Goal: Task Accomplishment & Management: Manage account settings

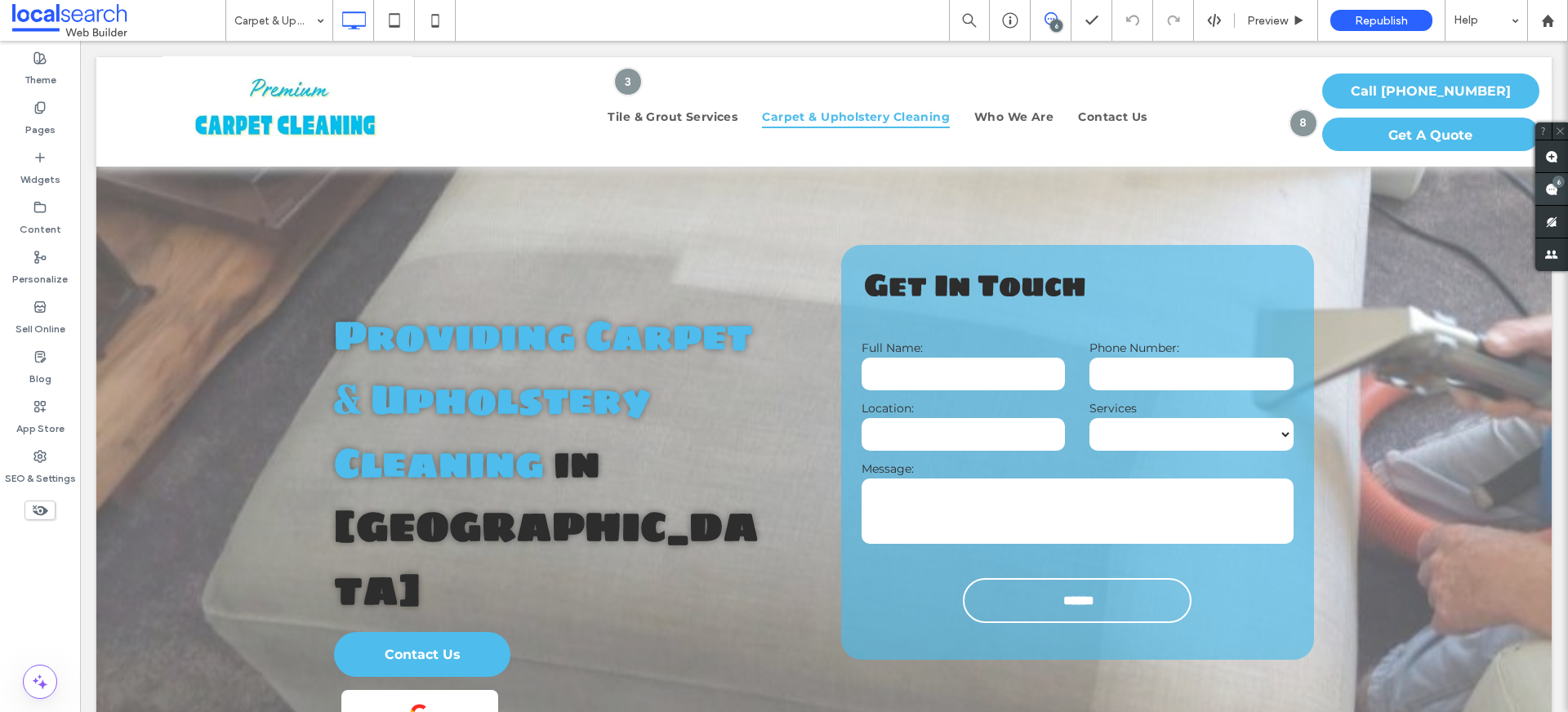
click at [1200, 186] on use at bounding box center [1552, 189] width 13 height 13
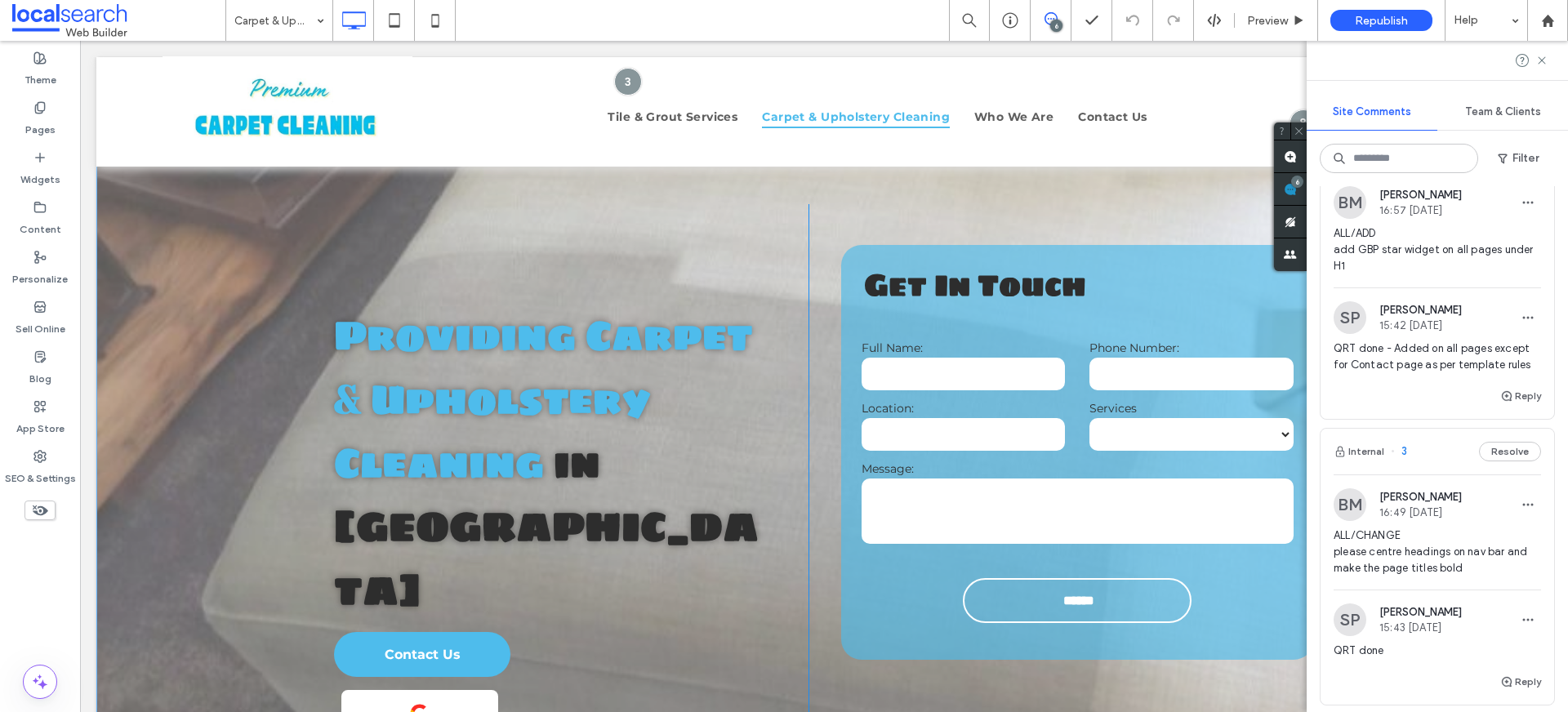
scroll to position [1655, 0]
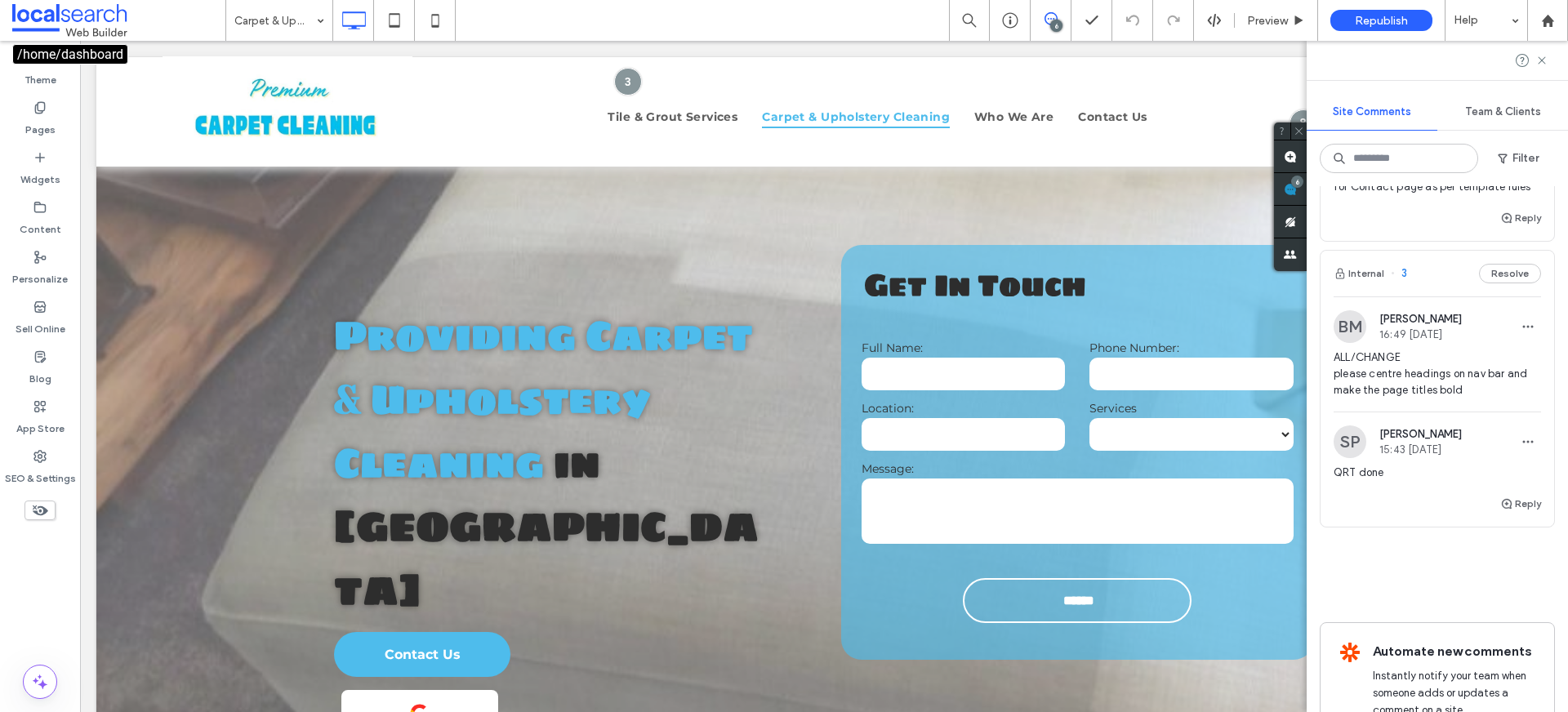
click at [98, 19] on span at bounding box center [119, 20] width 213 height 33
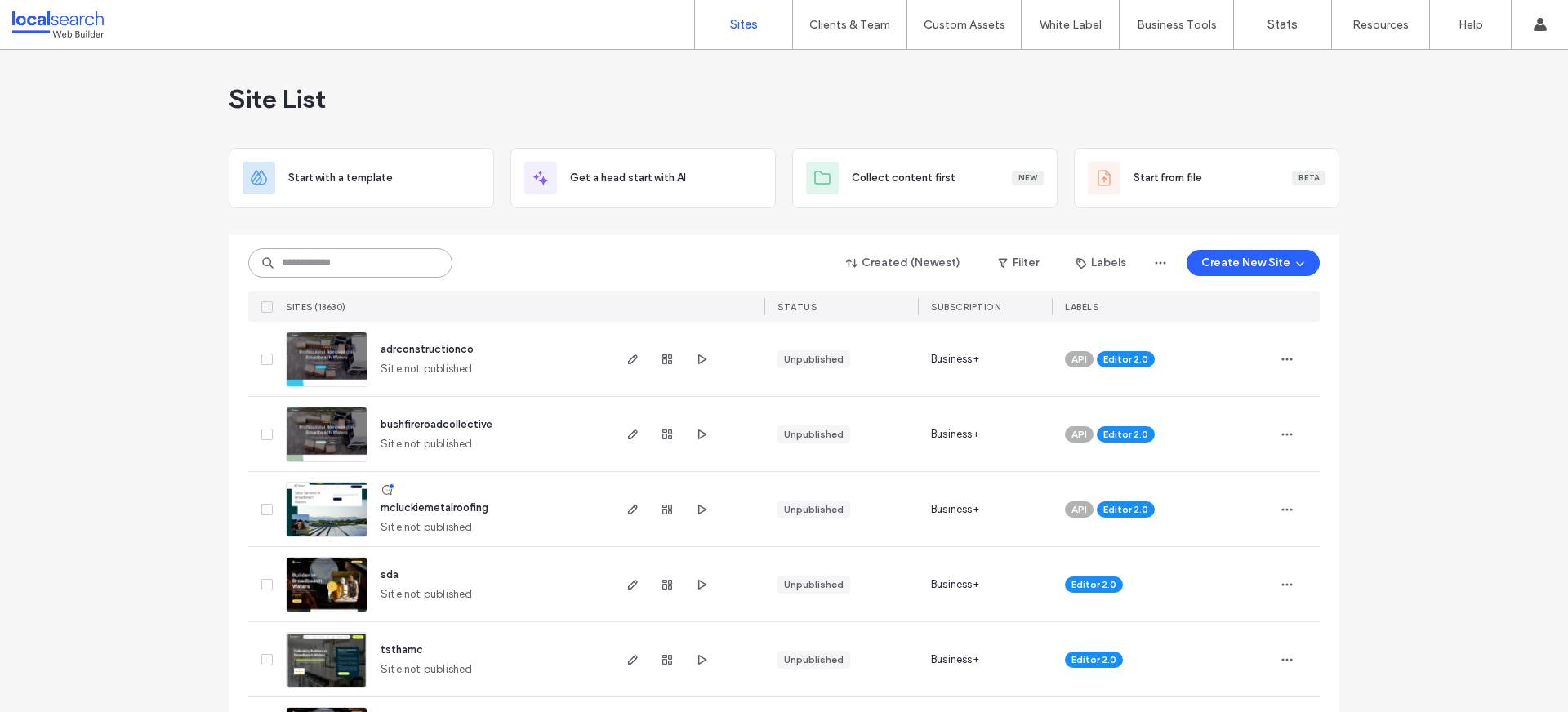
click at [349, 263] on input at bounding box center [350, 263] width 204 height 29
paste input "********"
type input "********"
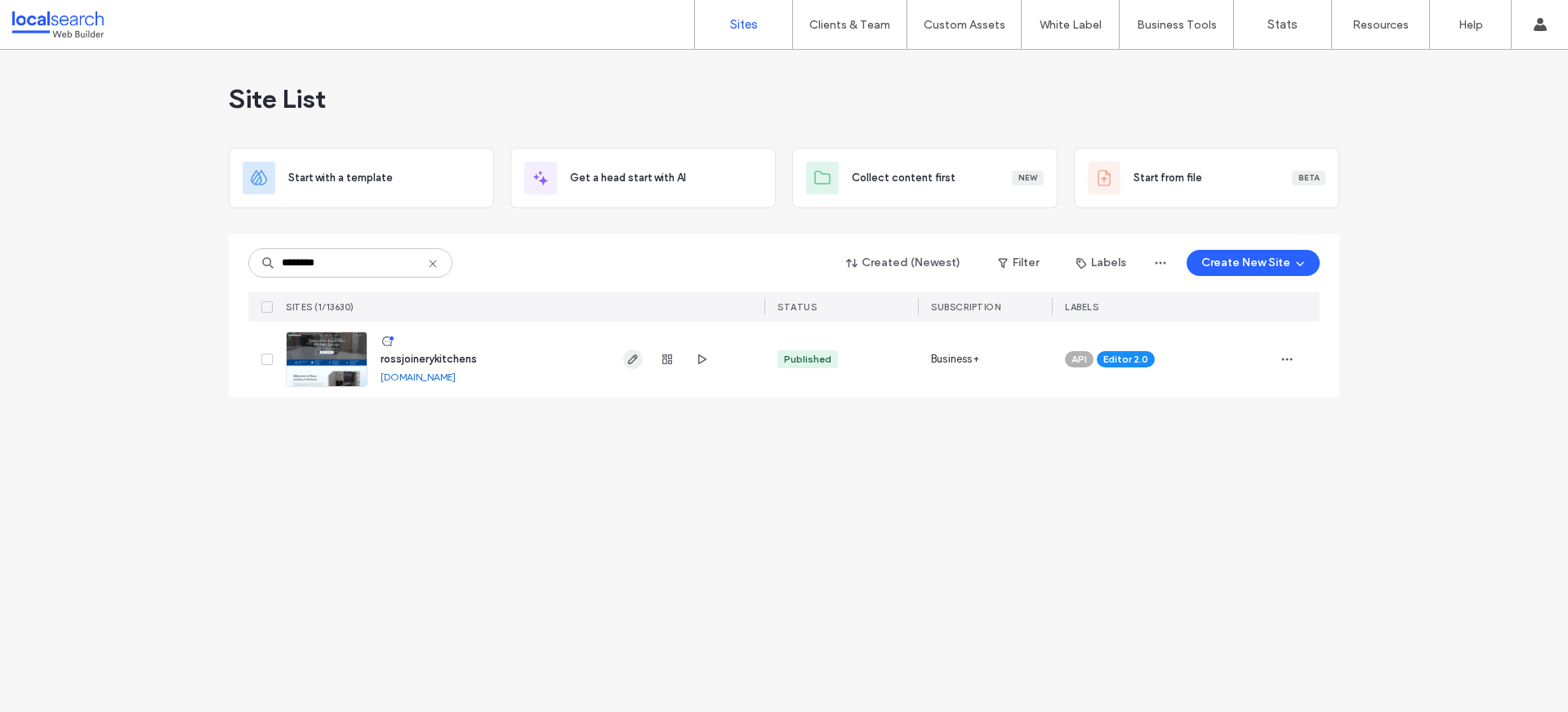
click at [635, 353] on icon "button" at bounding box center [633, 359] width 13 height 13
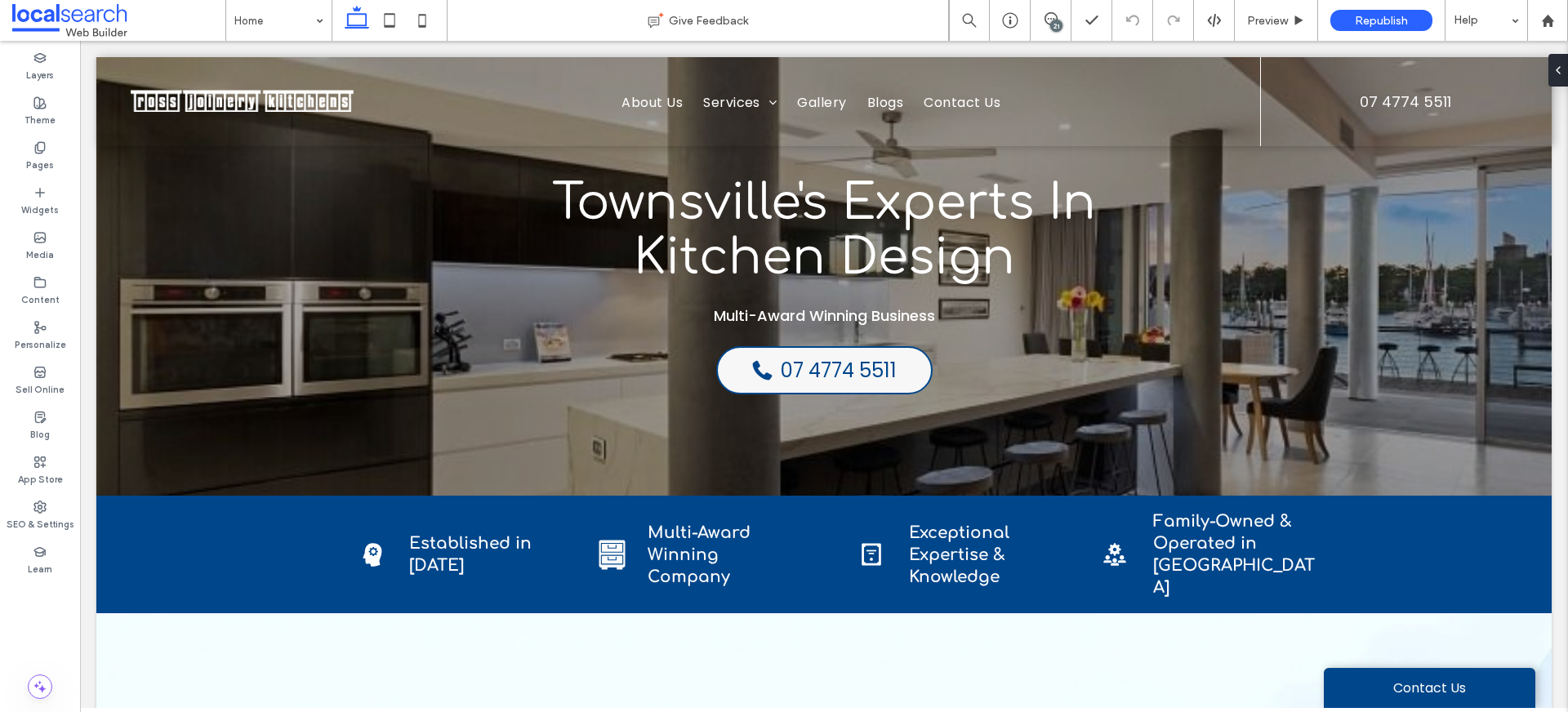
click at [1062, 24] on div "21" at bounding box center [1056, 25] width 13 height 13
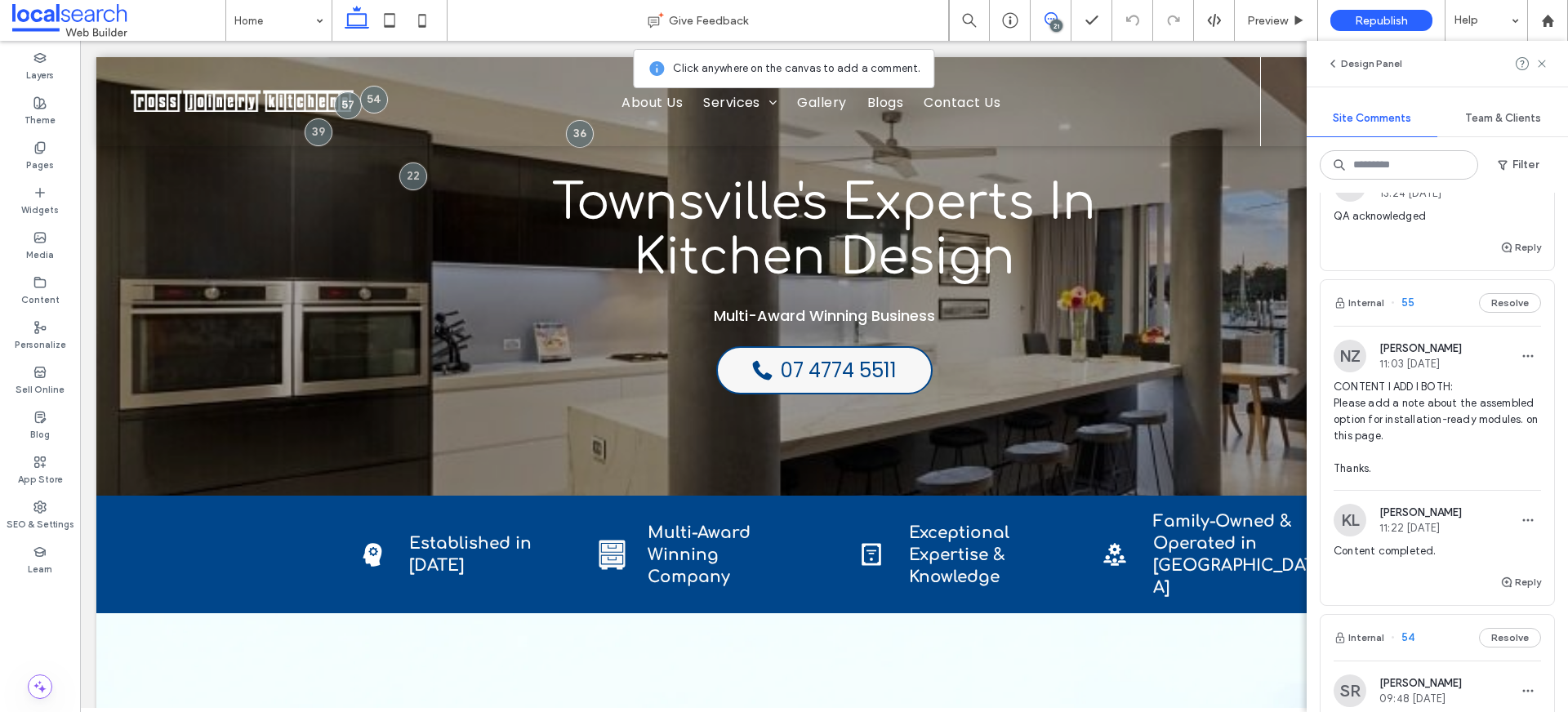
scroll to position [858, 0]
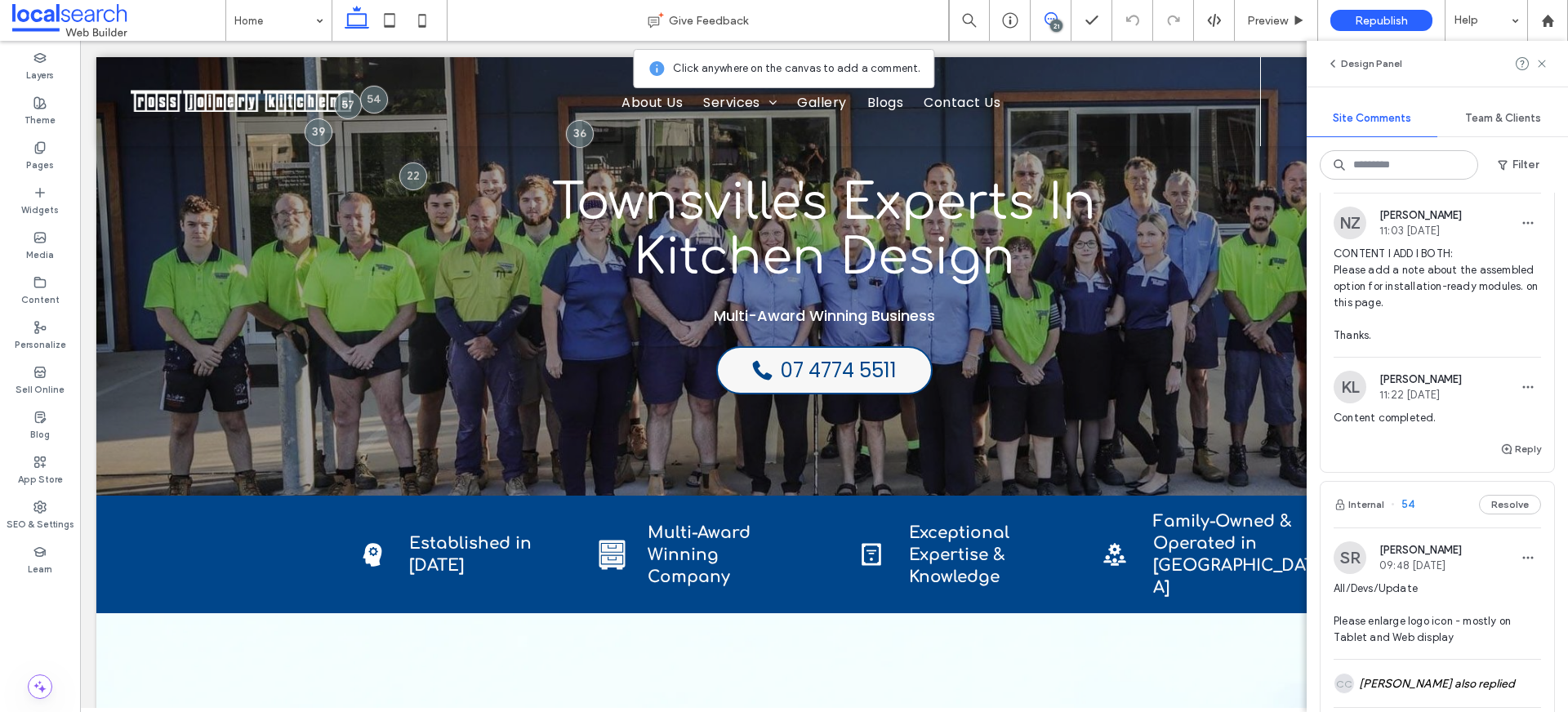
click at [1464, 315] on span "CONTENT I ADD I BOTH: Please add a note about the assembled option for installa…" at bounding box center [1437, 295] width 207 height 98
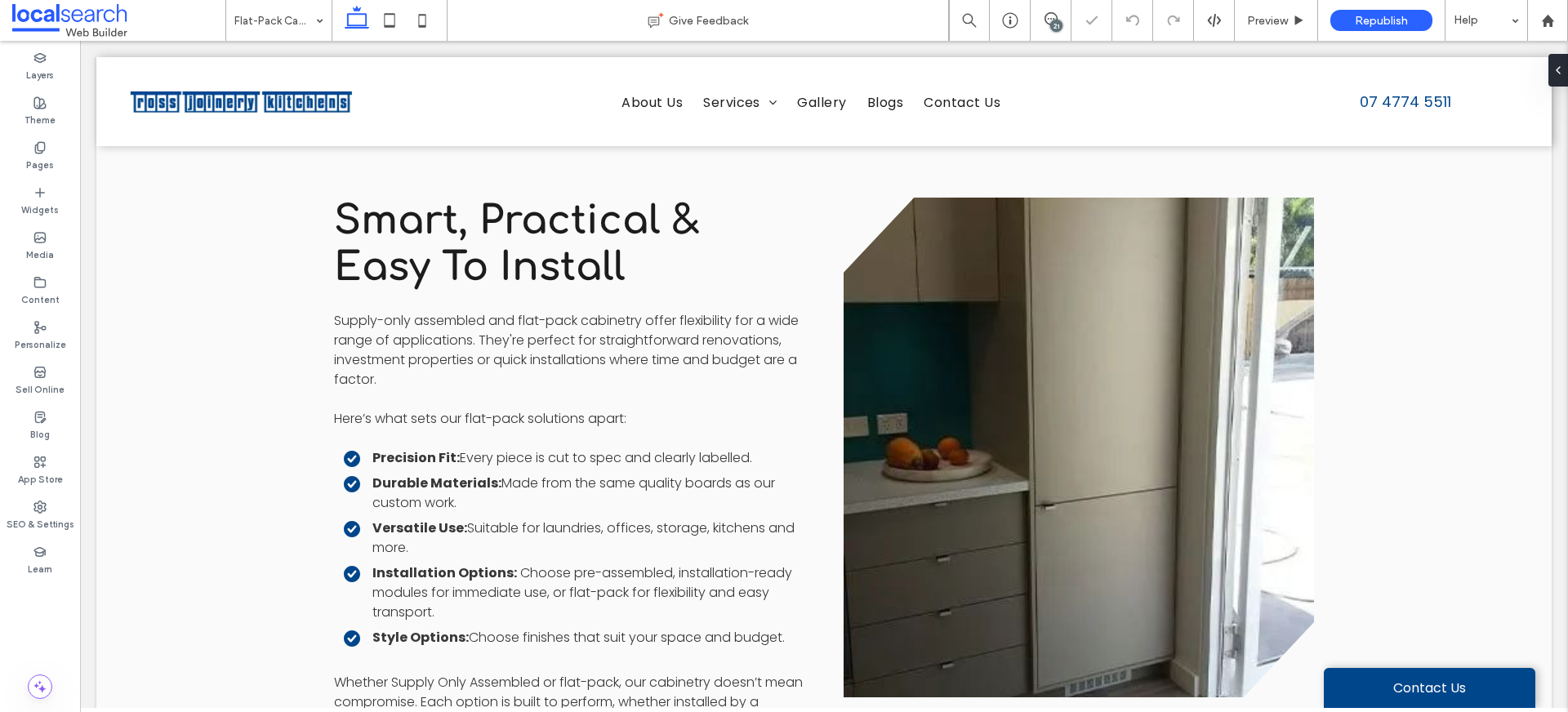
click at [1050, 29] on div "21" at bounding box center [1056, 25] width 13 height 13
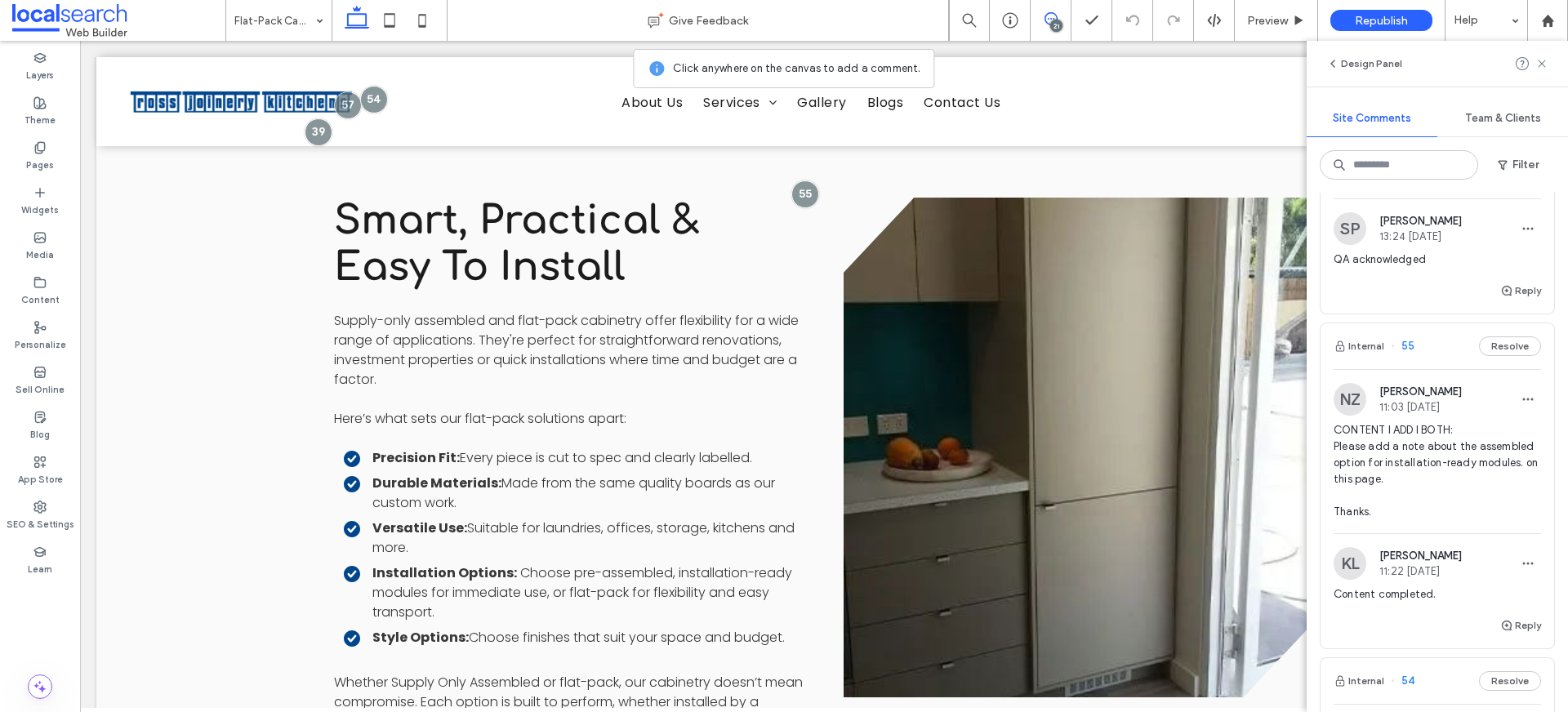
scroll to position [834, 0]
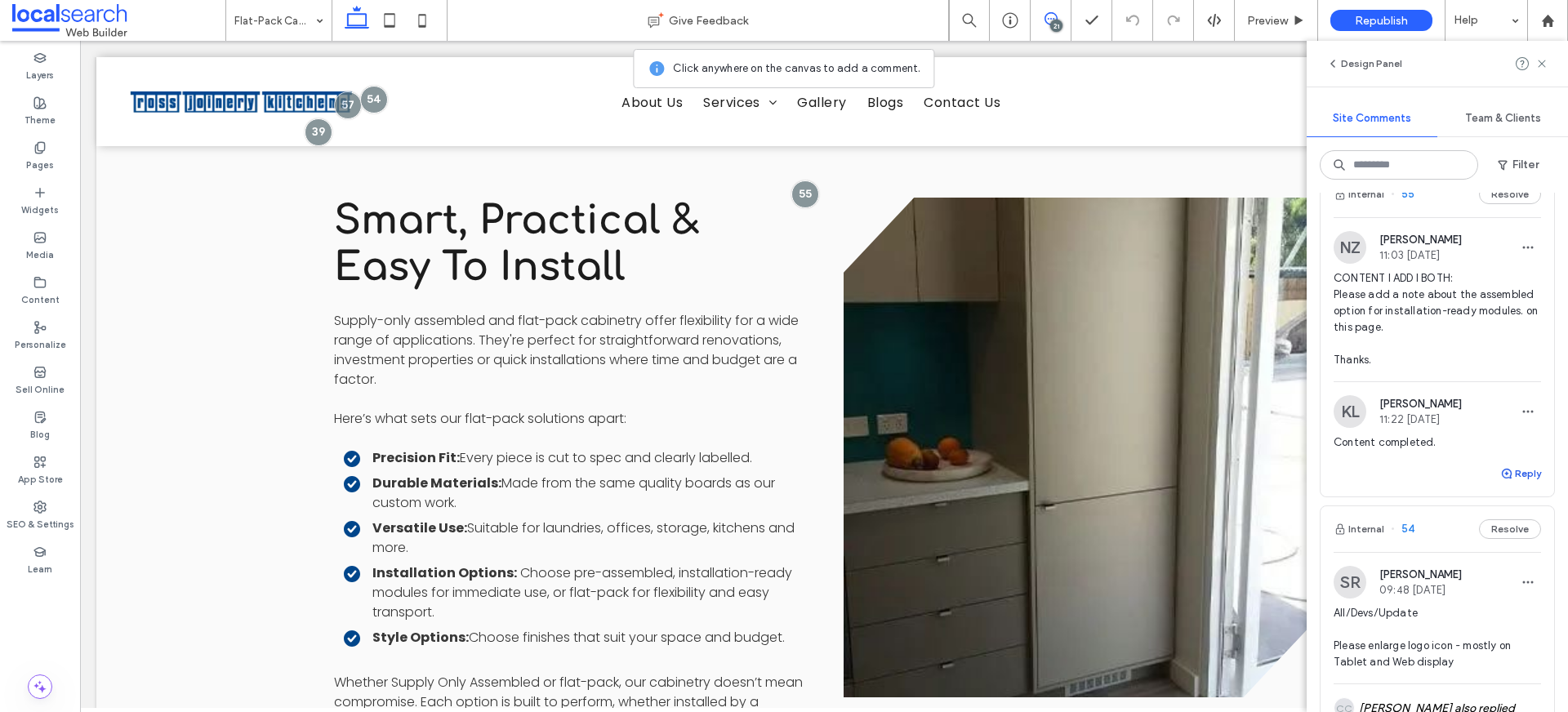
click at [1500, 472] on icon "button" at bounding box center [1507, 474] width 13 height 13
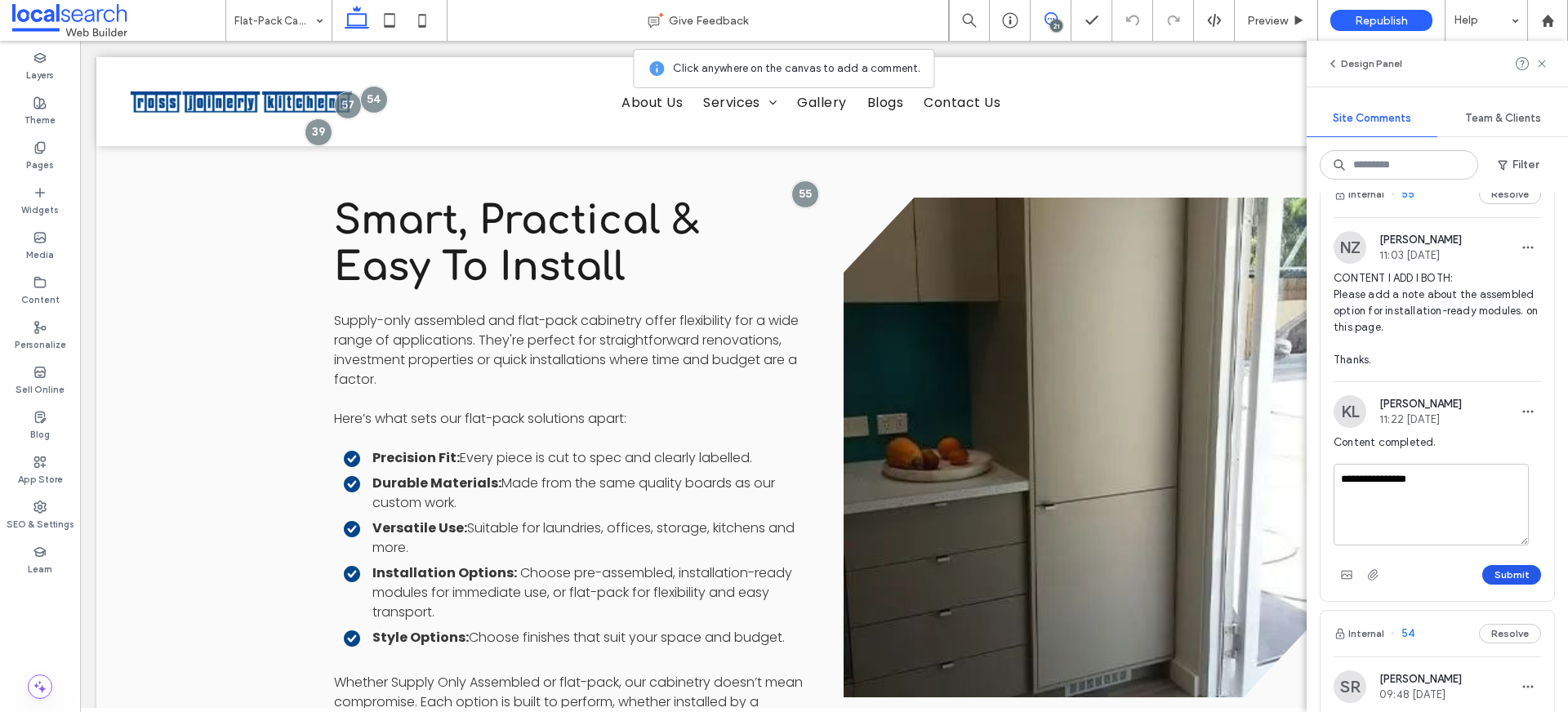
type textarea "**********"
click at [1521, 575] on button "Submit" at bounding box center [1512, 574] width 59 height 19
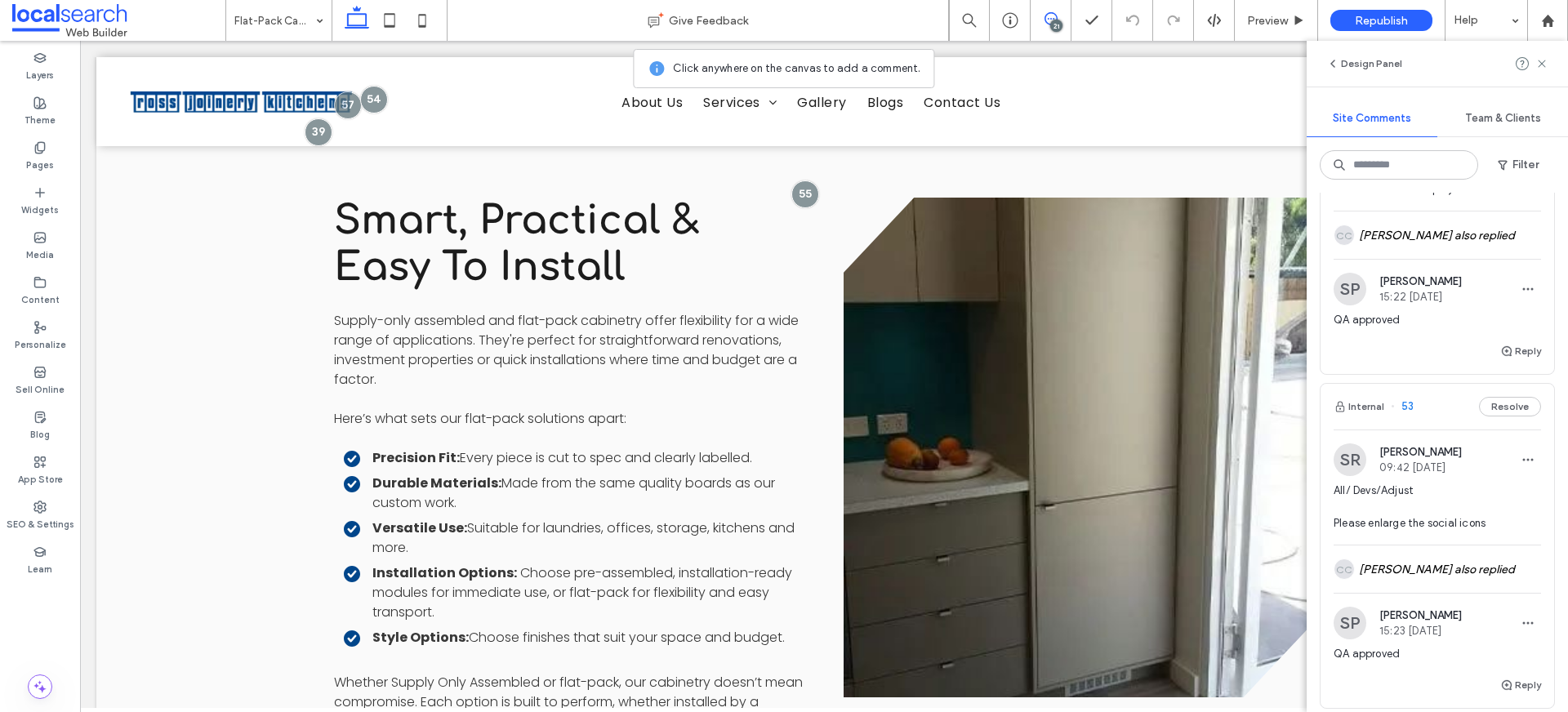
scroll to position [1602, 0]
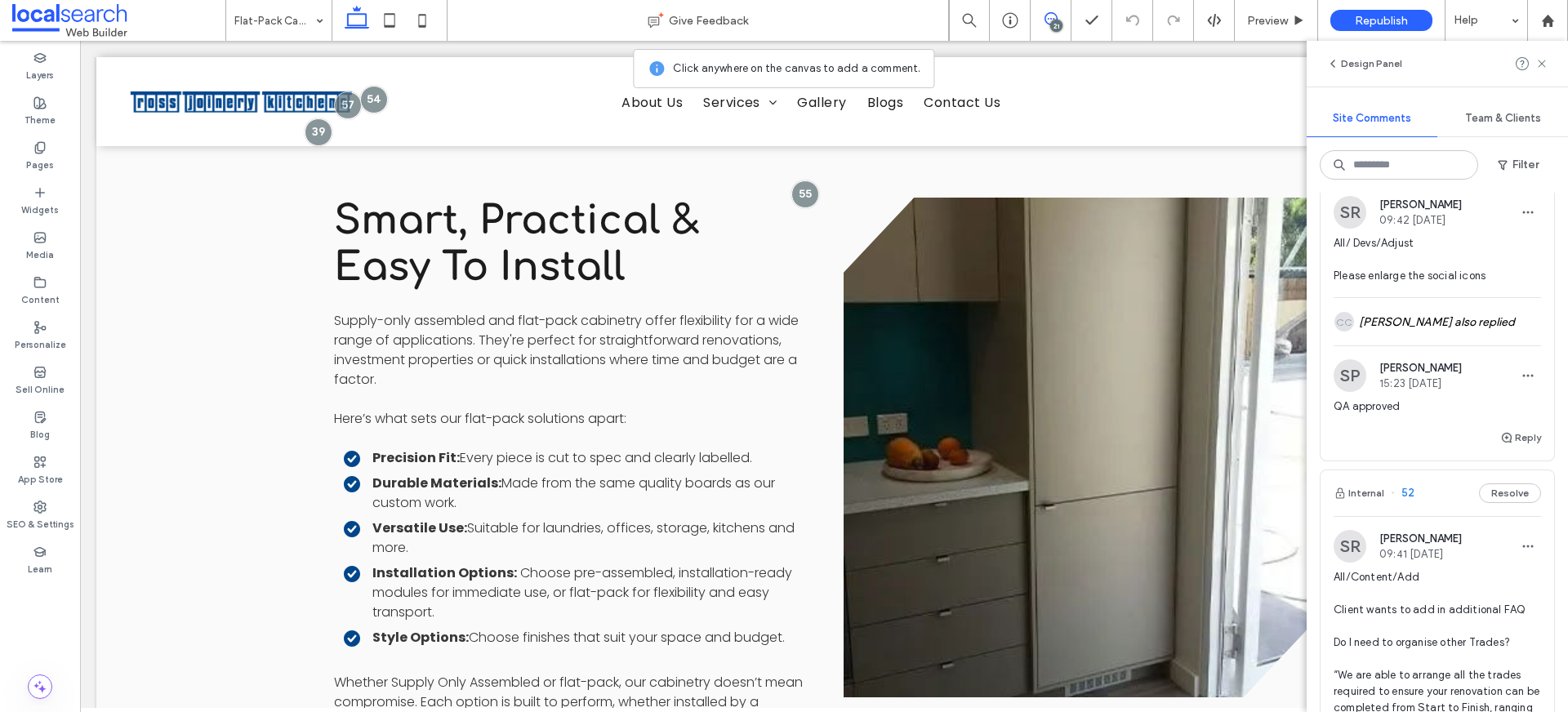
click at [1533, 64] on div at bounding box center [1532, 63] width 33 height 19
click at [1540, 64] on use at bounding box center [1541, 63] width 8 height 8
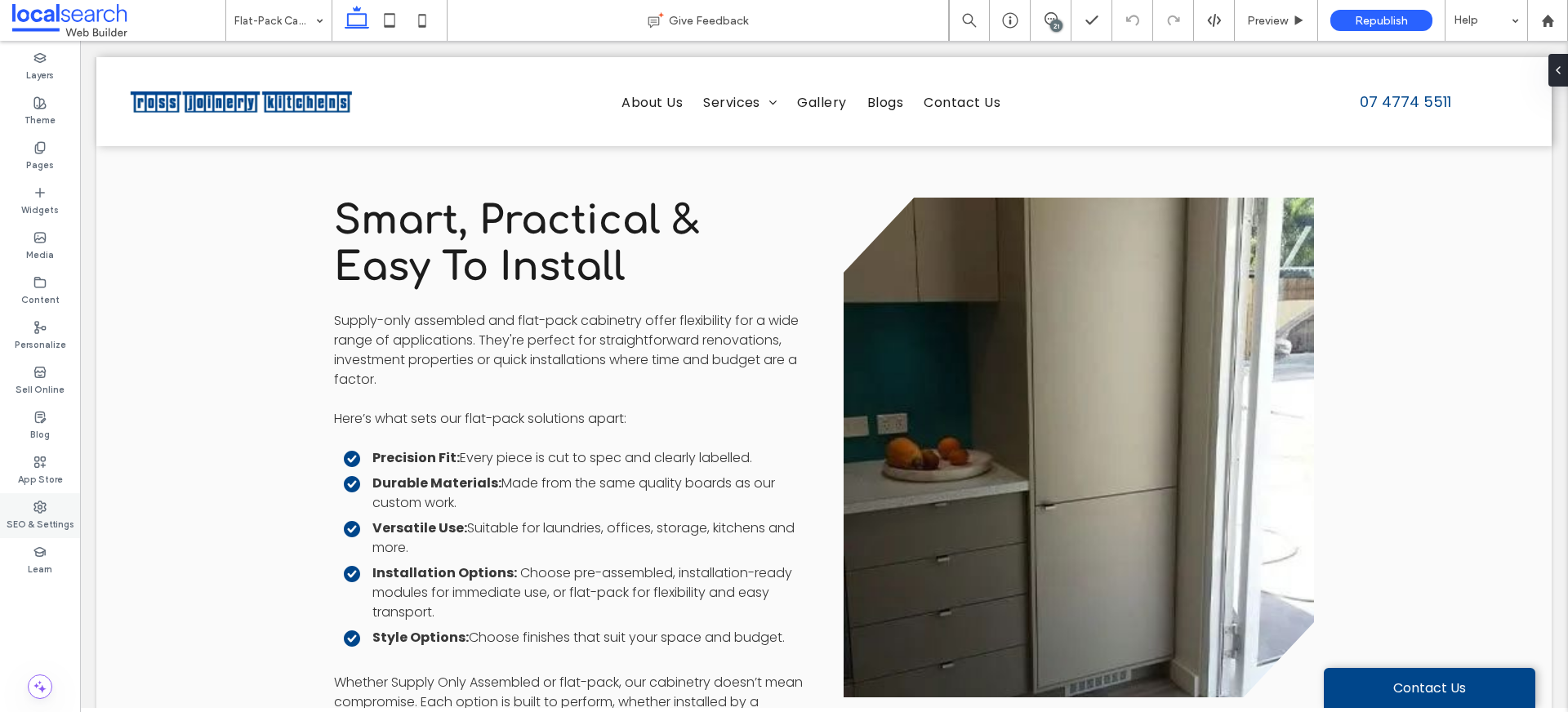
click at [39, 518] on label "SEO & Settings" at bounding box center [40, 522] width 67 height 18
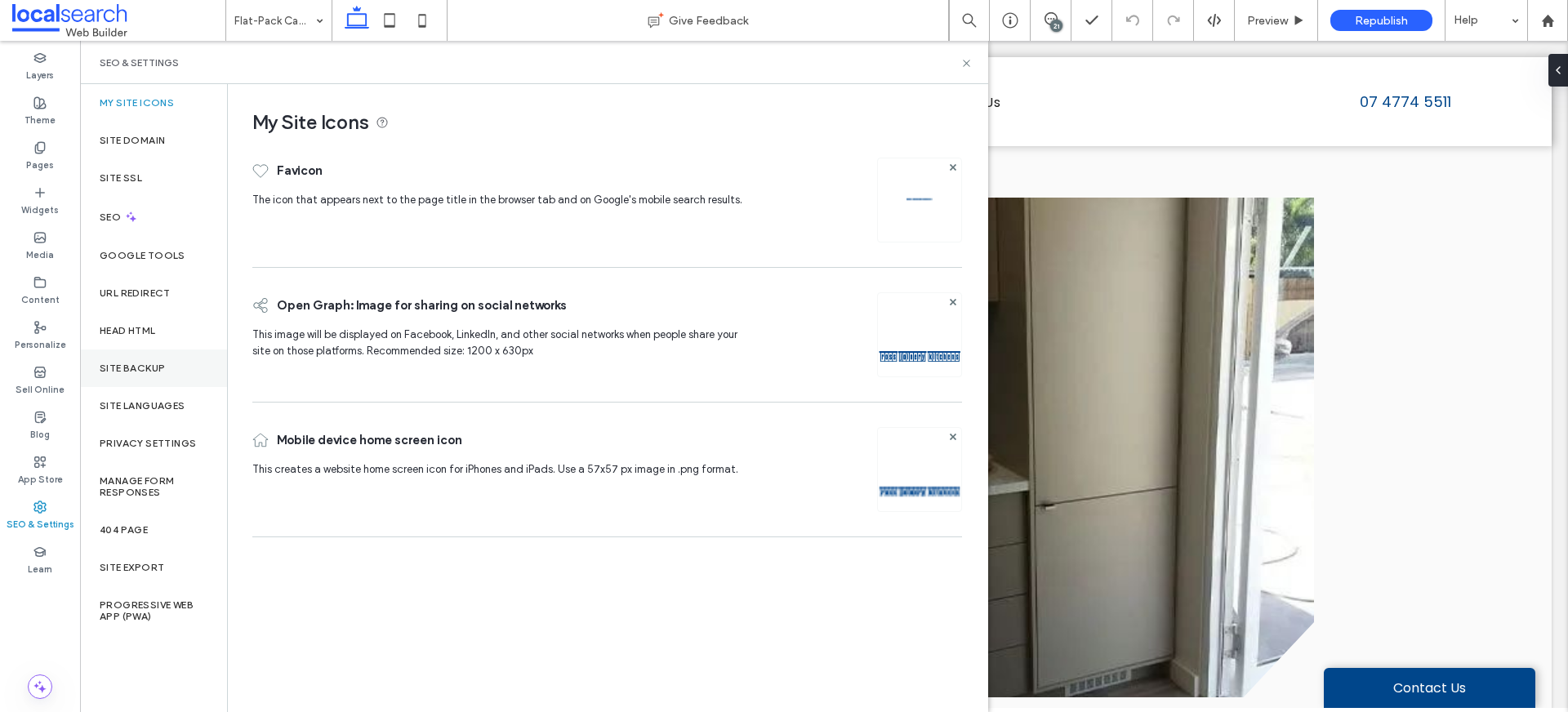
click at [137, 369] on label "Site Backup" at bounding box center [132, 369] width 66 height 12
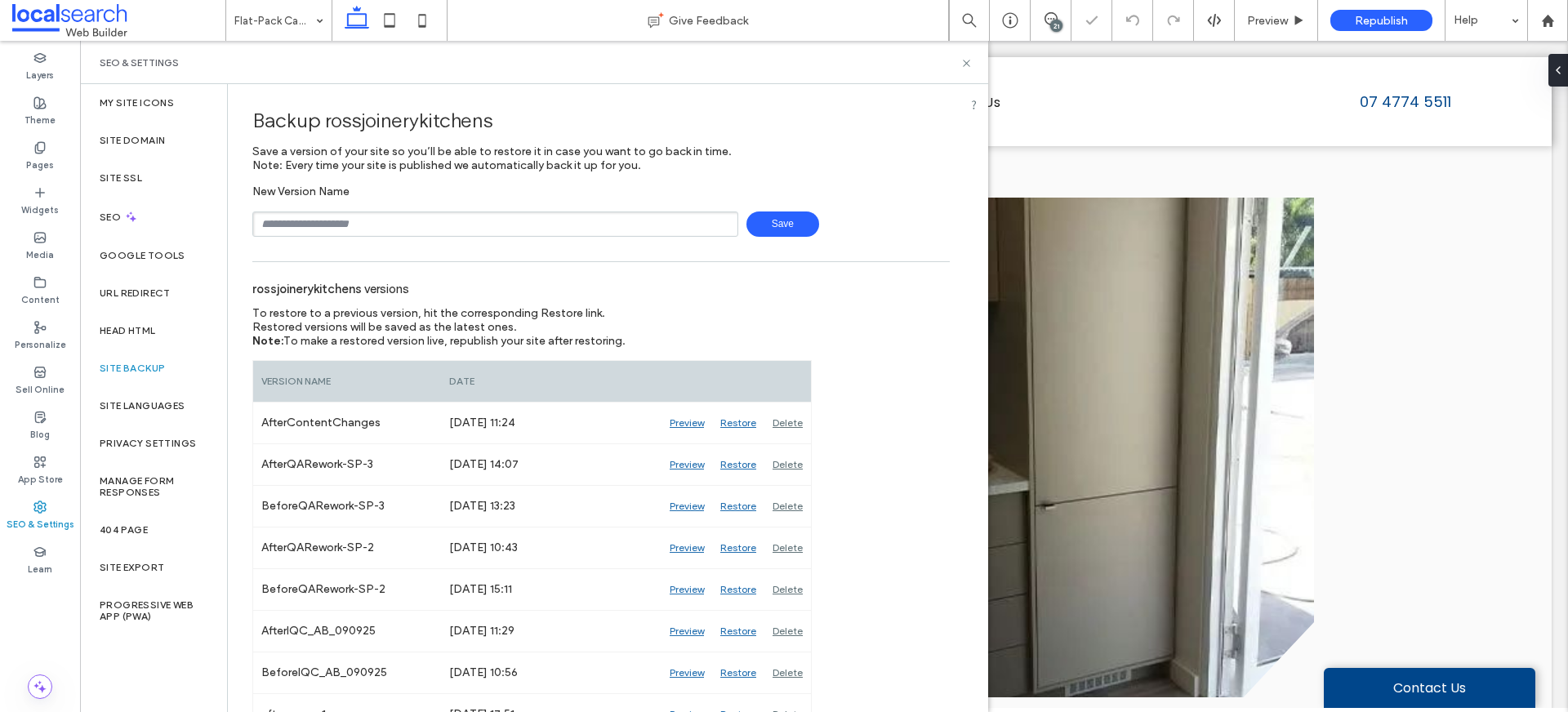
click at [515, 229] on input "text" at bounding box center [495, 224] width 486 height 25
type input "**********"
click at [966, 65] on icon at bounding box center [966, 63] width 13 height 13
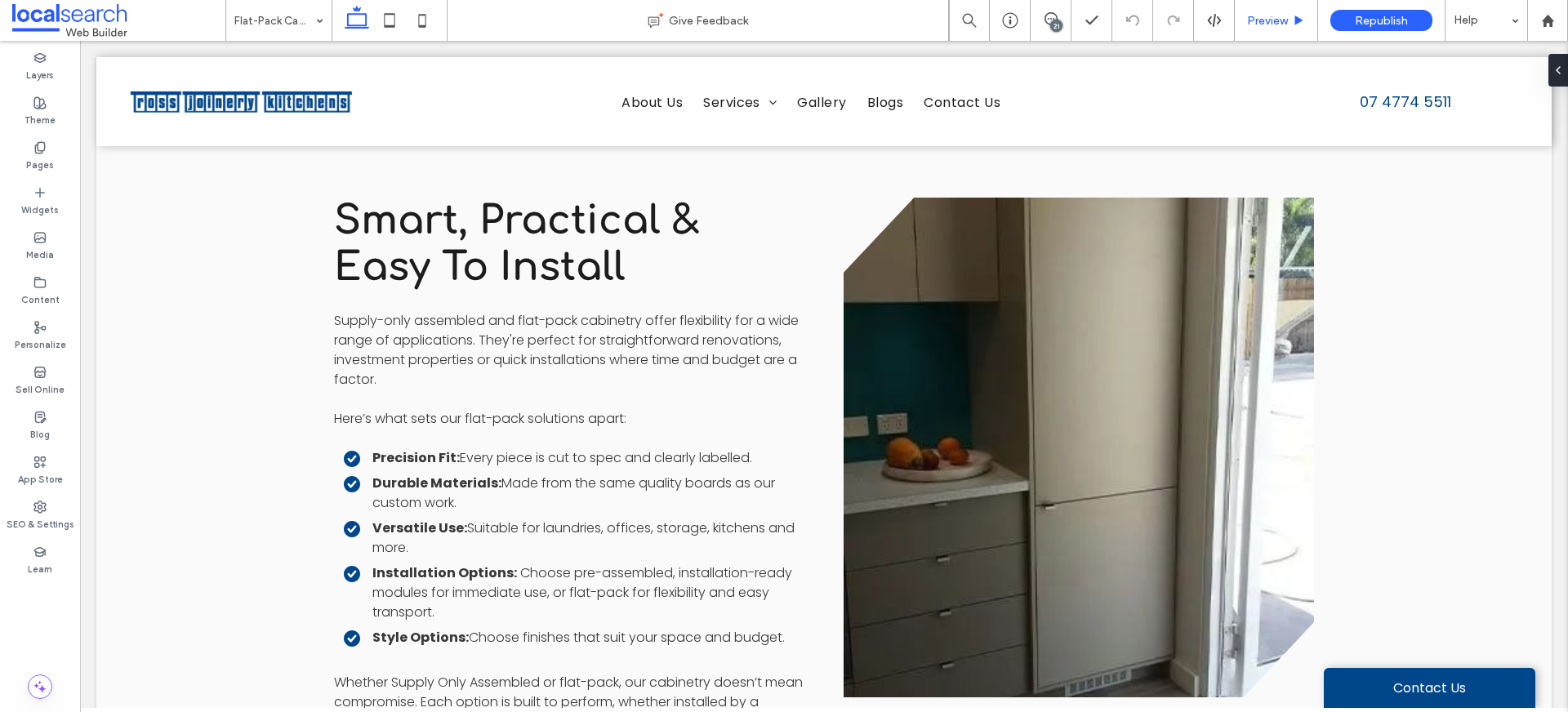
click at [1269, 18] on span "Preview" at bounding box center [1267, 20] width 40 height 13
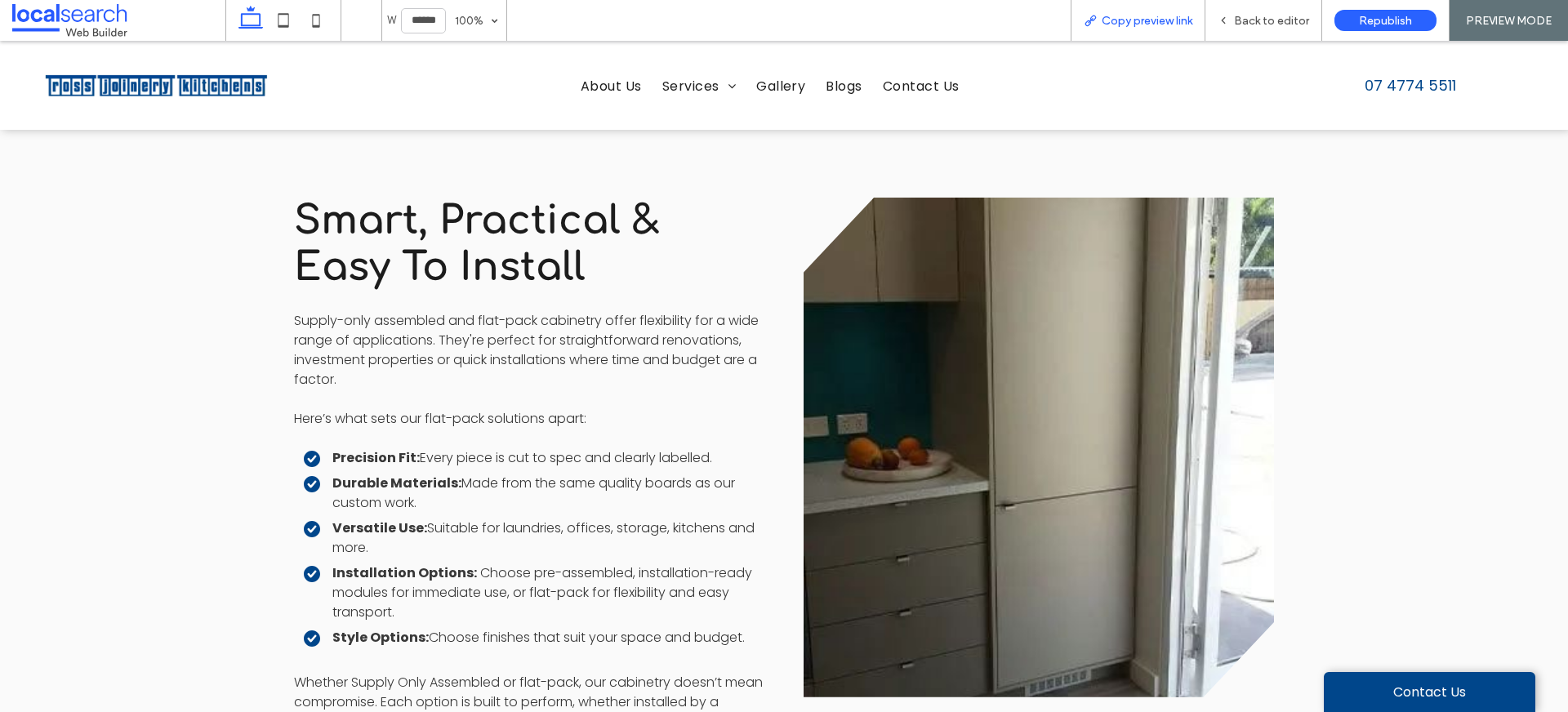
click at [1183, 17] on span "Copy preview link" at bounding box center [1147, 20] width 91 height 13
click at [1275, 18] on span "Back to editor" at bounding box center [1271, 20] width 75 height 13
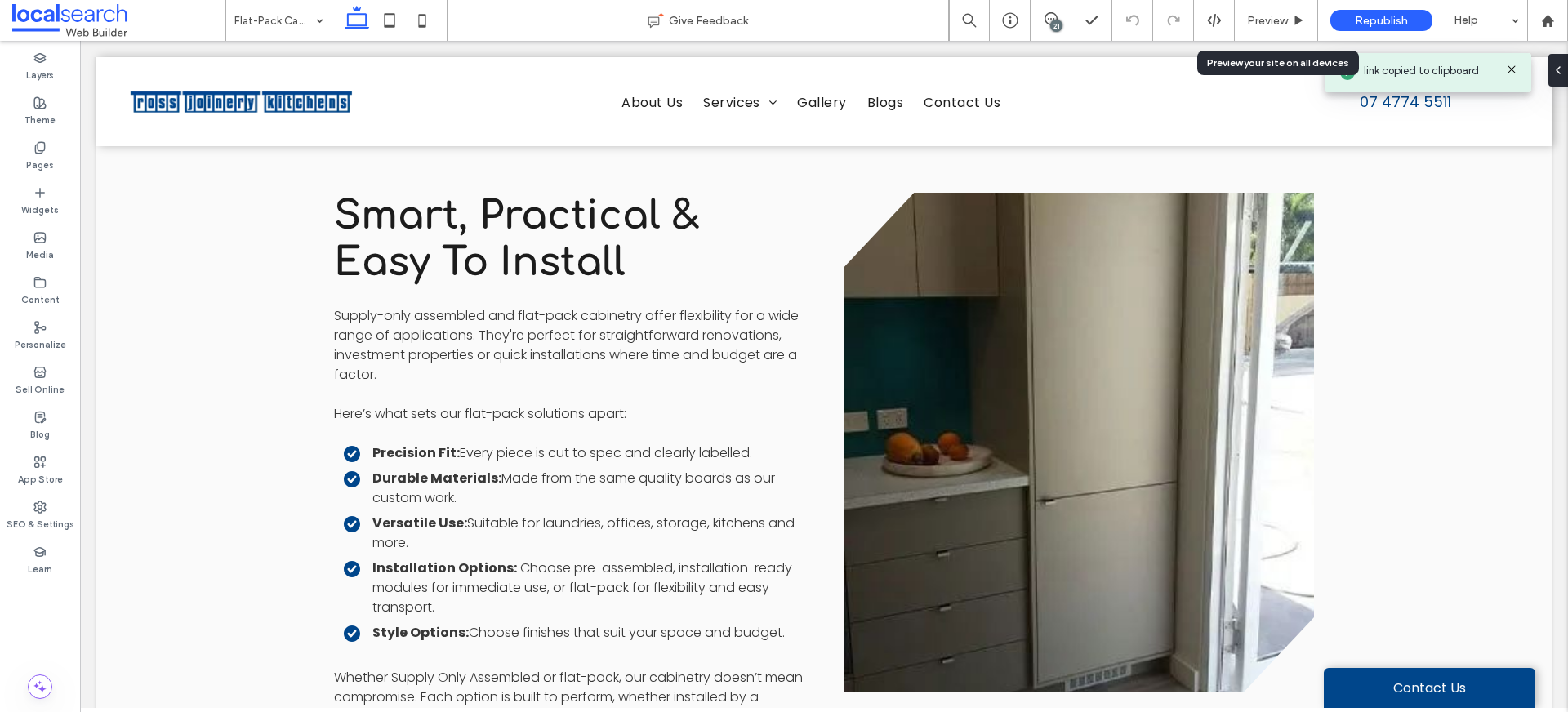
scroll to position [1251, 0]
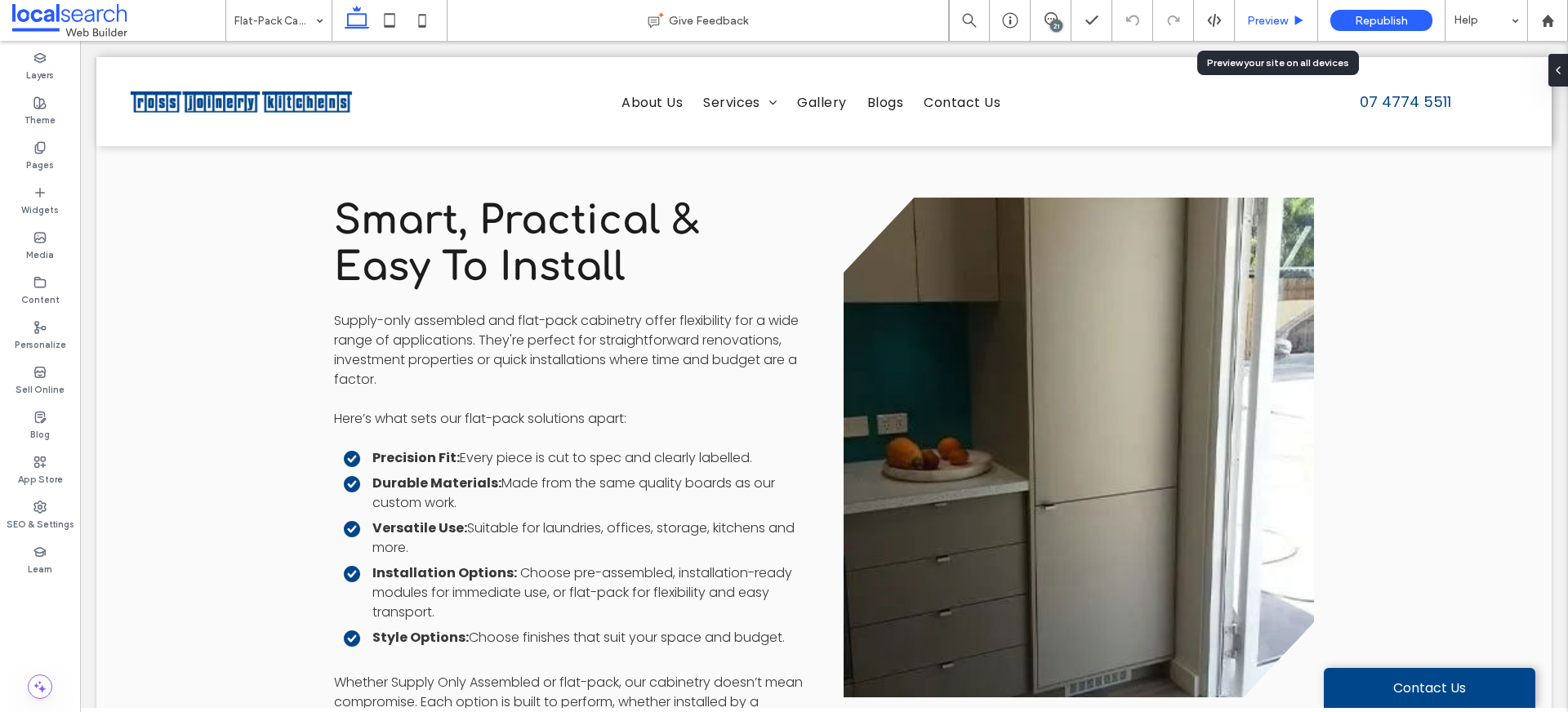
click at [1265, 24] on span "Preview" at bounding box center [1267, 20] width 40 height 13
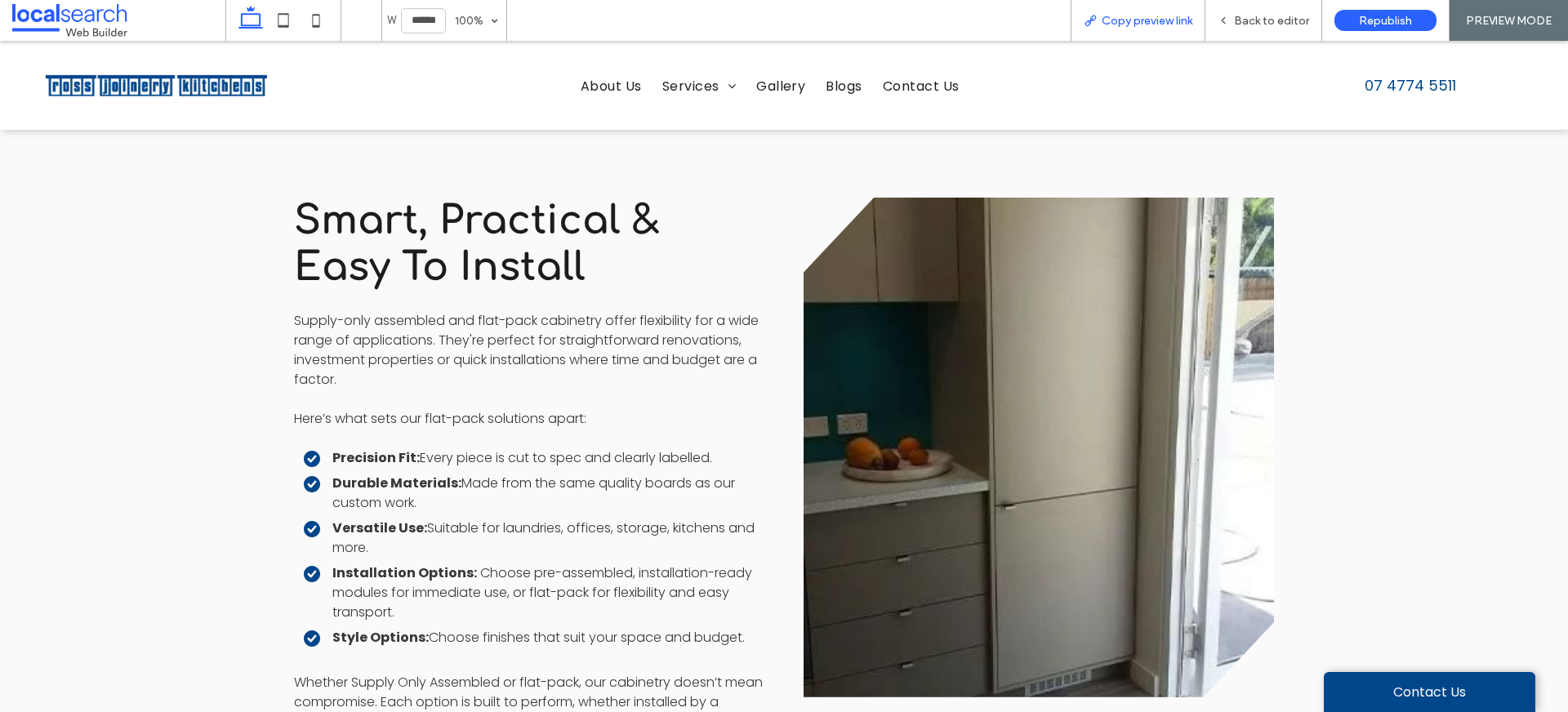
drag, startPoint x: 1161, startPoint y: 14, endPoint x: 1187, endPoint y: 19, distance: 26.5
click at [1161, 15] on span "Copy preview link" at bounding box center [1147, 20] width 91 height 13
click at [1257, 19] on span "Back to editor" at bounding box center [1271, 20] width 75 height 13
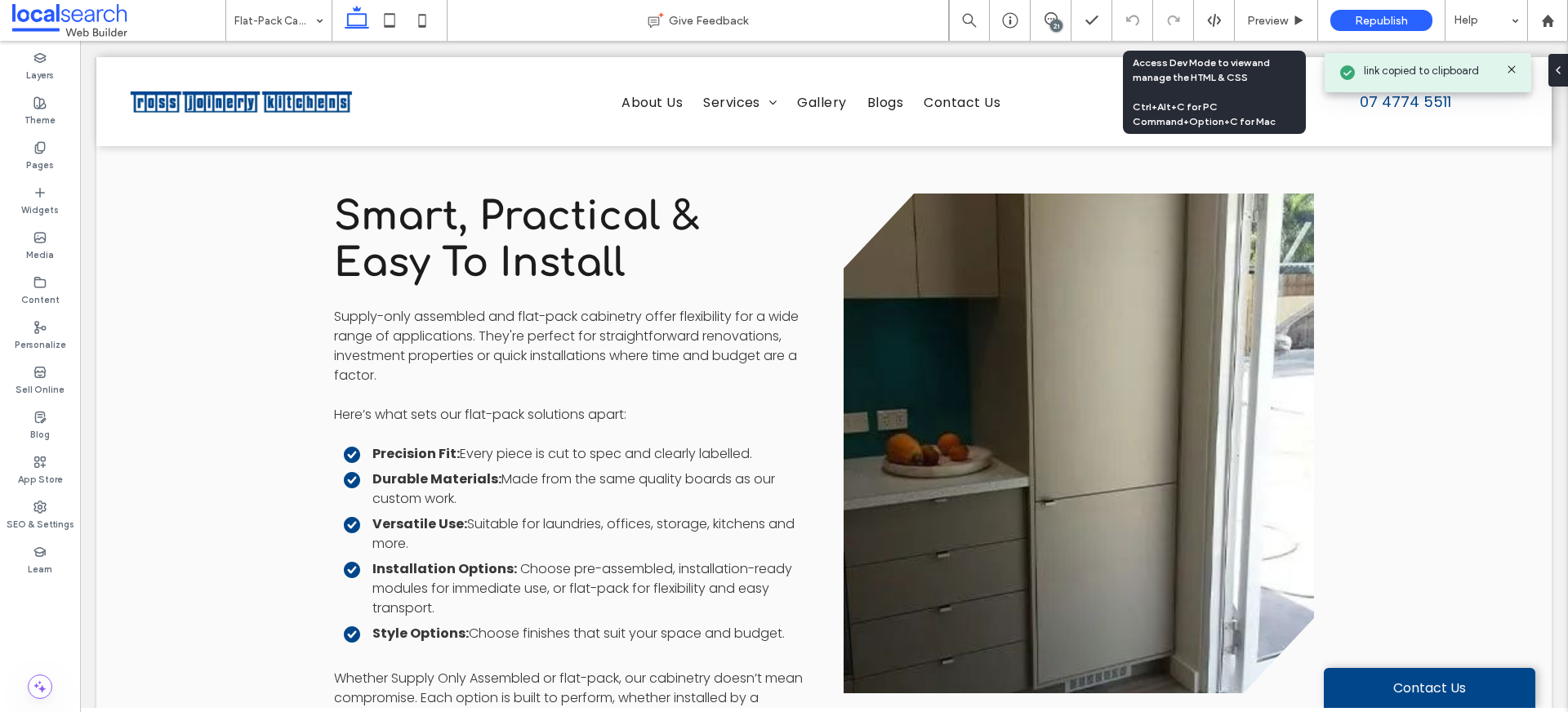
scroll to position [1251, 0]
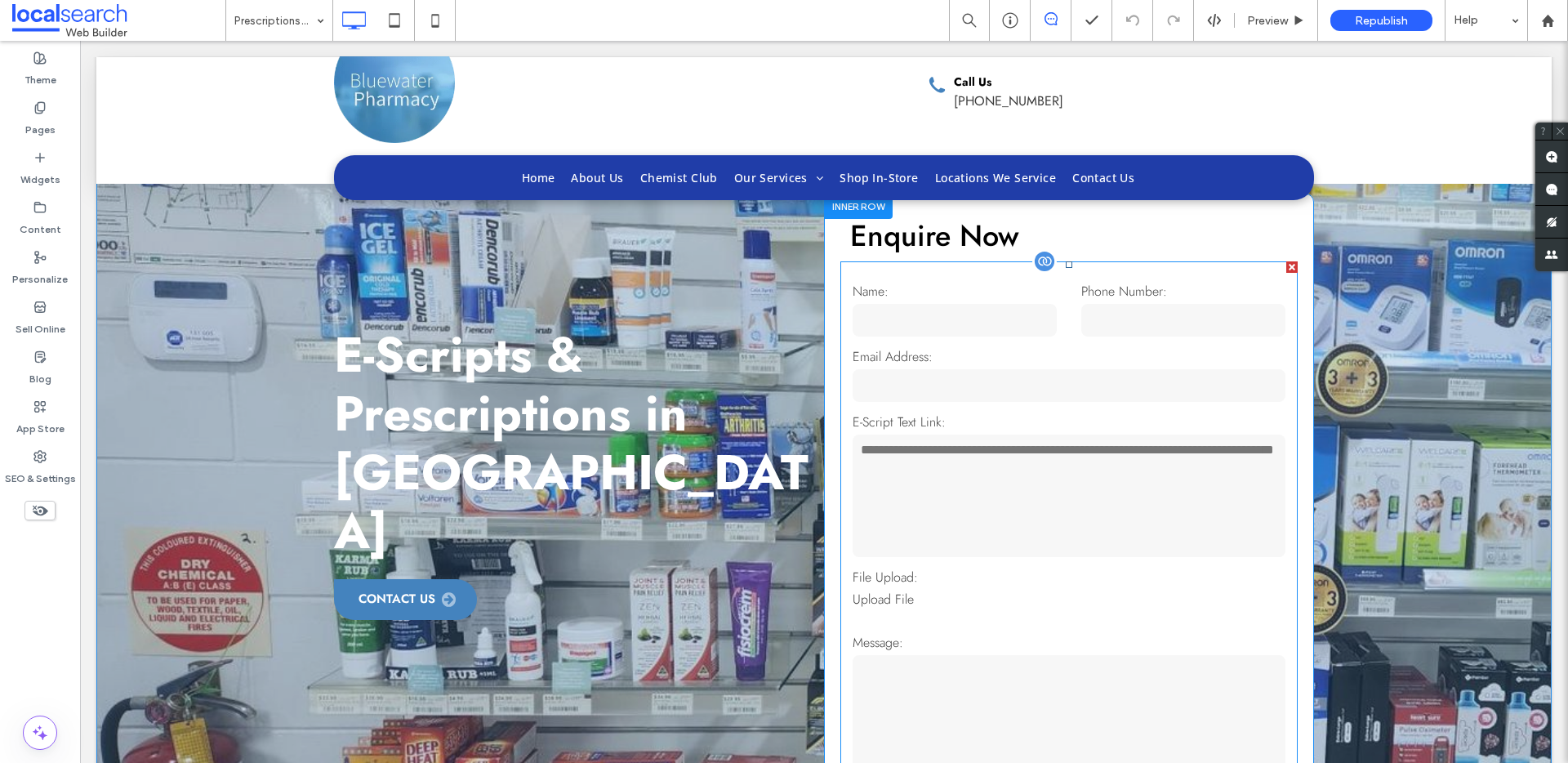
scroll to position [144, 0]
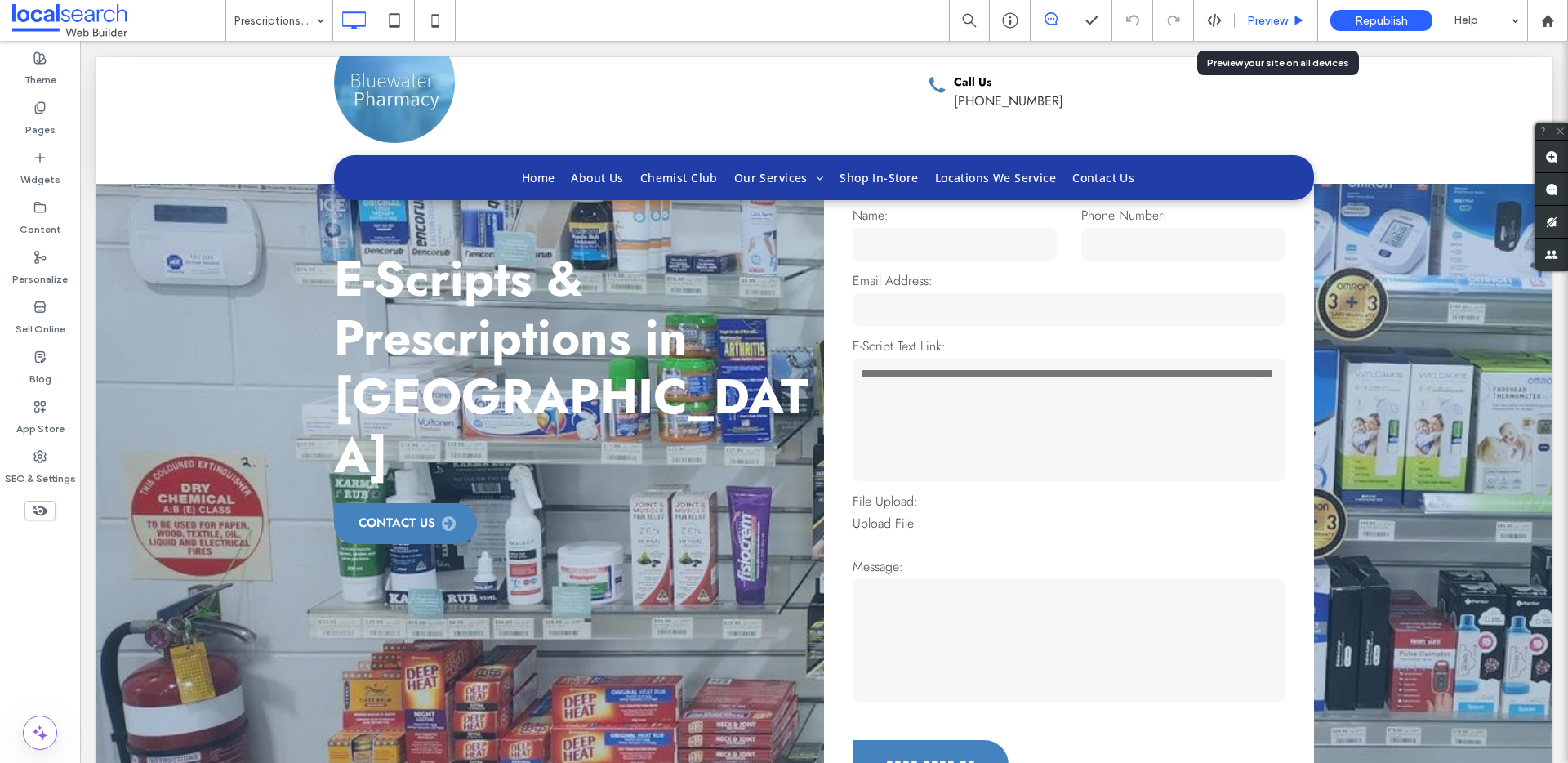
click at [1293, 24] on icon at bounding box center [1299, 20] width 13 height 13
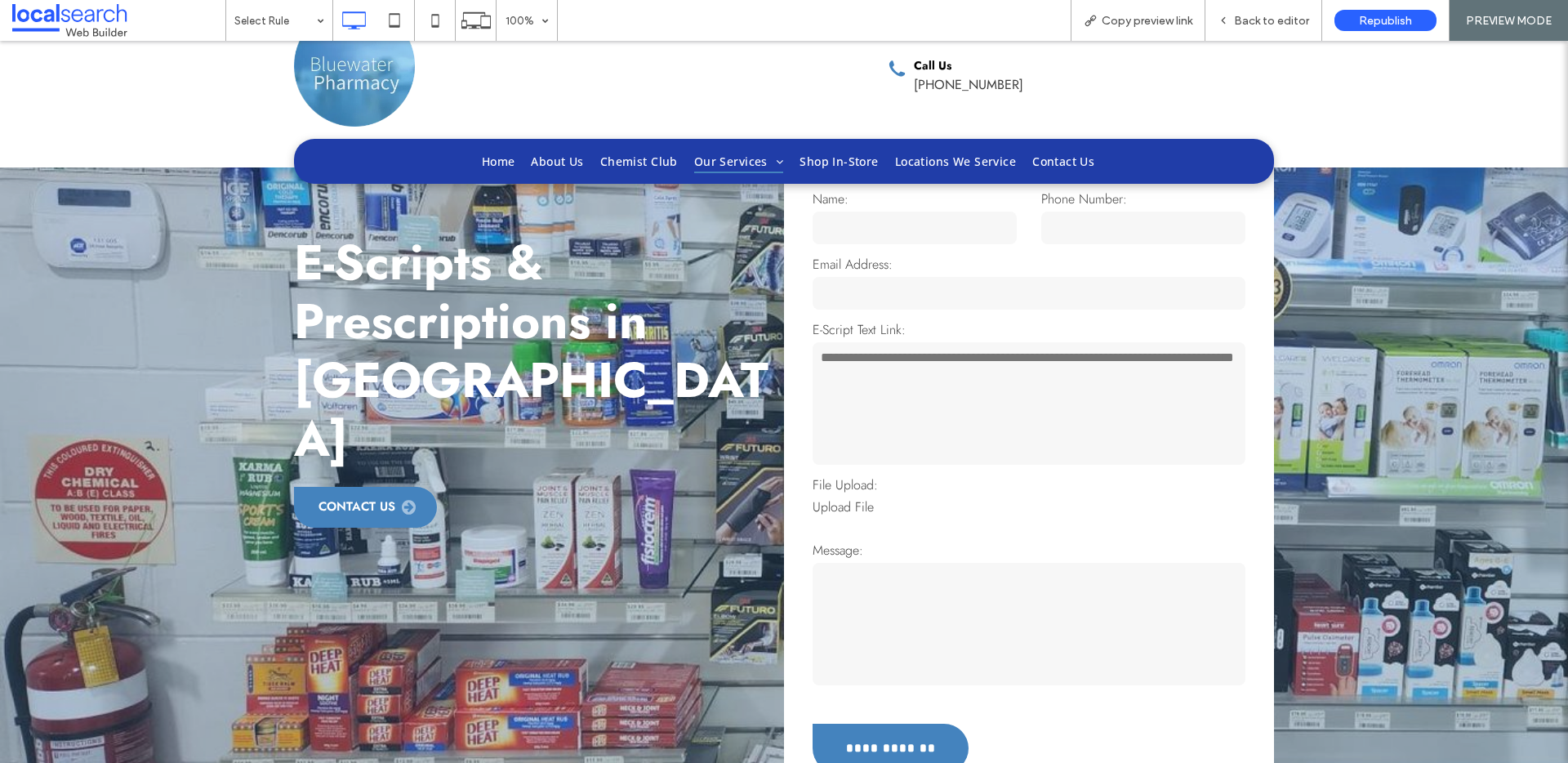
click at [849, 504] on link "Upload File" at bounding box center [843, 507] width 61 height 19
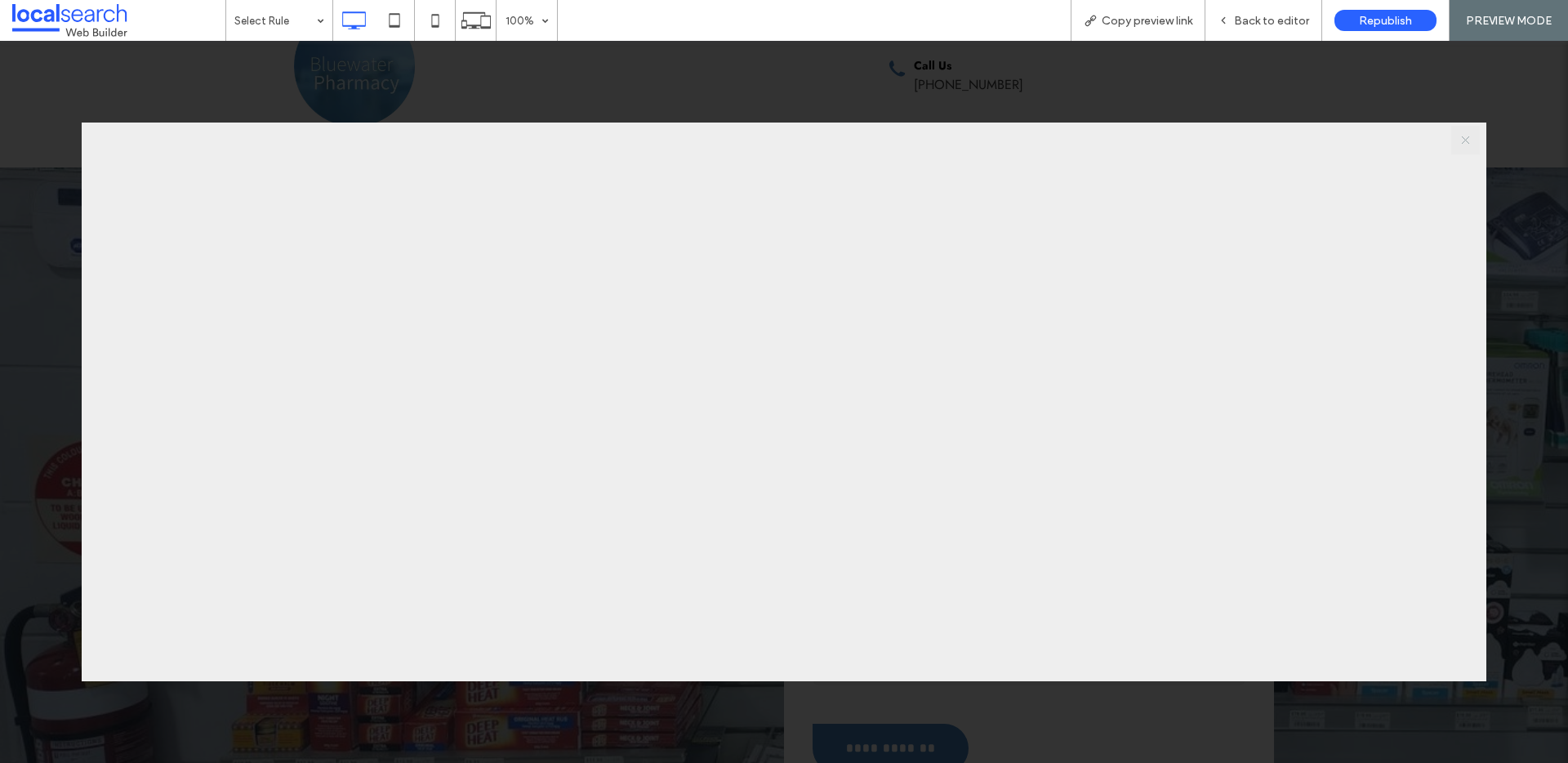
click at [1466, 143] on link "X" at bounding box center [1465, 140] width 29 height 29
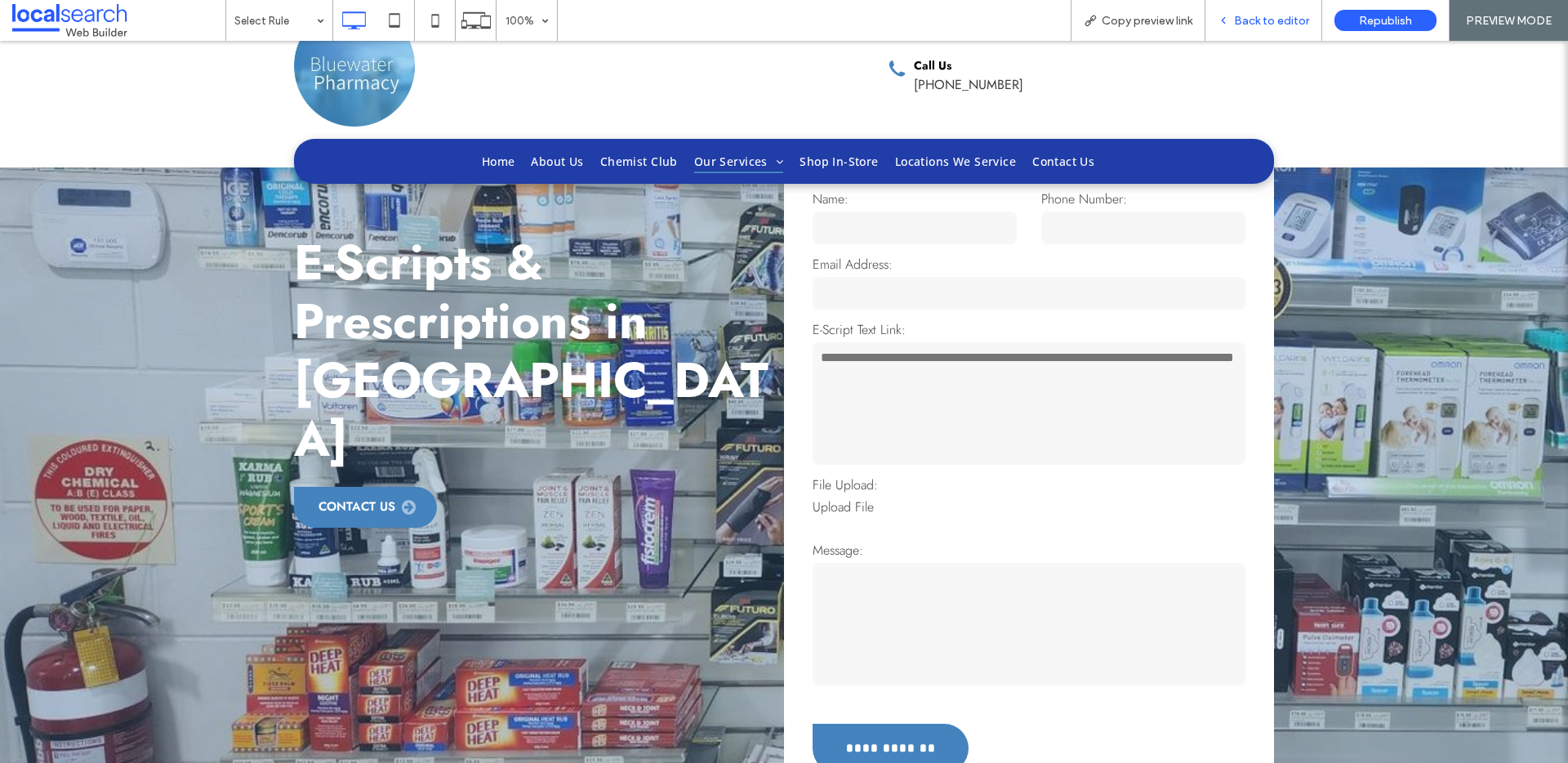
click at [1252, 12] on div "Back to editor" at bounding box center [1263, 20] width 117 height 40
click at [1259, 28] on div "Back to editor" at bounding box center [1263, 20] width 117 height 40
click at [1286, 24] on span "Back to editor" at bounding box center [1271, 20] width 75 height 13
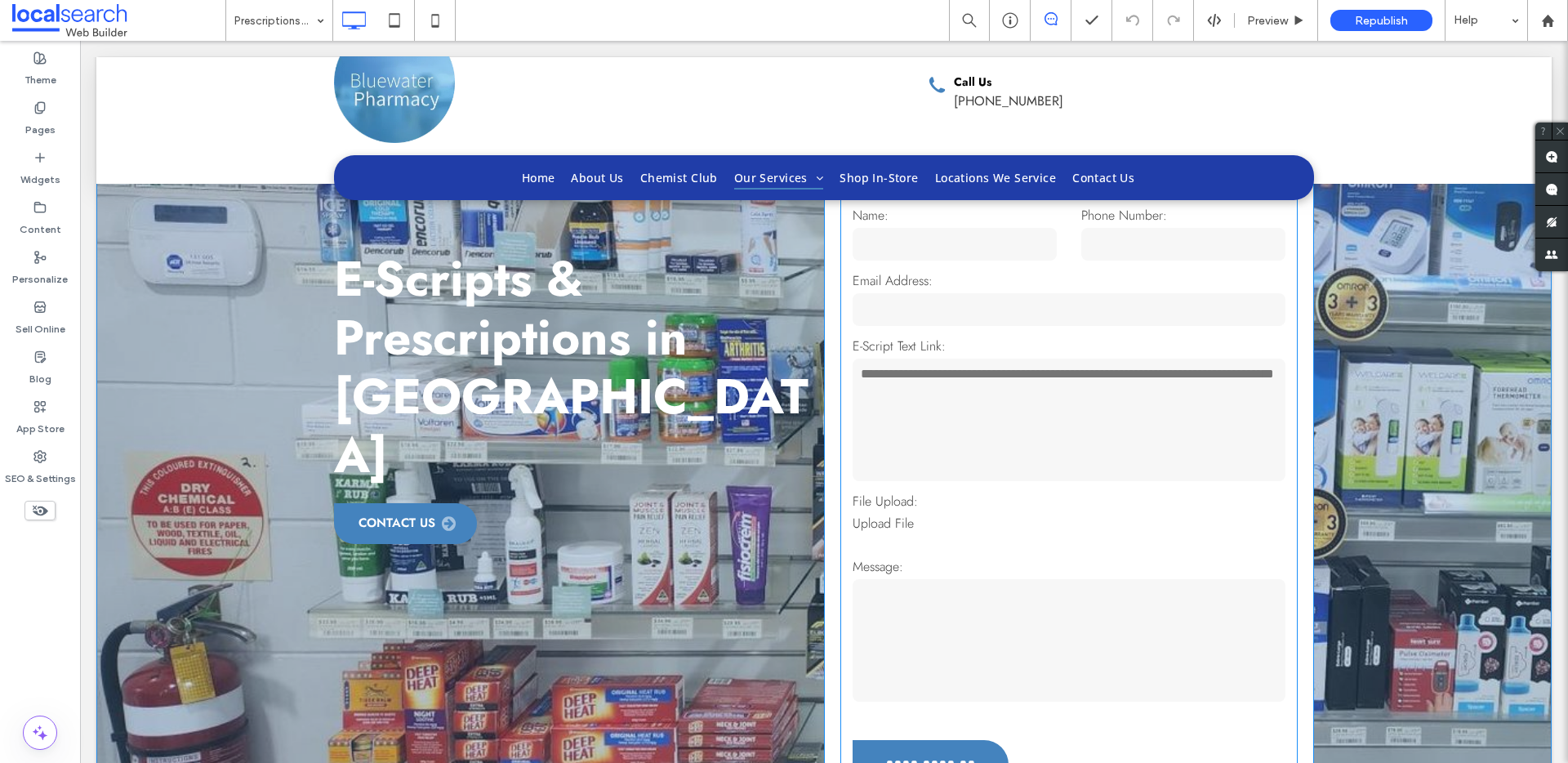
click at [1048, 461] on textarea at bounding box center [1069, 419] width 433 height 122
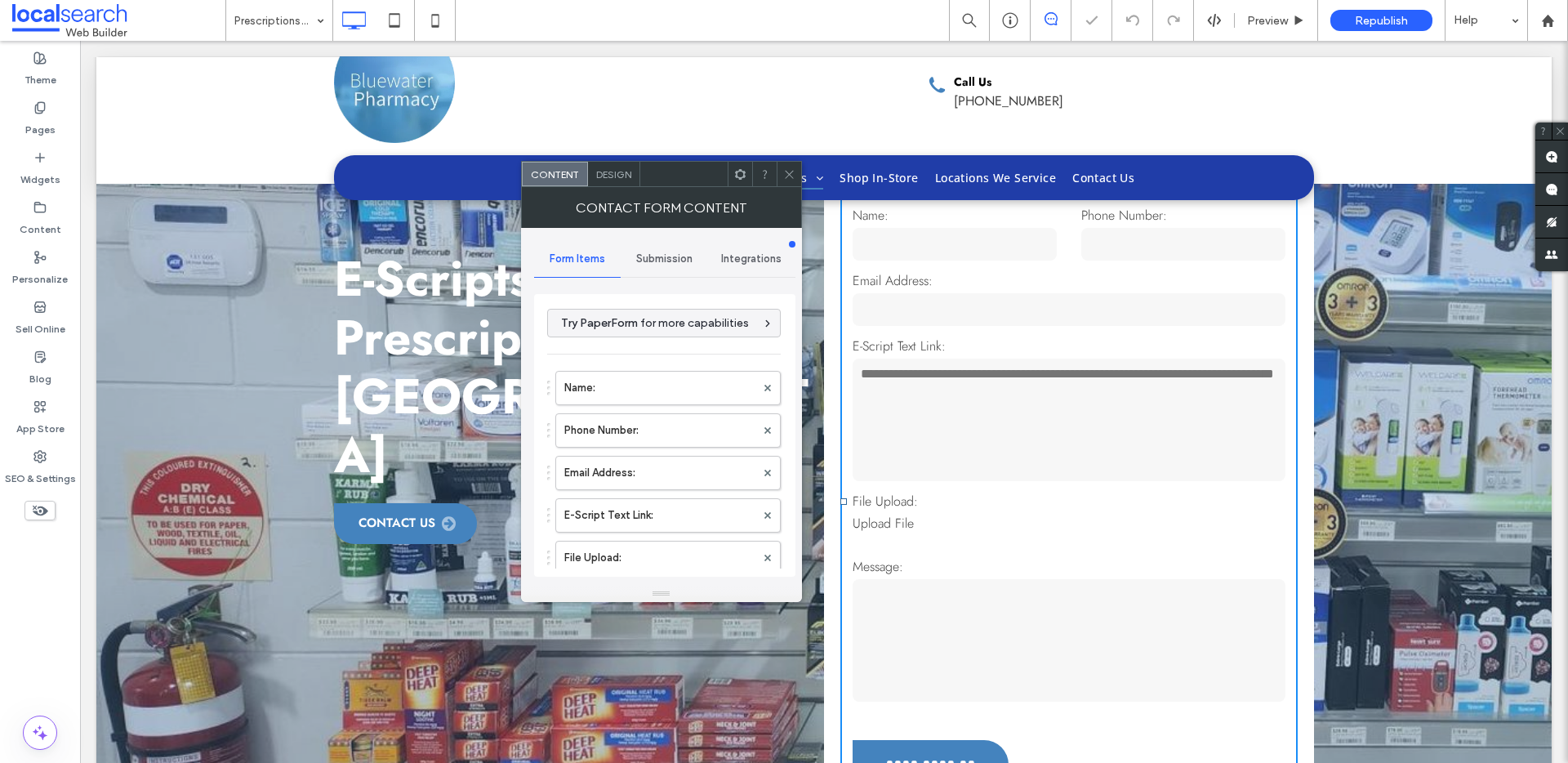
click at [639, 257] on span "Submission" at bounding box center [664, 259] width 56 height 13
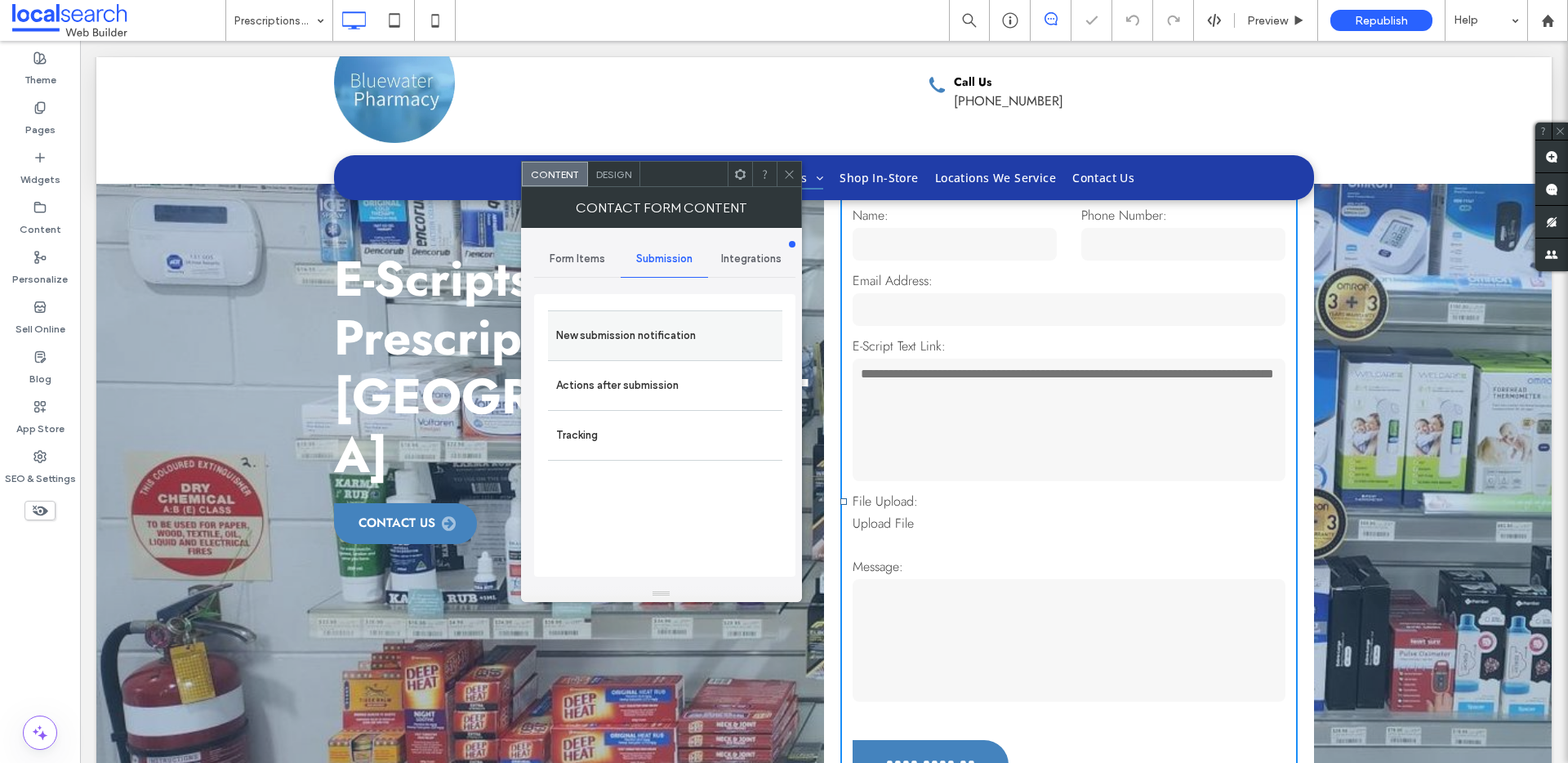
click at [646, 317] on div "New submission notification" at bounding box center [665, 335] width 234 height 50
click at [659, 323] on label "New submission notification" at bounding box center [664, 335] width 218 height 33
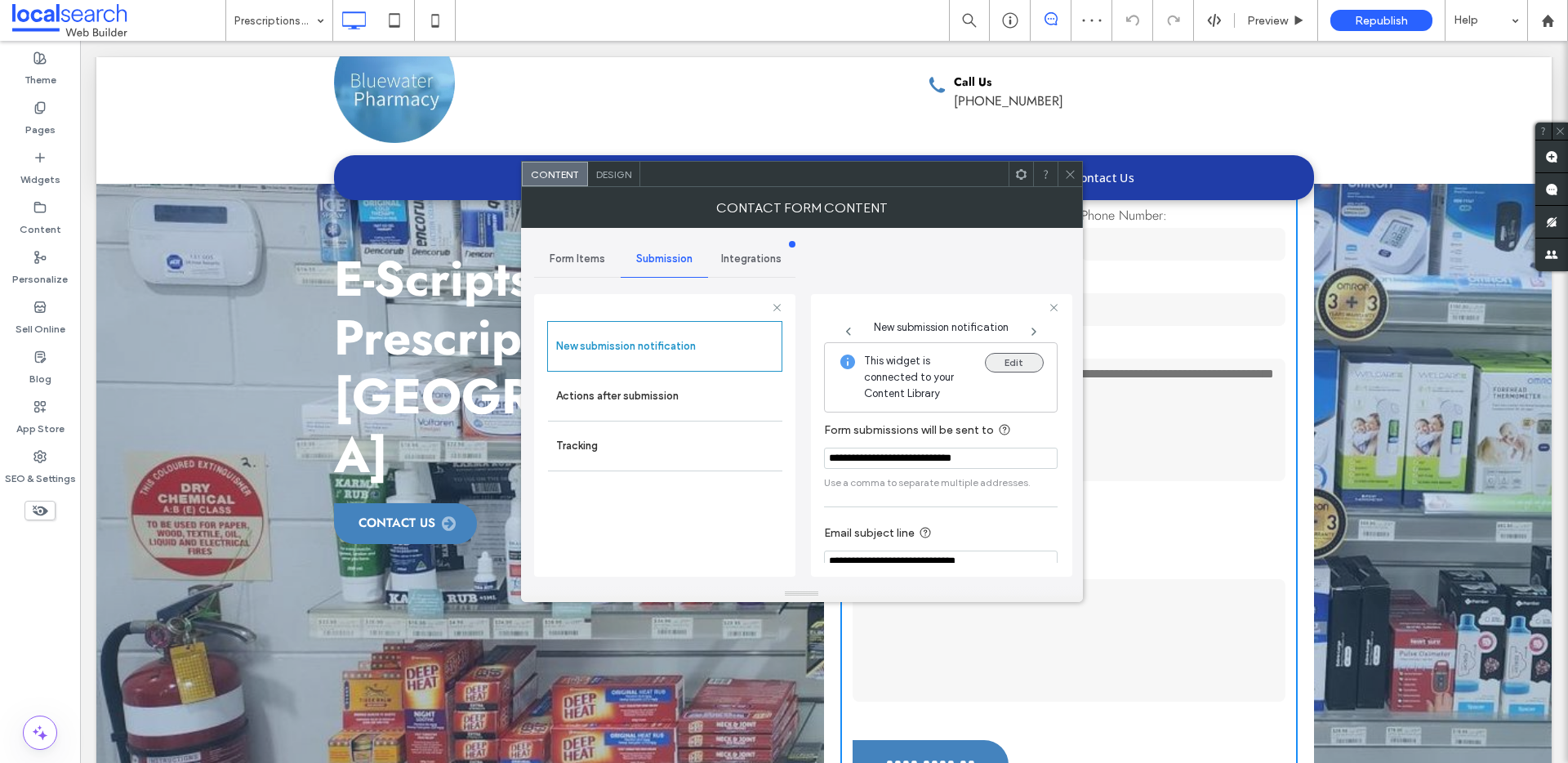
click at [985, 361] on button "Edit" at bounding box center [1015, 362] width 59 height 19
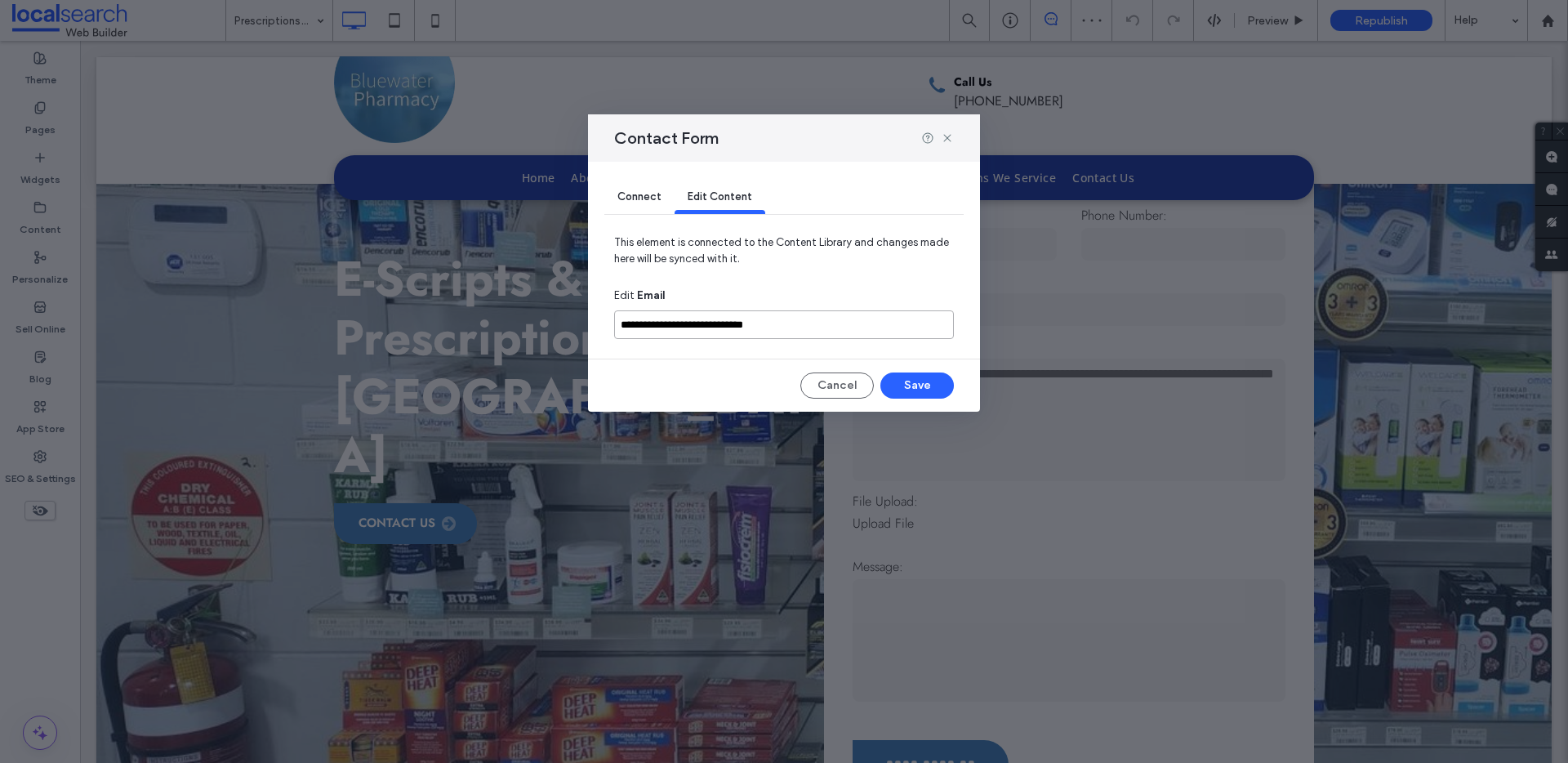
drag, startPoint x: 839, startPoint y: 333, endPoint x: 611, endPoint y: 327, distance: 228.1
click at [611, 327] on div "**********" at bounding box center [783, 286] width 392 height 250
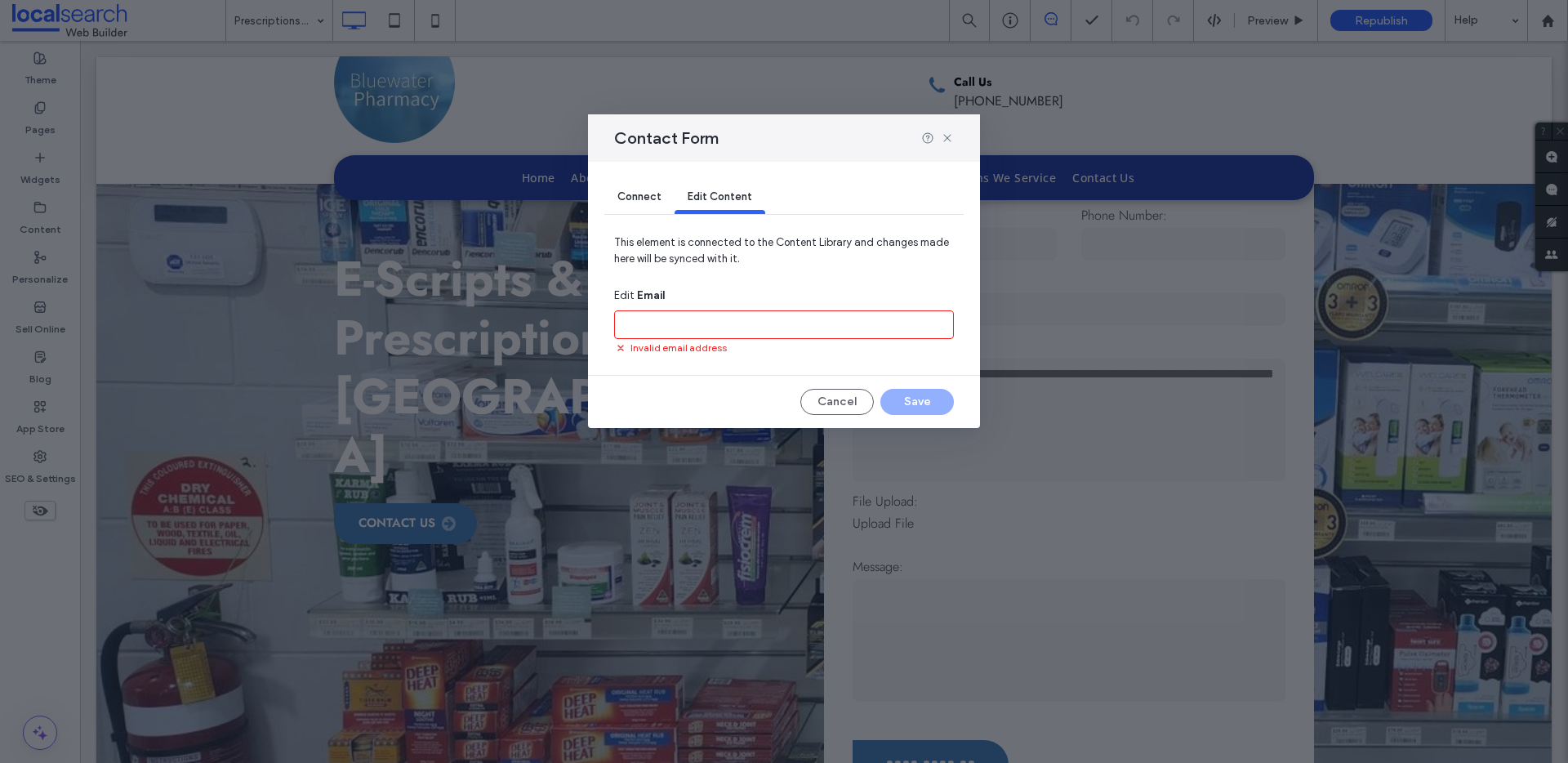
click at [681, 318] on input at bounding box center [783, 325] width 339 height 29
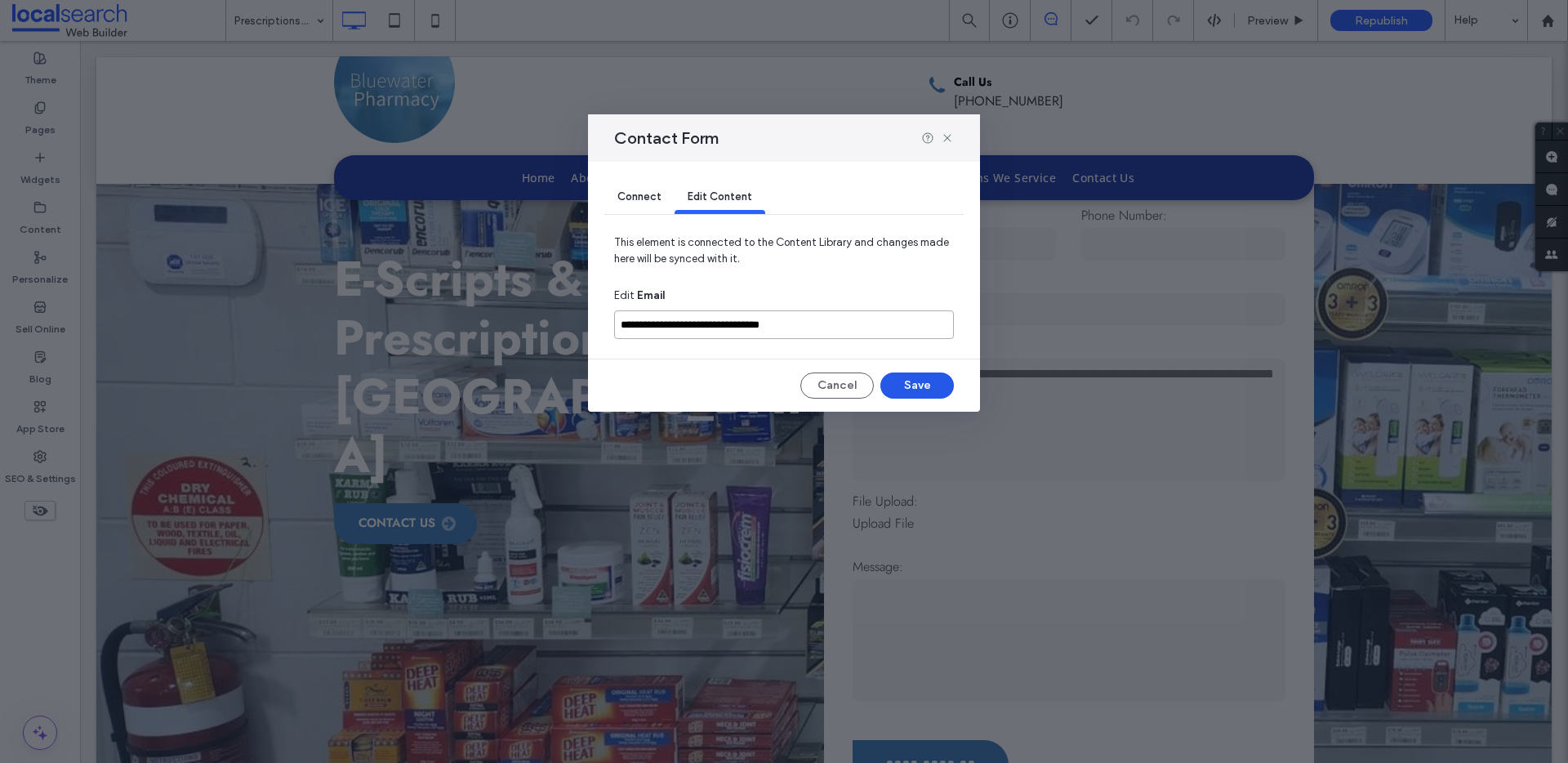
type input "**********"
click at [936, 386] on button "Save" at bounding box center [916, 385] width 73 height 26
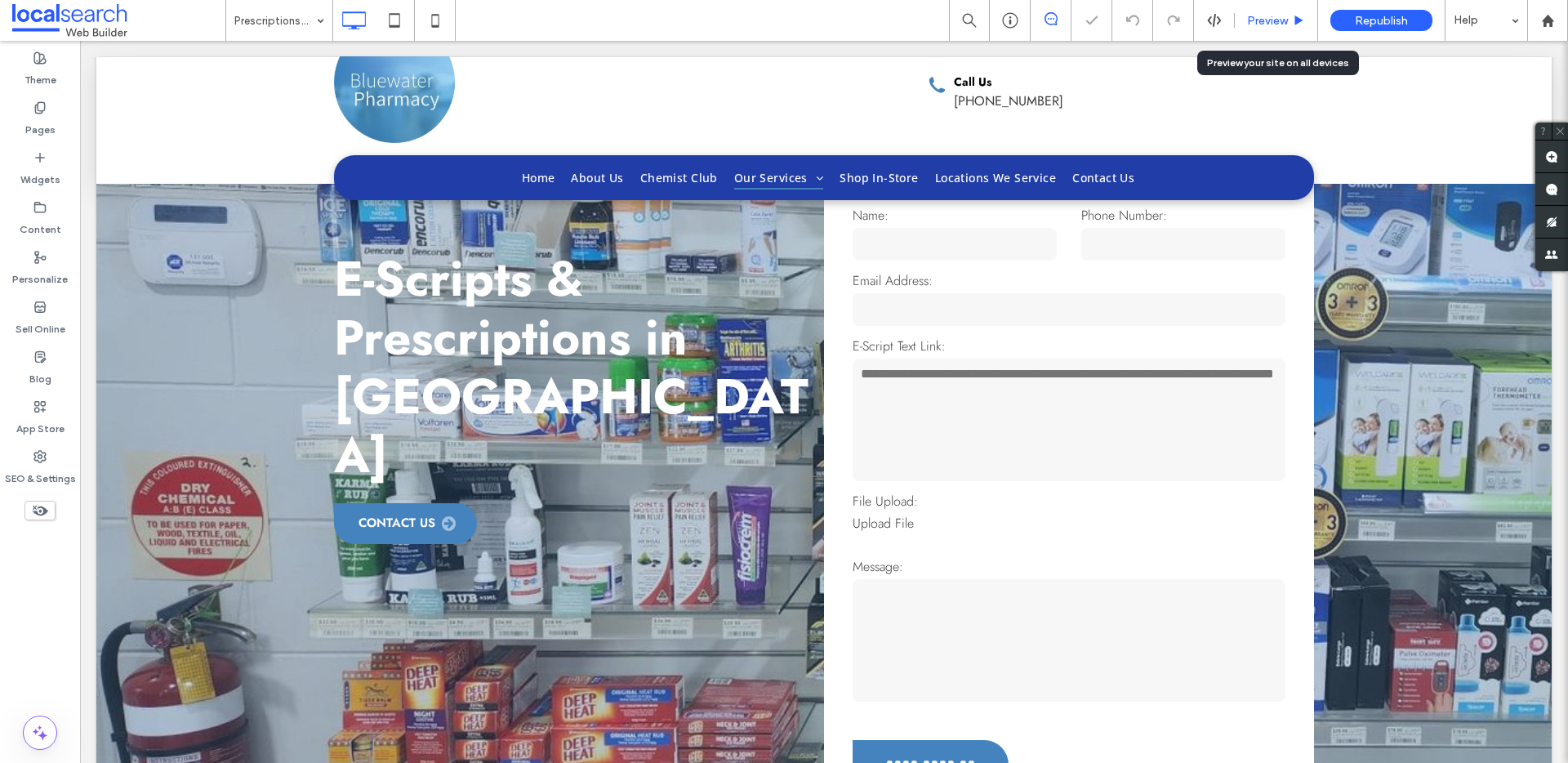
click at [1281, 24] on span "Preview" at bounding box center [1267, 20] width 40 height 13
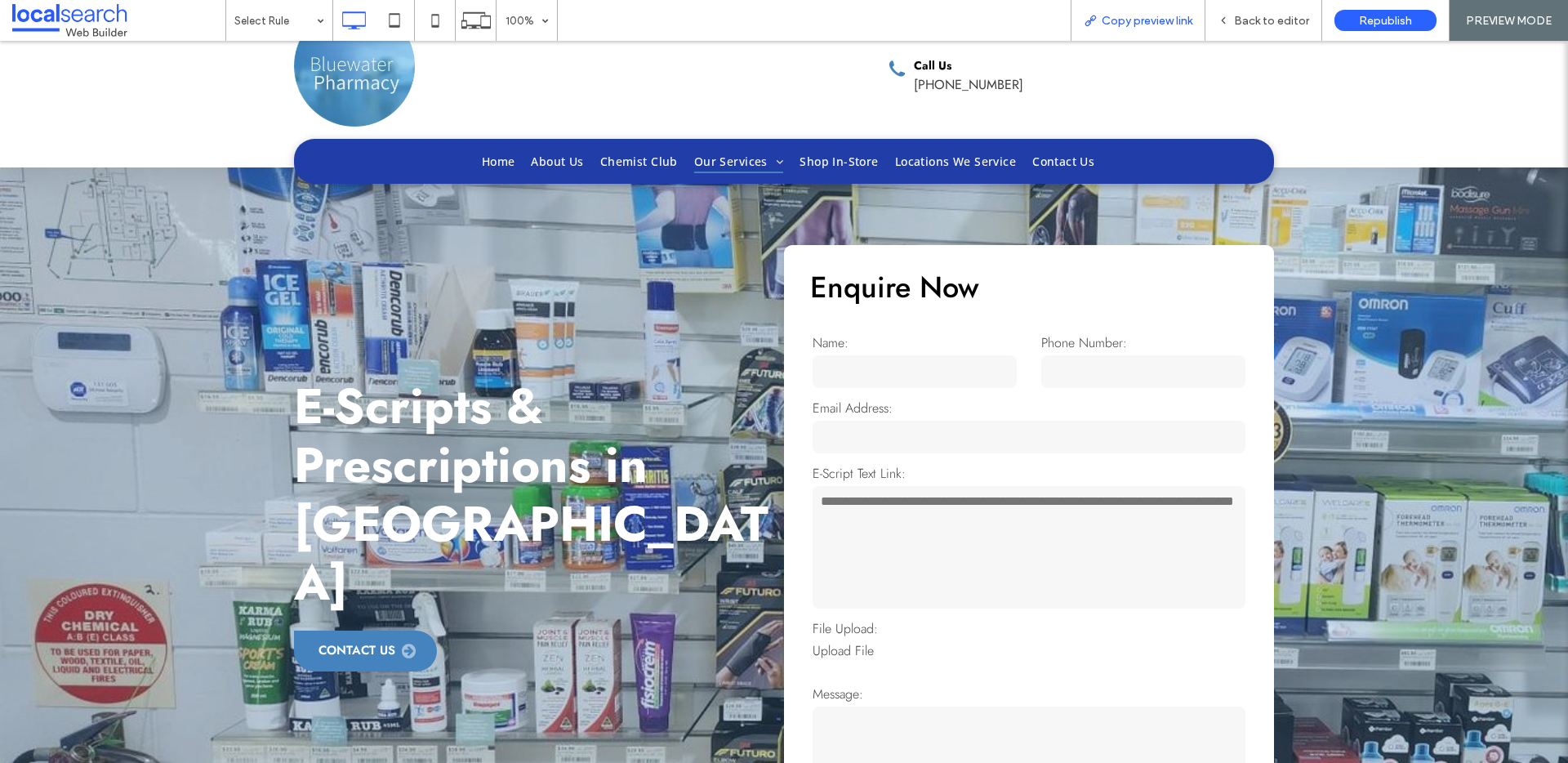
click at [1153, 13] on span "Copy preview link" at bounding box center [1147, 20] width 91 height 13
click at [1260, 17] on span "Back to editor" at bounding box center [1271, 20] width 75 height 13
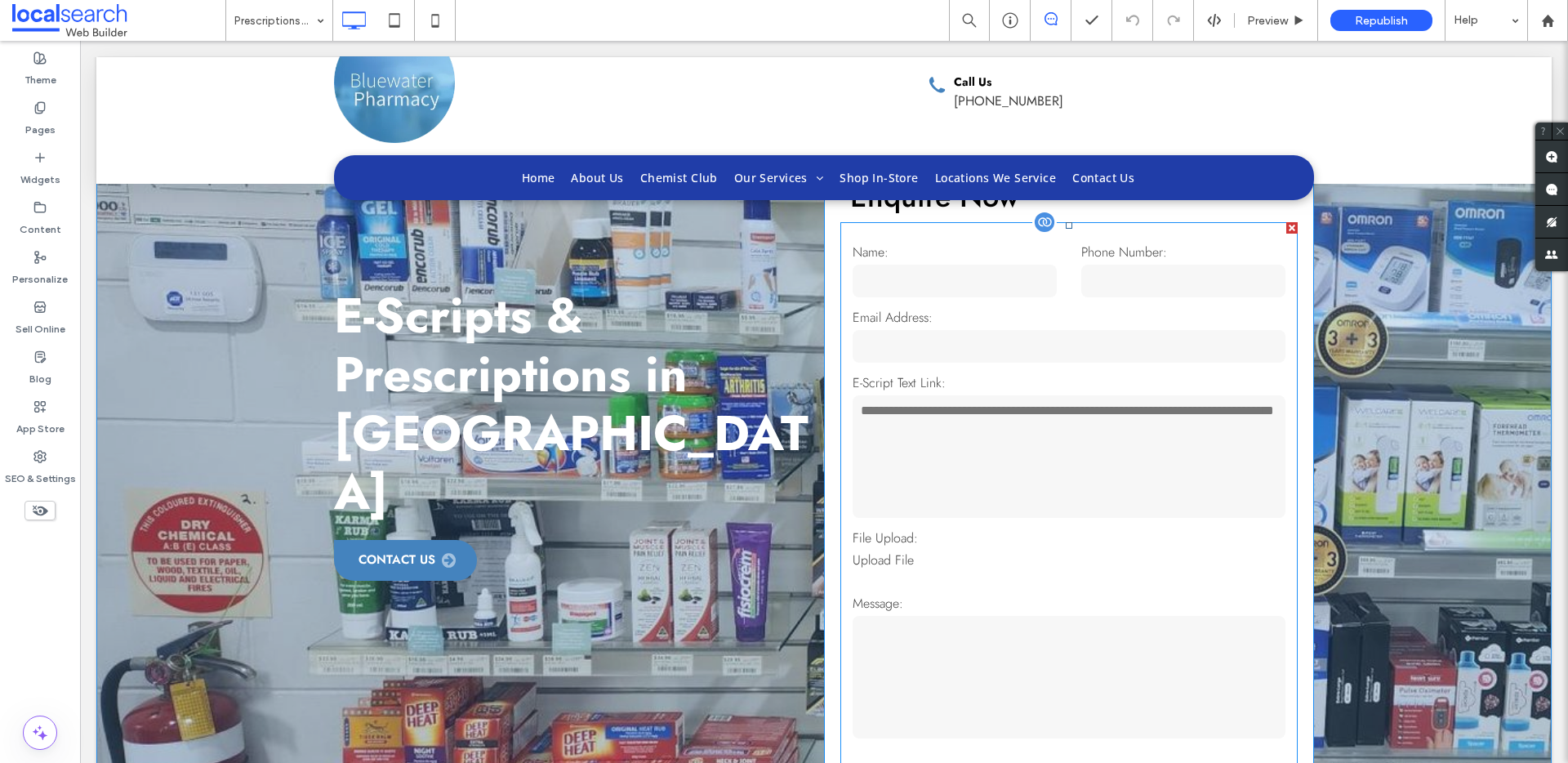
scroll to position [126, 0]
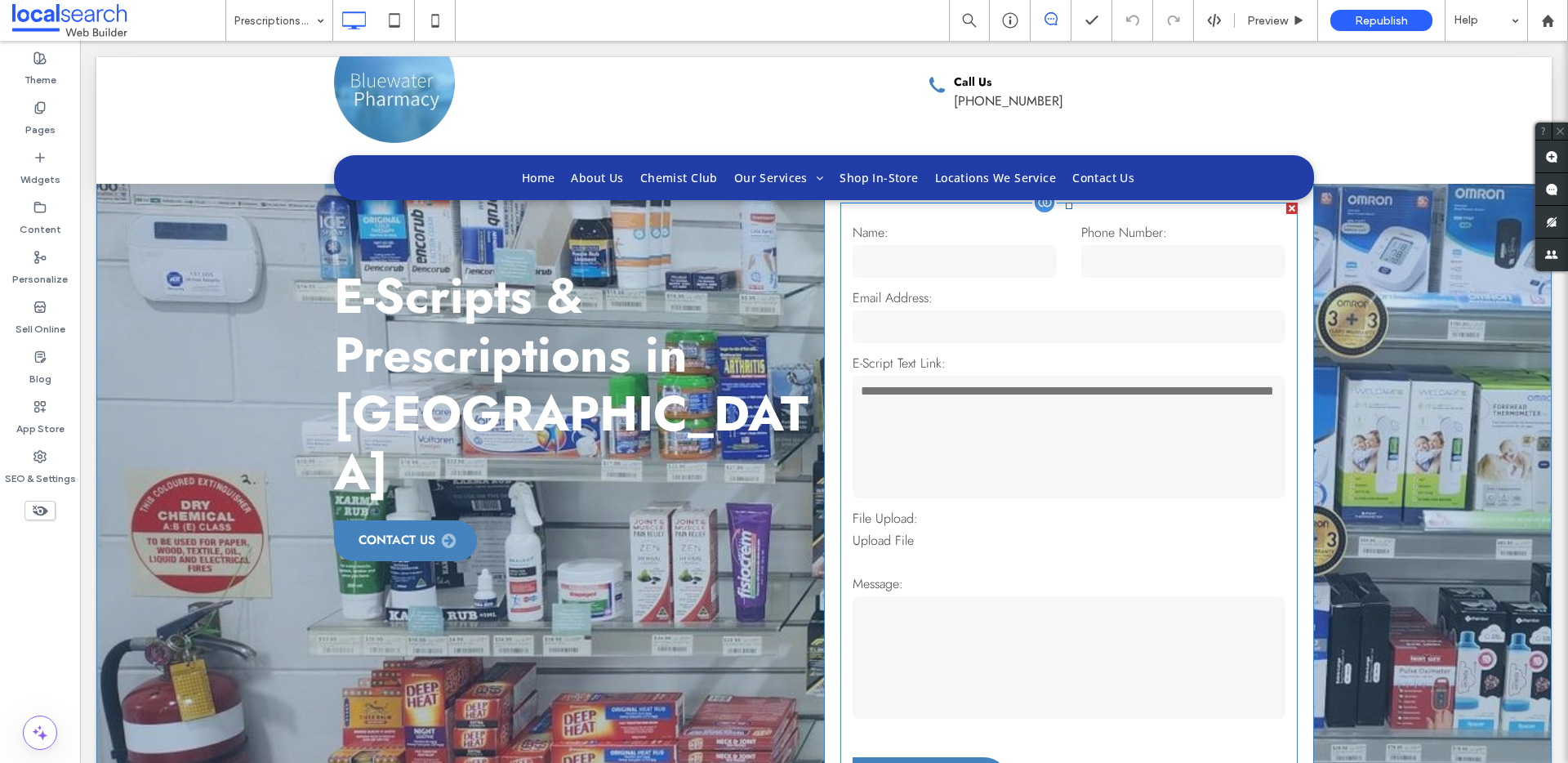
click at [1025, 443] on textarea at bounding box center [1069, 436] width 433 height 122
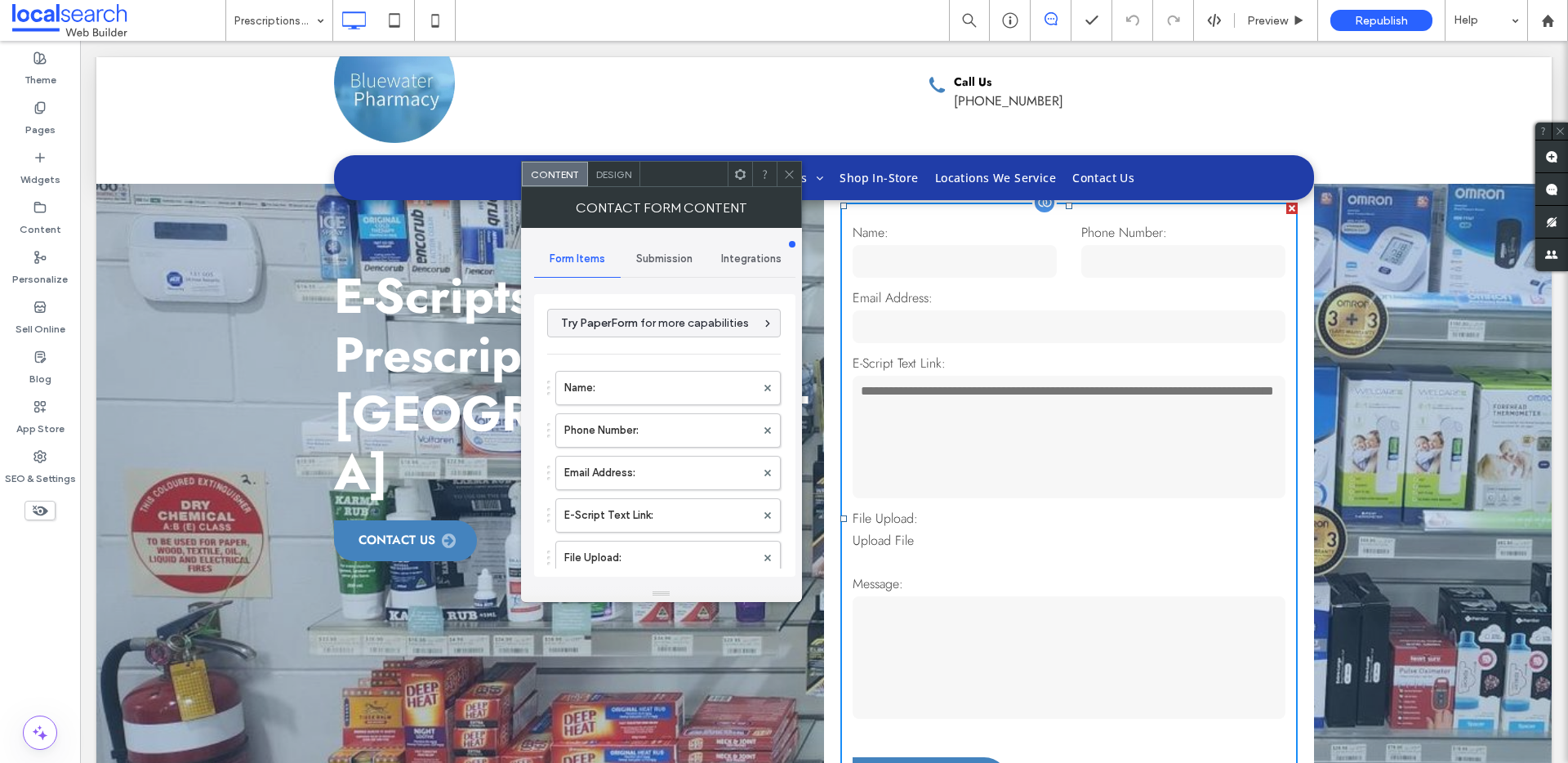
click at [1025, 443] on textarea at bounding box center [1069, 436] width 433 height 122
click at [985, 413] on textarea at bounding box center [1069, 436] width 433 height 122
click at [38, 462] on icon at bounding box center [40, 456] width 13 height 13
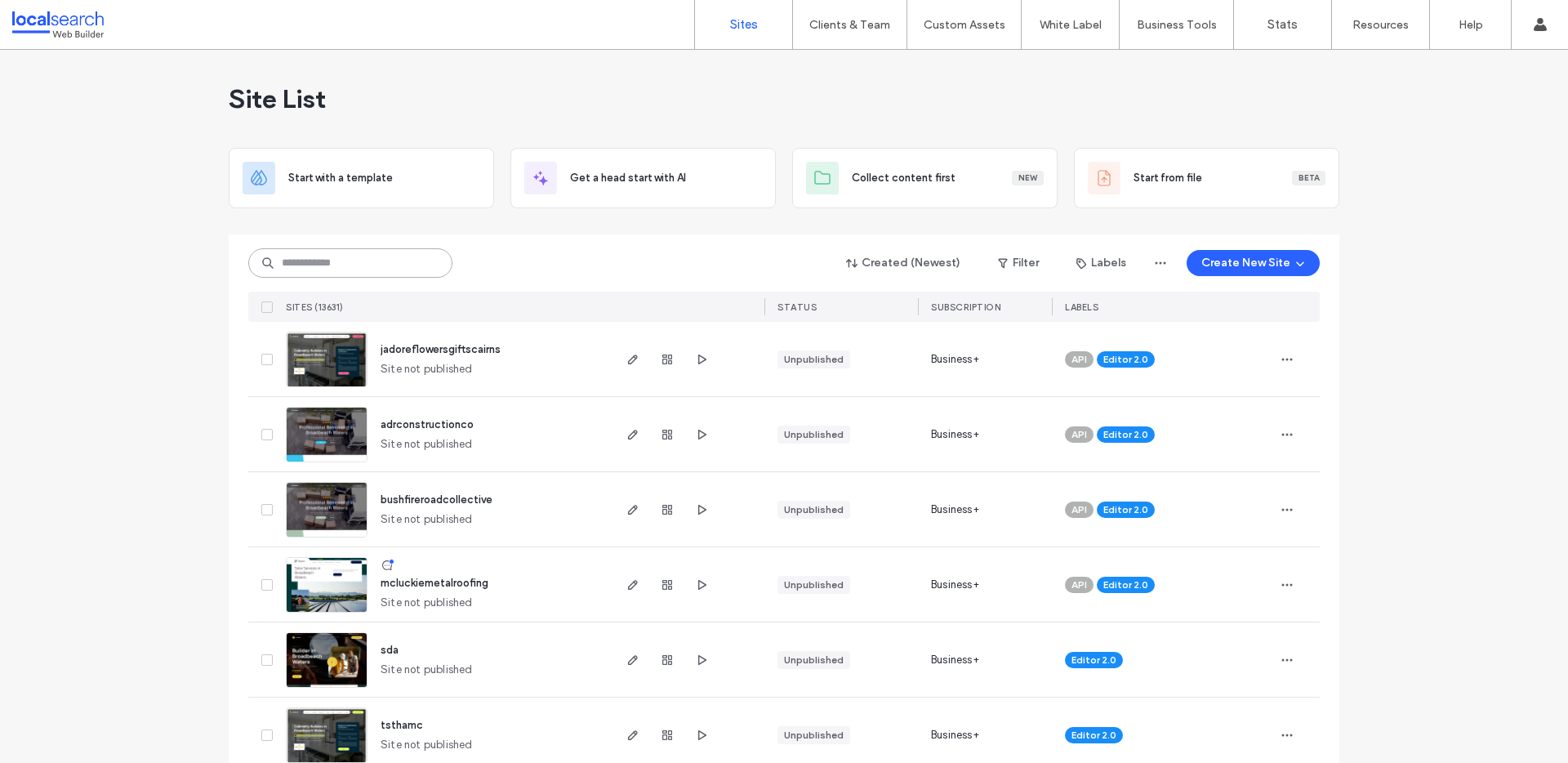
click at [323, 274] on input at bounding box center [350, 263] width 204 height 29
paste input "********"
type input "********"
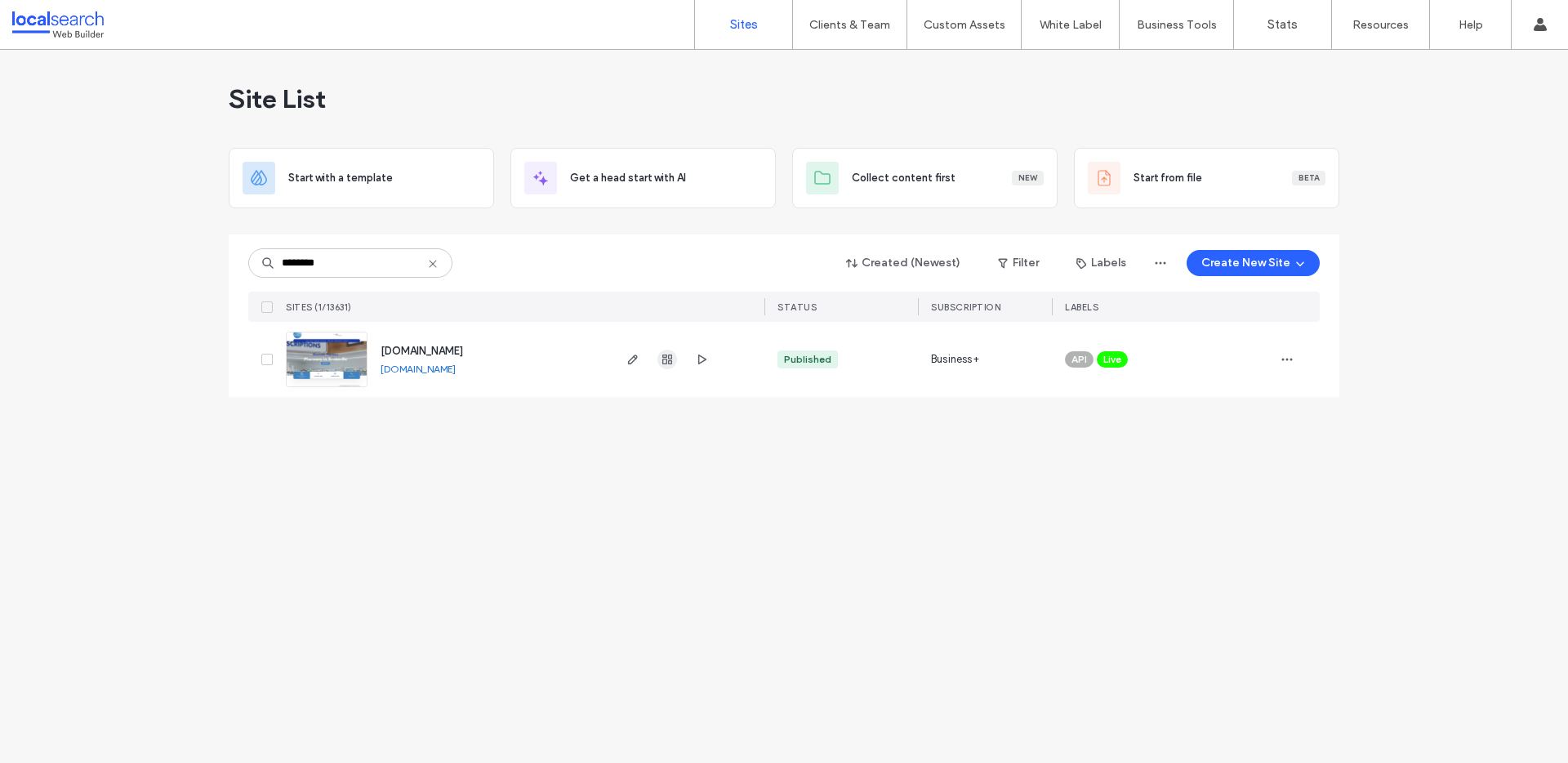
click at [672, 364] on icon "button" at bounding box center [668, 360] width 13 height 13
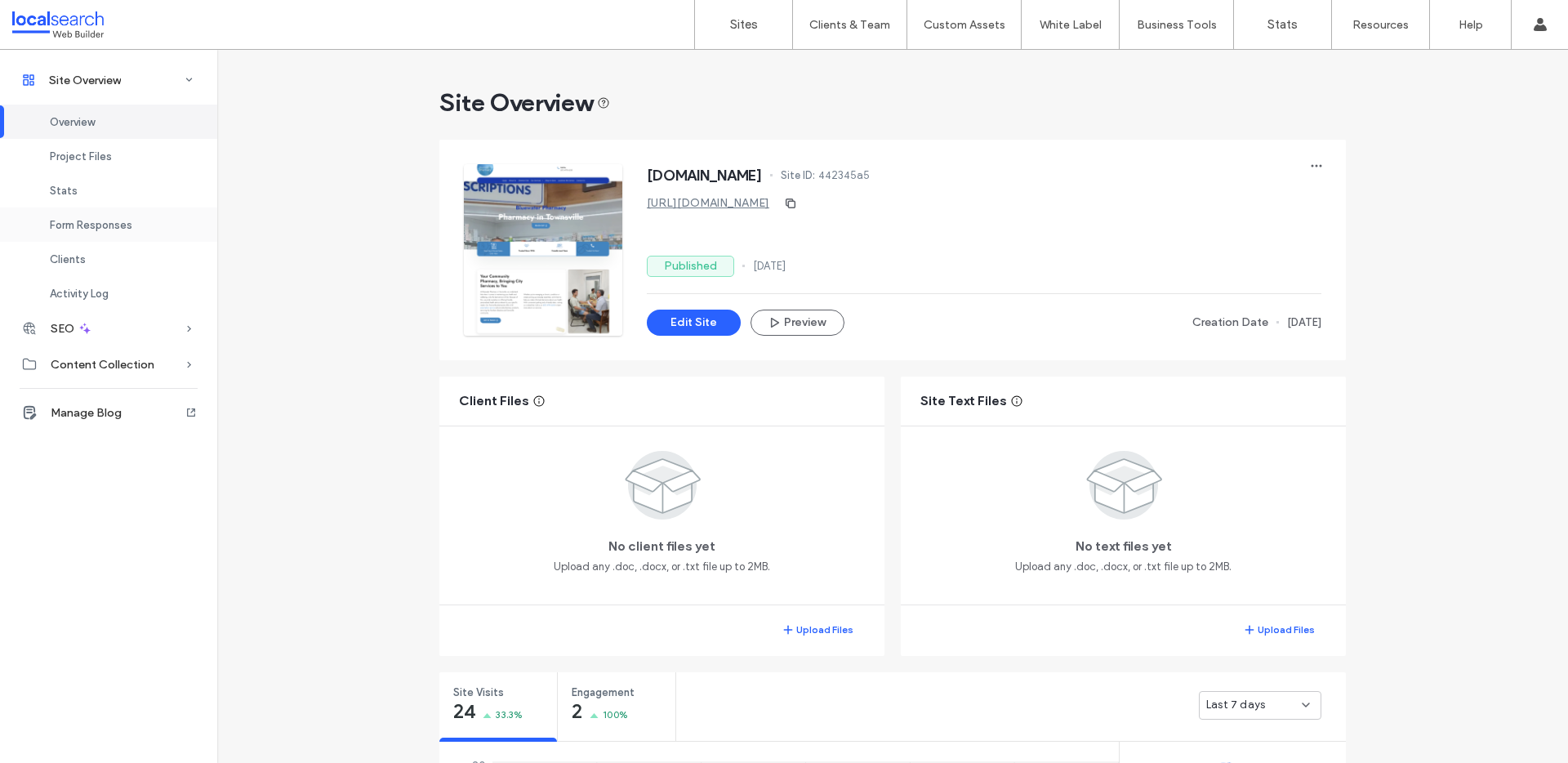
click at [78, 237] on div "Form Responses" at bounding box center [109, 224] width 217 height 35
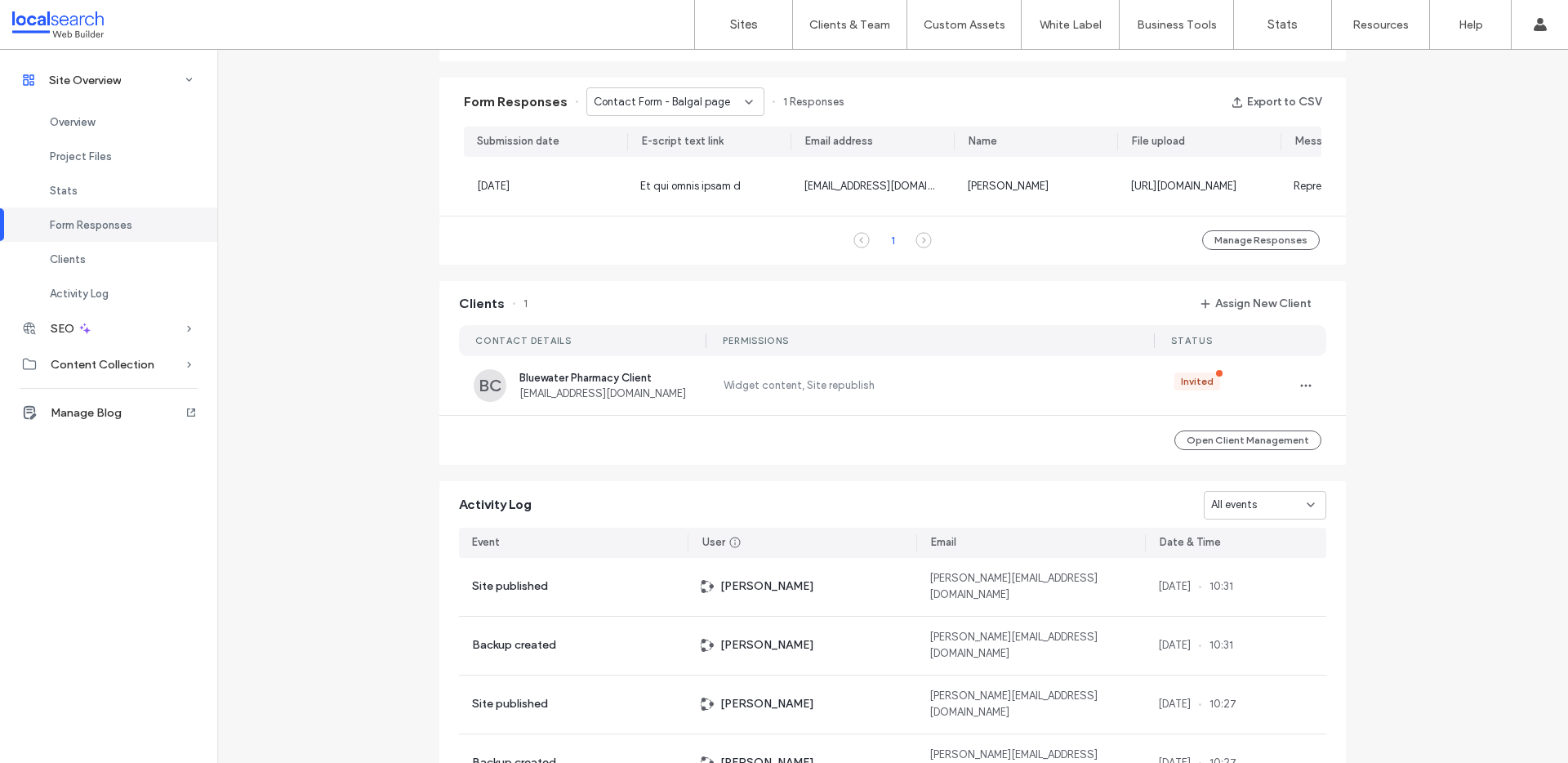
scroll to position [1052, 0]
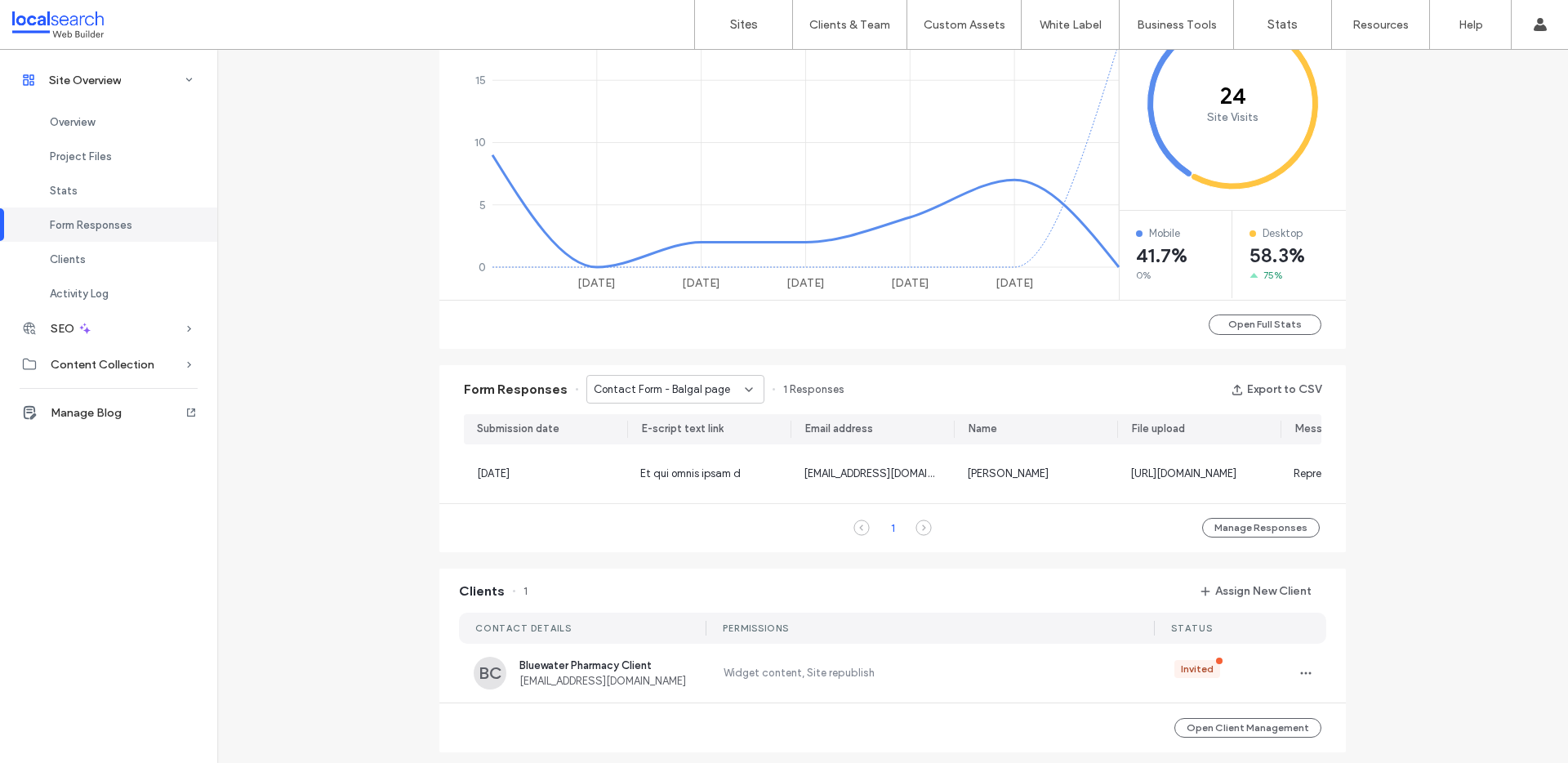
scroll to position [0, 285]
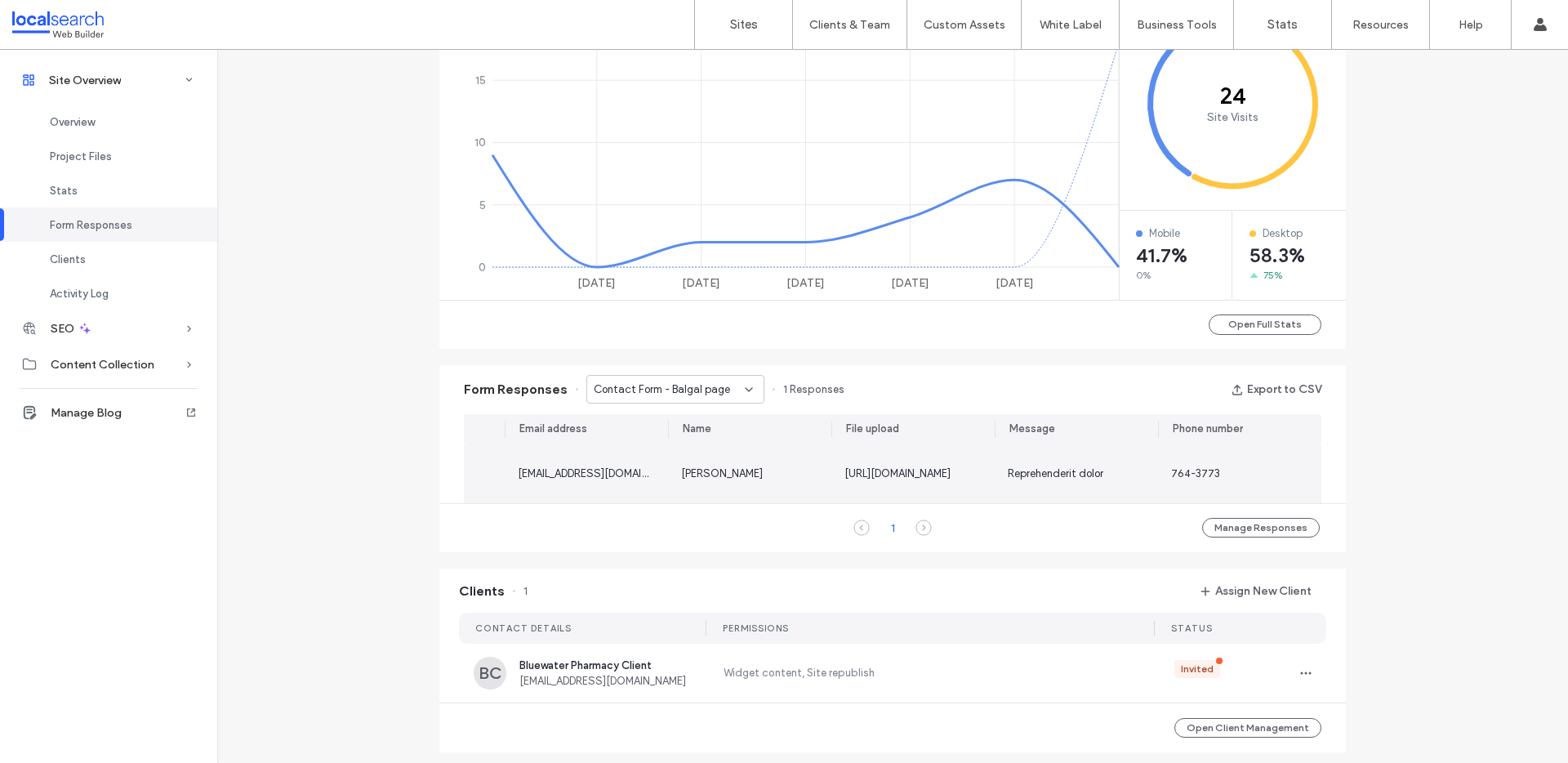
click at [997, 461] on div "Reprehenderit dolor" at bounding box center [1076, 474] width 163 height 59
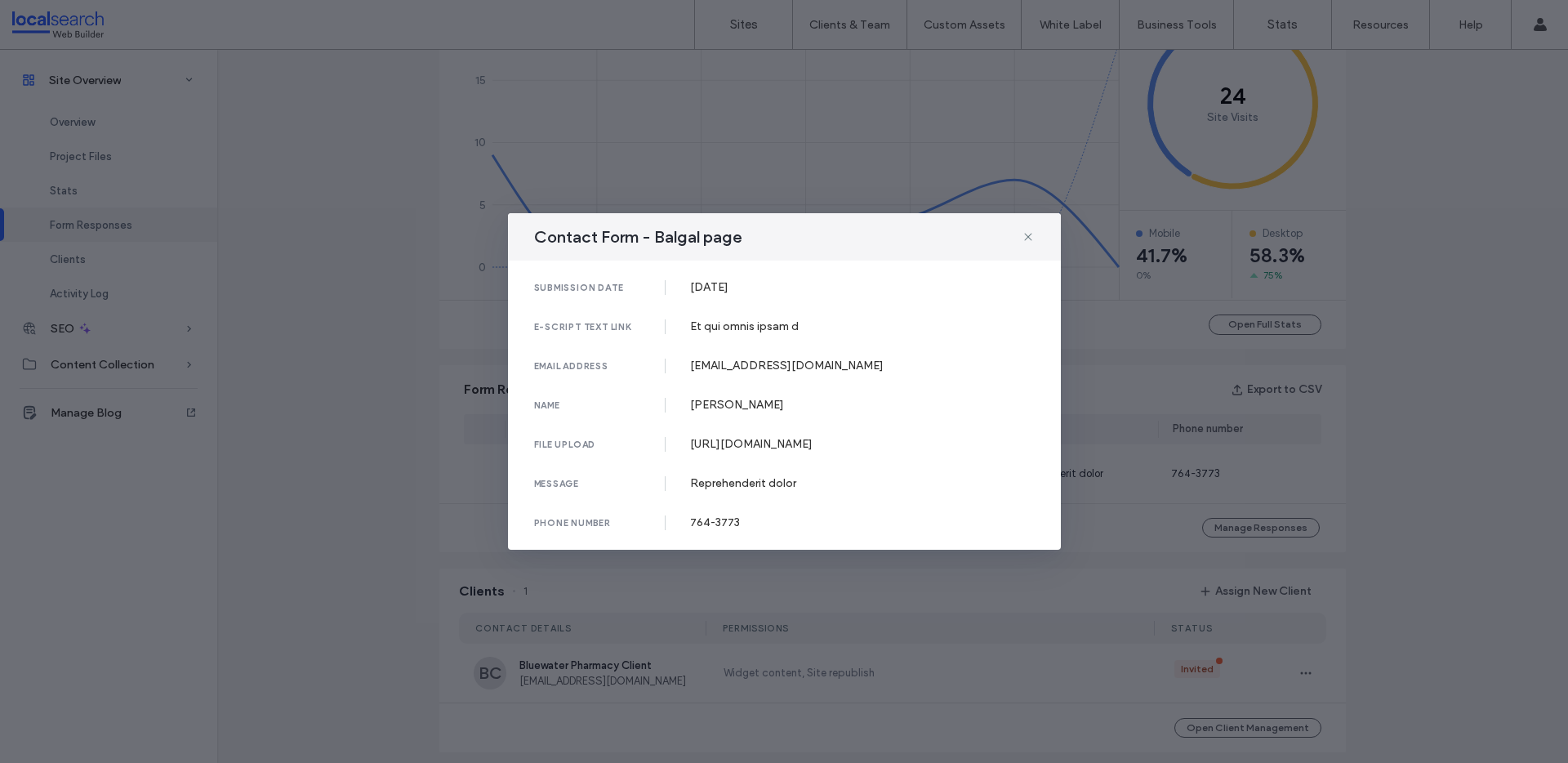
drag, startPoint x: 616, startPoint y: 418, endPoint x: 740, endPoint y: 454, distance: 129.1
click at [740, 451] on div "[URL][DOMAIN_NAME]" at bounding box center [861, 444] width 344 height 13
click at [1026, 230] on icon at bounding box center [1028, 237] width 13 height 13
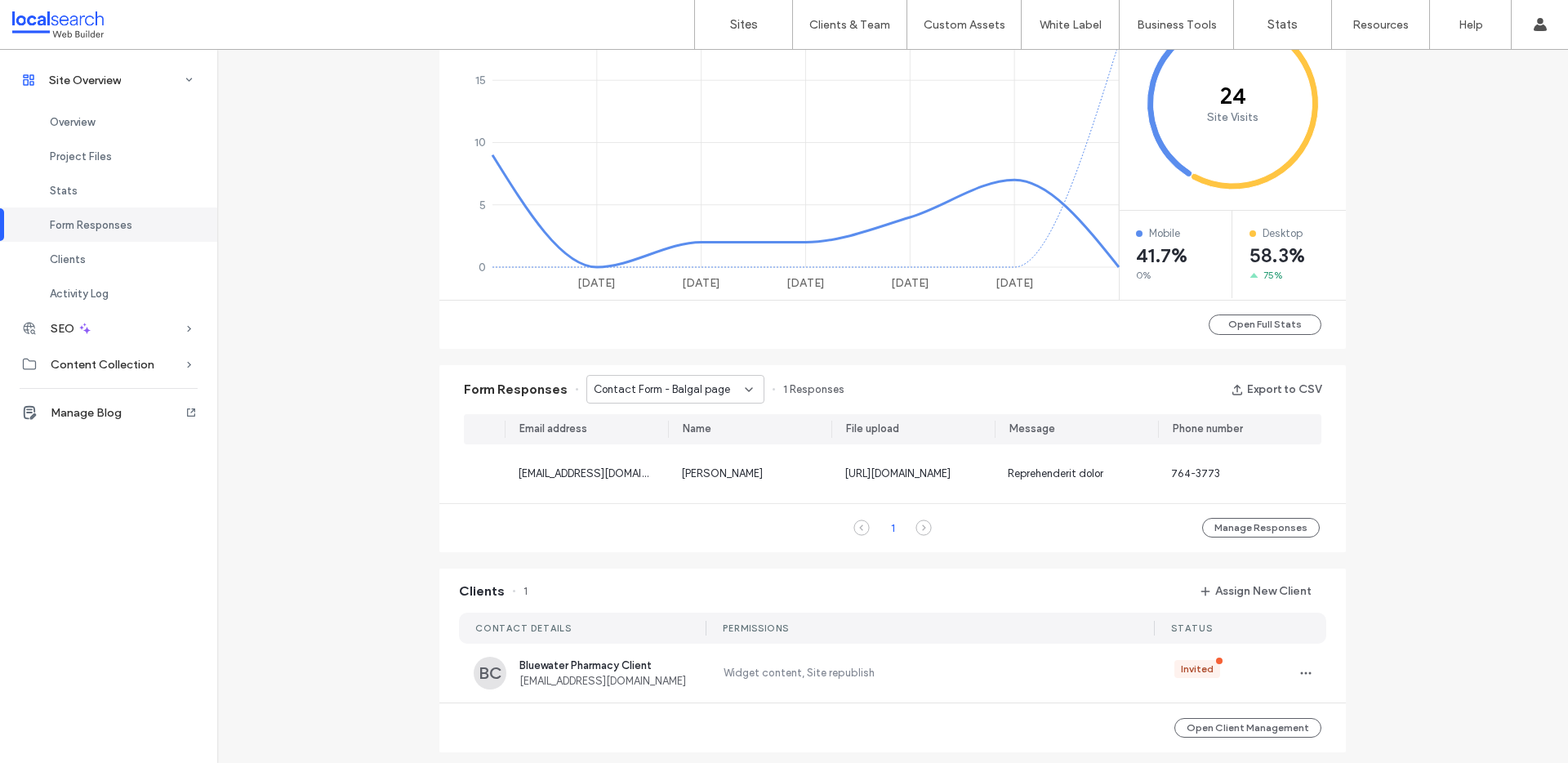
click at [717, 386] on span "Contact Form - Balgal page" at bounding box center [662, 389] width 136 height 16
click at [680, 446] on span "Contact Form - [PERSON_NAME] page" at bounding box center [664, 446] width 157 height 16
click at [711, 395] on span "Contact Form - [PERSON_NAME] page" at bounding box center [669, 389] width 151 height 16
click at [688, 450] on span "Contact Form - Prescriptions & E-Script page" at bounding box center [664, 456] width 157 height 16
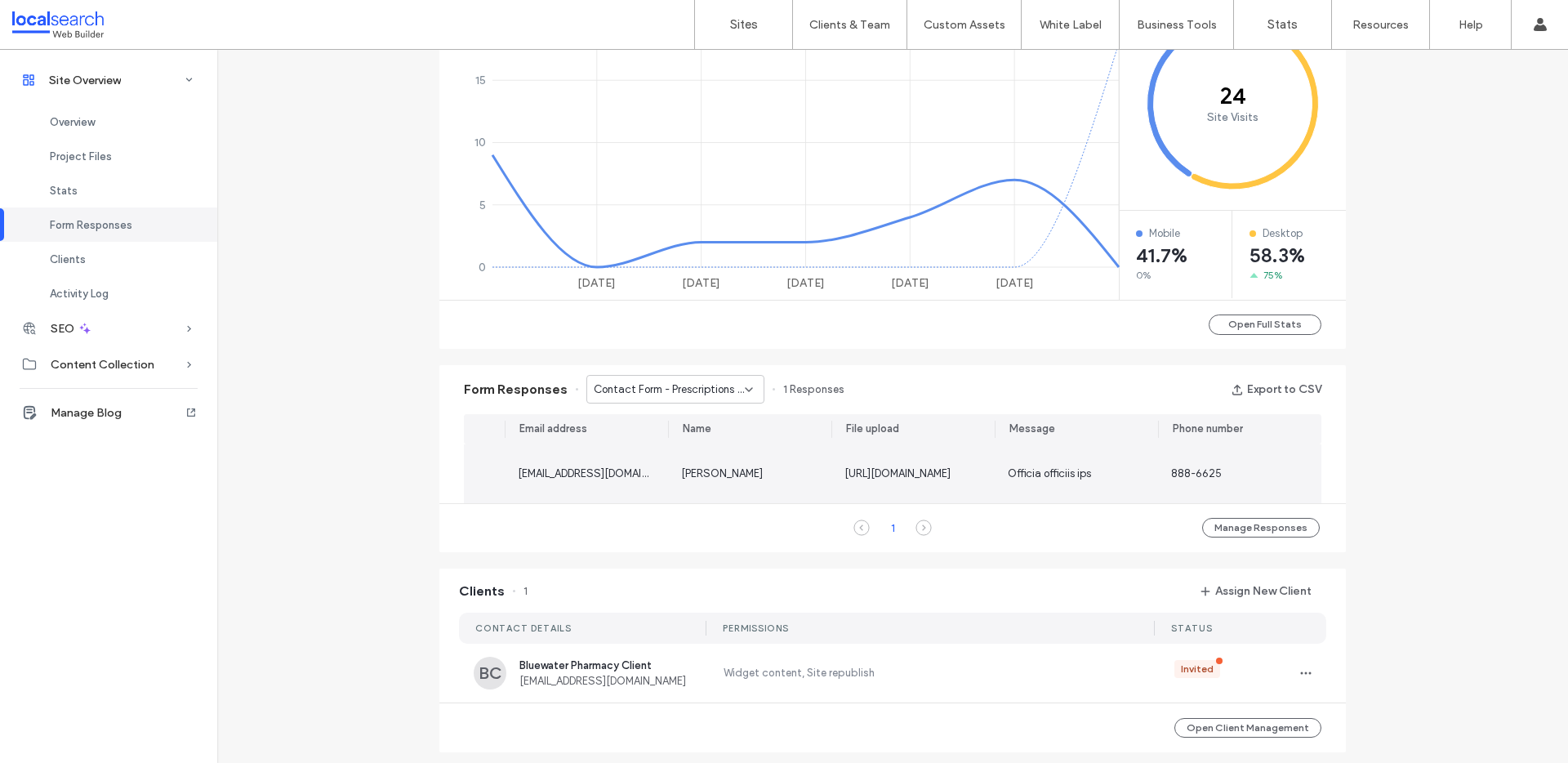
click at [1159, 487] on div "888-6625" at bounding box center [1240, 474] width 163 height 59
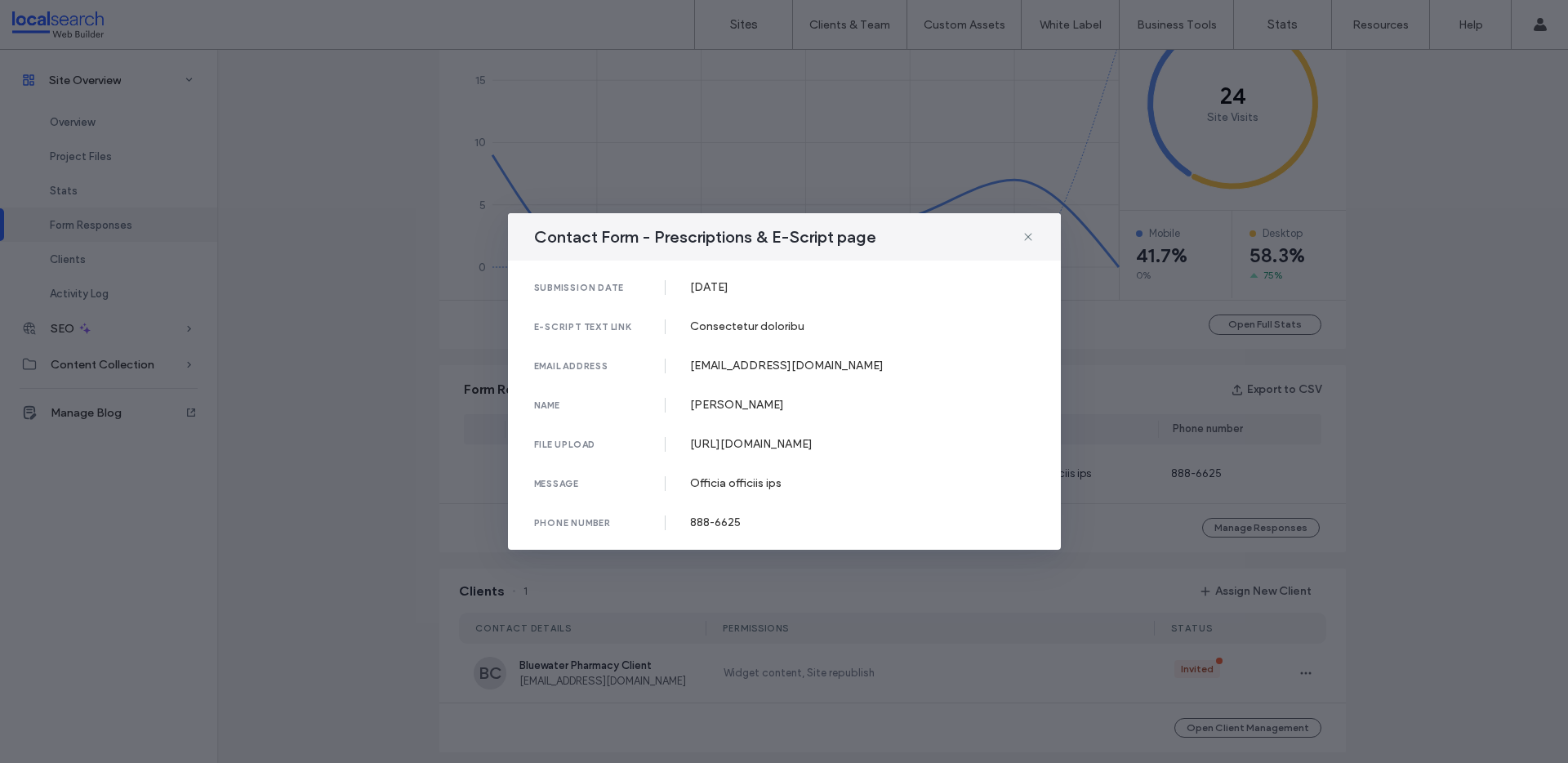
drag, startPoint x: 614, startPoint y: 406, endPoint x: 743, endPoint y: 458, distance: 139.1
click at [743, 451] on div "file upload [URL][DOMAIN_NAME]" at bounding box center [784, 444] width 500 height 14
click at [926, 398] on div "[PERSON_NAME]" at bounding box center [861, 404] width 344 height 13
click at [1027, 230] on icon at bounding box center [1028, 237] width 13 height 13
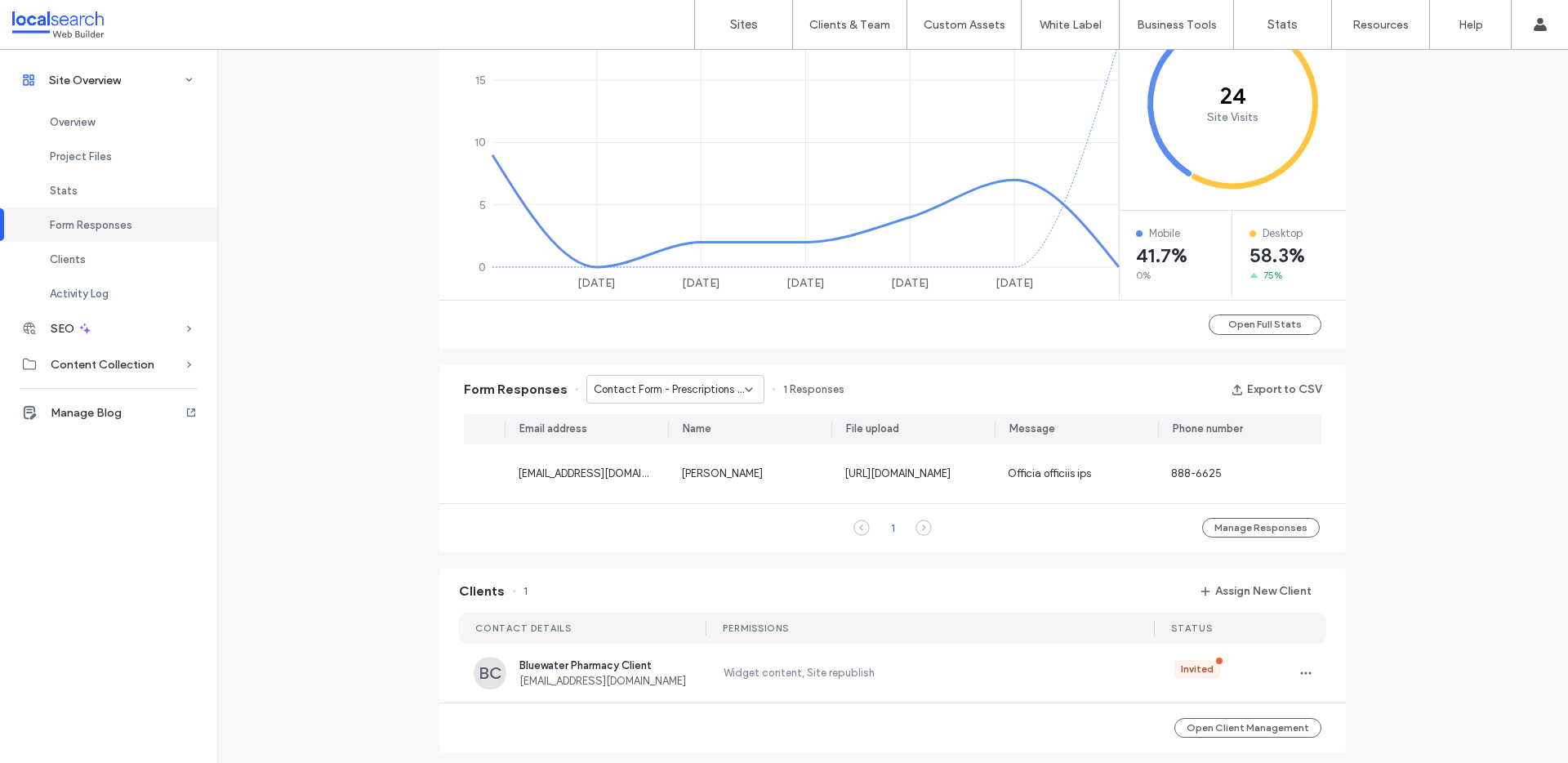
click at [709, 369] on div "Form Responses Contact Form - Prescriptions & E-Script page 1 Responses Export …" at bounding box center [893, 389] width 906 height 49
click at [710, 383] on span "Contact Form - Prescriptions & E-Script page" at bounding box center [669, 389] width 151 height 16
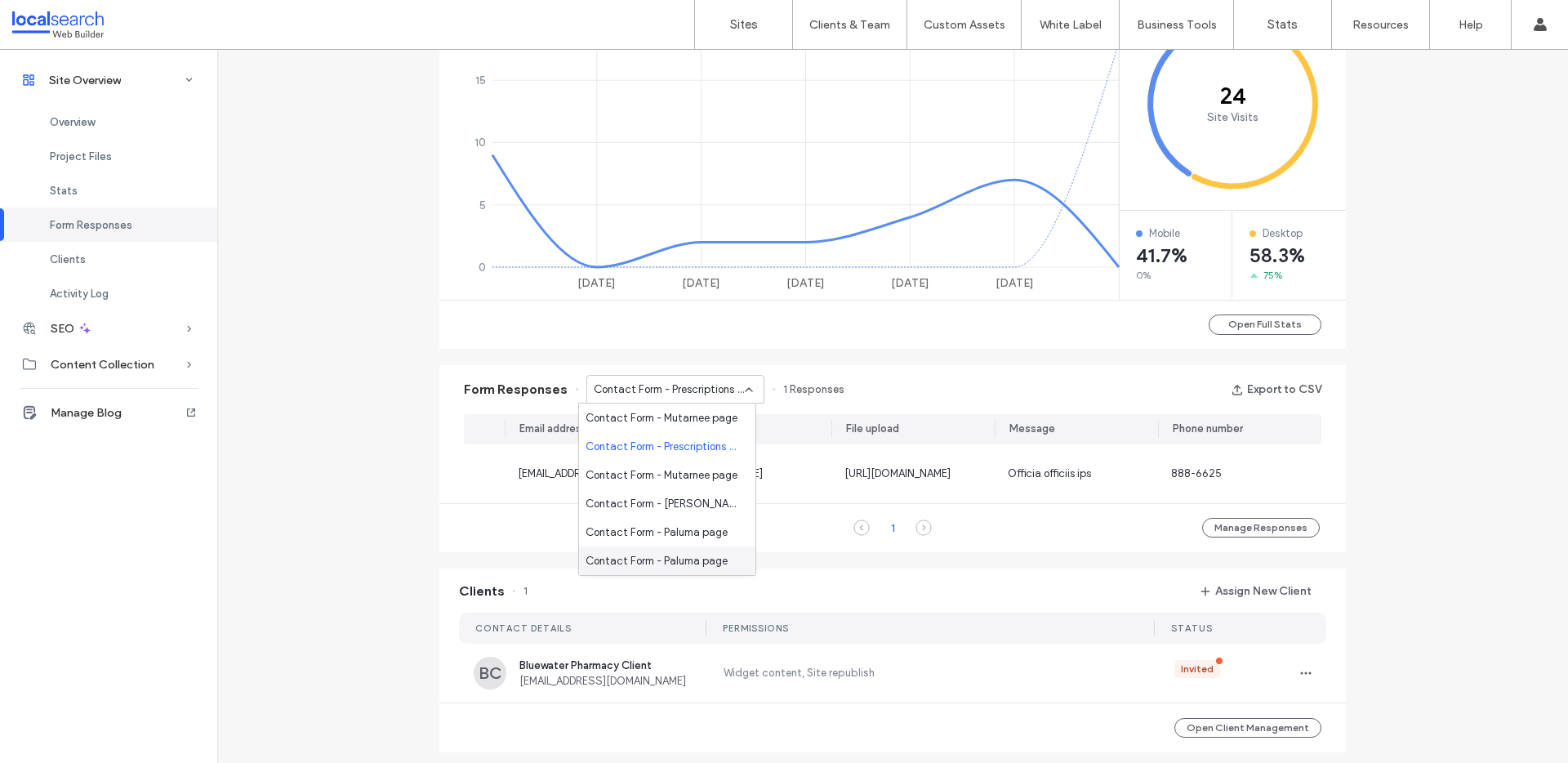
scroll to position [111, 0]
click at [1352, 405] on div "Site Overview www.bluewaterpharmacy.com.au Site ID: 442345a5 https://www.bluewa…" at bounding box center [893, 269] width 1351 height 1926
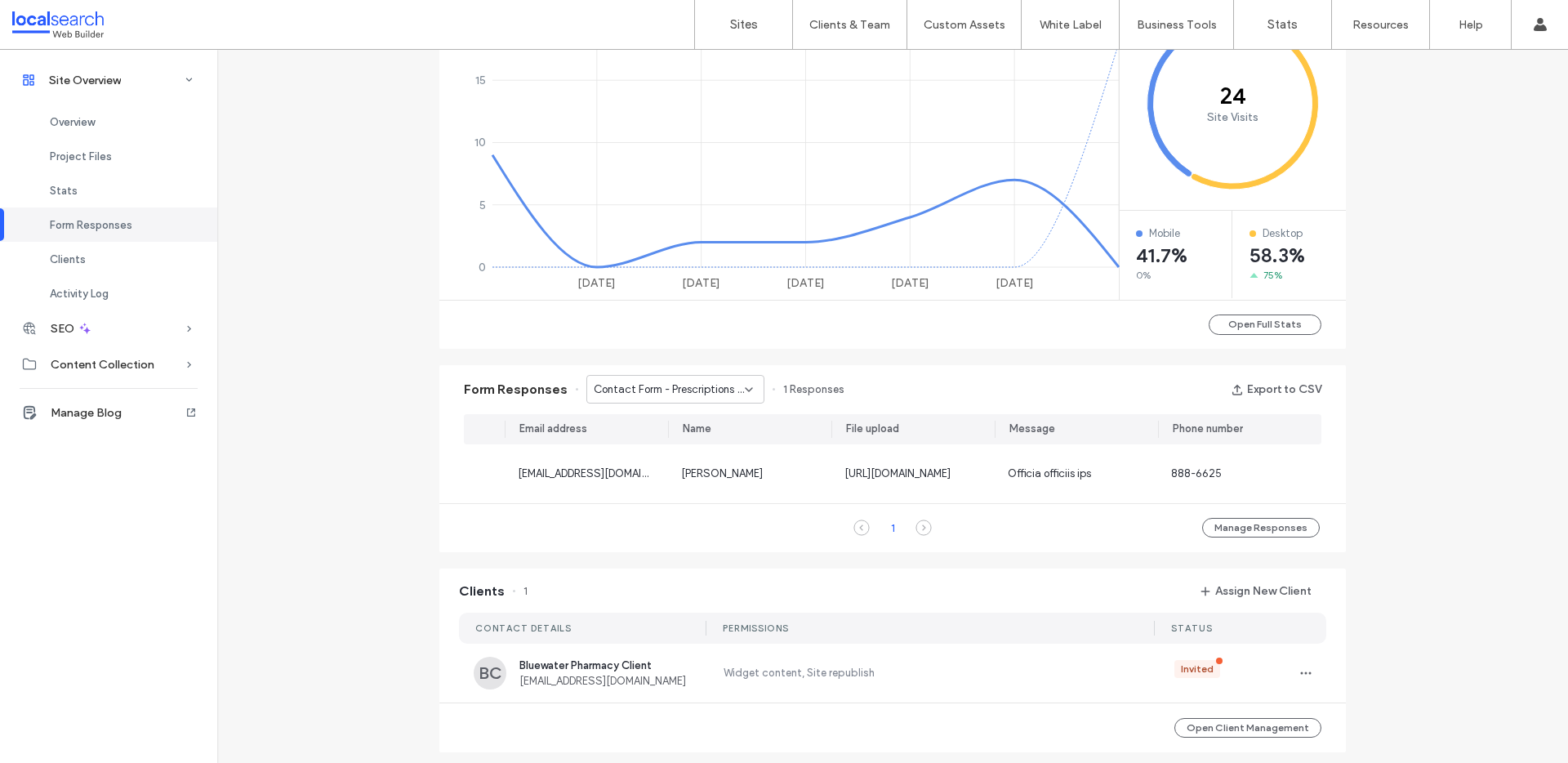
click at [745, 388] on use at bounding box center [749, 390] width 7 height 3
click at [743, 388] on icon at bounding box center [749, 390] width 13 height 13
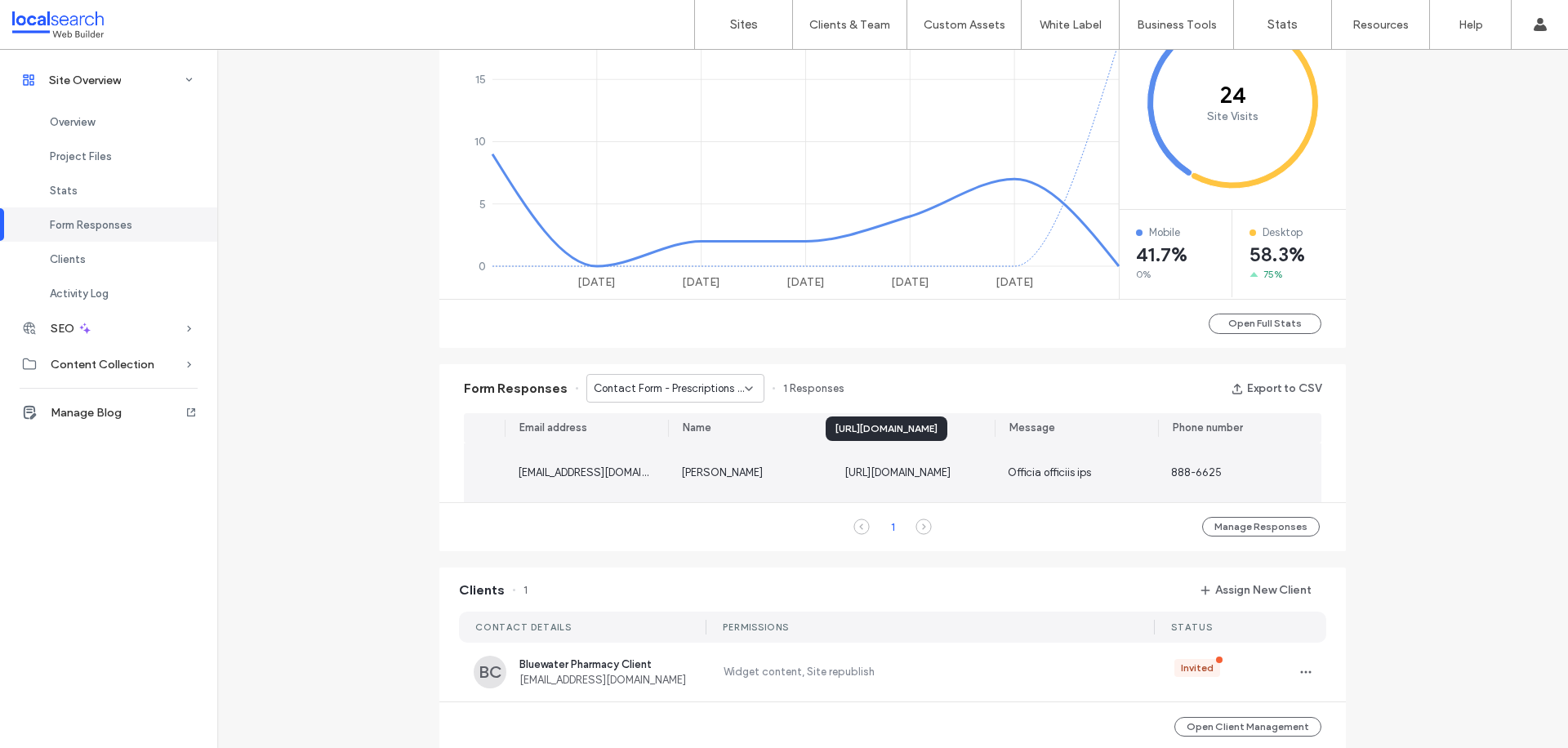
click at [951, 479] on div "https://irp.cdn-website.com/s/442345a5/forms/attachments/bSEl8B1OR2ylbgdUM6G4_d…" at bounding box center [898, 473] width 106 height 16
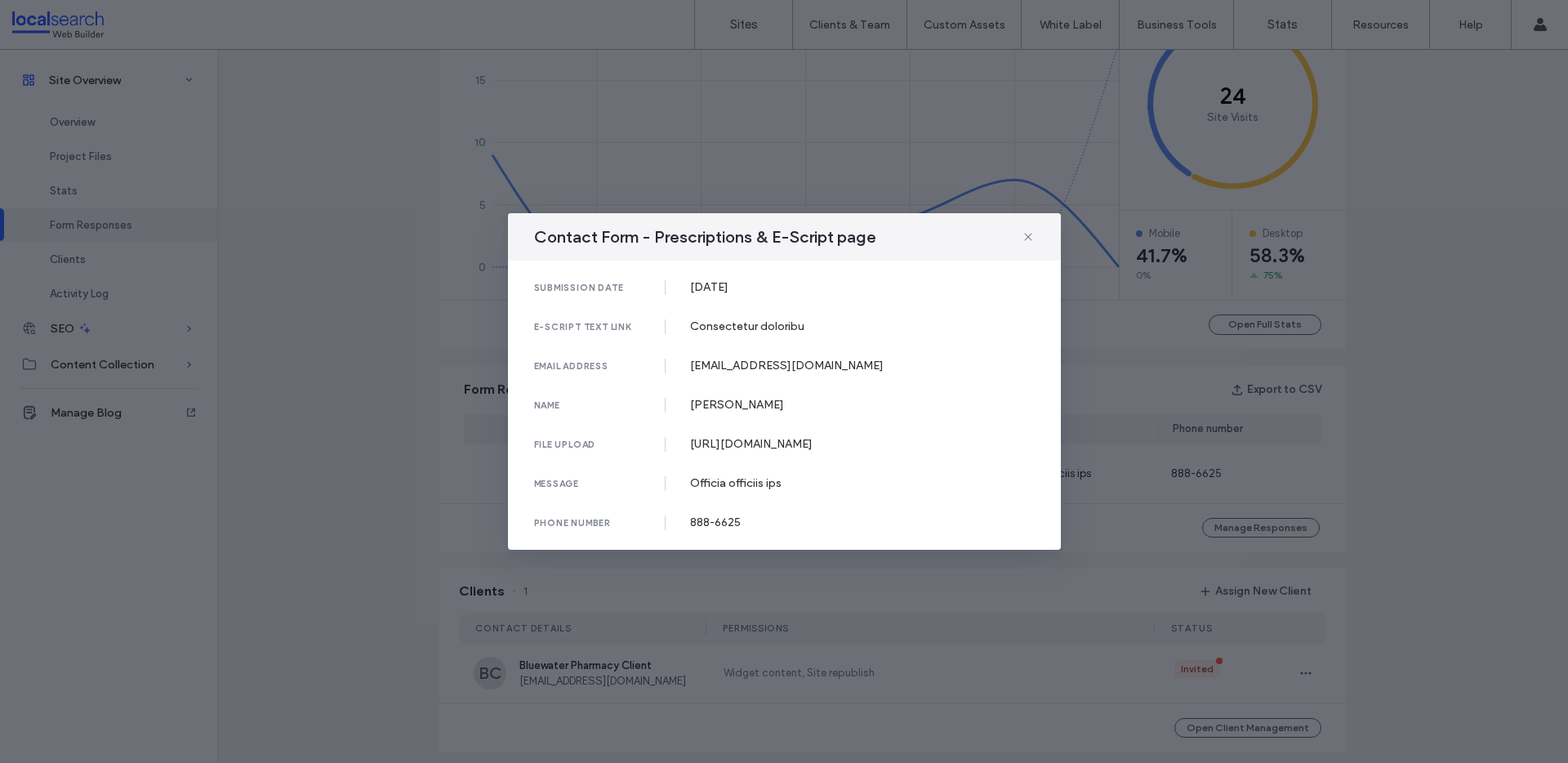
drag, startPoint x: 608, startPoint y: 414, endPoint x: 755, endPoint y: 483, distance: 162.4
click at [755, 483] on div "submission date 29 Jan, 2025 e-script text link Consectetur doloribu email addr…" at bounding box center [784, 404] width 553 height 289
copy div "https://irp.cdn-website.com/s/442345a5/forms/attachments/bSEl8B1OR2ylbgdUM6G4_d…"
click at [757, 451] on div "https://irp.cdn-website.com/s/442345a5/forms/attachments/bSEl8B1OR2ylbgdUM6G4_d…" at bounding box center [861, 444] width 344 height 13
drag, startPoint x: 689, startPoint y: 290, endPoint x: 835, endPoint y: 292, distance: 146.0
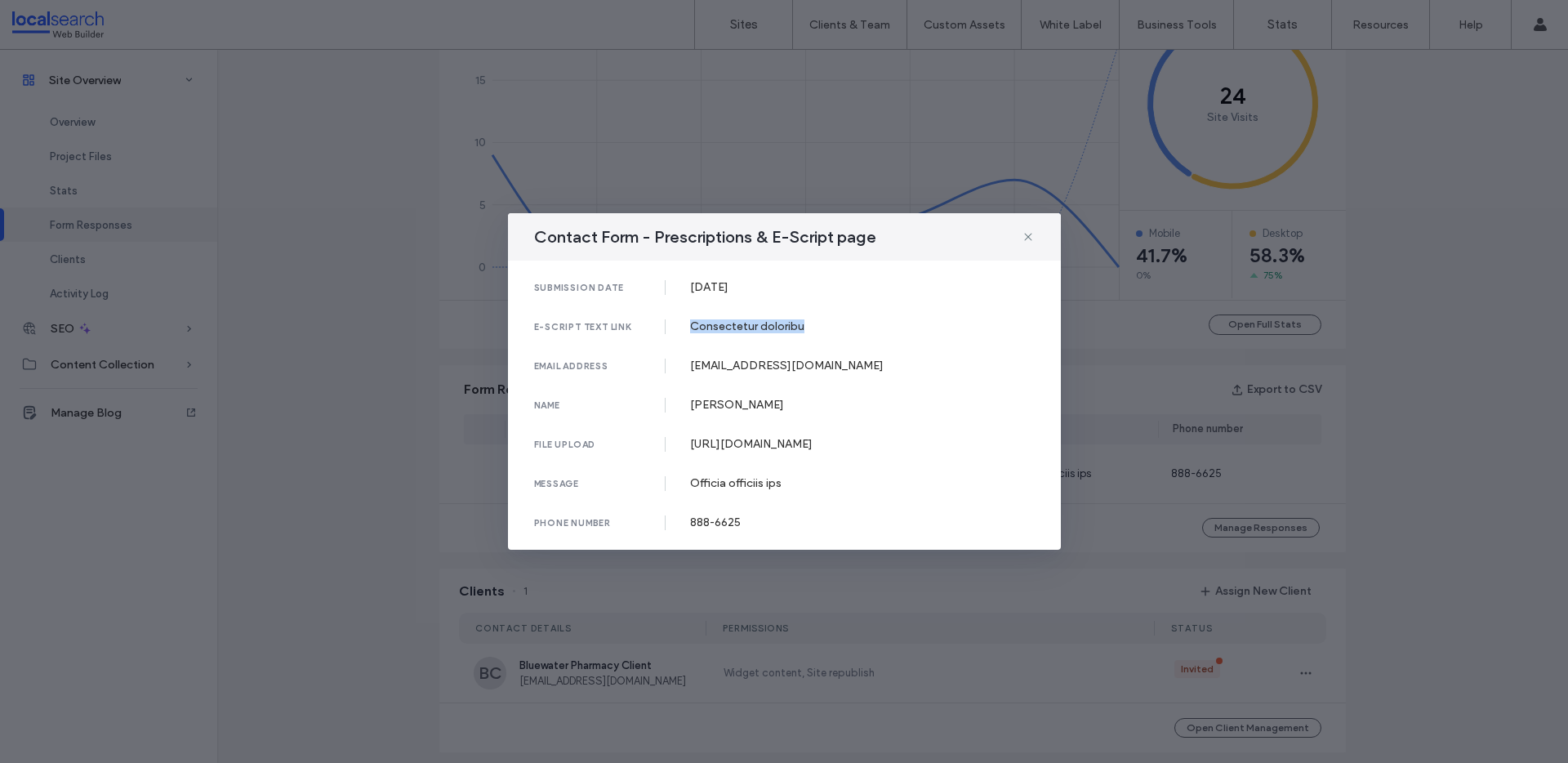
click at [835, 319] on div "e-script text link Consectetur doloribu" at bounding box center [784, 326] width 500 height 14
click at [813, 283] on div "submission date 29 Jan, 2025 e-script text link Consectetur doloribu email addr…" at bounding box center [784, 404] width 553 height 289
drag, startPoint x: 821, startPoint y: 291, endPoint x: 685, endPoint y: 280, distance: 136.4
click at [685, 280] on div "submission date 29 Jan, 2025 e-script text link Consectetur doloribu email addr…" at bounding box center [784, 404] width 553 height 289
copy div "Consectetur doloribu"
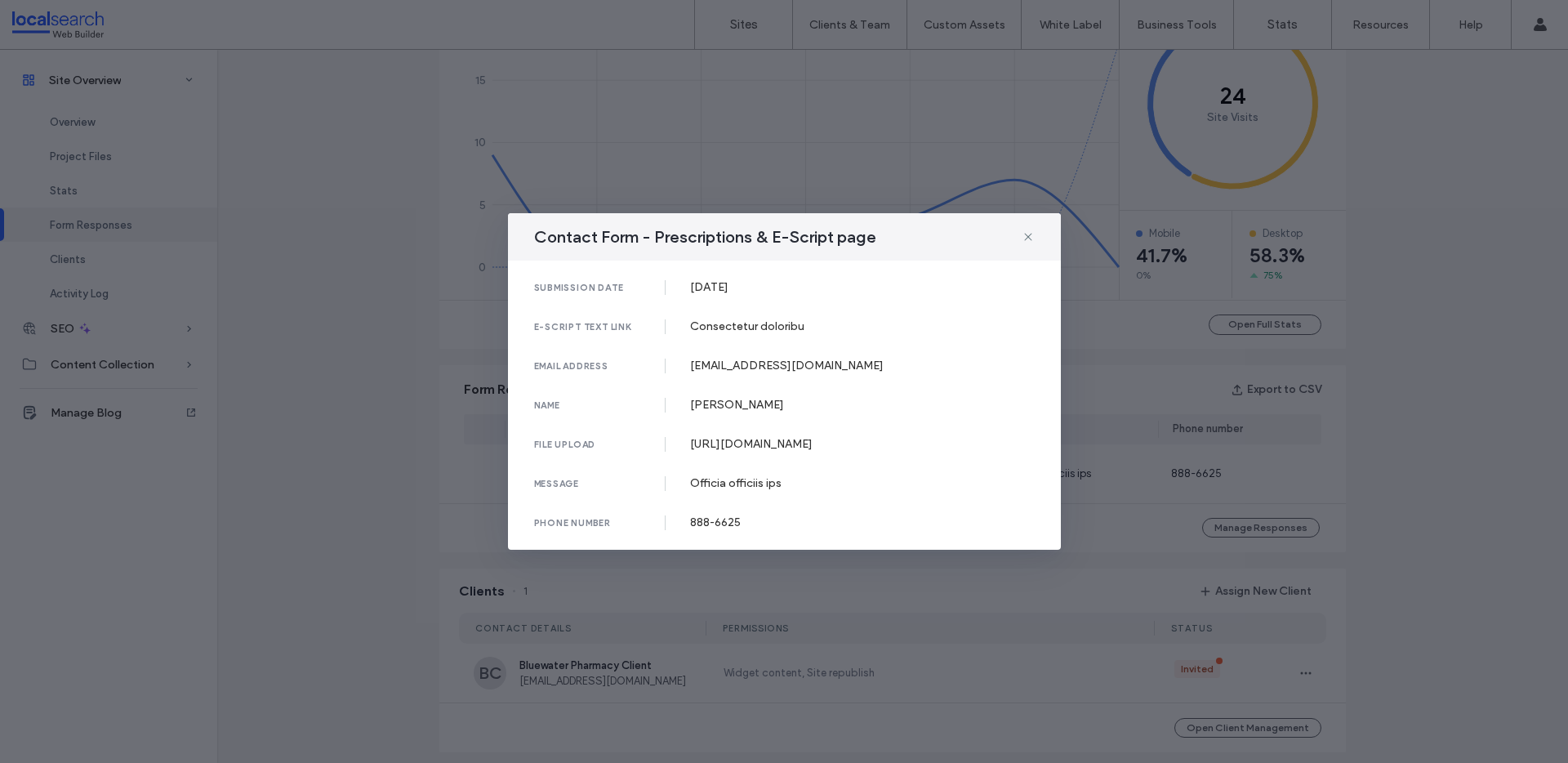
click at [808, 490] on div "Officia officiis ips" at bounding box center [861, 483] width 344 height 13
click at [782, 490] on div "Officia officiis ips" at bounding box center [861, 483] width 344 height 13
drag, startPoint x: 749, startPoint y: 541, endPoint x: 636, endPoint y: 516, distance: 115.7
click at [637, 524] on div "submission date 29 Jan, 2025 e-script text link Consectetur doloribu email addr…" at bounding box center [784, 404] width 553 height 289
click at [731, 490] on div "Officia officiis ips" at bounding box center [861, 483] width 344 height 13
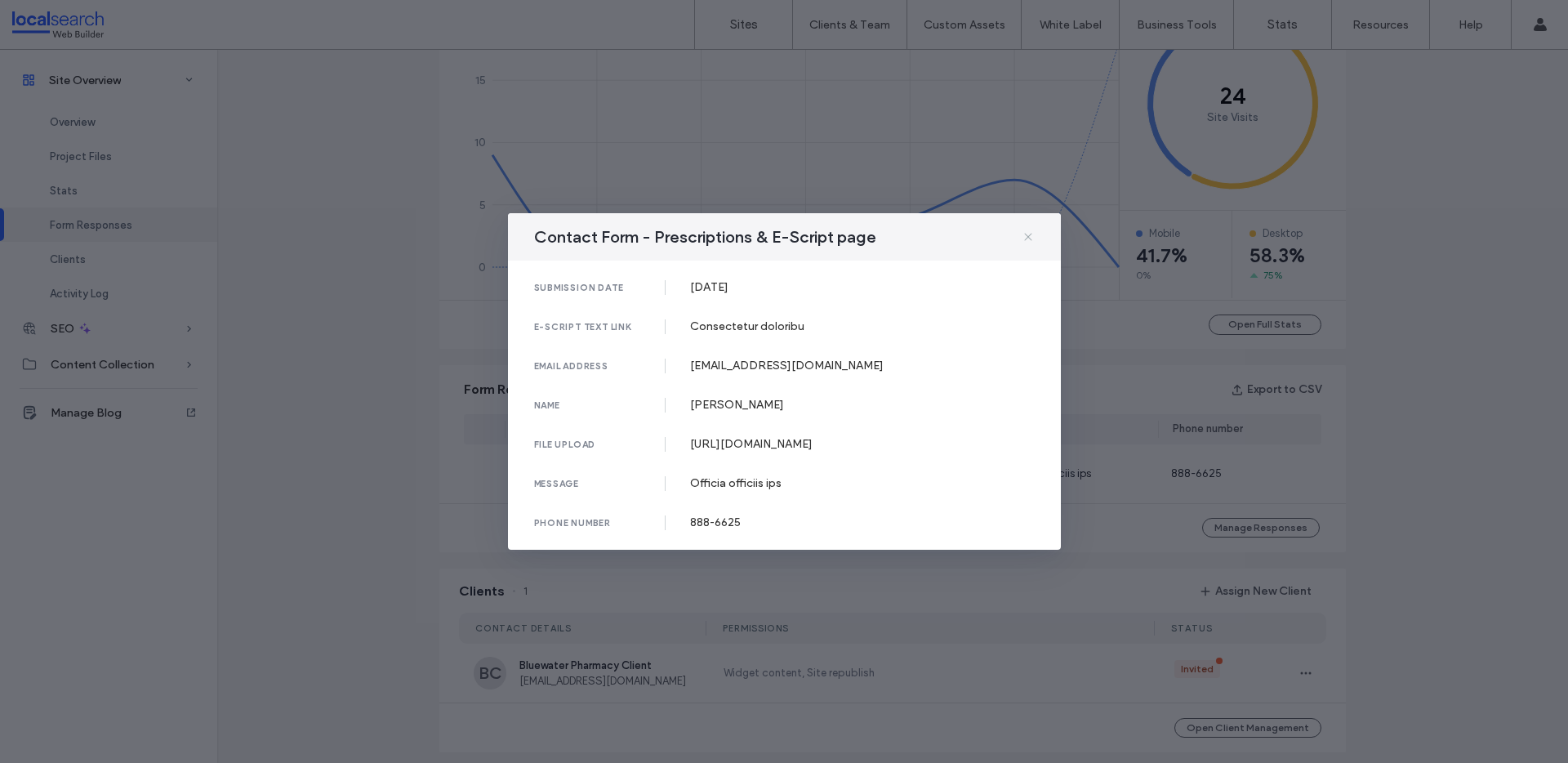
click at [1025, 230] on icon at bounding box center [1028, 237] width 13 height 13
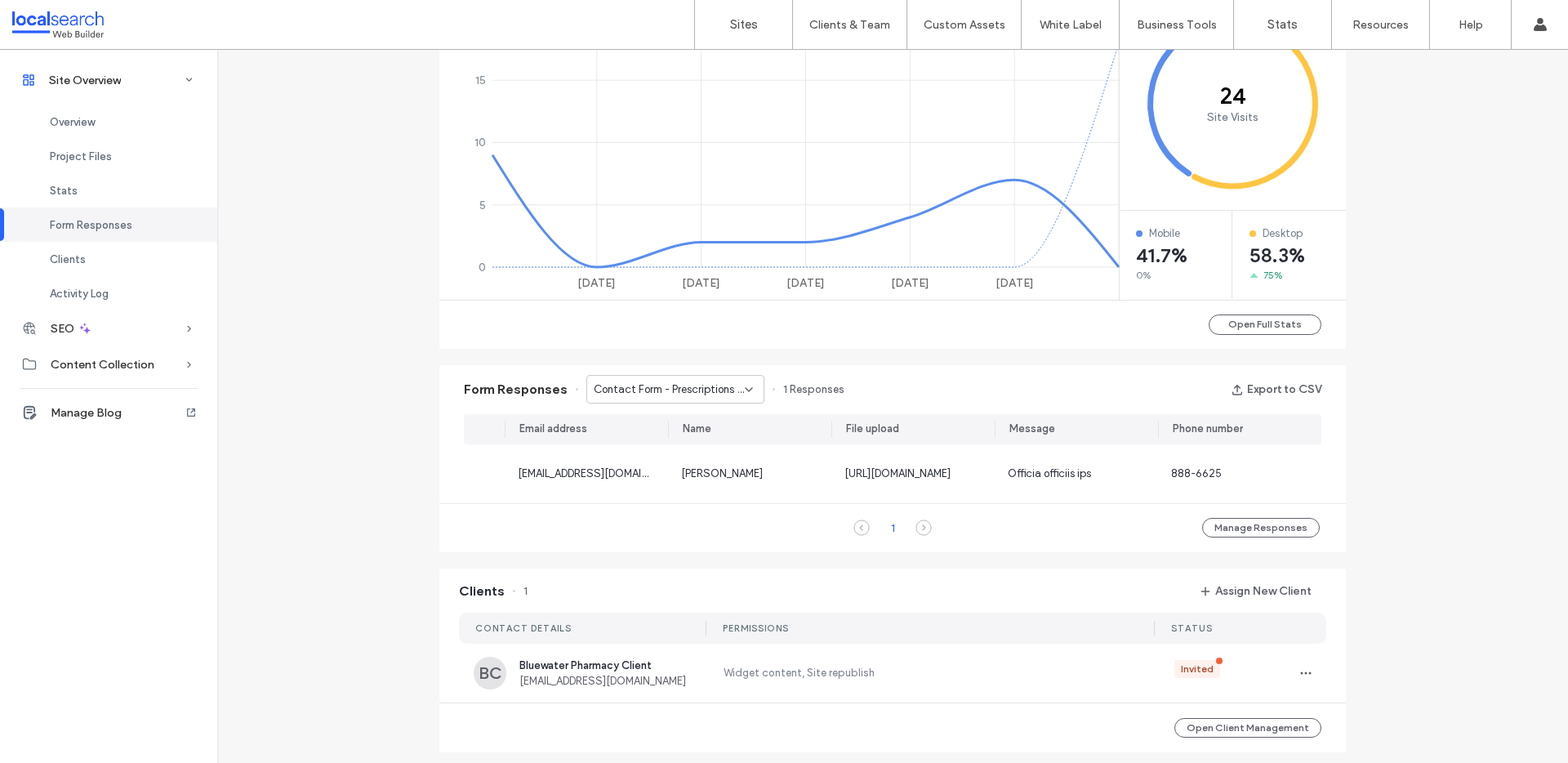
click at [678, 390] on span "Contact Form - Prescriptions & E-Script page" at bounding box center [669, 389] width 151 height 16
click at [693, 423] on span "Contact Form - Balgal page" at bounding box center [653, 418] width 136 height 16
click at [701, 383] on span "Contact Form - Balgal page" at bounding box center [662, 389] width 136 height 16
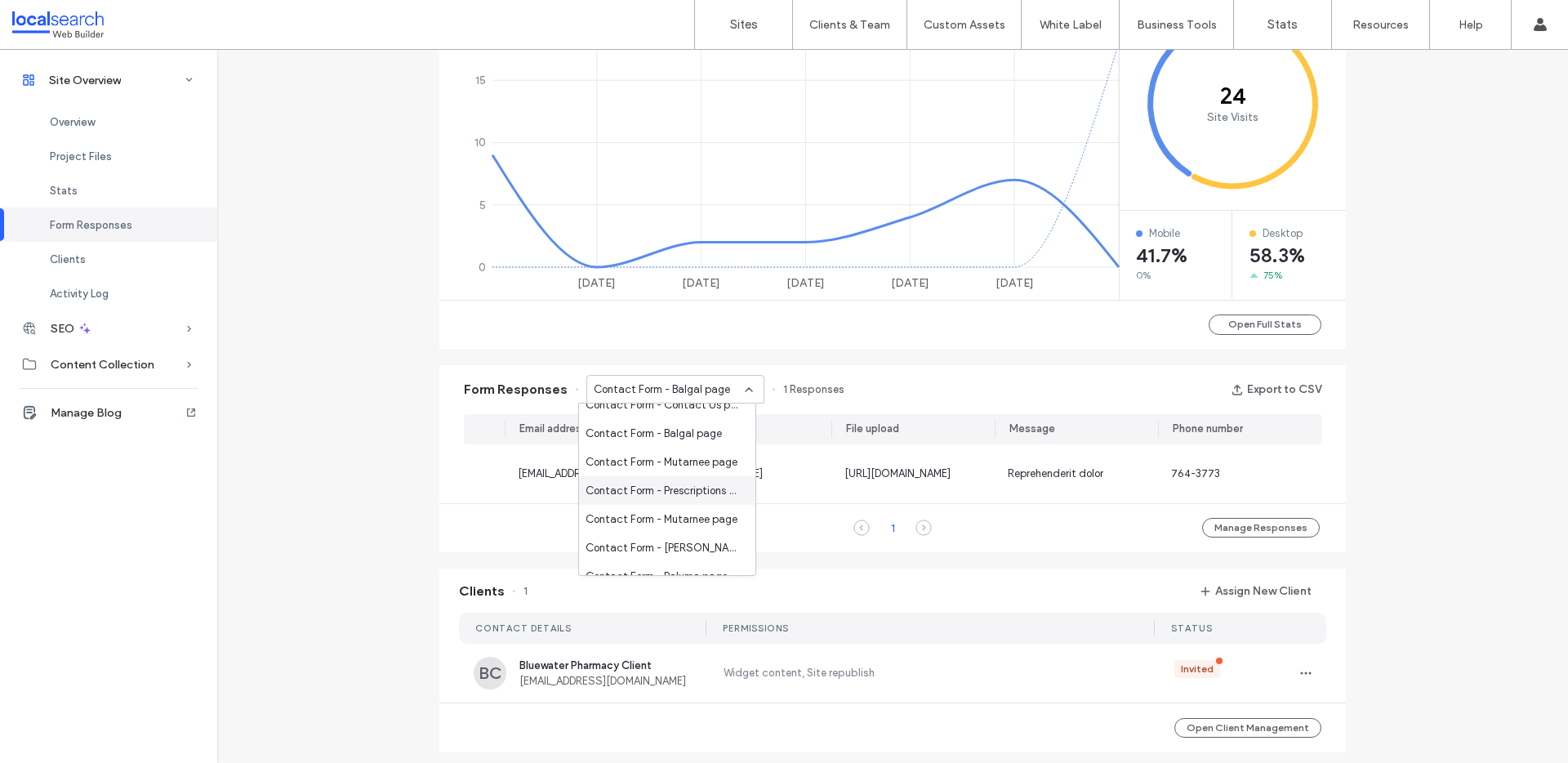
click at [699, 492] on span "Contact Form - Prescriptions & E-Script page" at bounding box center [664, 490] width 157 height 16
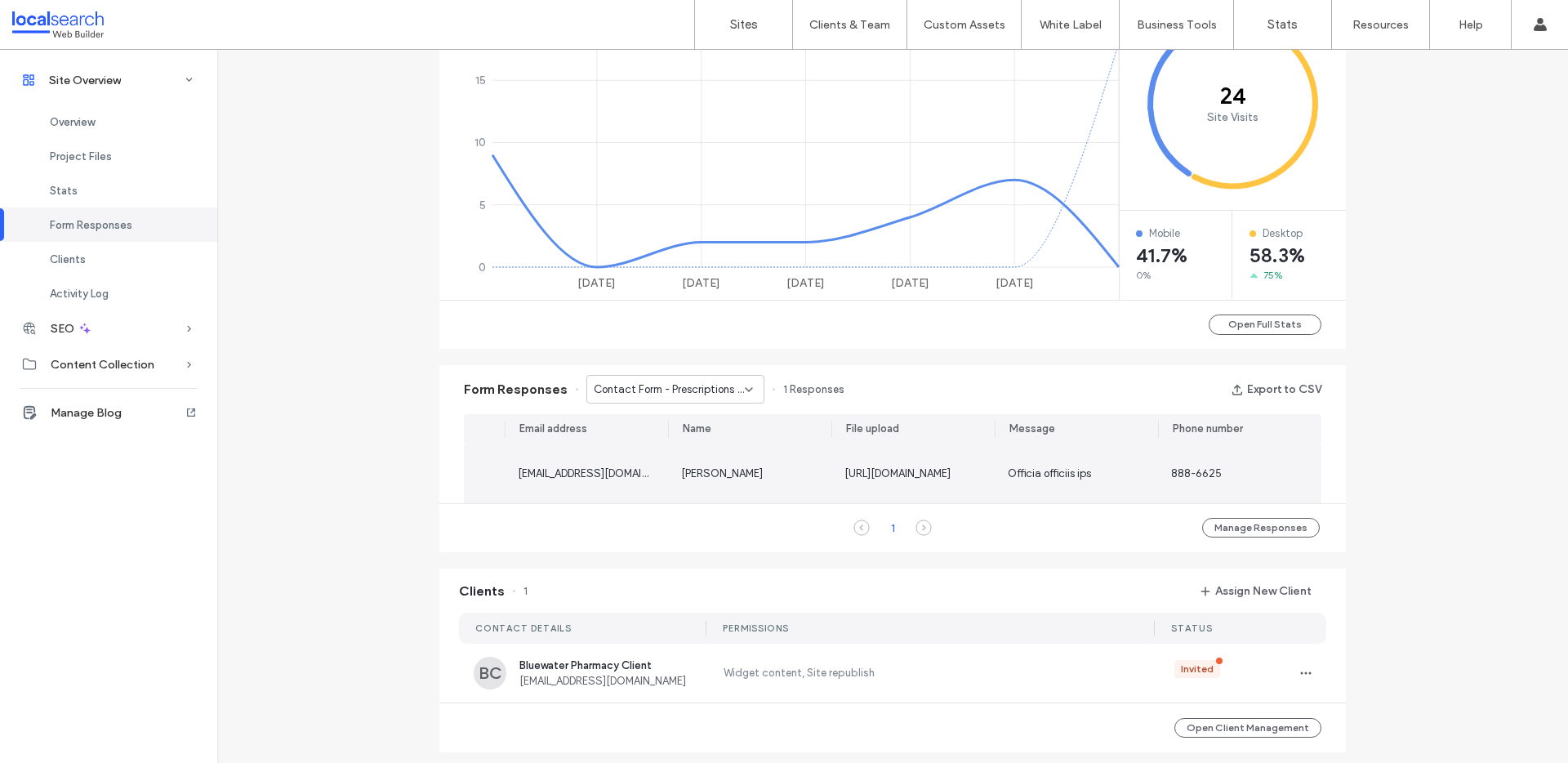
scroll to position [775, 0]
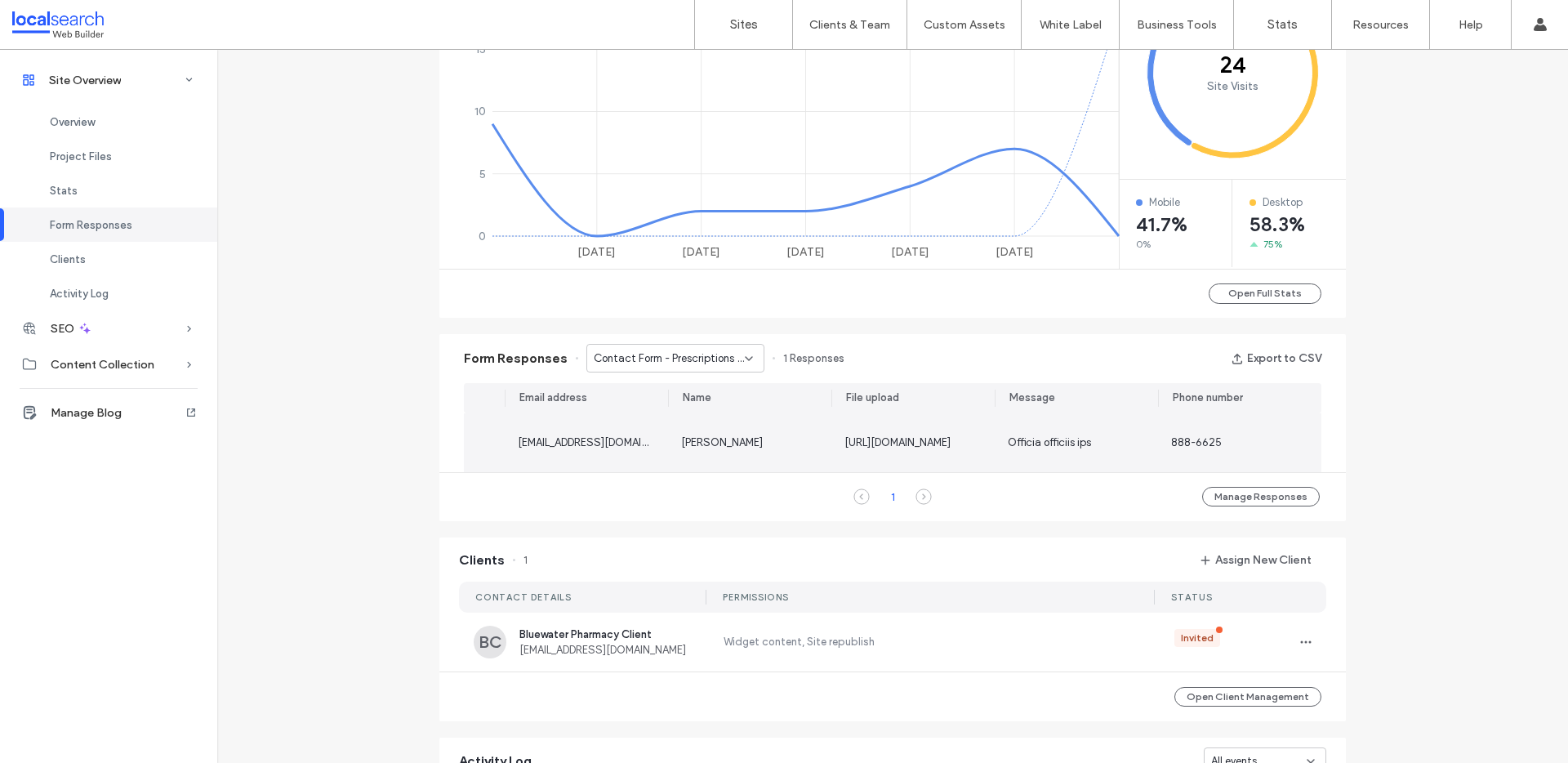
click at [552, 436] on span "fyrugypeve@mailinator.com" at bounding box center [601, 442] width 167 height 13
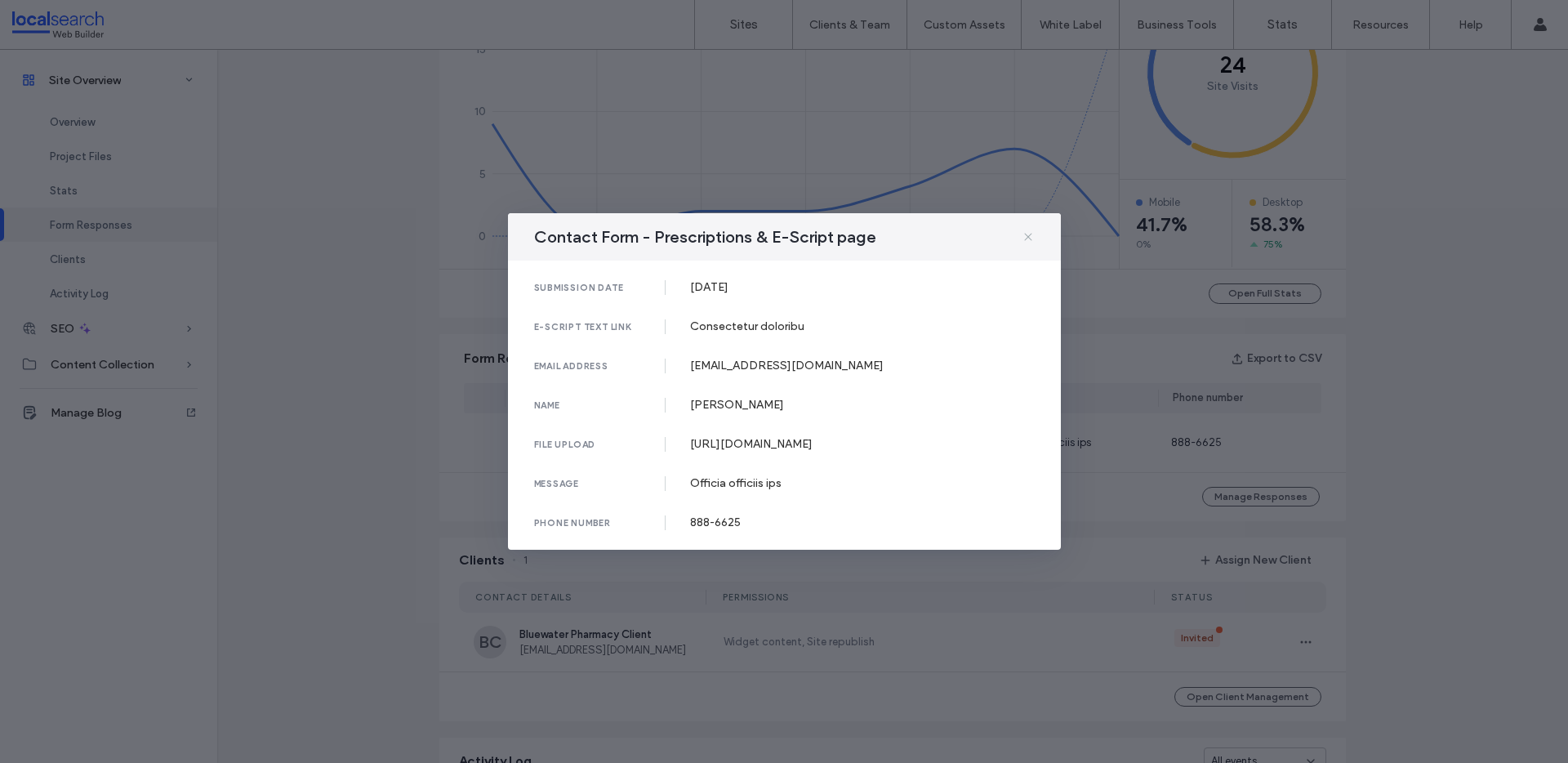
click at [1029, 230] on icon at bounding box center [1028, 237] width 13 height 13
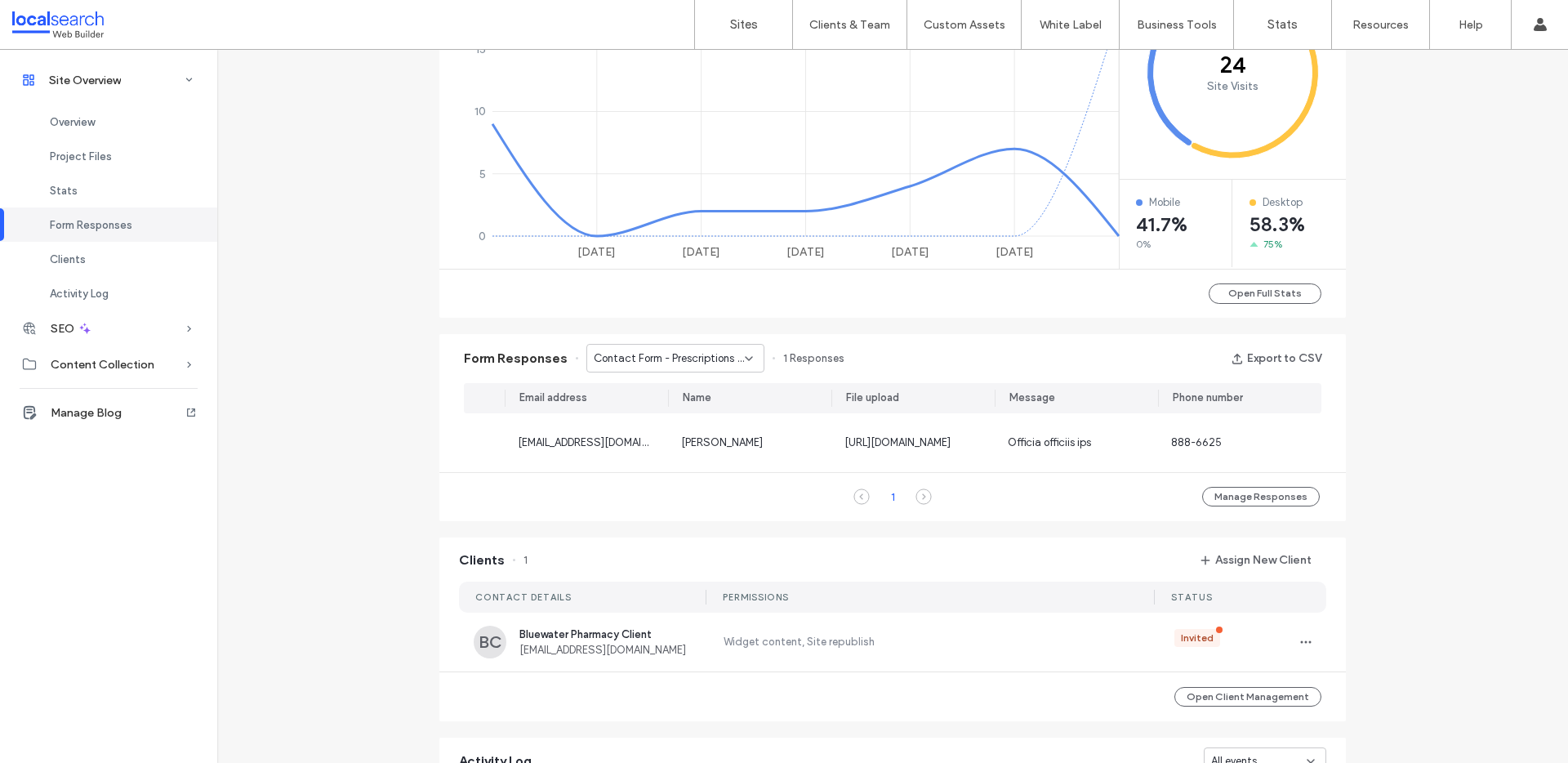
click at [856, 504] on icon at bounding box center [861, 496] width 16 height 16
click at [713, 359] on span "Contact Form - Prescriptions & E-Script page" at bounding box center [669, 358] width 151 height 16
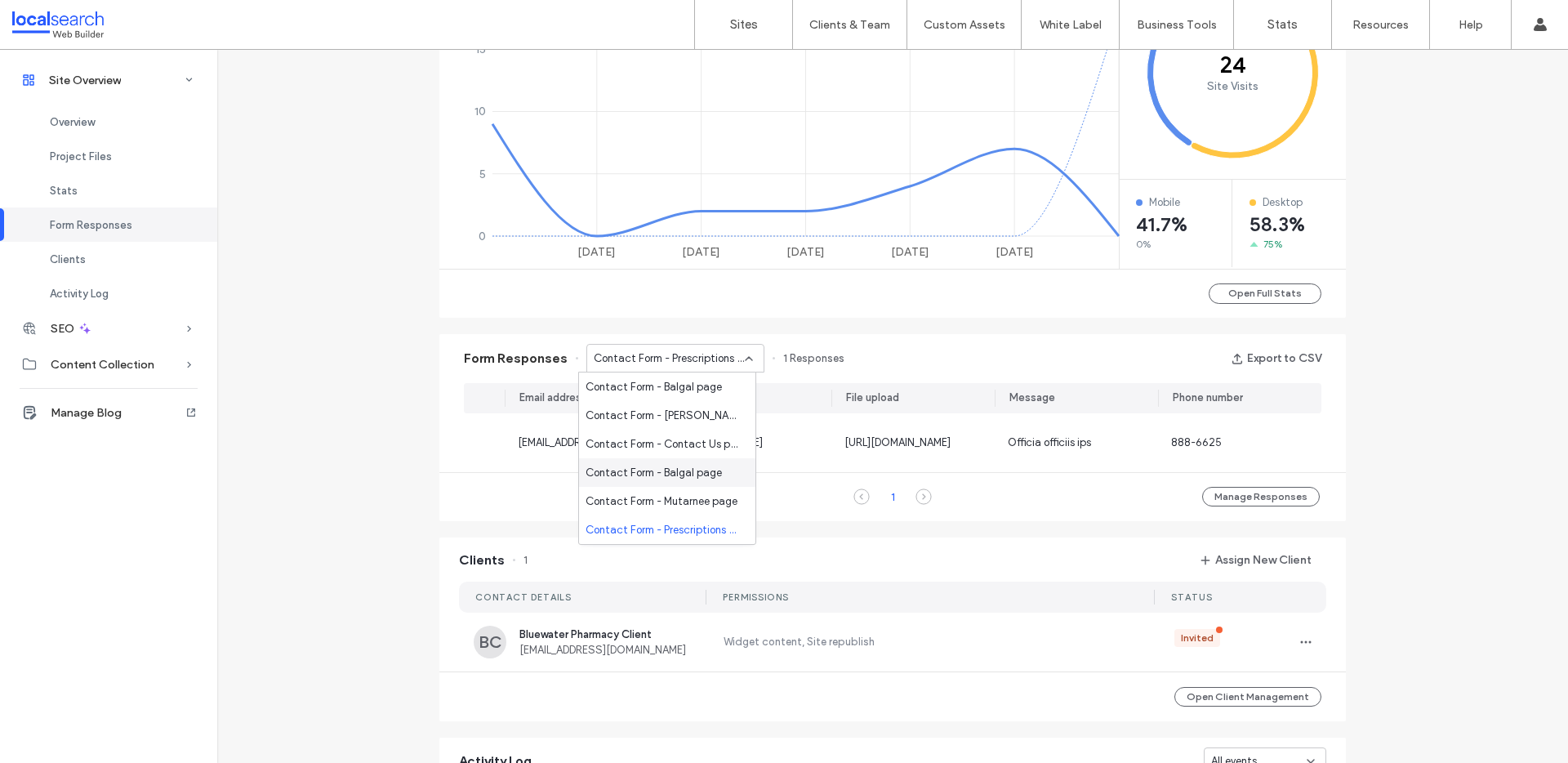
click at [700, 465] on span "Contact Form - Balgal page" at bounding box center [653, 472] width 136 height 16
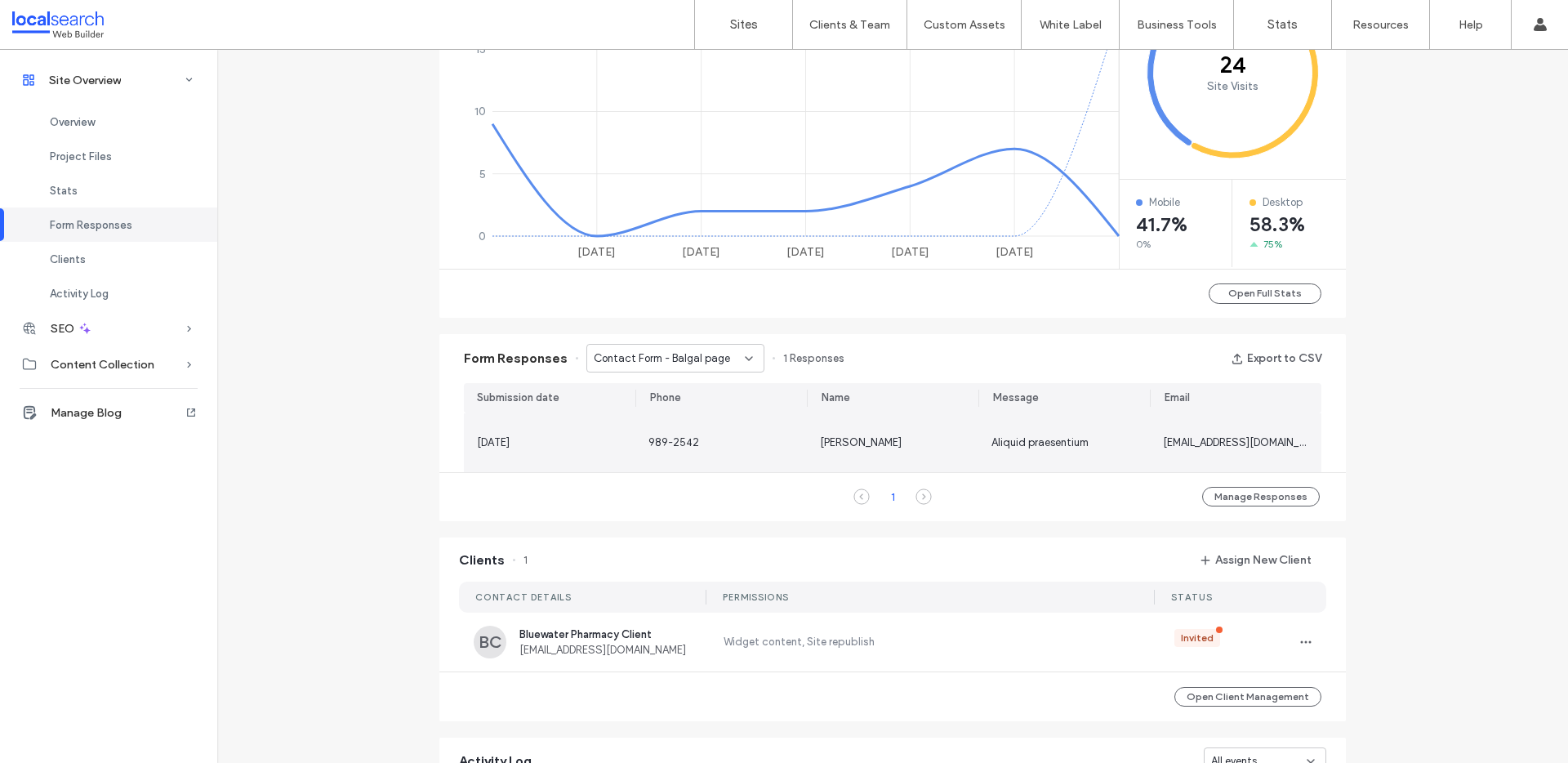
scroll to position [0, 0]
click at [1085, 437] on div "Aliquid praesentium" at bounding box center [1064, 442] width 146 height 16
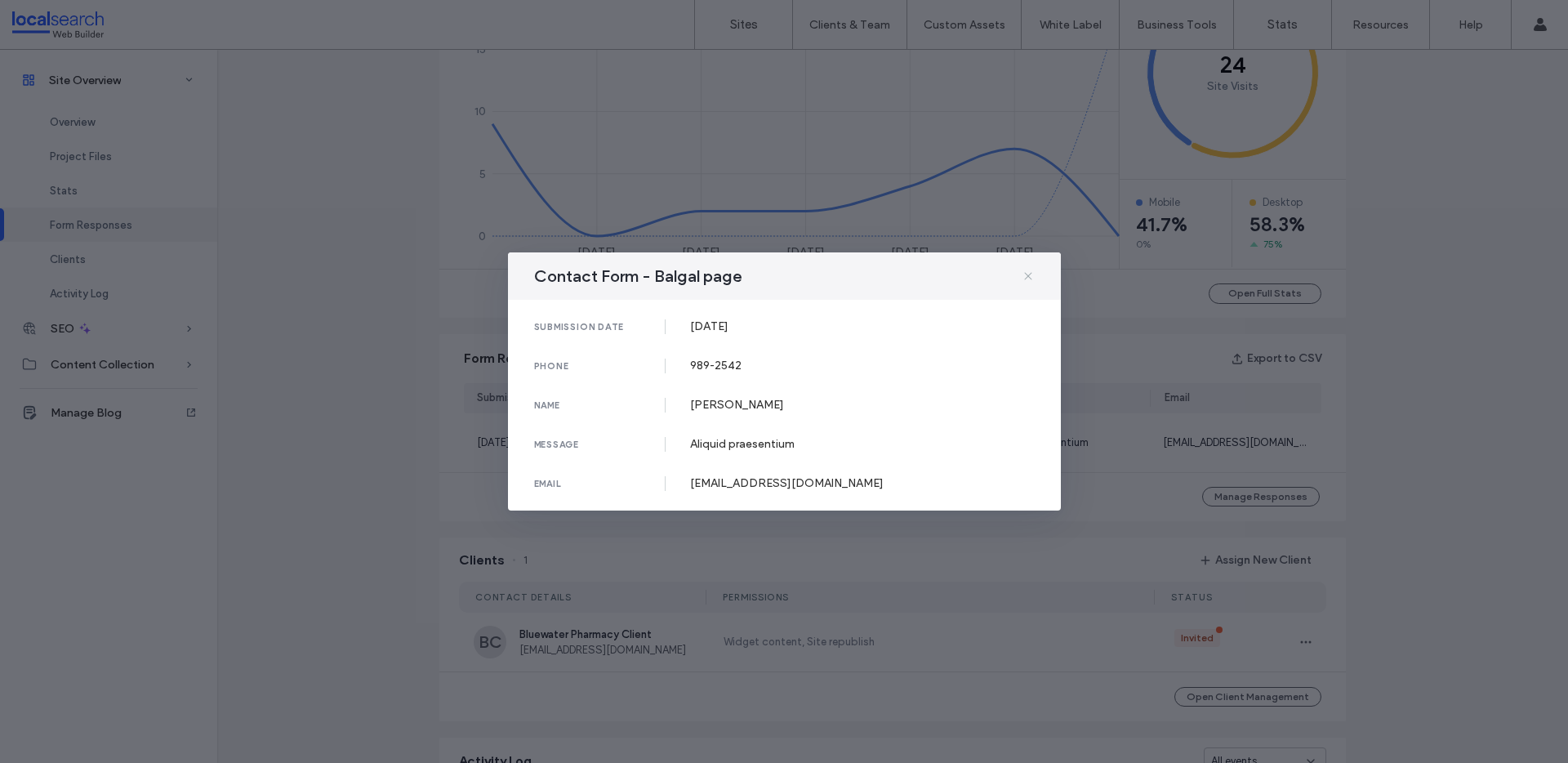
click at [1032, 278] on icon at bounding box center [1028, 276] width 13 height 13
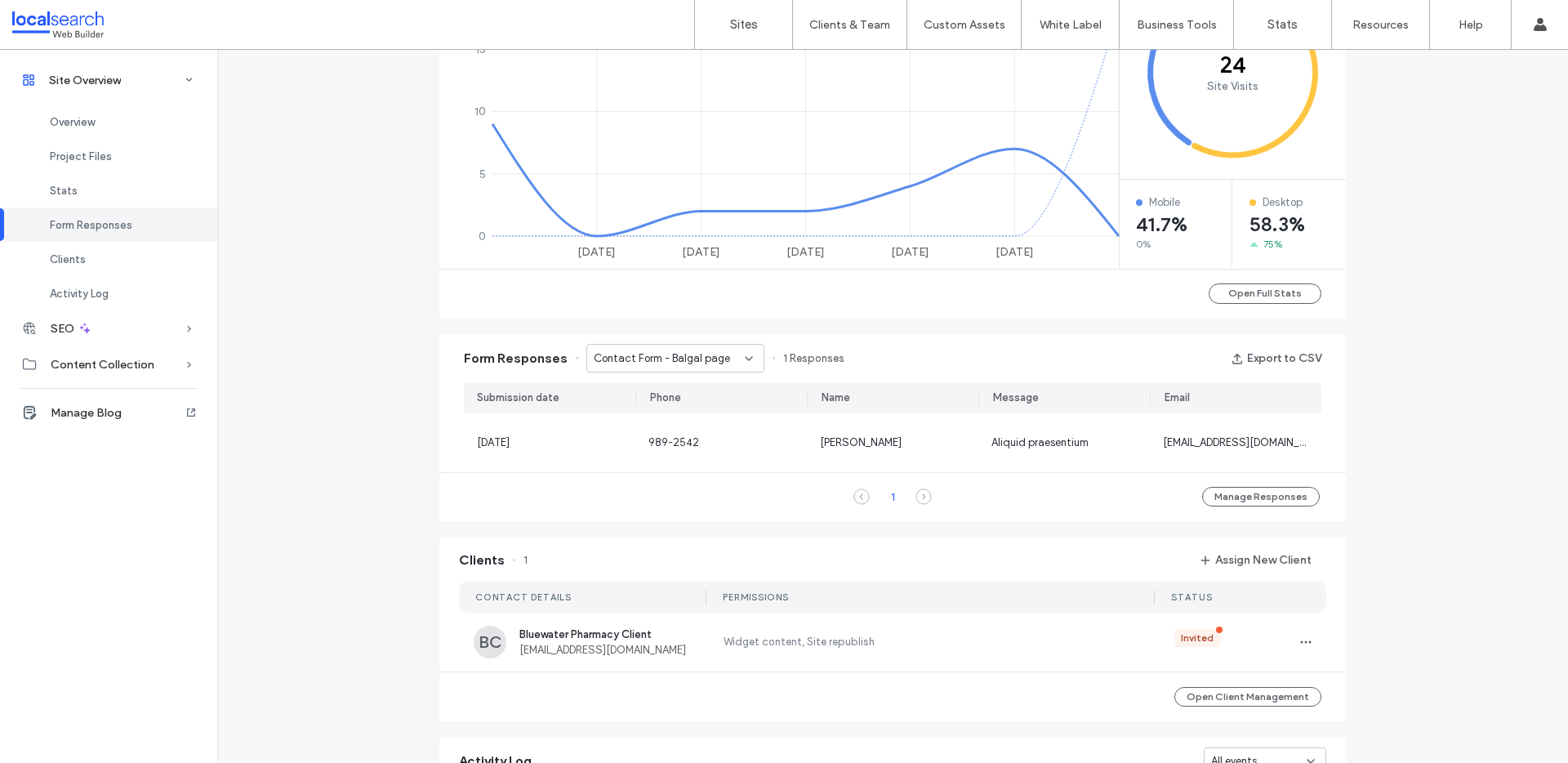
click at [688, 359] on span "Contact Form - Balgal page" at bounding box center [662, 358] width 136 height 16
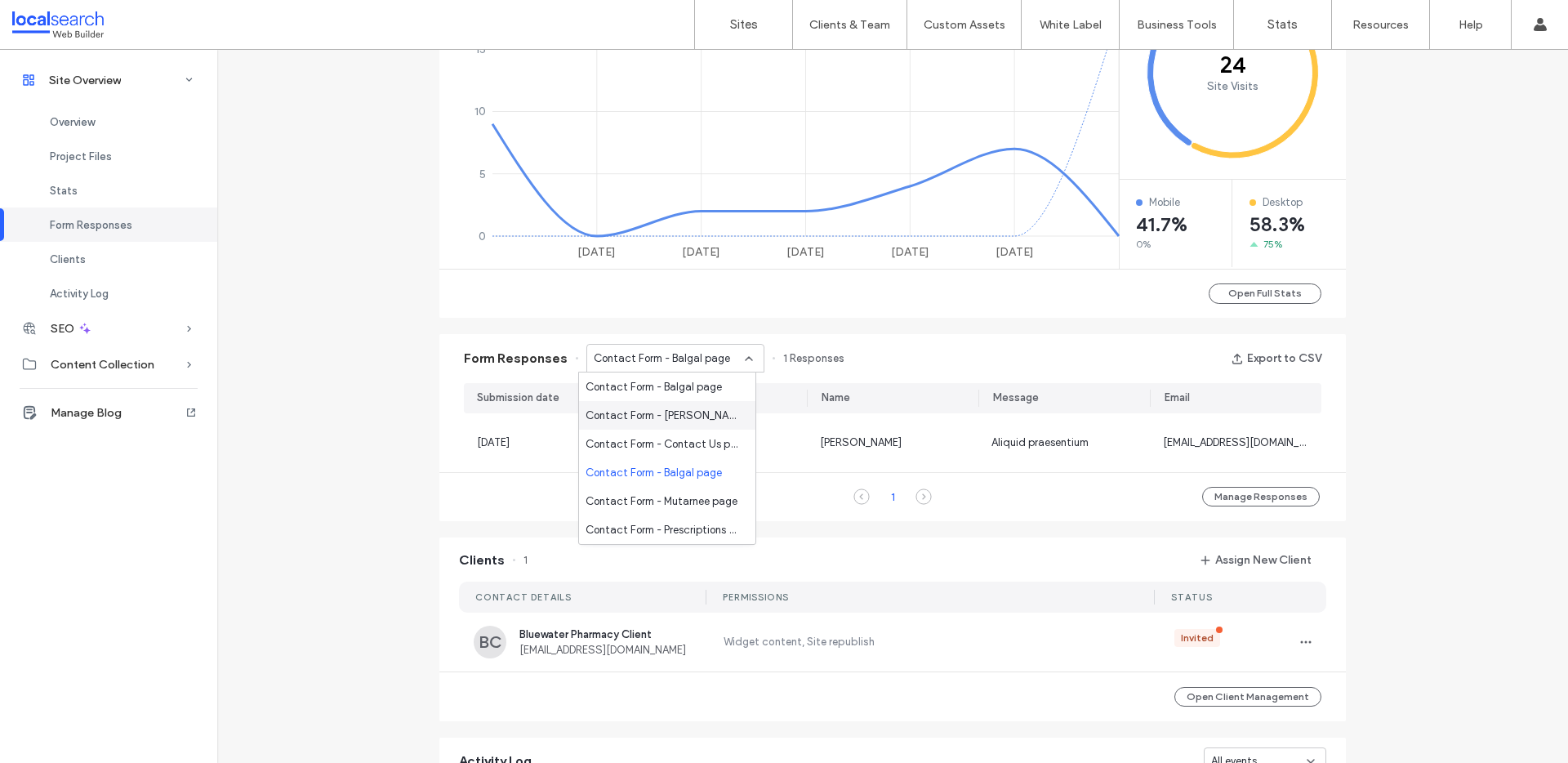
click at [671, 421] on span "Contact Form - Jensen page" at bounding box center [664, 415] width 157 height 16
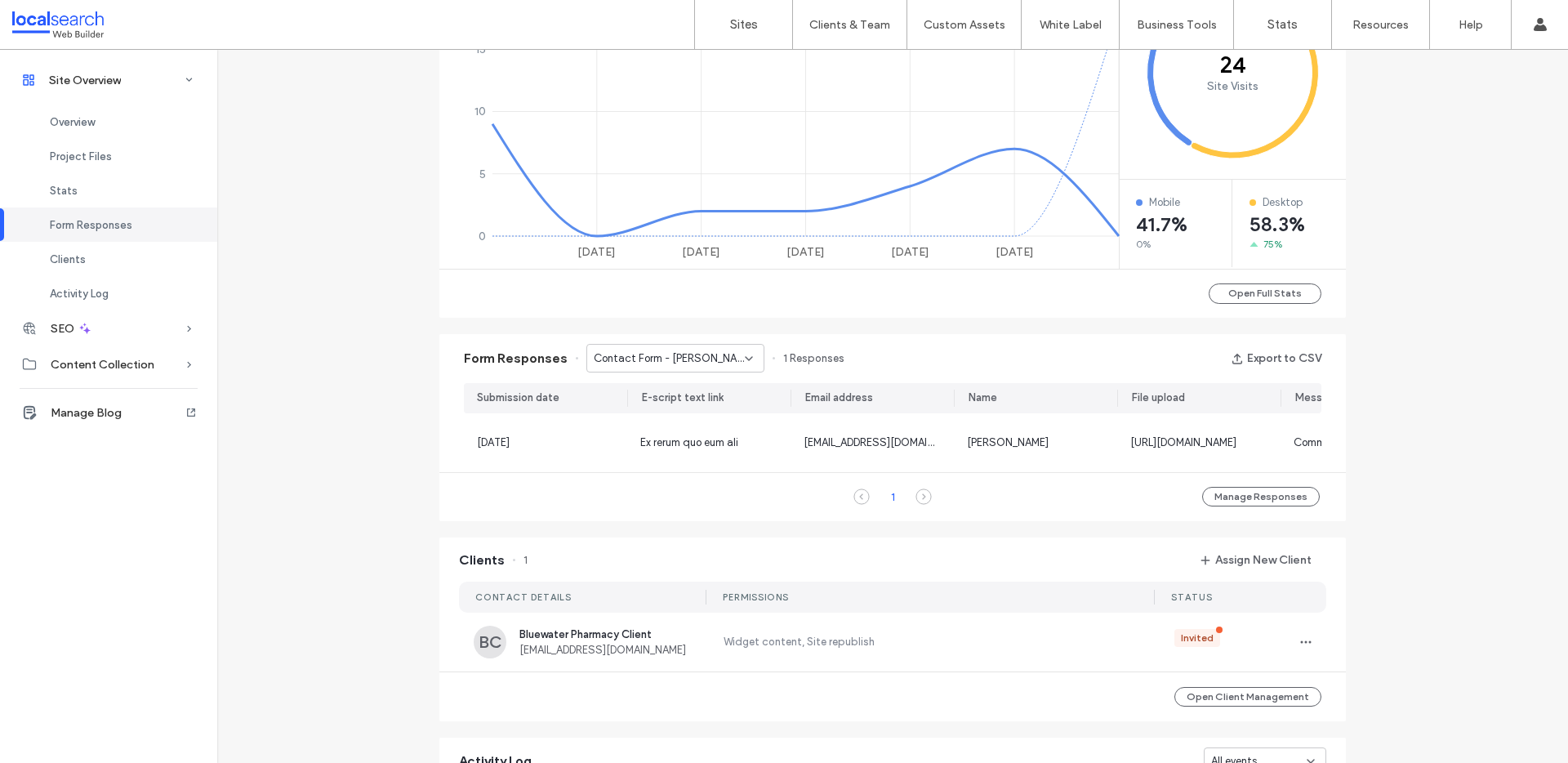
click at [728, 360] on div "Contact Form - Jensen page" at bounding box center [669, 358] width 151 height 16
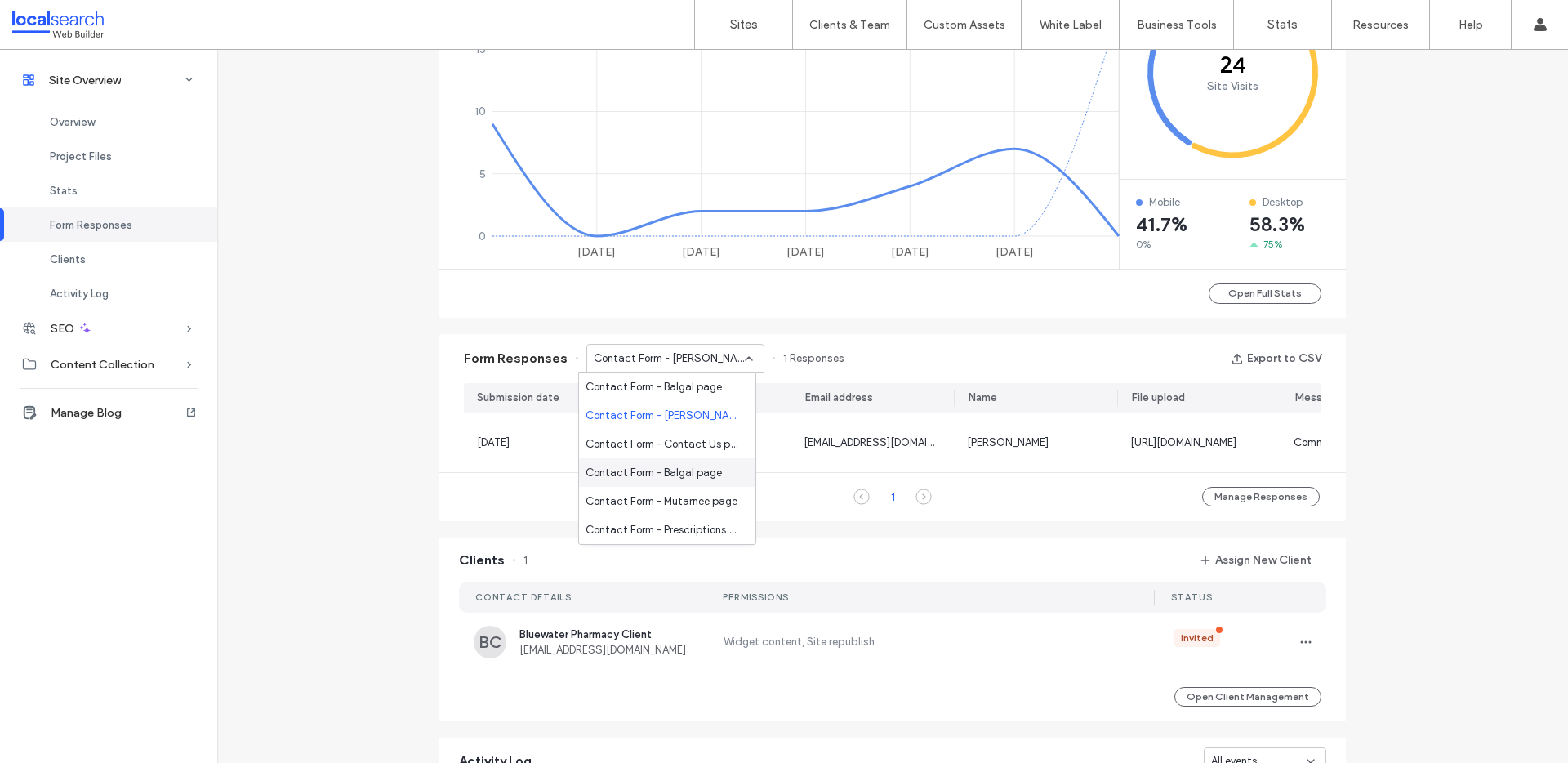
scroll to position [172, 0]
click at [665, 499] on span "Contact Form - Chemist Club page" at bounding box center [664, 501] width 157 height 16
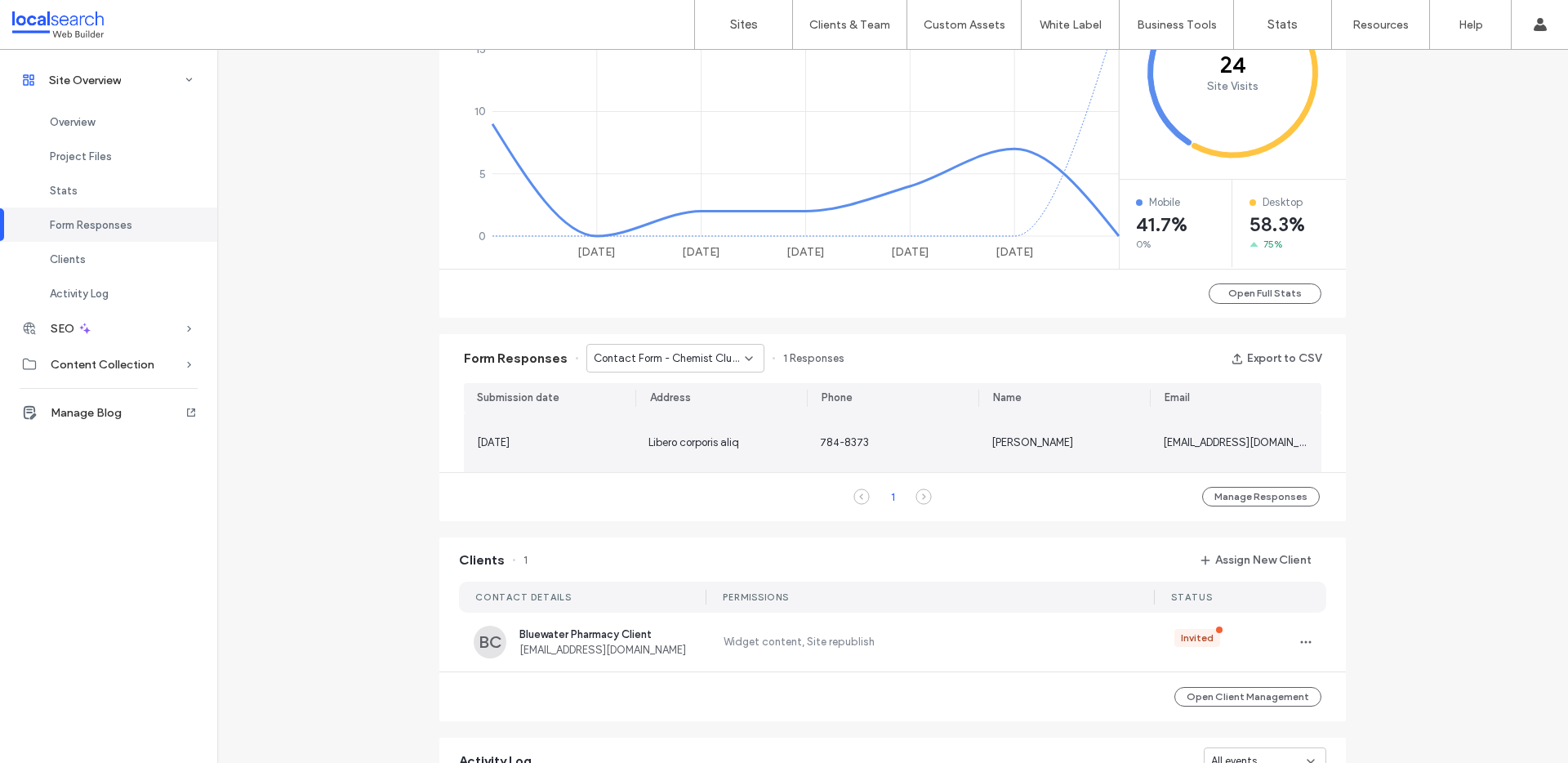
click at [1163, 445] on span "lelygyfys@mailinator.com" at bounding box center [1246, 442] width 167 height 13
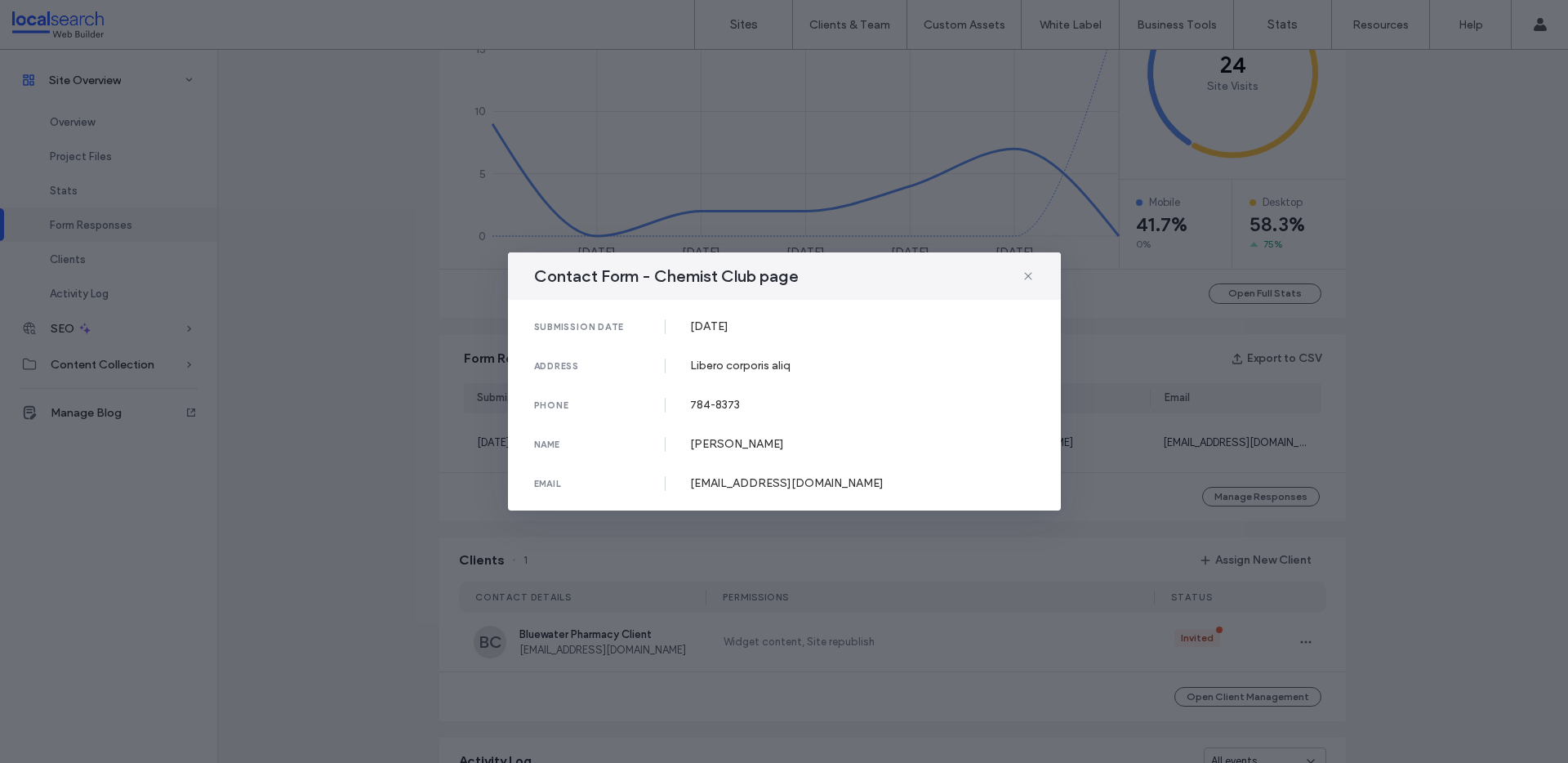
click at [1048, 262] on div "Contact Form - Chemist Club page" at bounding box center [784, 276] width 553 height 47
click at [1029, 276] on icon at bounding box center [1028, 276] width 13 height 13
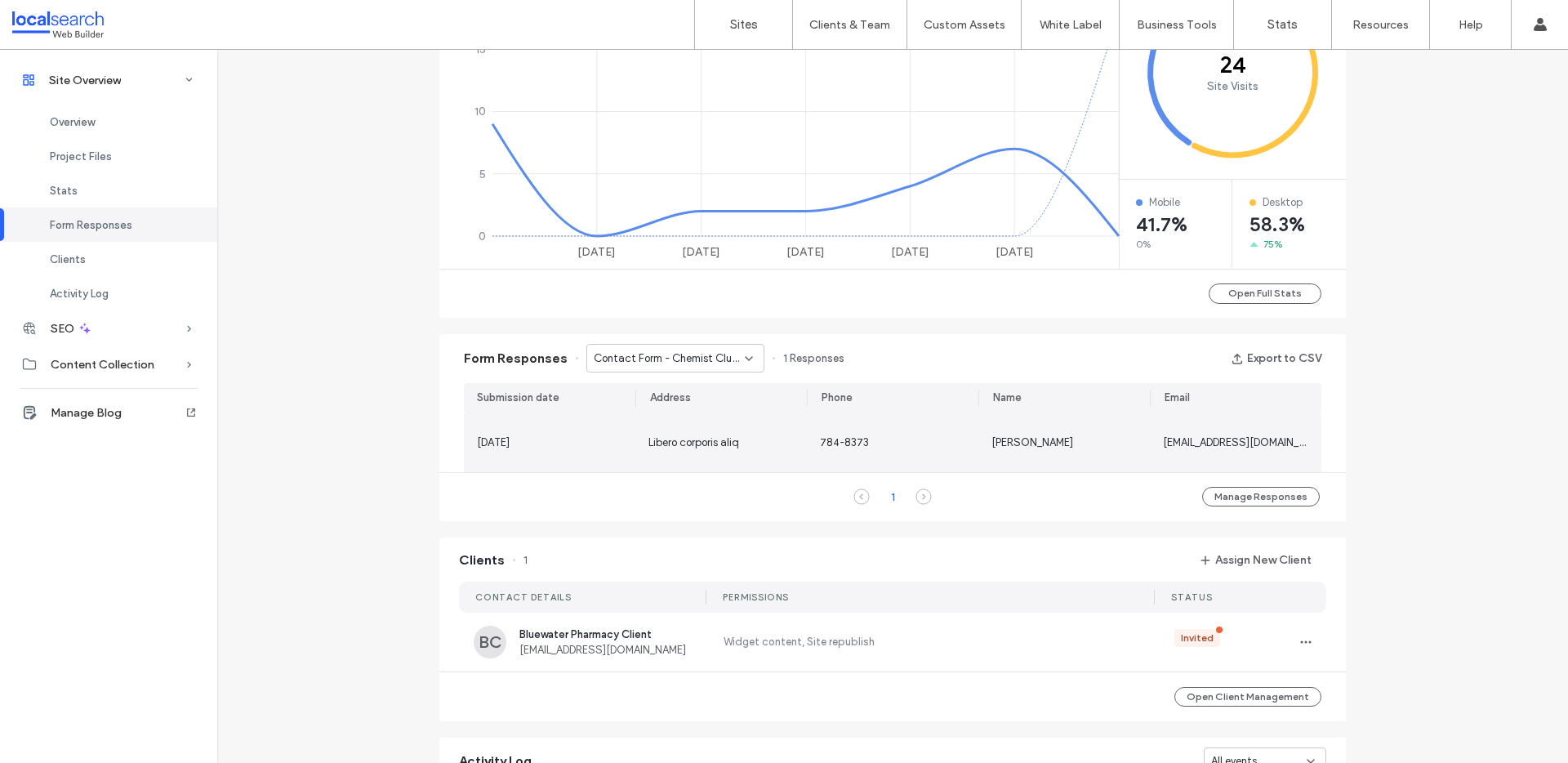
click at [646, 460] on div "Libero corporis aliq" at bounding box center [721, 443] width 172 height 59
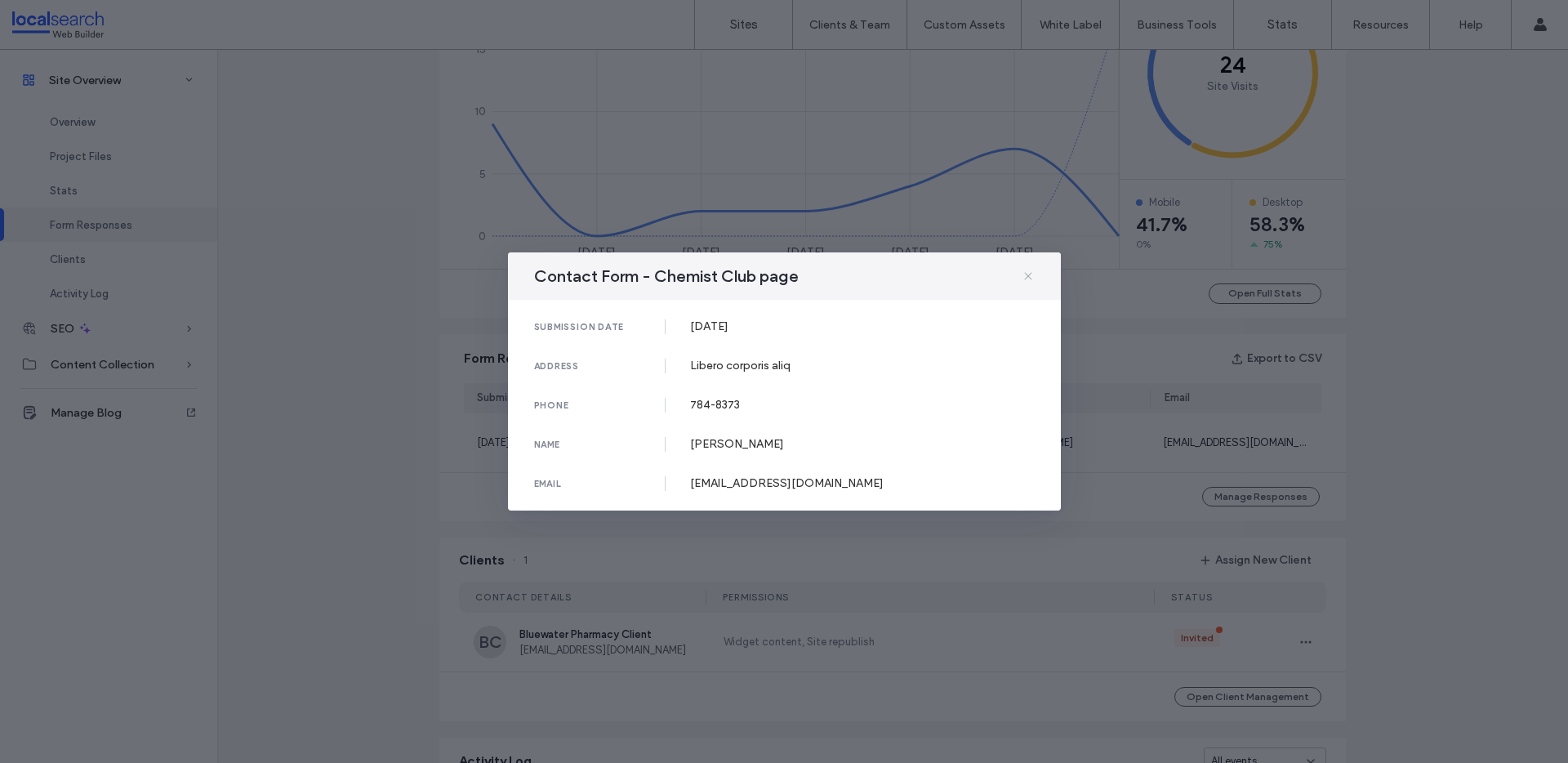
click at [1034, 269] on icon at bounding box center [1028, 276] width 13 height 13
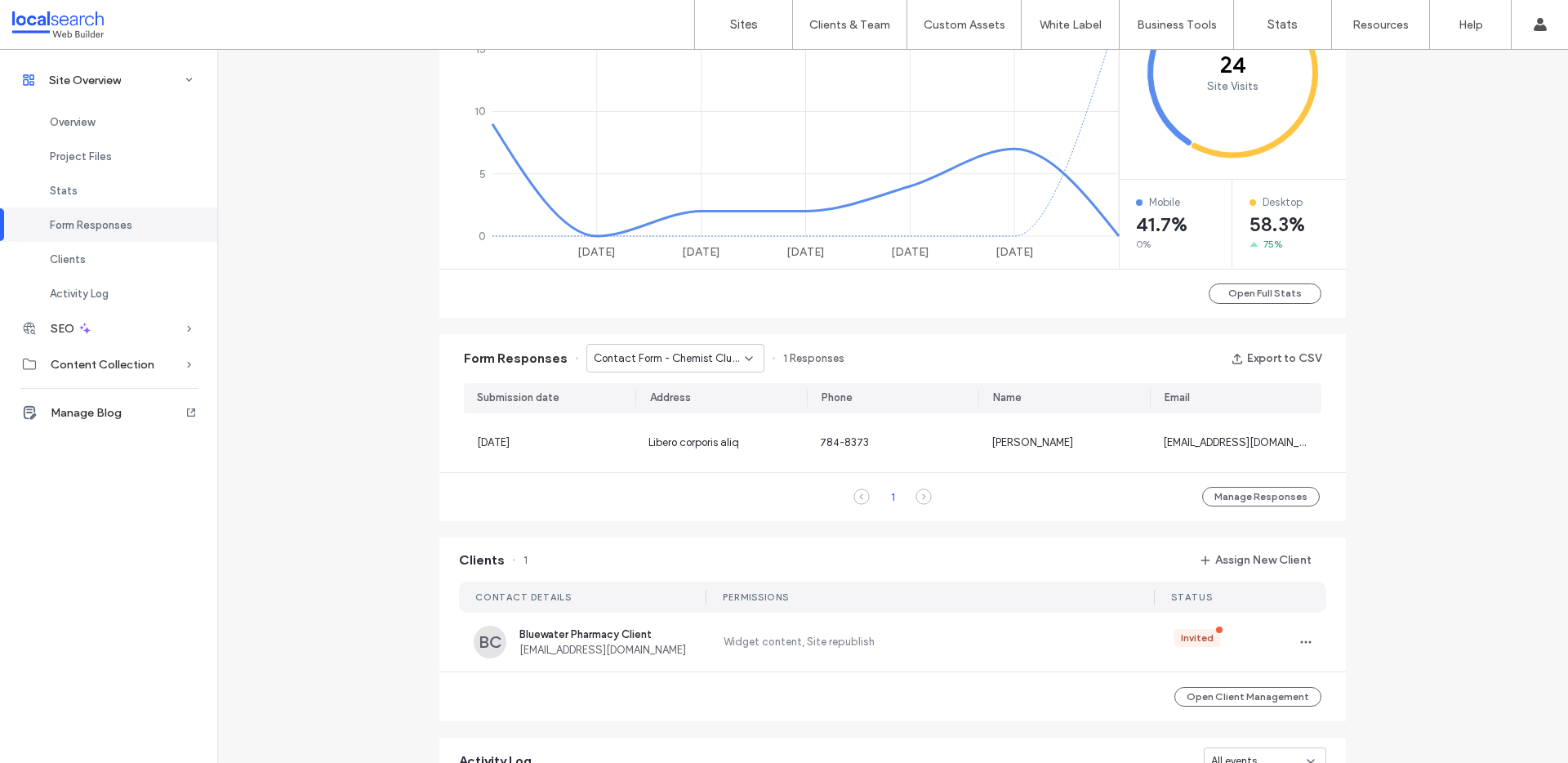
click at [674, 364] on span "Contact Form - Chemist Club page" at bounding box center [669, 358] width 151 height 16
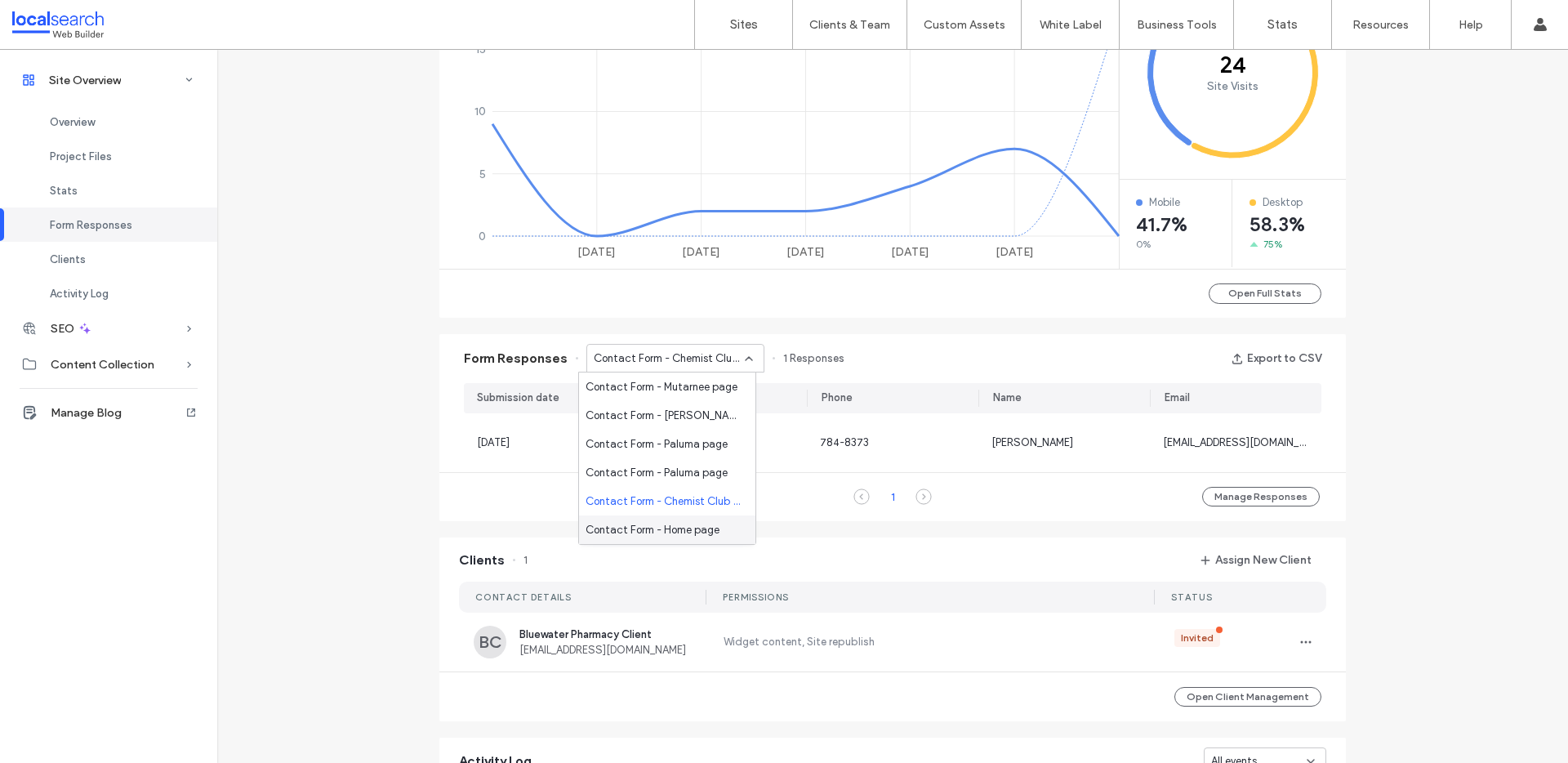
click at [691, 523] on span "Contact Form - Home page" at bounding box center [652, 530] width 134 height 16
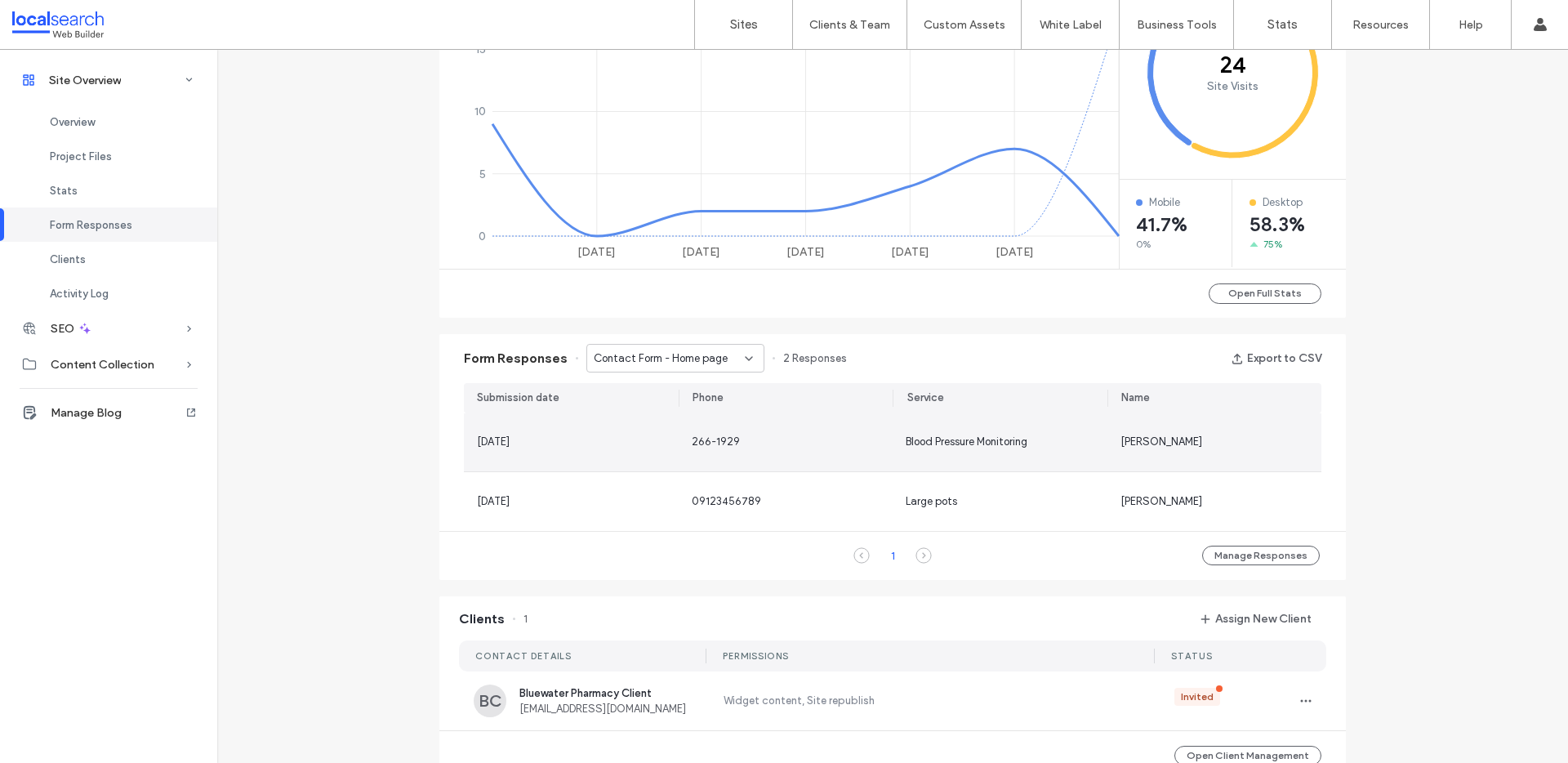
click at [856, 451] on div "266-1929" at bounding box center [786, 442] width 215 height 58
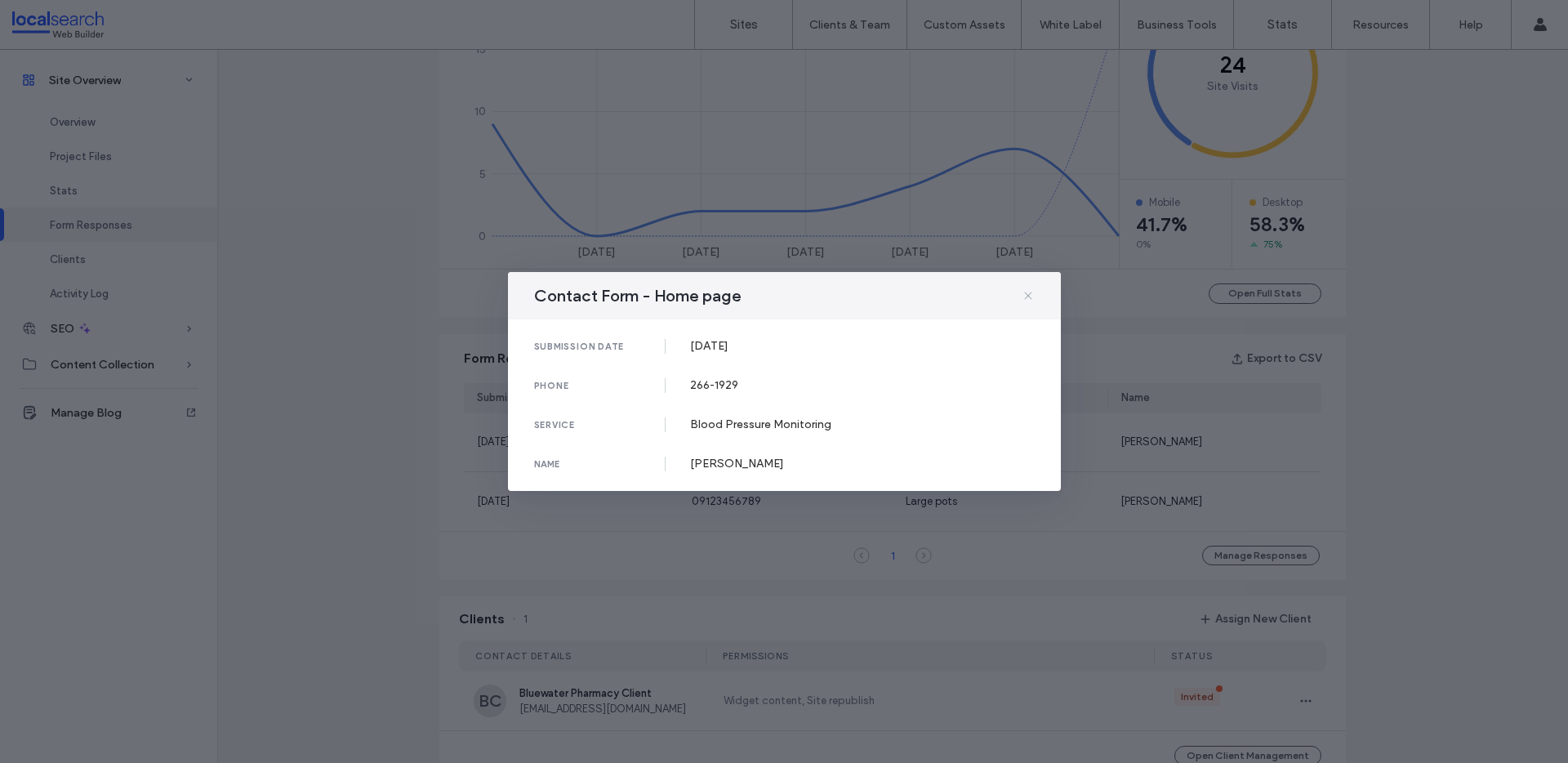
click at [1028, 293] on icon at bounding box center [1028, 296] width 13 height 13
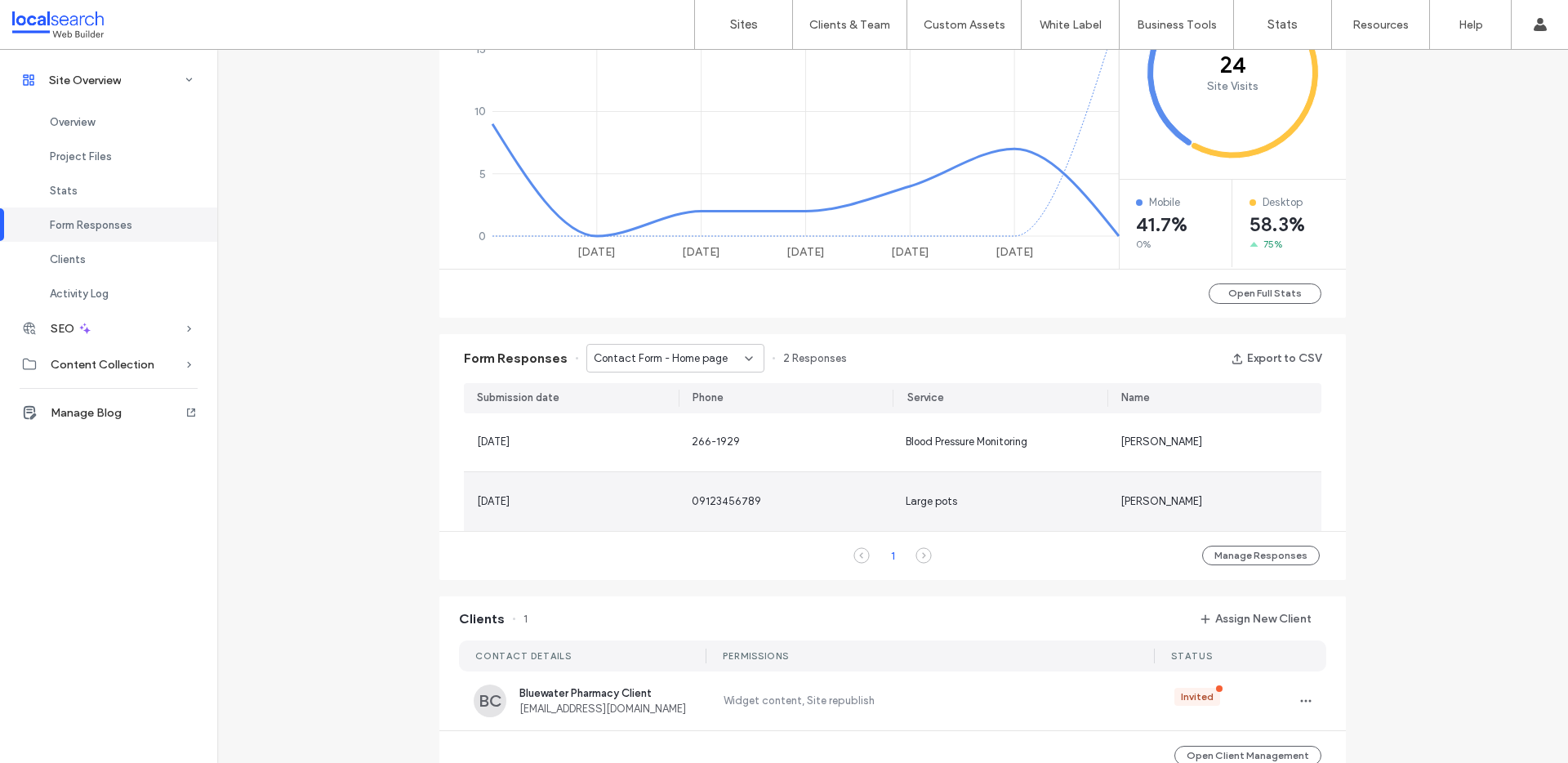
click at [770, 502] on div "09123456789" at bounding box center [786, 501] width 189 height 16
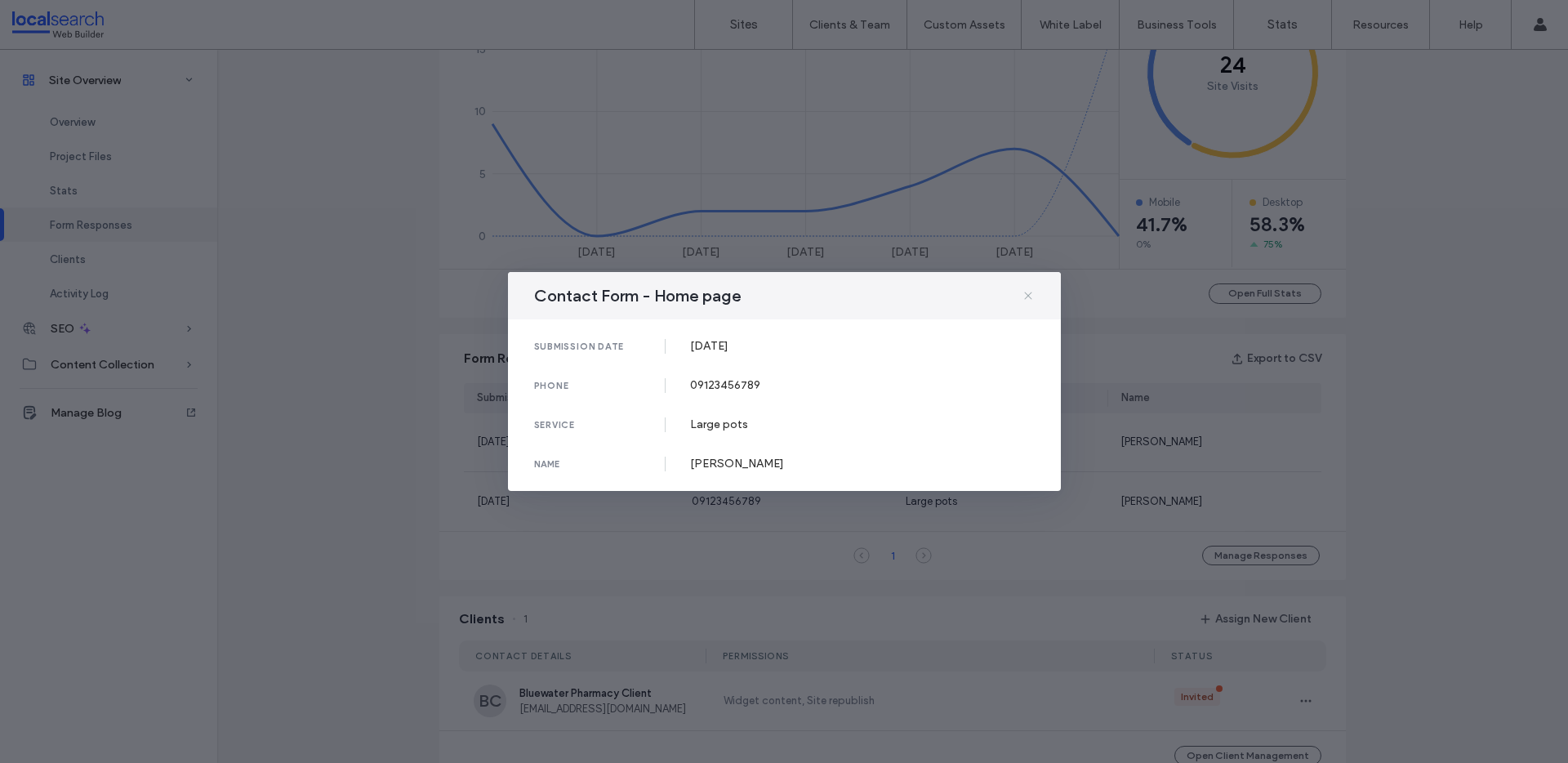
click at [1032, 299] on icon at bounding box center [1028, 296] width 13 height 13
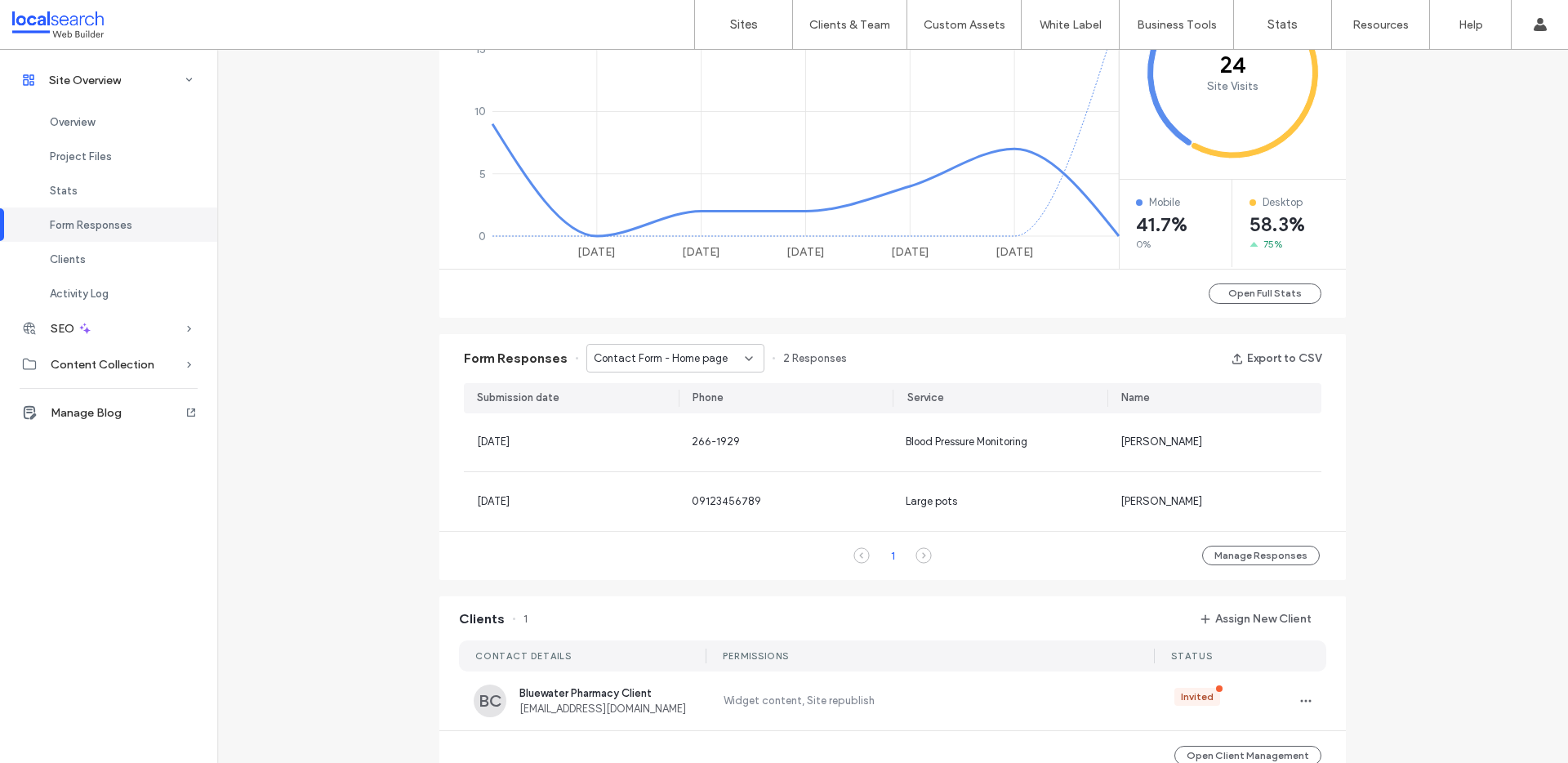
click at [684, 359] on span "Contact Form - Home page" at bounding box center [660, 358] width 134 height 16
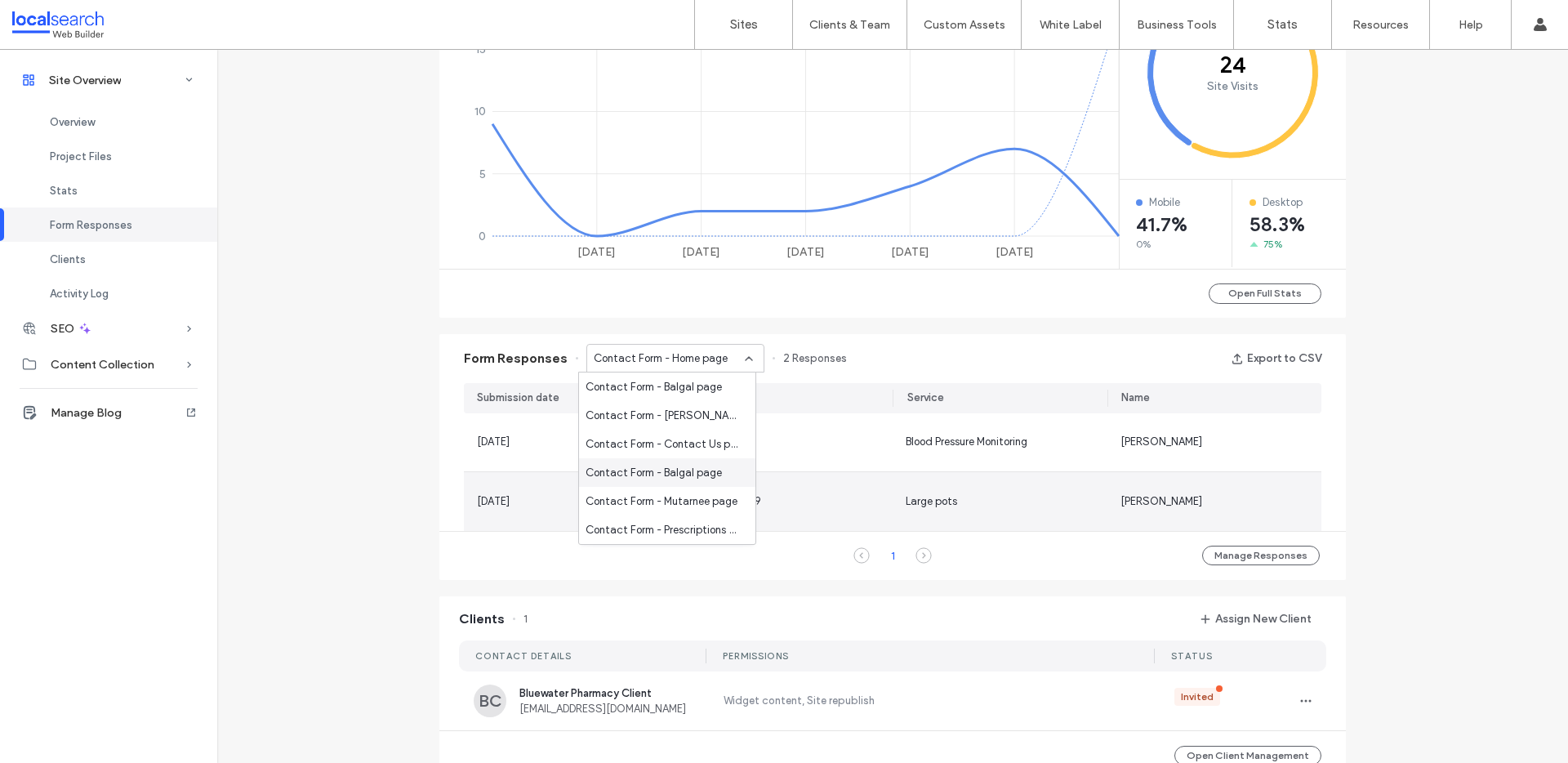
scroll to position [1120, 0]
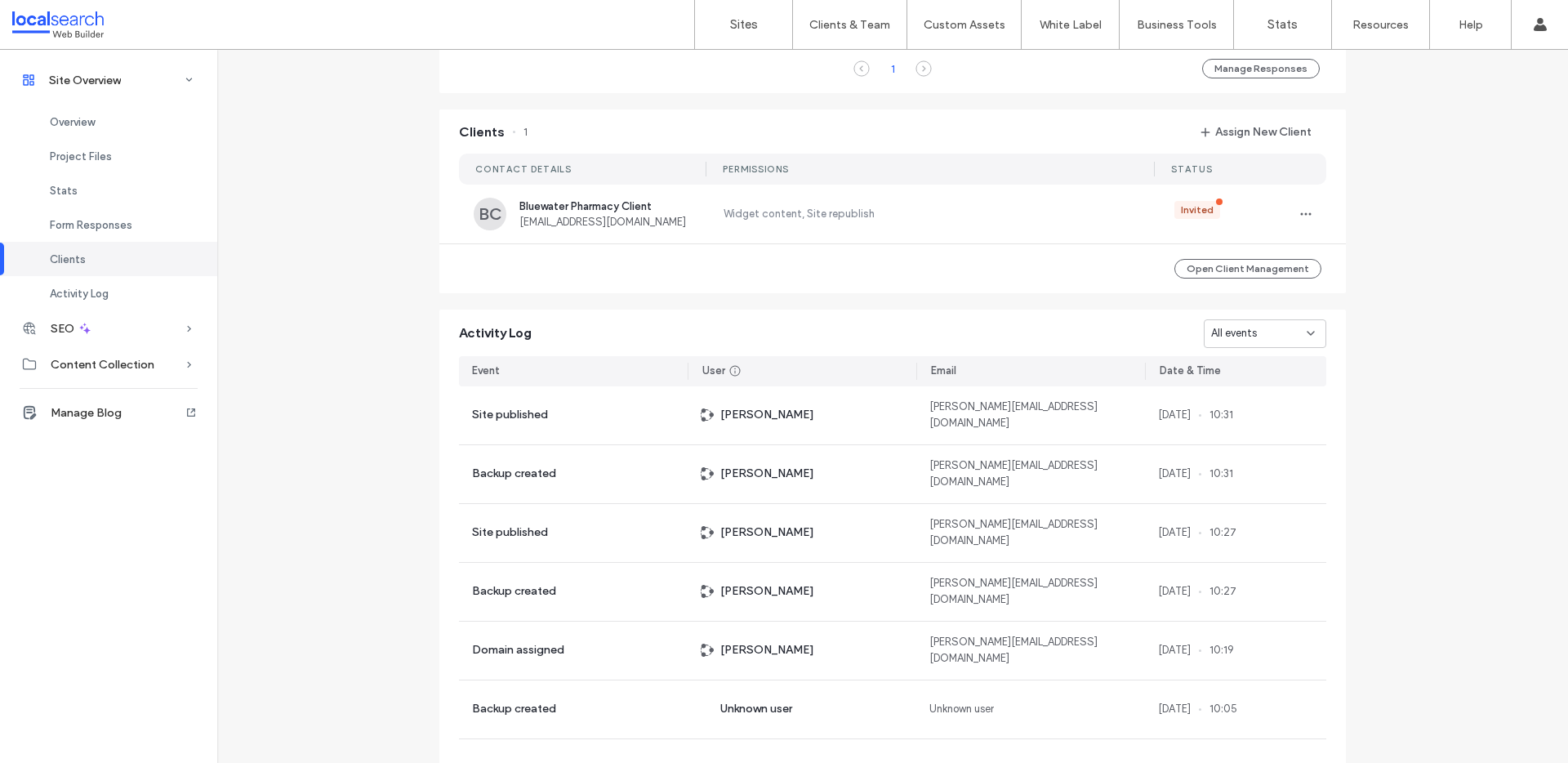
scroll to position [1315, 0]
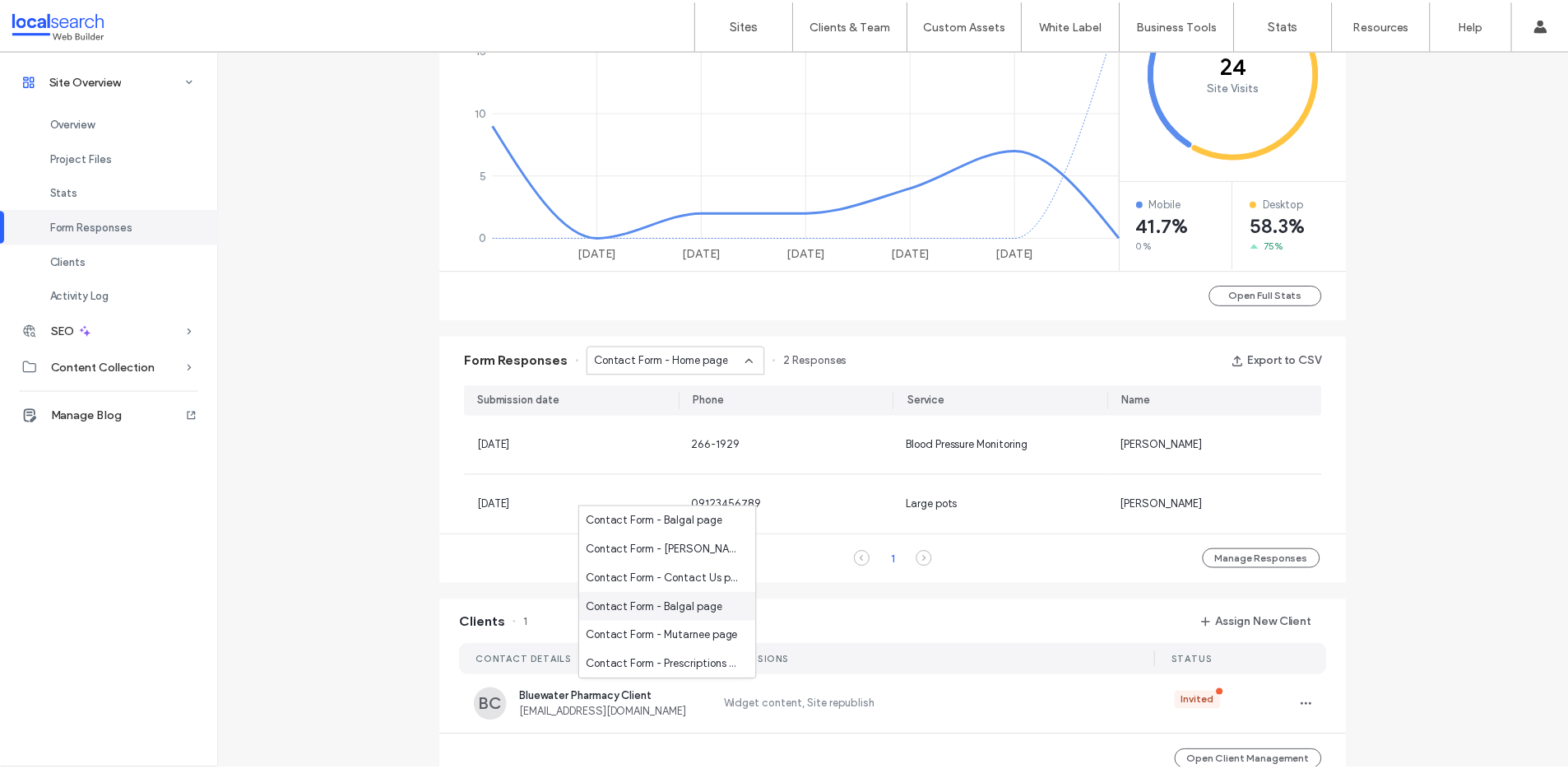
scroll to position [425, 0]
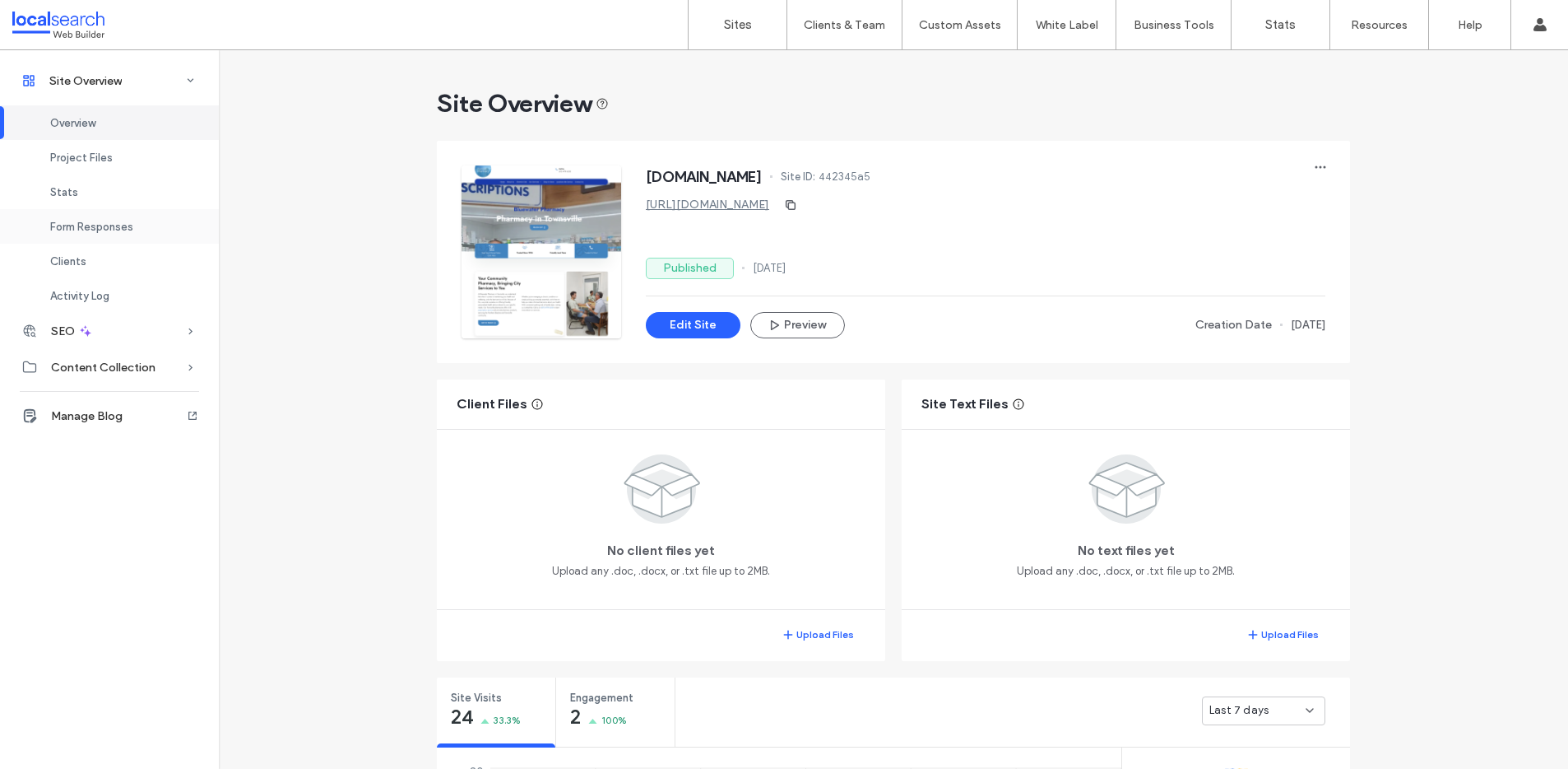
click at [94, 232] on div "Form Responses" at bounding box center [109, 226] width 219 height 35
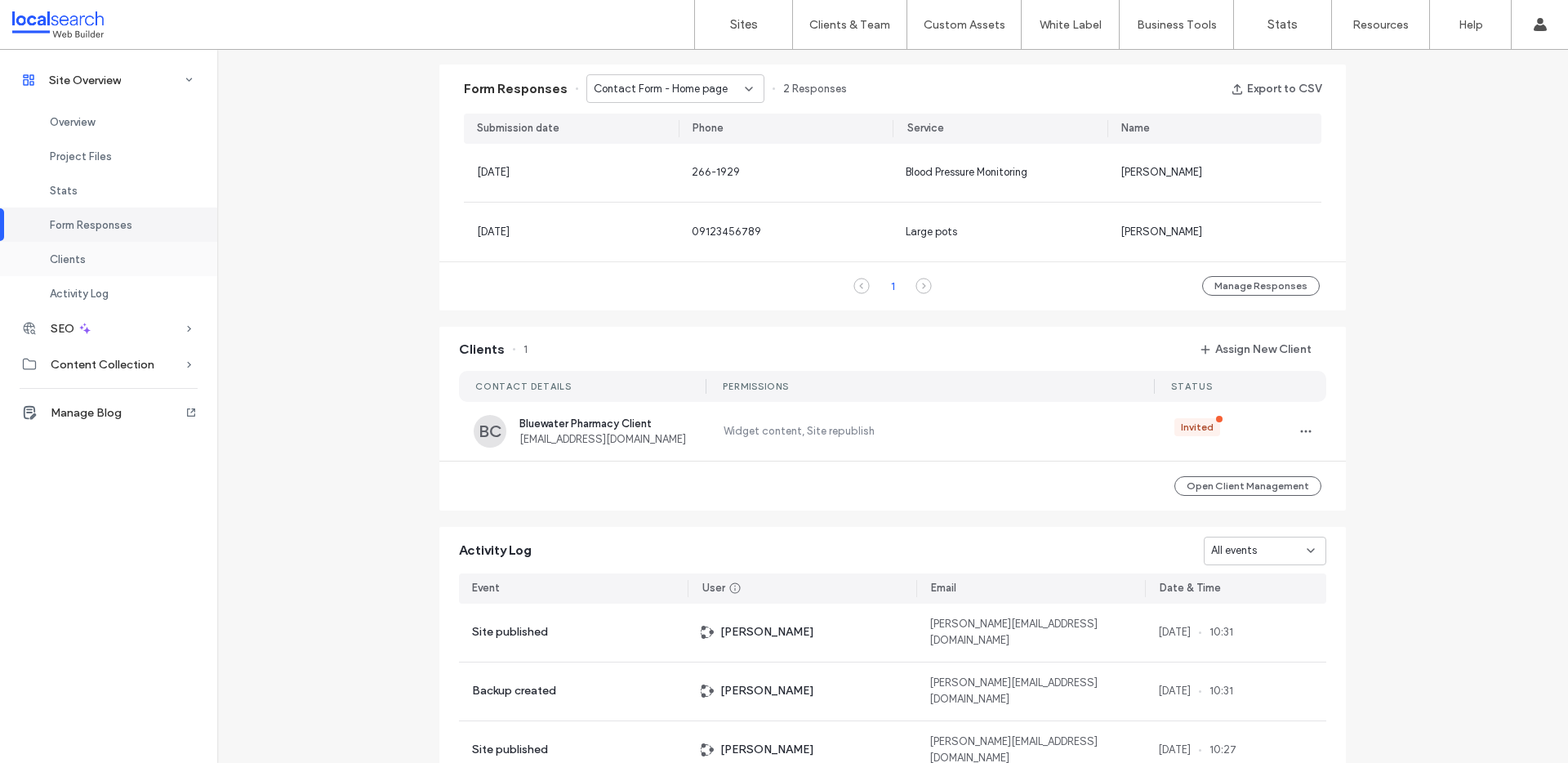
scroll to position [1052, 0]
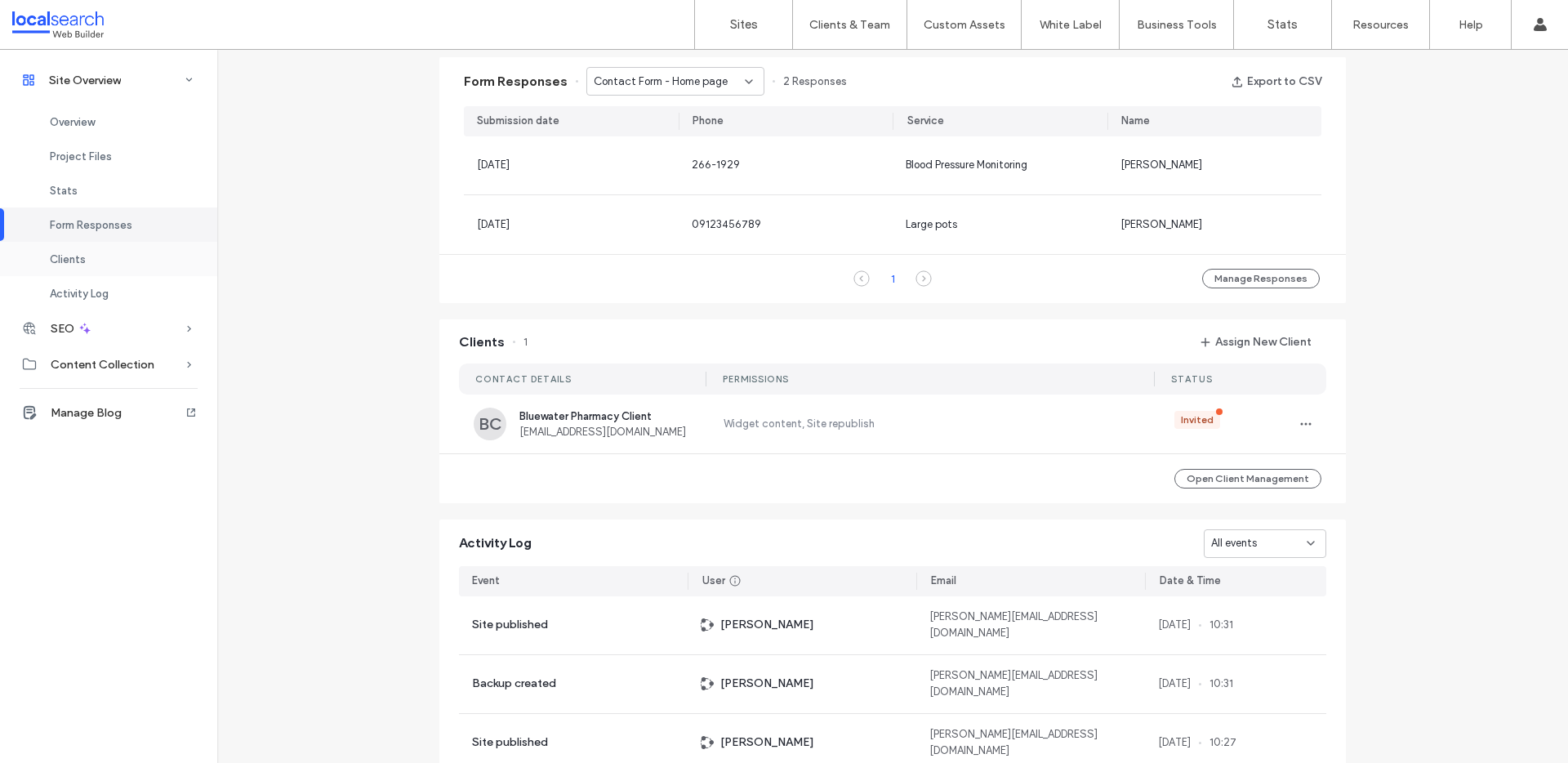
click at [88, 261] on div "Clients" at bounding box center [109, 259] width 217 height 35
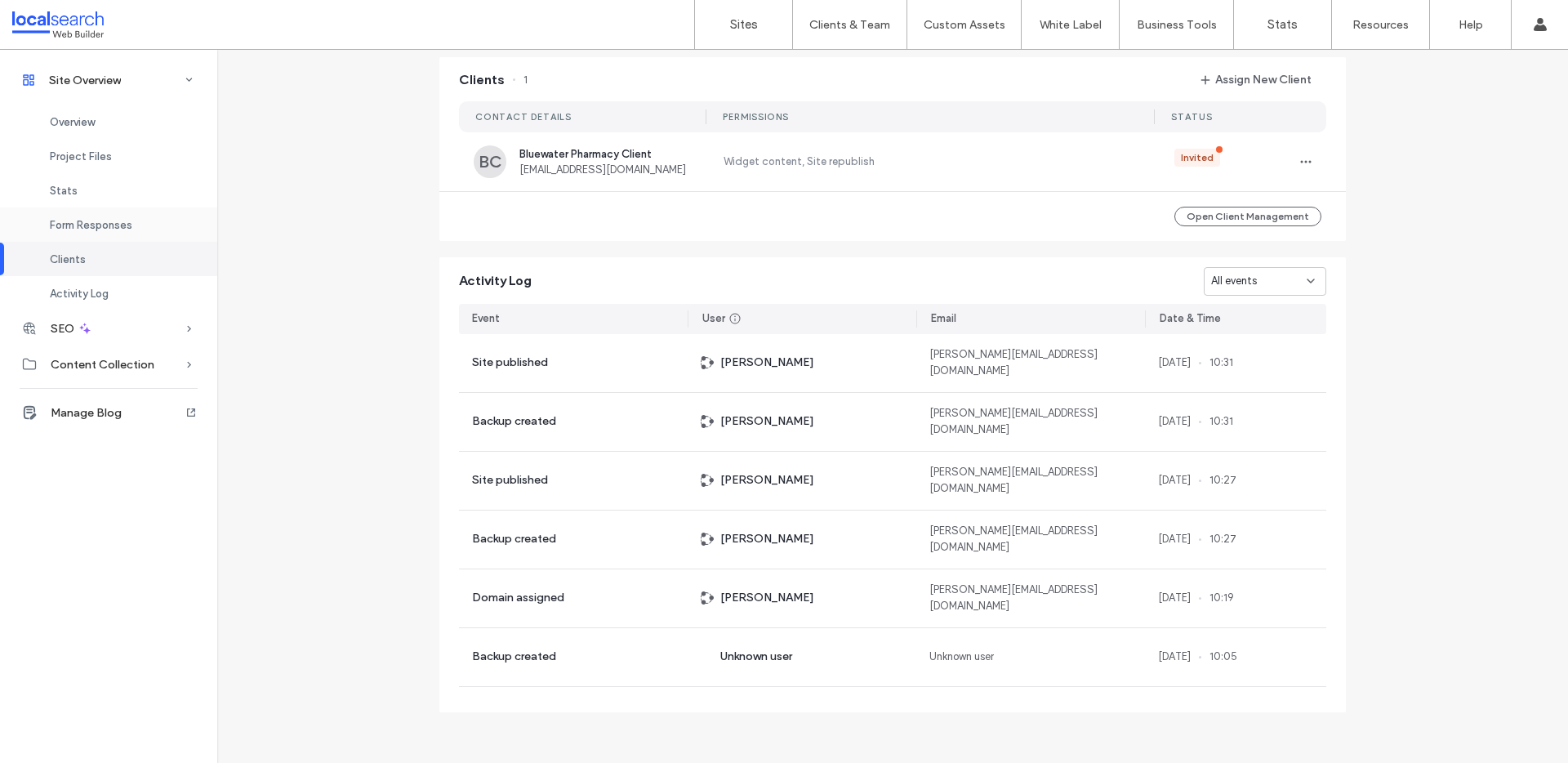
click at [104, 228] on span "Form Responses" at bounding box center [91, 225] width 83 height 13
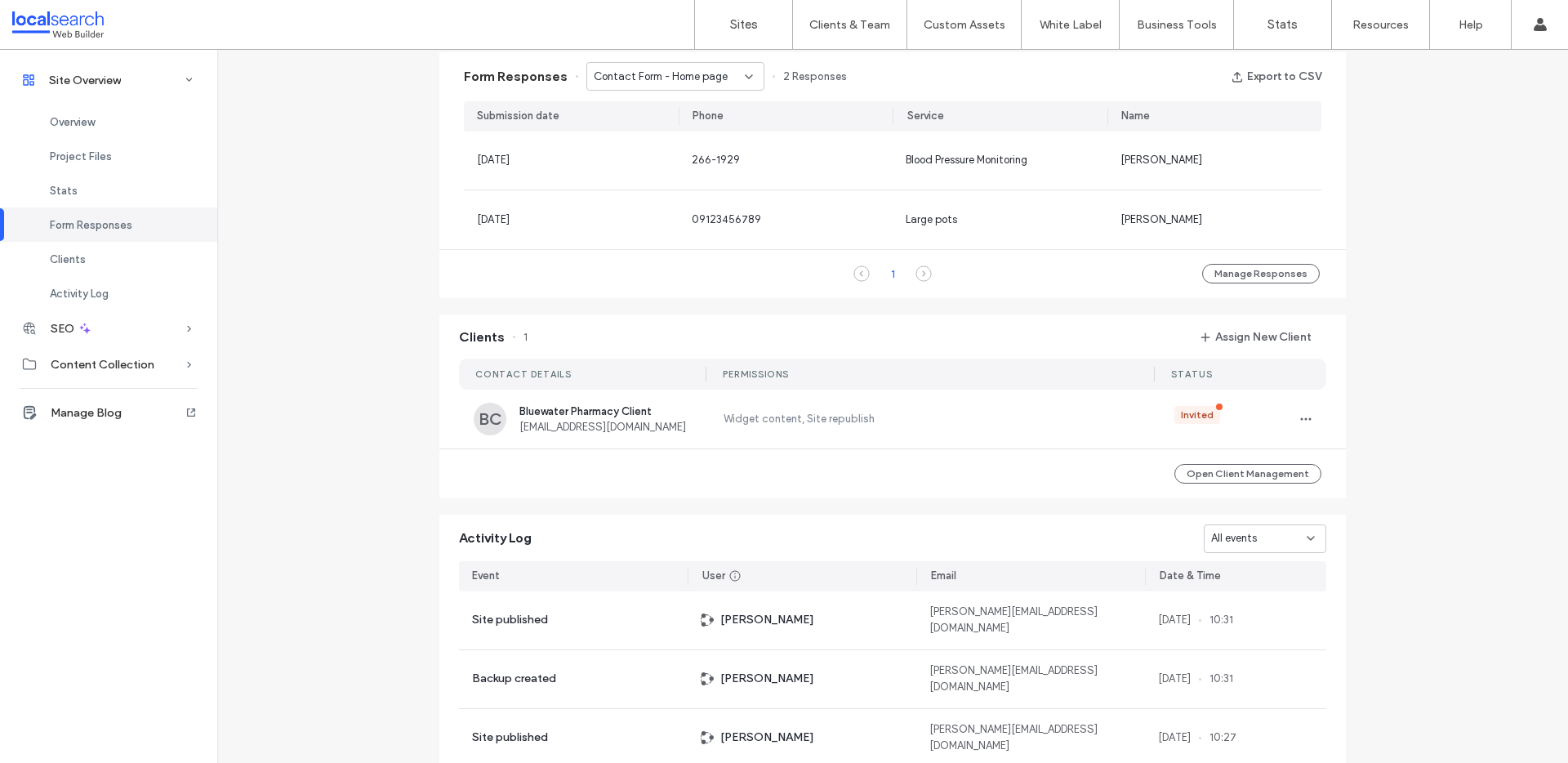
scroll to position [1052, 0]
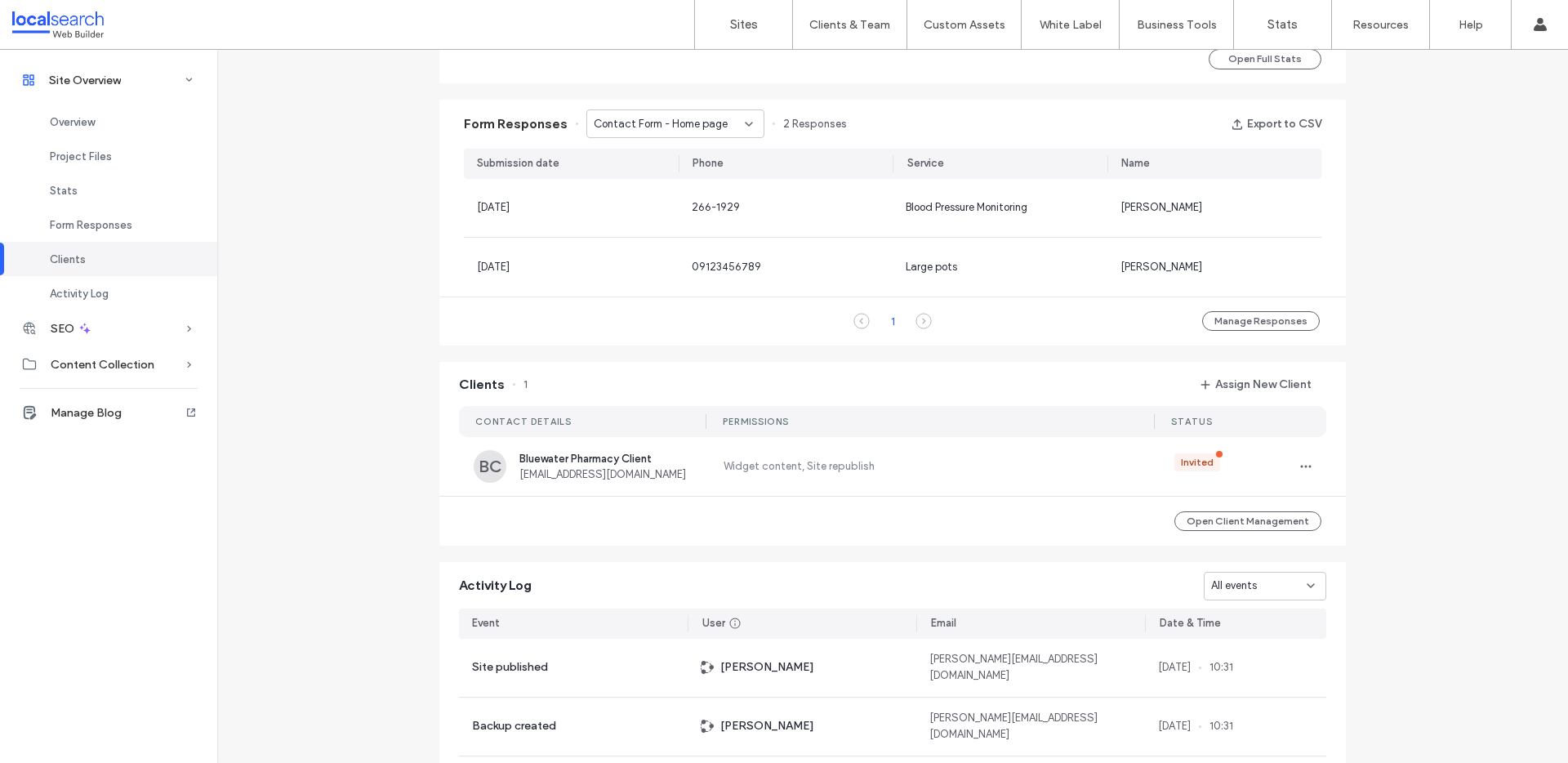
scroll to position [899, 0]
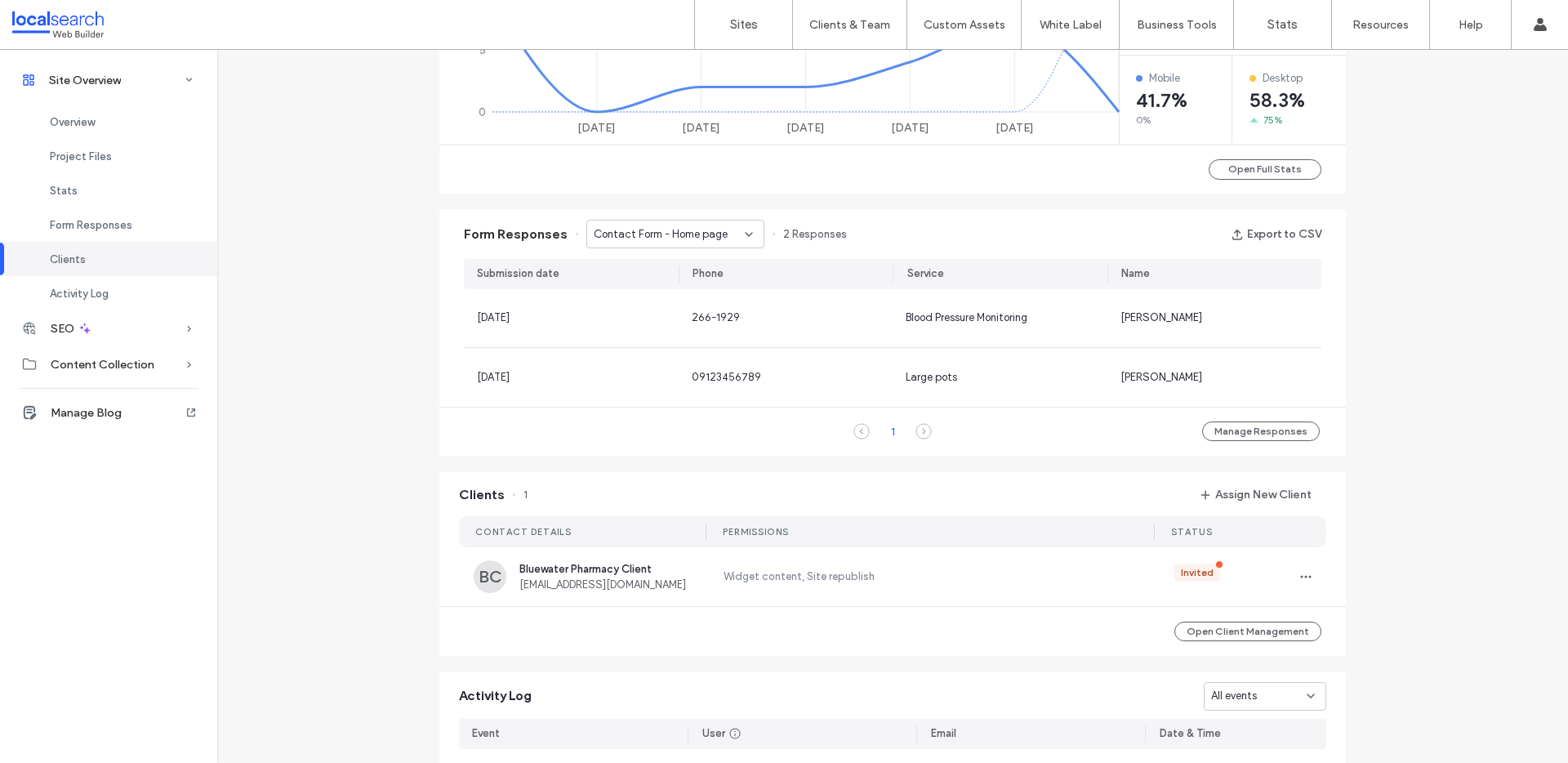
click at [743, 237] on icon at bounding box center [749, 235] width 13 height 13
click at [654, 284] on span "Contact Form - Jensen page" at bounding box center [659, 291] width 157 height 16
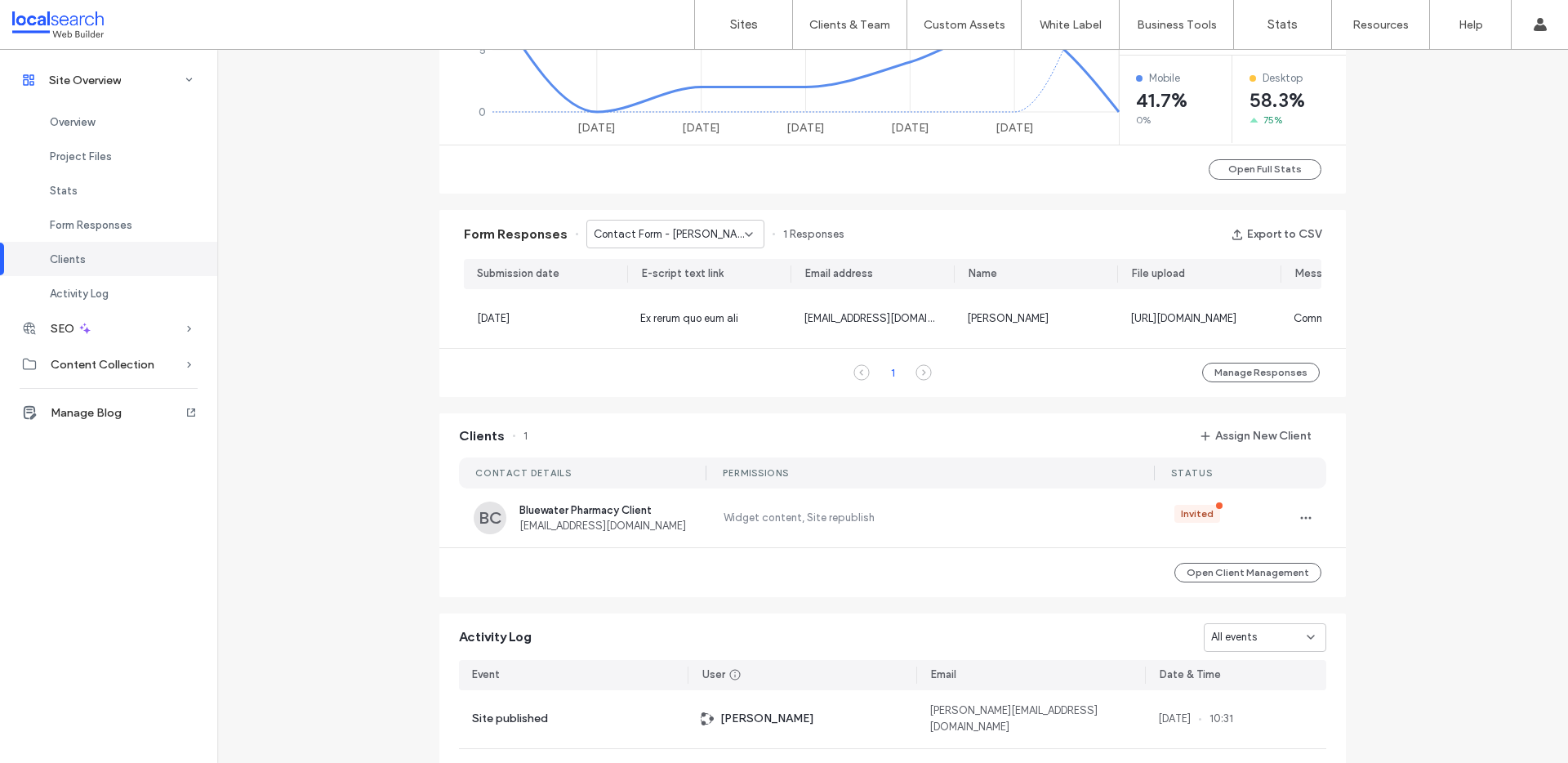
click at [686, 232] on span "Contact Form - Jensen page" at bounding box center [669, 234] width 151 height 16
click at [642, 332] on div "Contact Form - Contact Us page" at bounding box center [667, 320] width 176 height 29
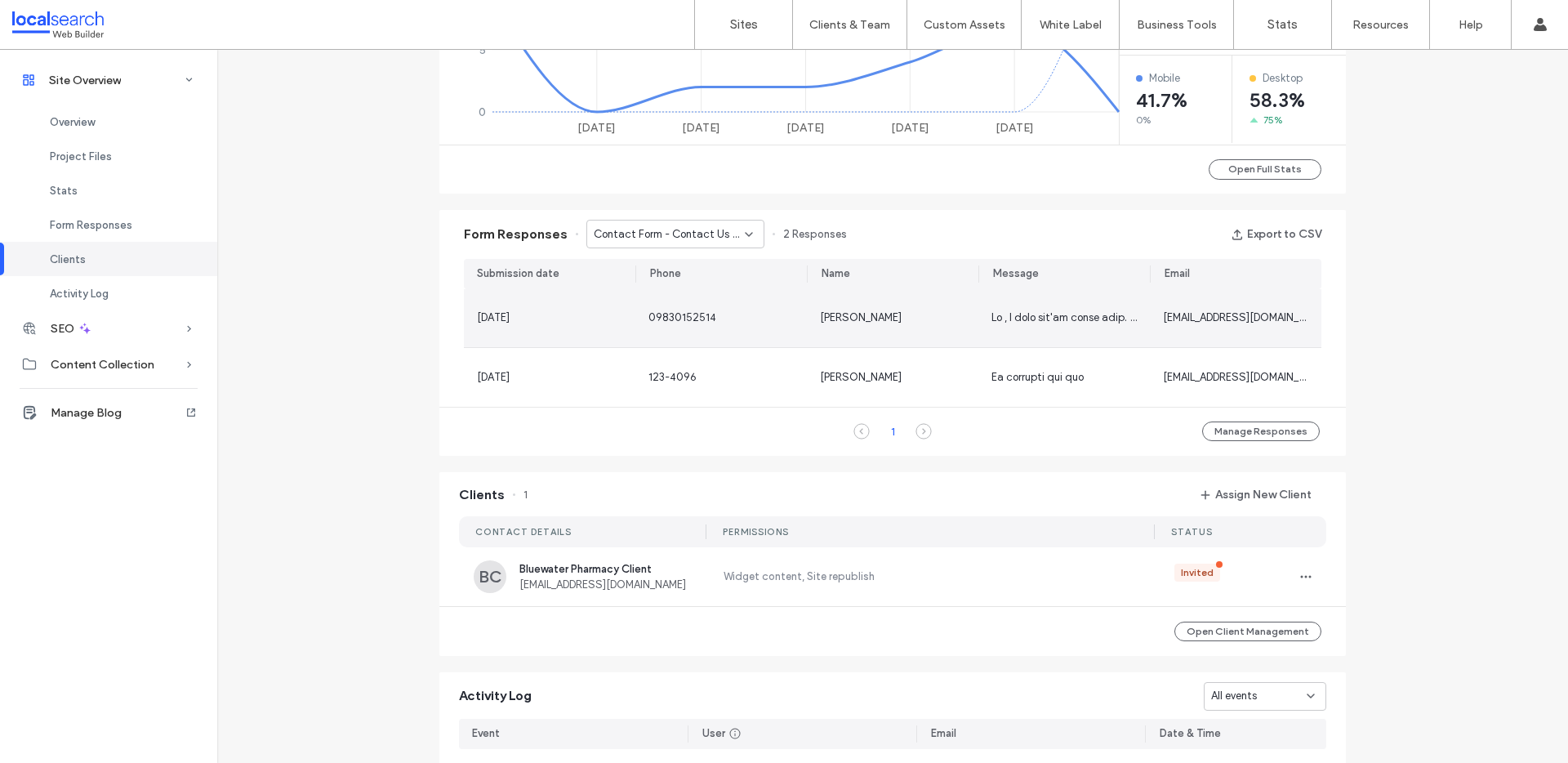
click at [770, 330] on div "09830152514" at bounding box center [721, 317] width 172 height 58
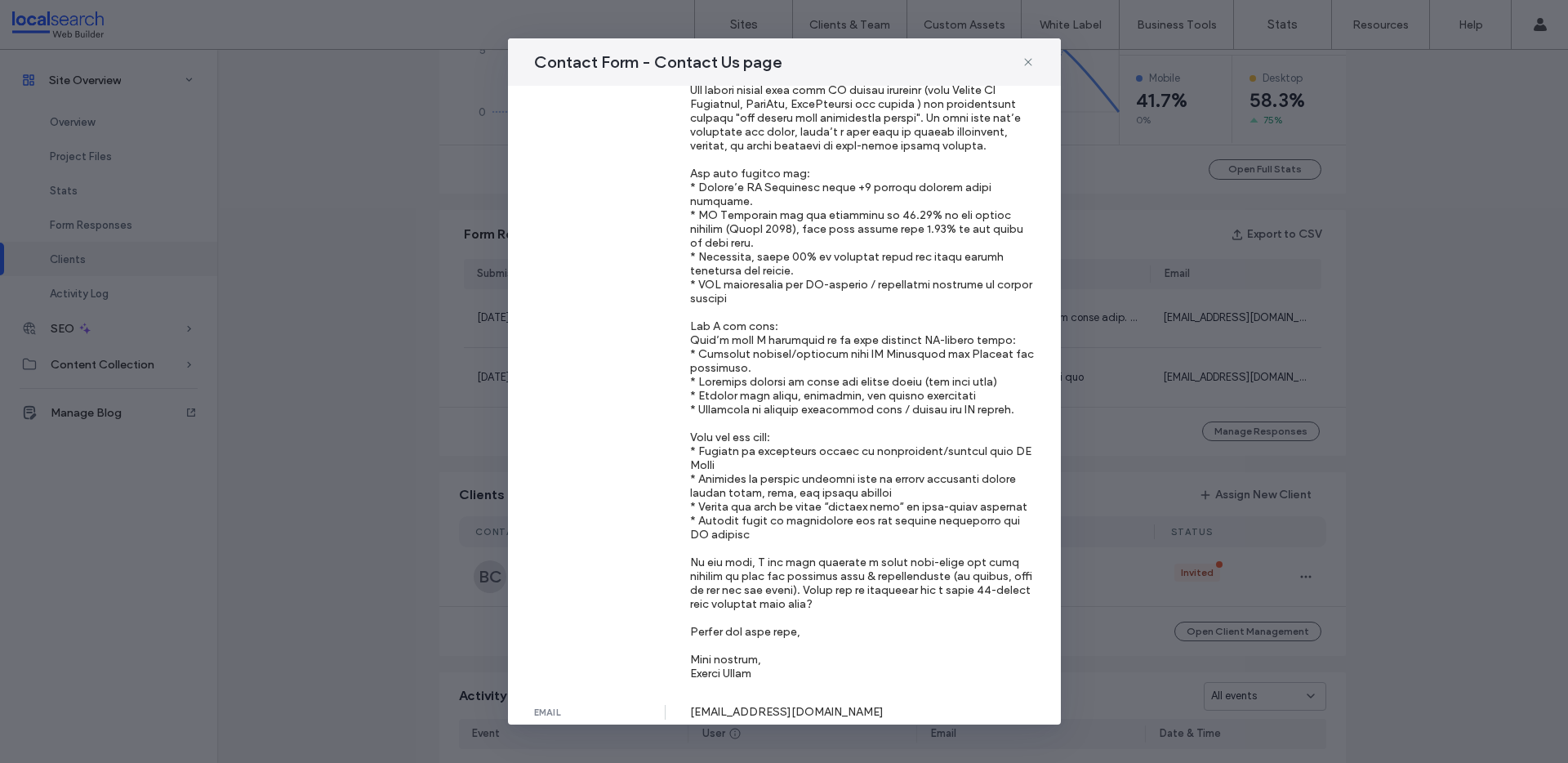
scroll to position [0, 0]
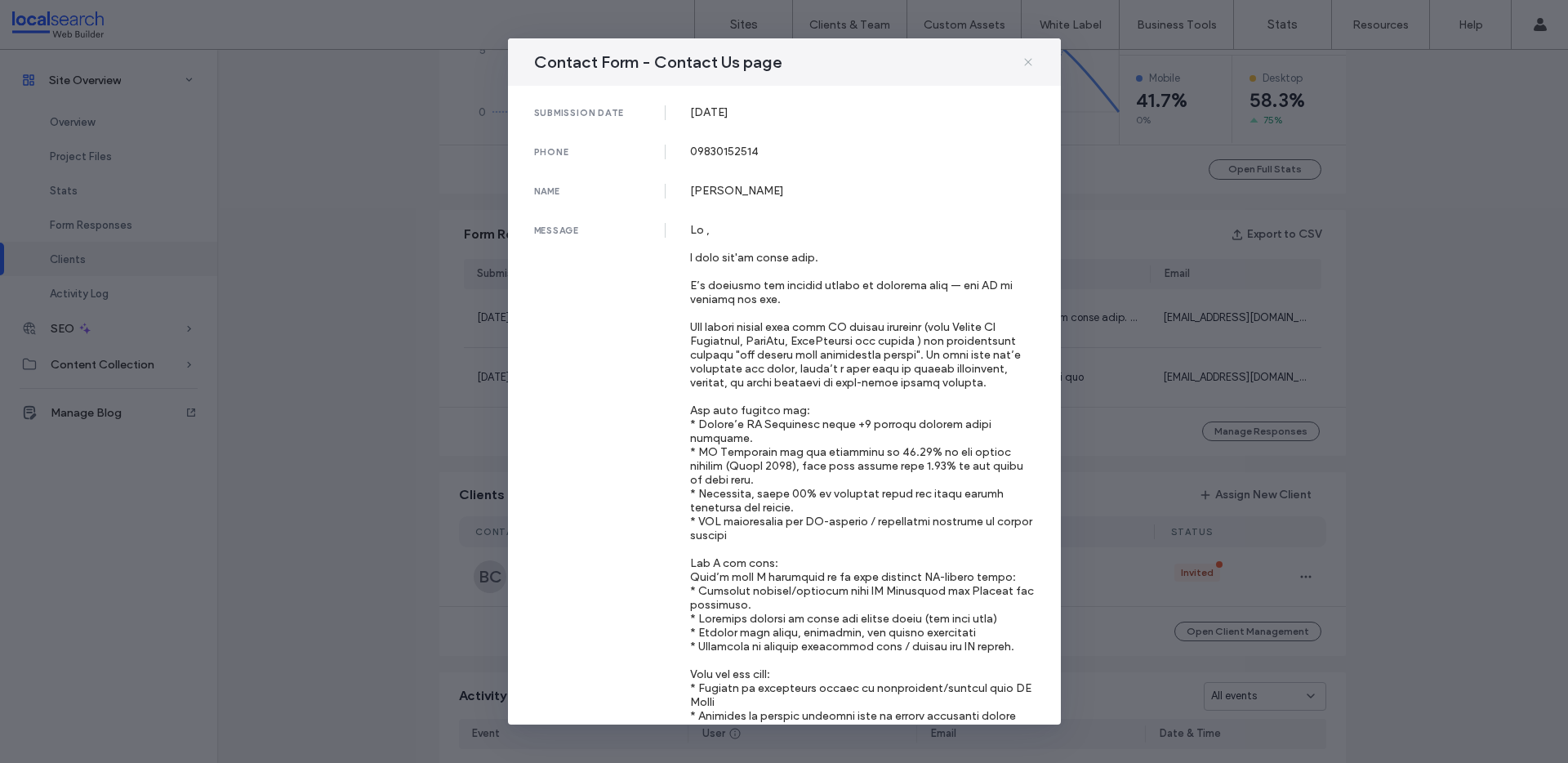
click at [1026, 61] on icon at bounding box center [1028, 62] width 13 height 13
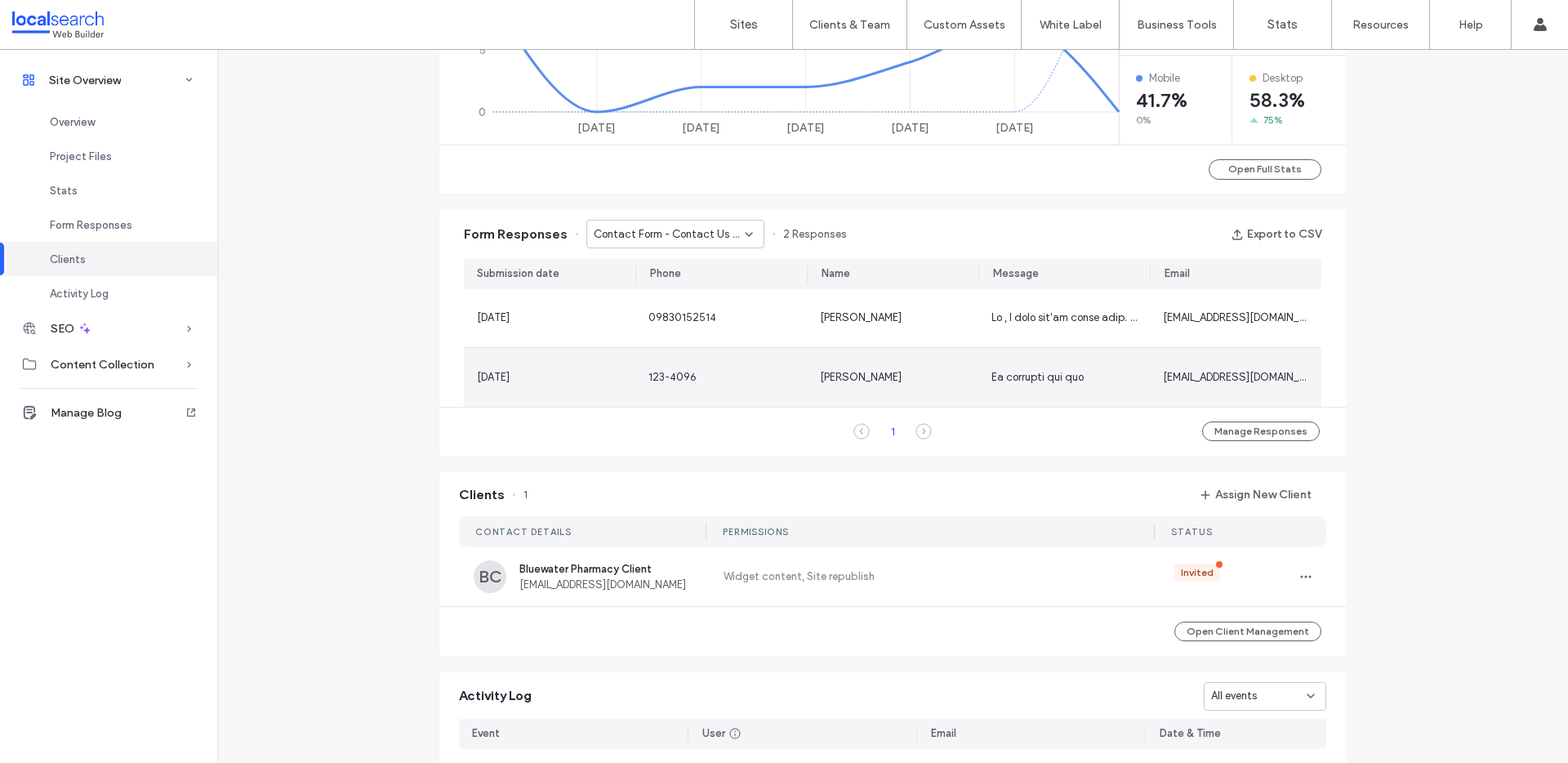
click at [764, 371] on div "123-4096" at bounding box center [721, 376] width 146 height 16
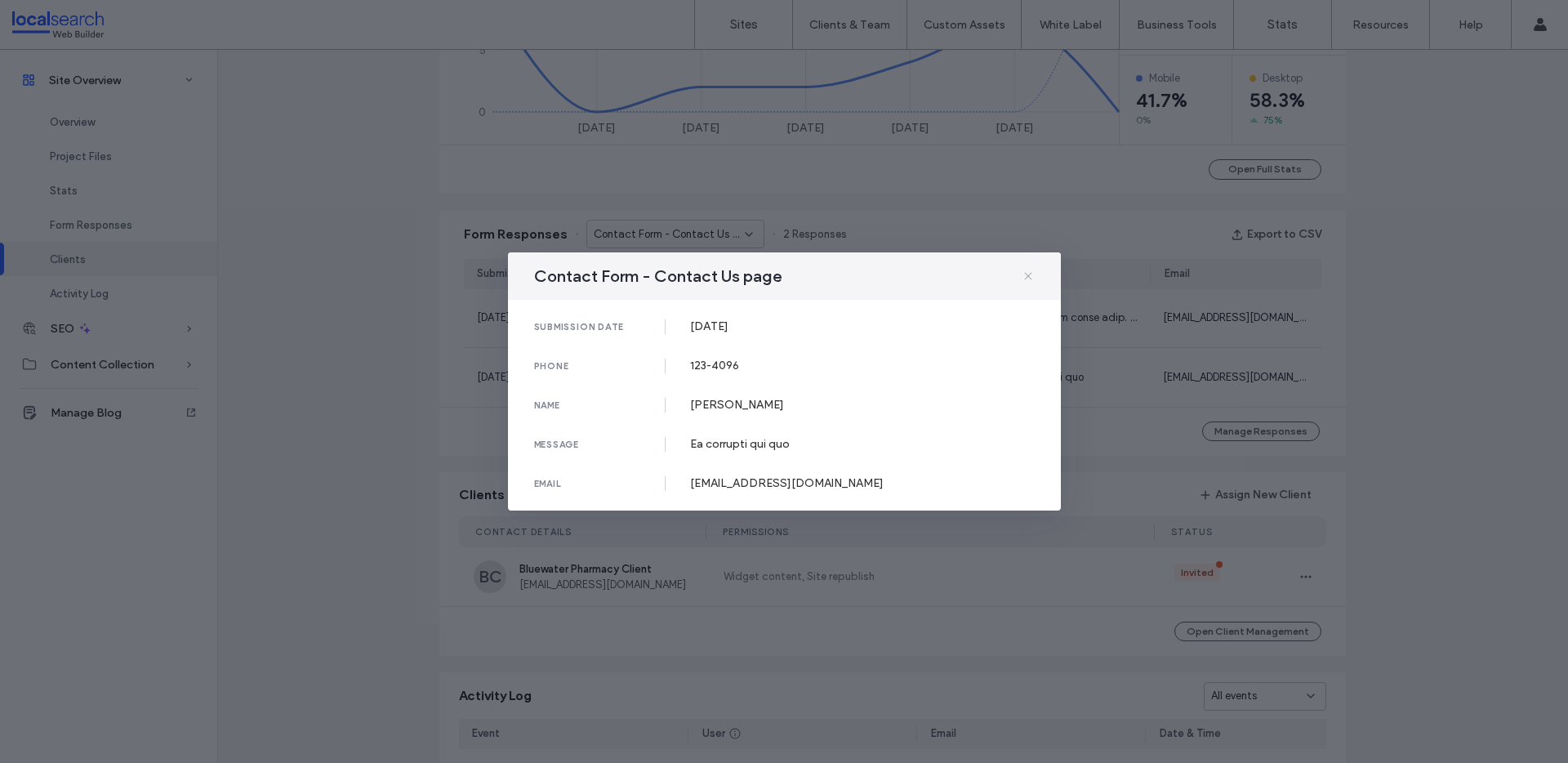
click at [1027, 272] on icon at bounding box center [1028, 276] width 13 height 13
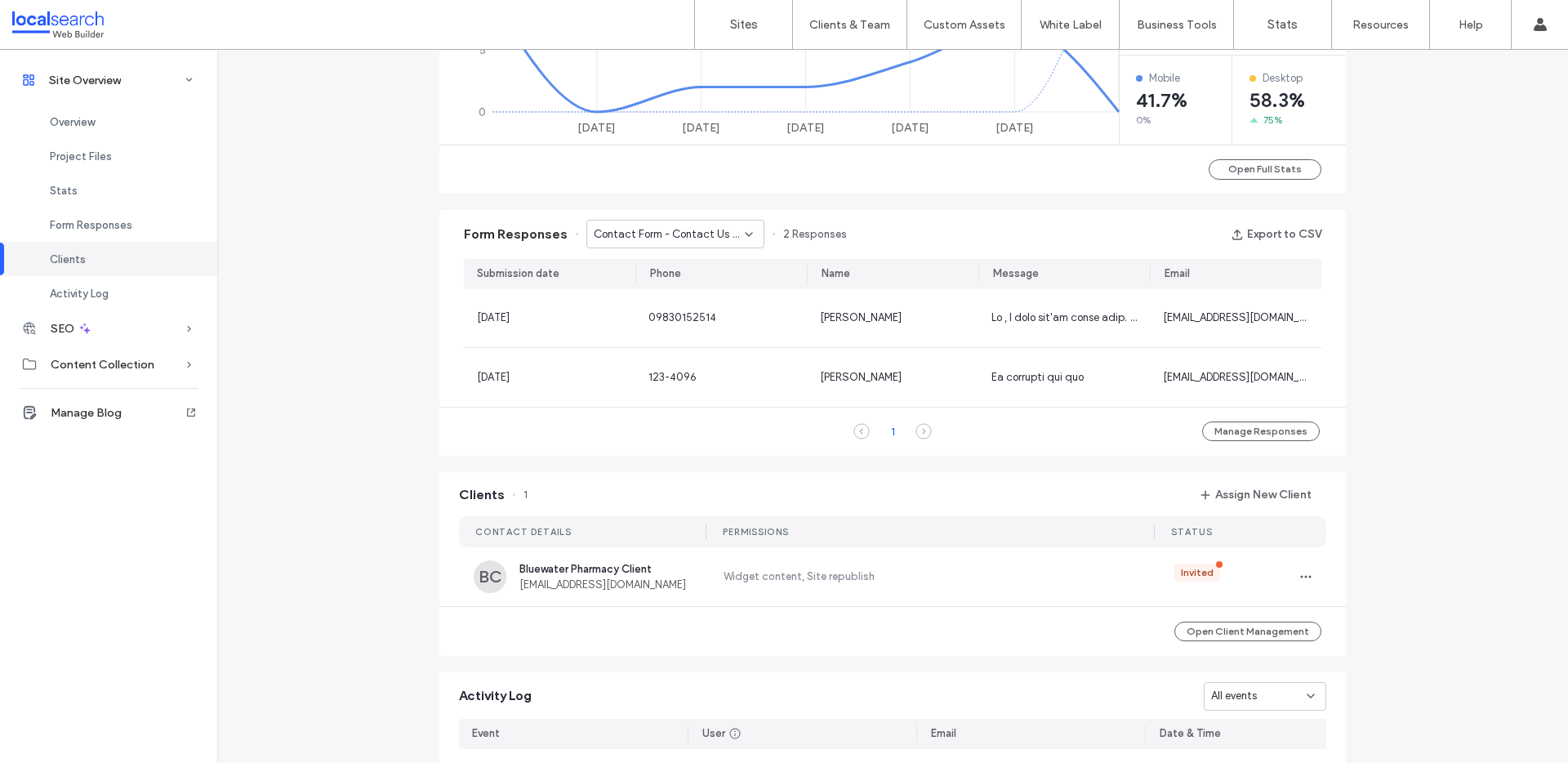
click at [650, 244] on div "Contact Form - Contact Us page" at bounding box center [675, 234] width 178 height 29
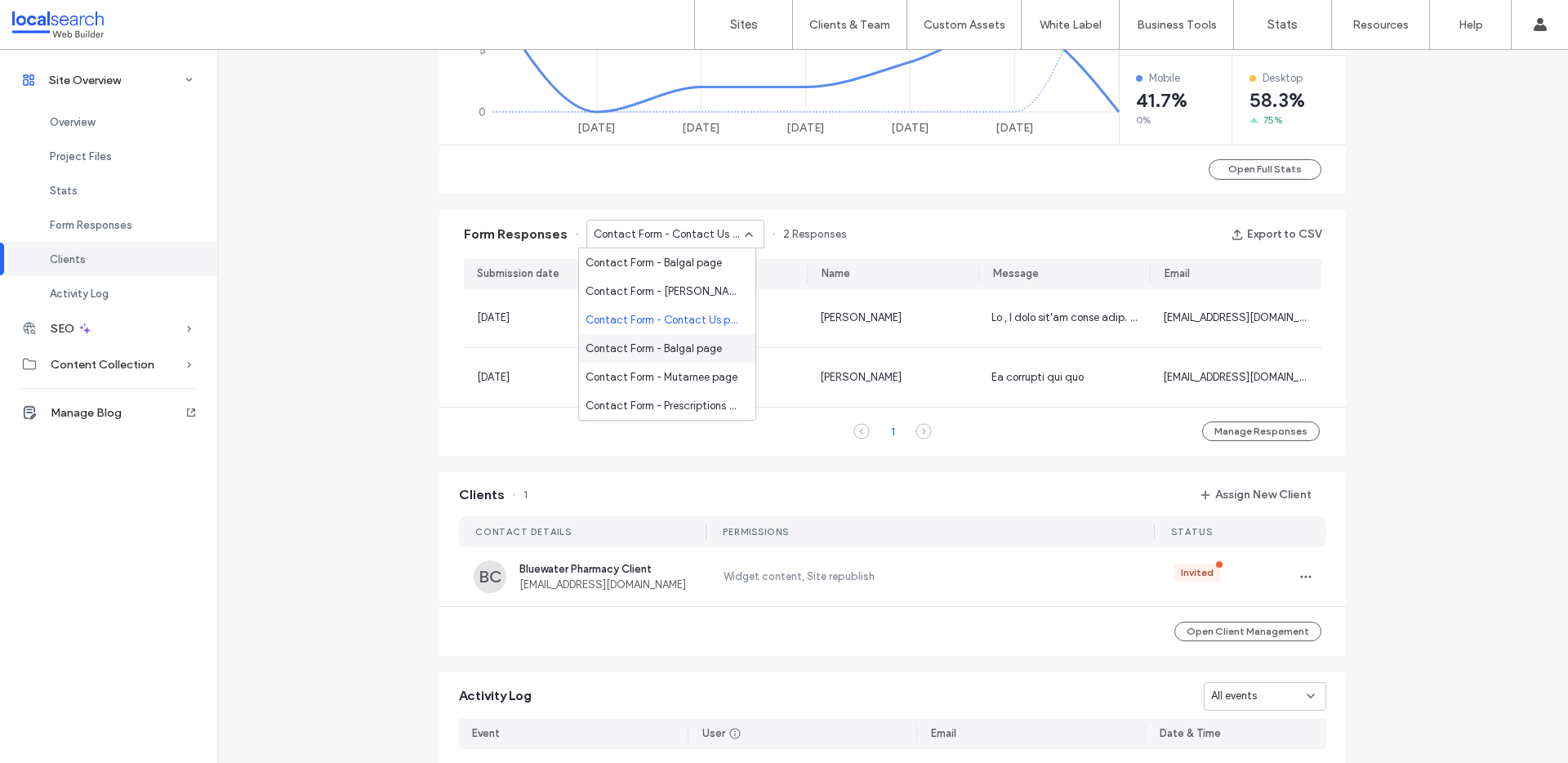
click at [638, 348] on span "Contact Form - Balgal page" at bounding box center [653, 348] width 136 height 16
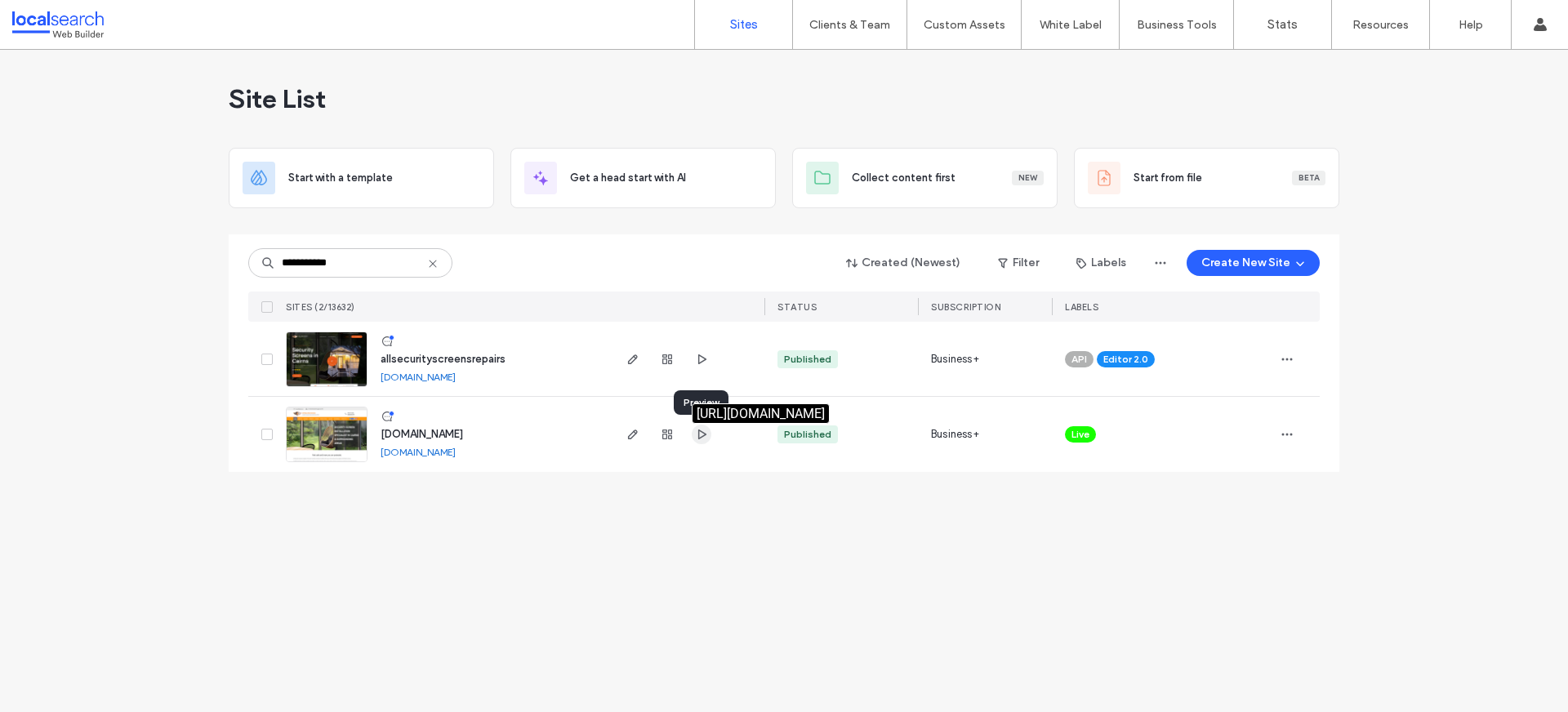
type input "**********"
click at [701, 433] on icon "button" at bounding box center [701, 434] width 13 height 13
click at [456, 449] on link "www.allsecuritysm.com.au" at bounding box center [418, 451] width 75 height 13
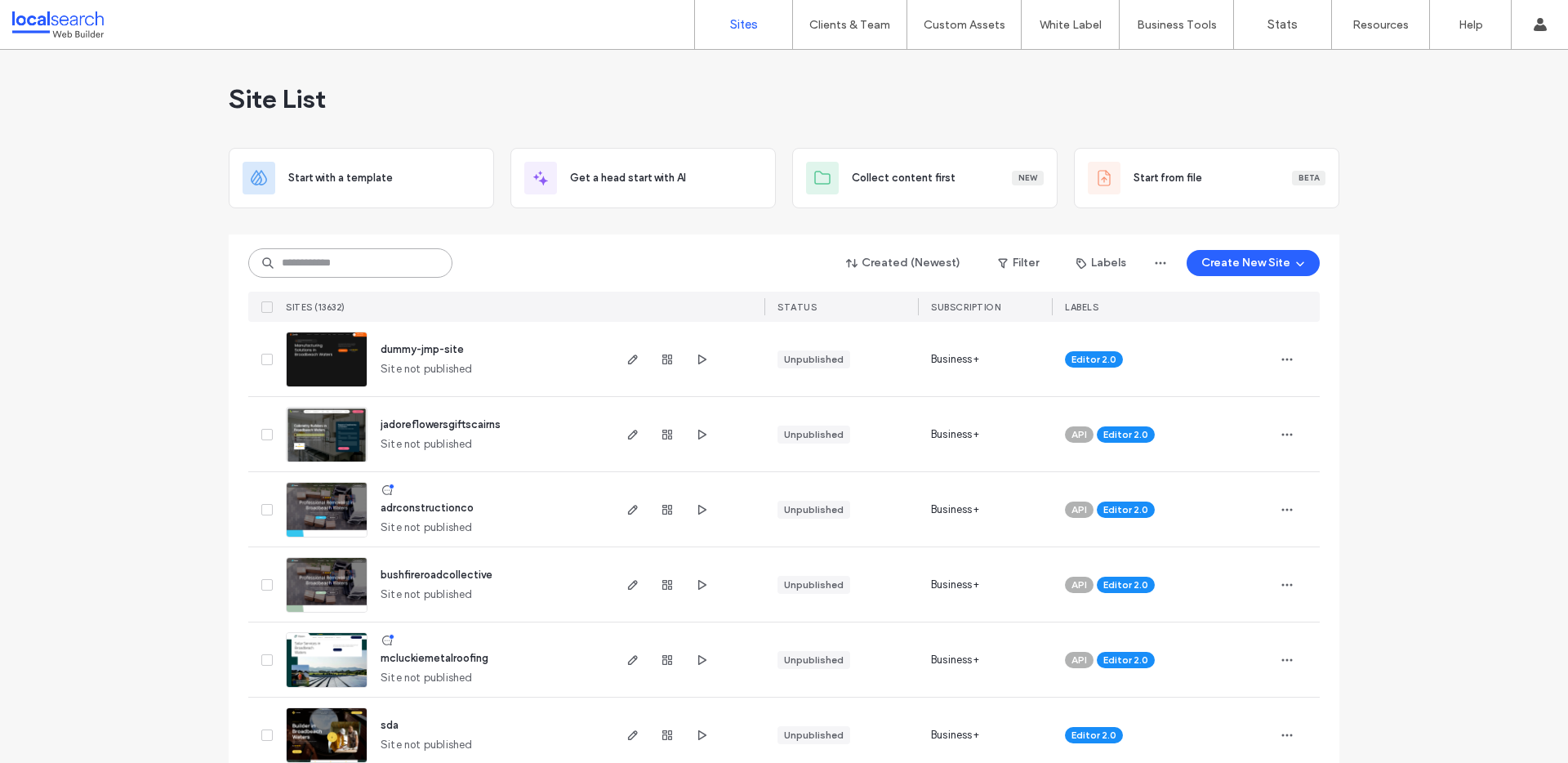
click at [392, 258] on input at bounding box center [350, 263] width 204 height 29
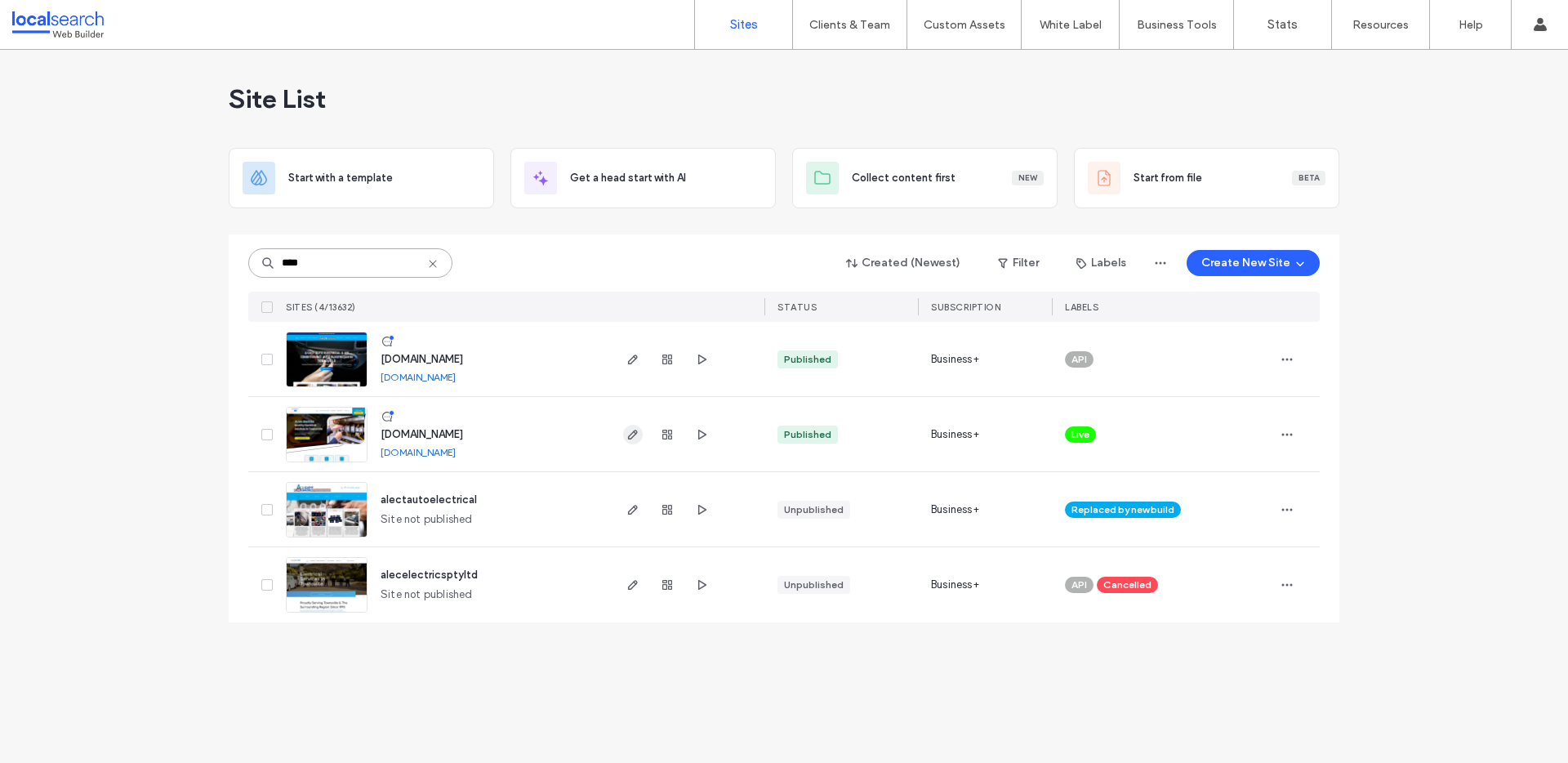
type input "****"
click at [635, 438] on icon "button" at bounding box center [633, 435] width 13 height 13
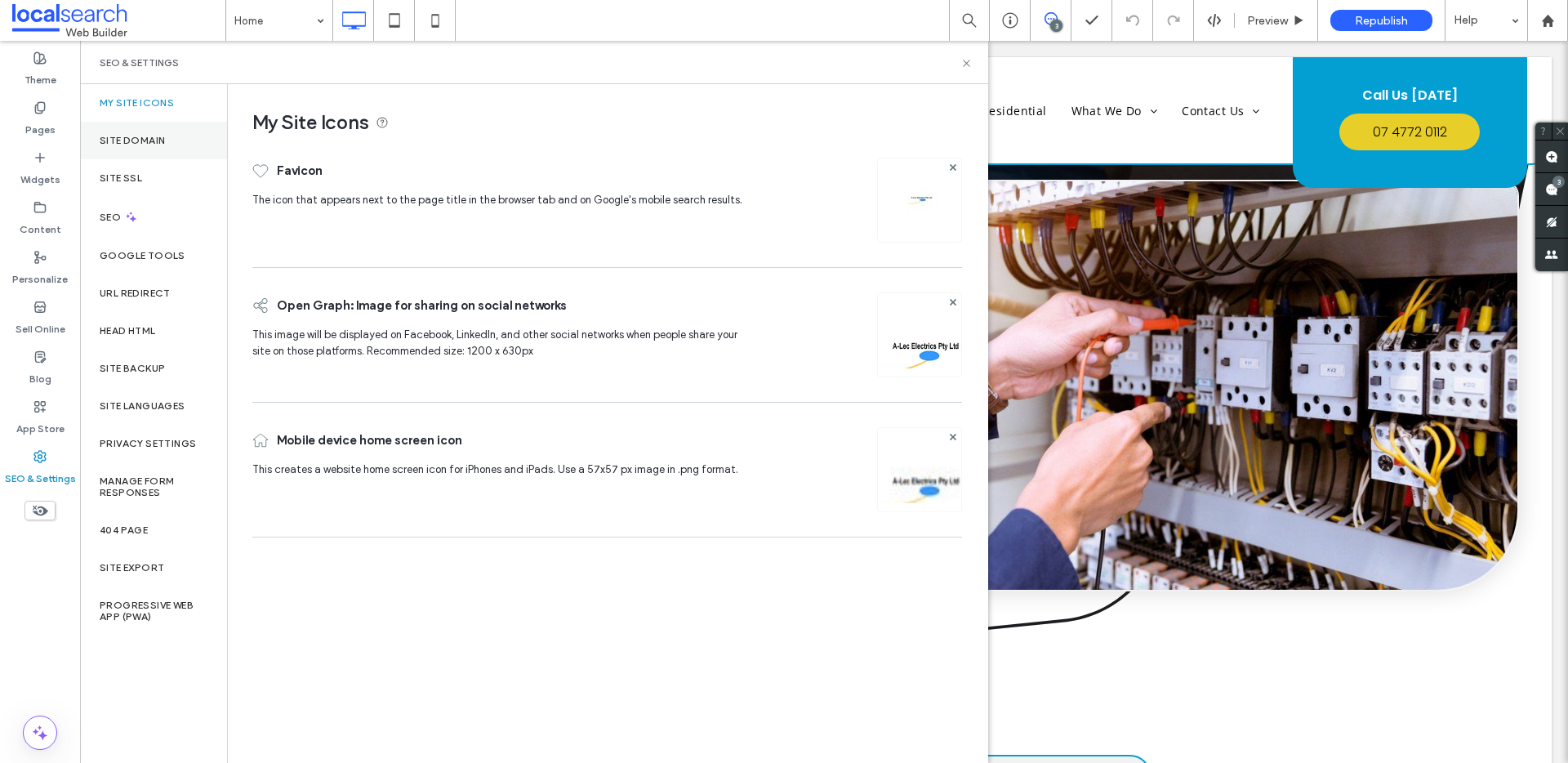
click at [169, 145] on div "Site Domain" at bounding box center [153, 140] width 147 height 38
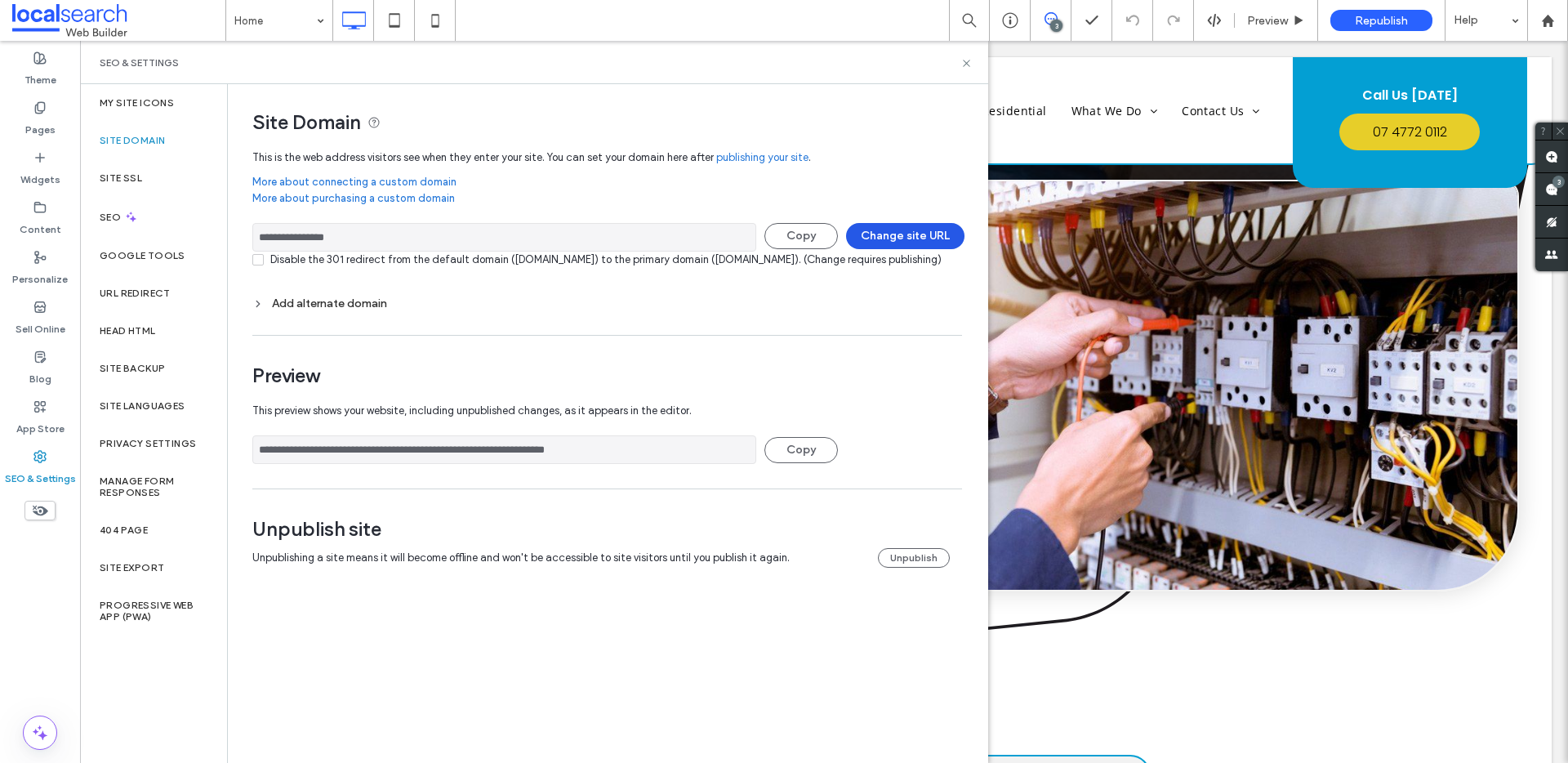
click at [893, 232] on button "Change site URL" at bounding box center [905, 236] width 119 height 26
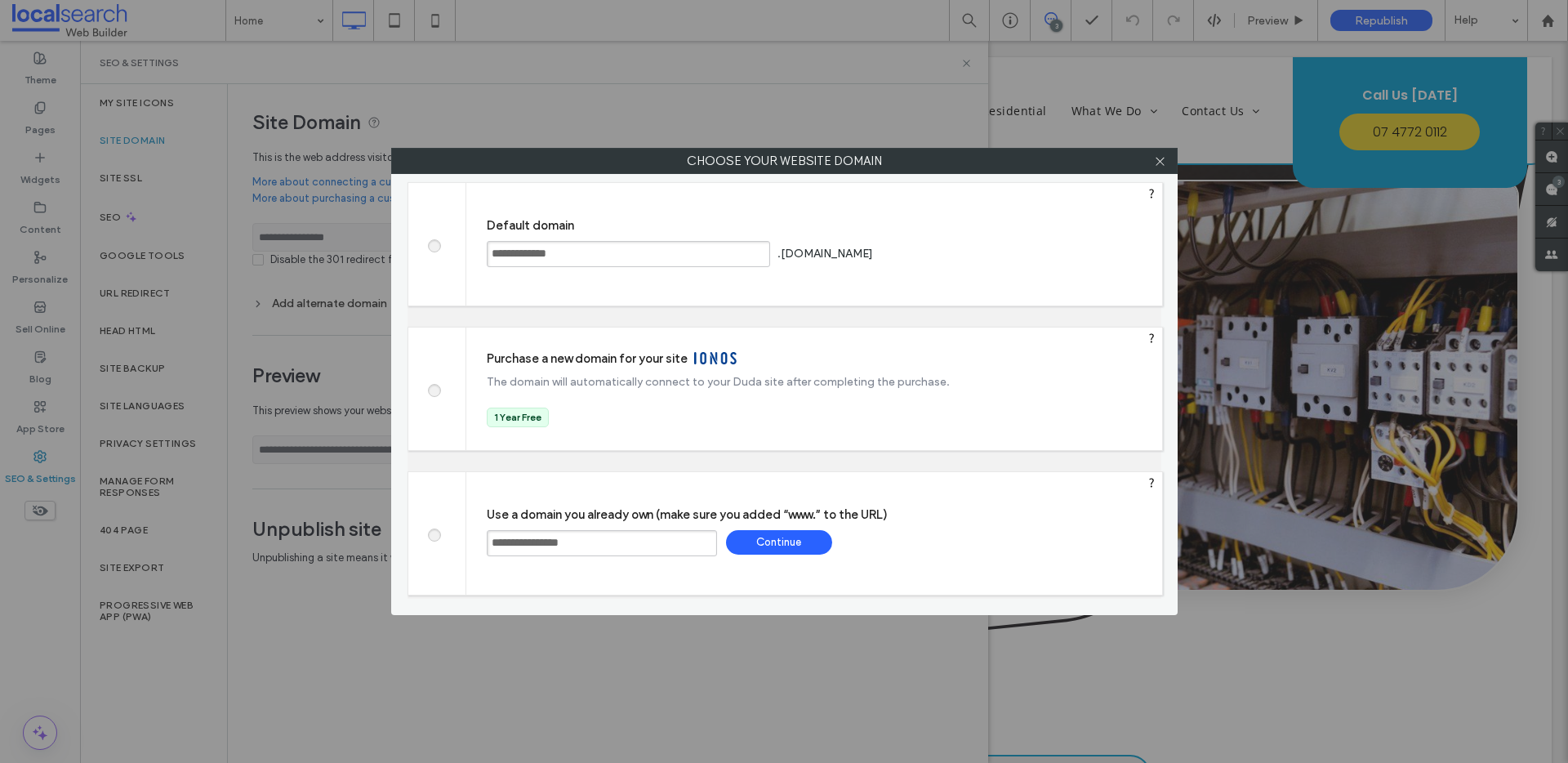
click at [434, 245] on span at bounding box center [434, 243] width 0 height 13
click at [991, 258] on div "Save" at bounding box center [938, 253] width 106 height 24
type input "**********"
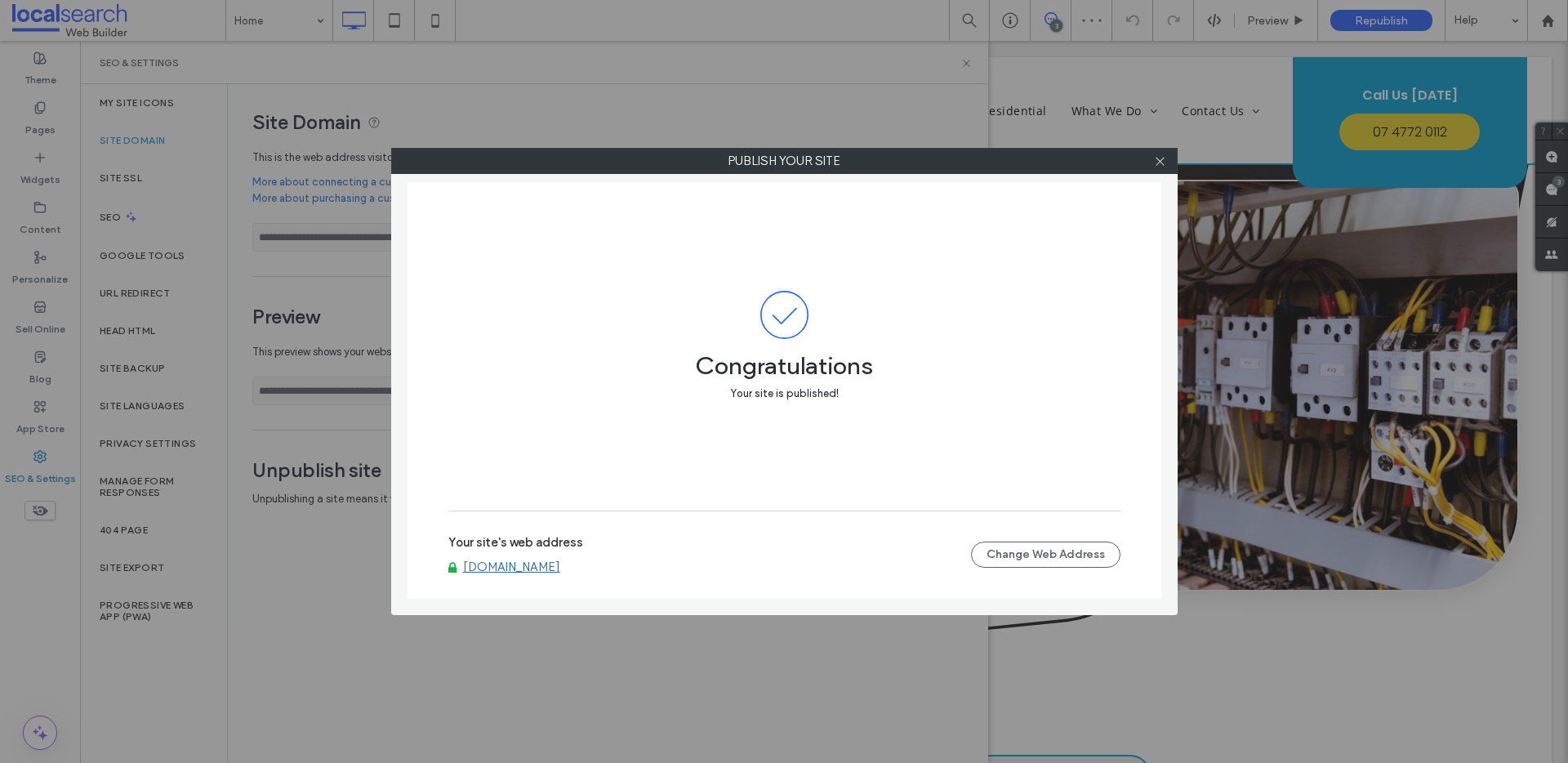
click at [1152, 160] on div at bounding box center [1160, 160] width 24 height 24
click at [1160, 163] on icon at bounding box center [1160, 161] width 13 height 13
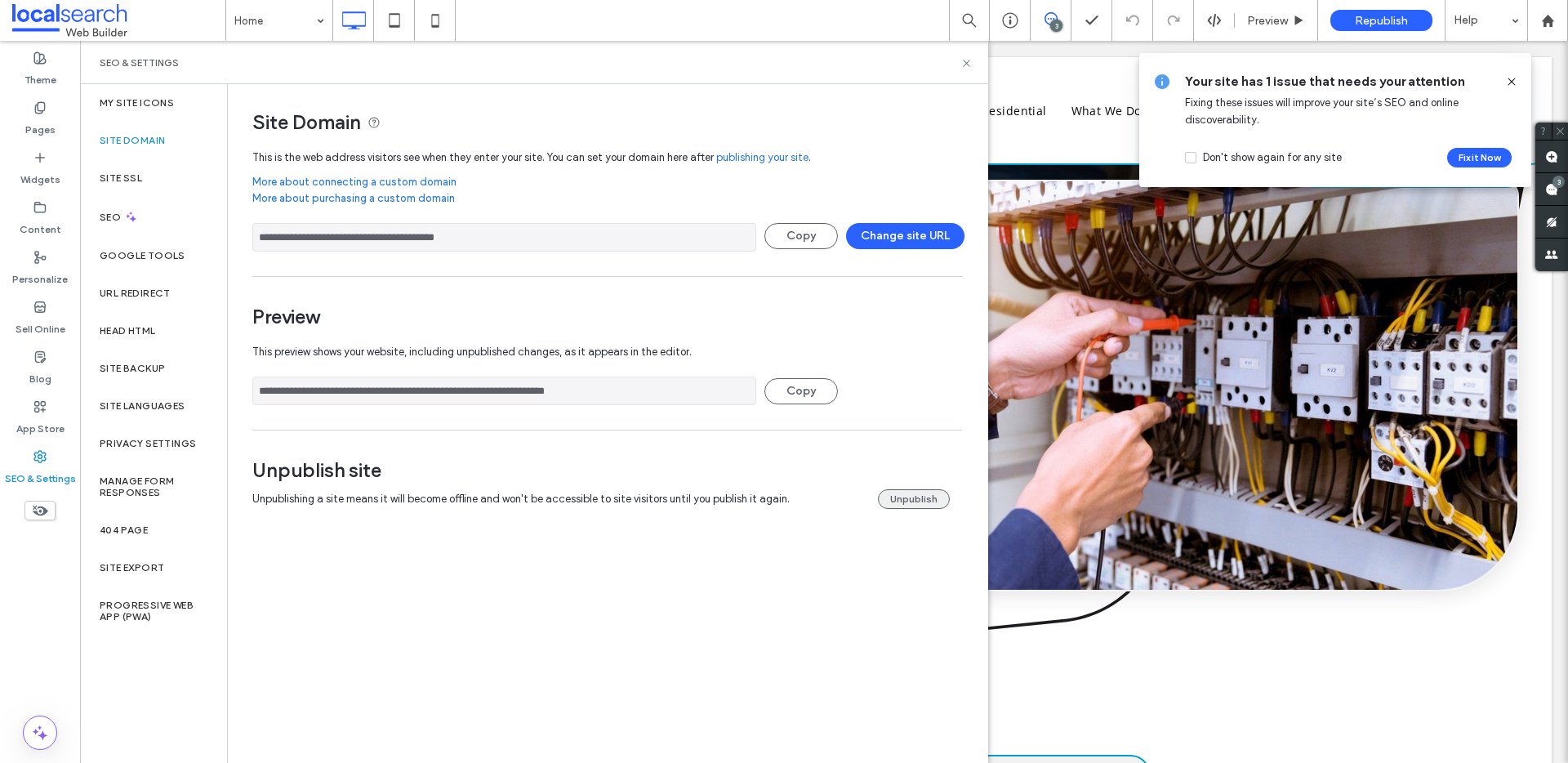
click at [894, 495] on button "Unpublish" at bounding box center [913, 499] width 72 height 19
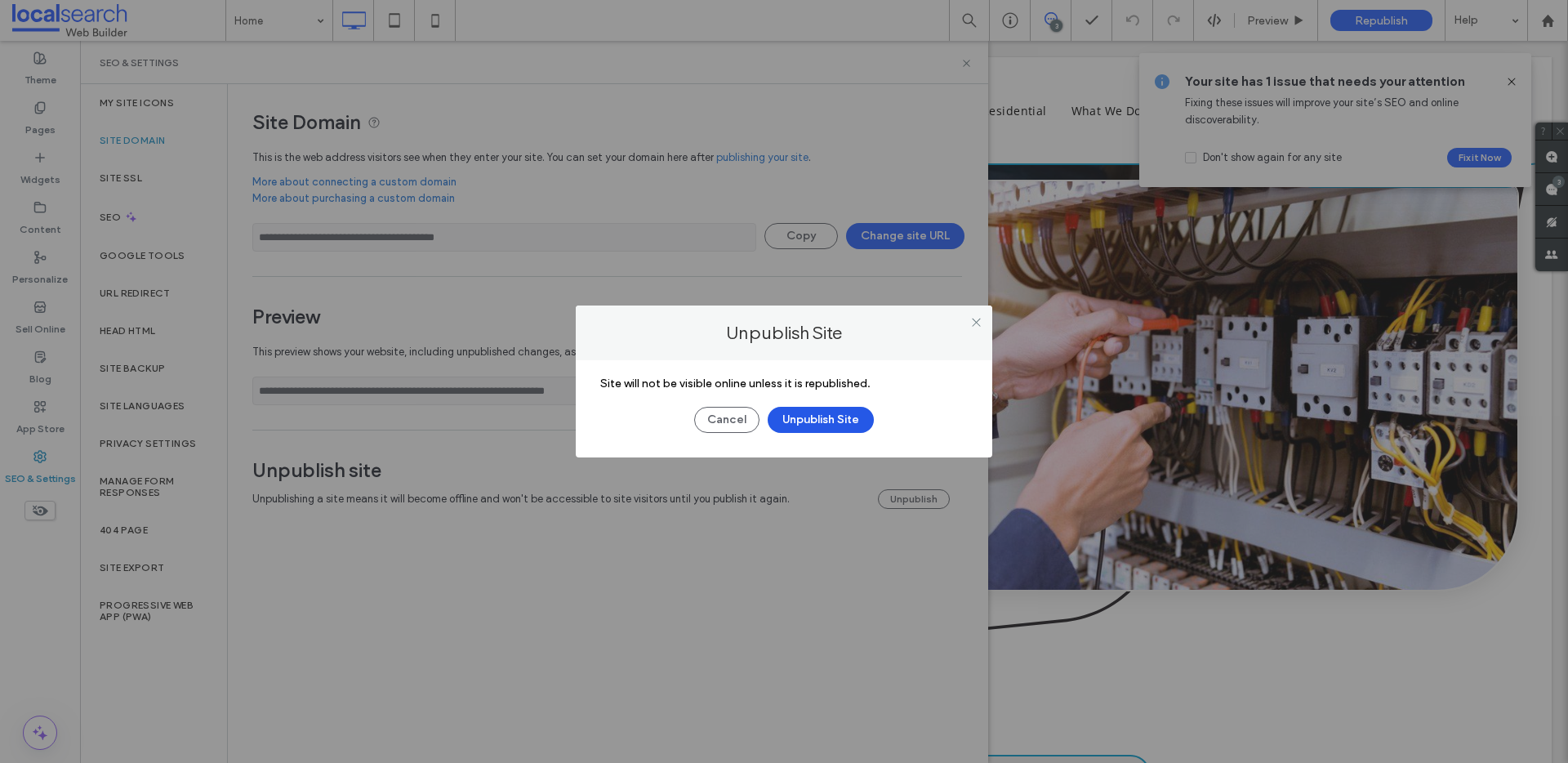
click at [811, 411] on button "Unpublish Site" at bounding box center [821, 419] width 106 height 26
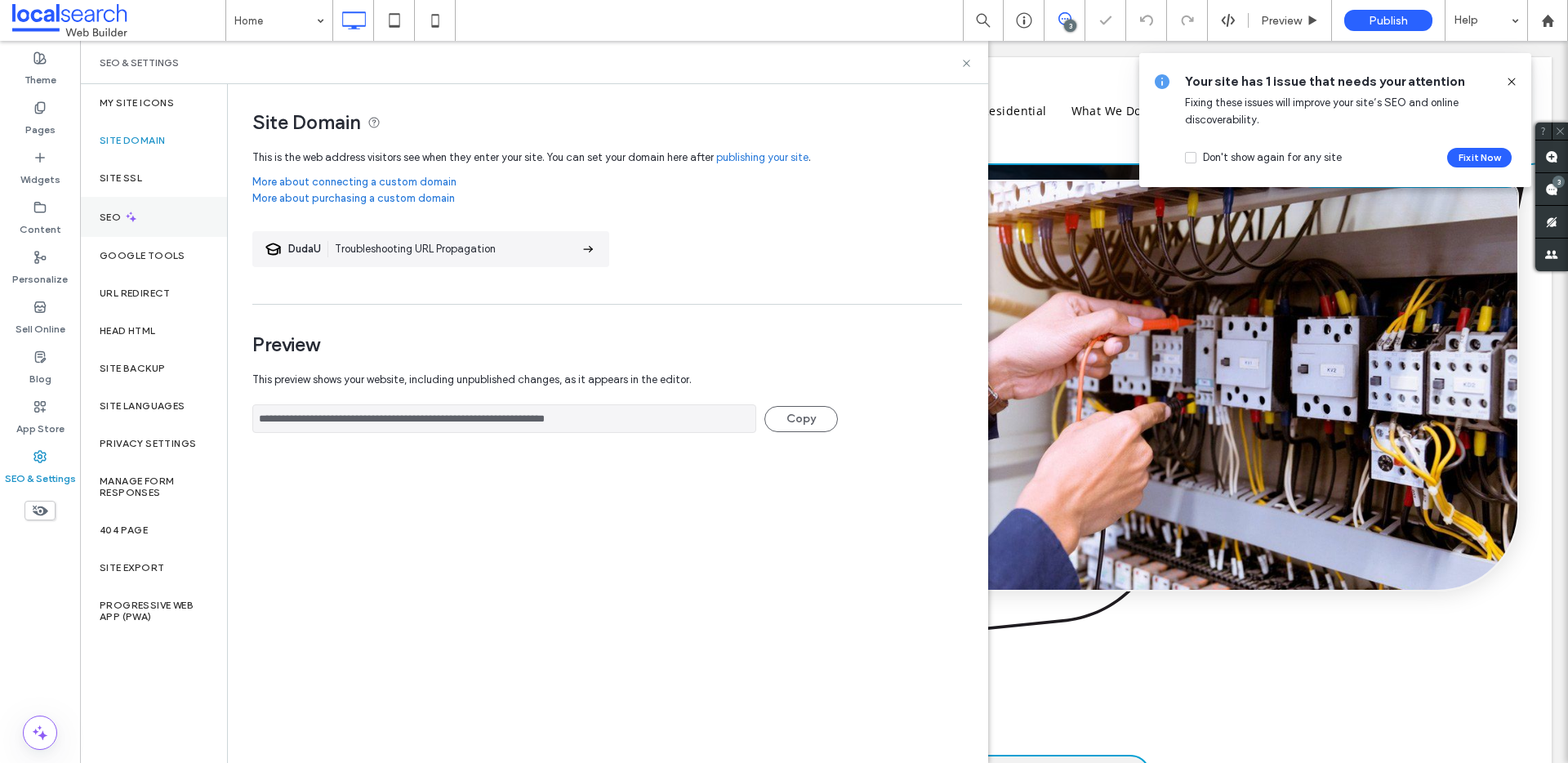
click at [124, 203] on div "SEO" at bounding box center [153, 217] width 147 height 40
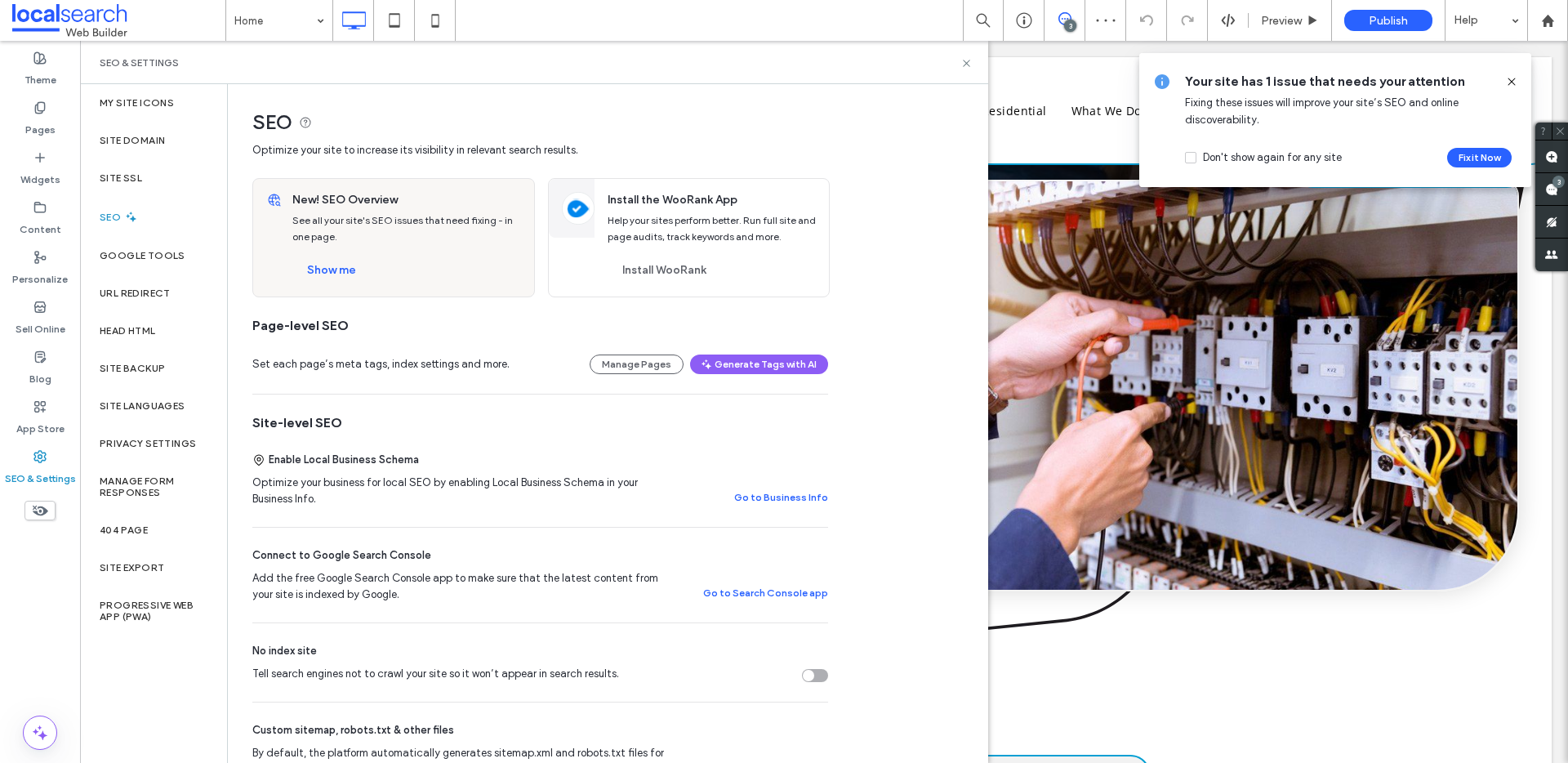
click at [807, 680] on div "Tell search engines not to crawl your site so it won’t appear in search results." at bounding box center [808, 675] width 12 height 12
click at [965, 61] on icon at bounding box center [966, 63] width 13 height 13
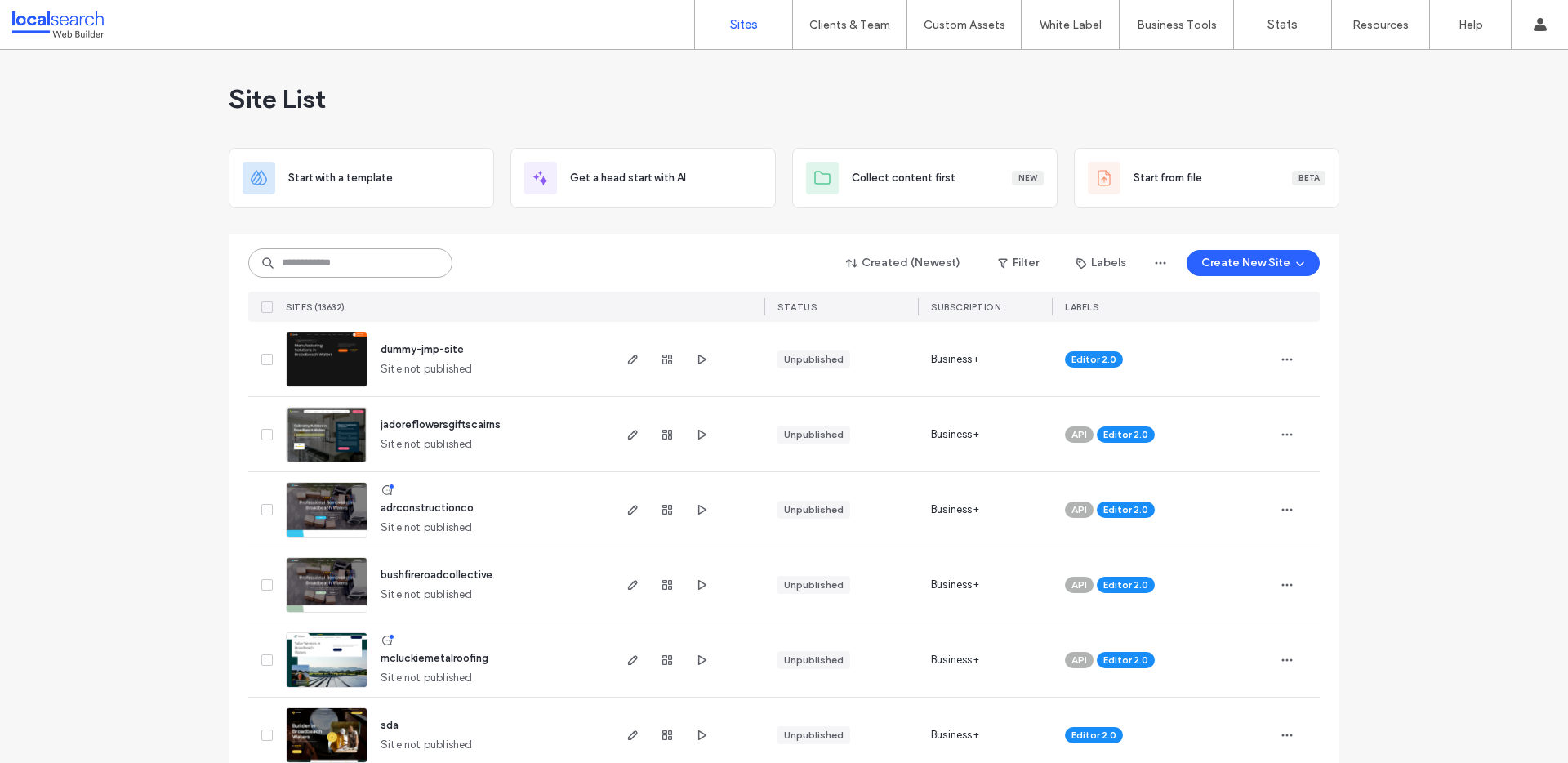
click at [327, 264] on input at bounding box center [350, 263] width 204 height 29
paste input "********"
type input "********"
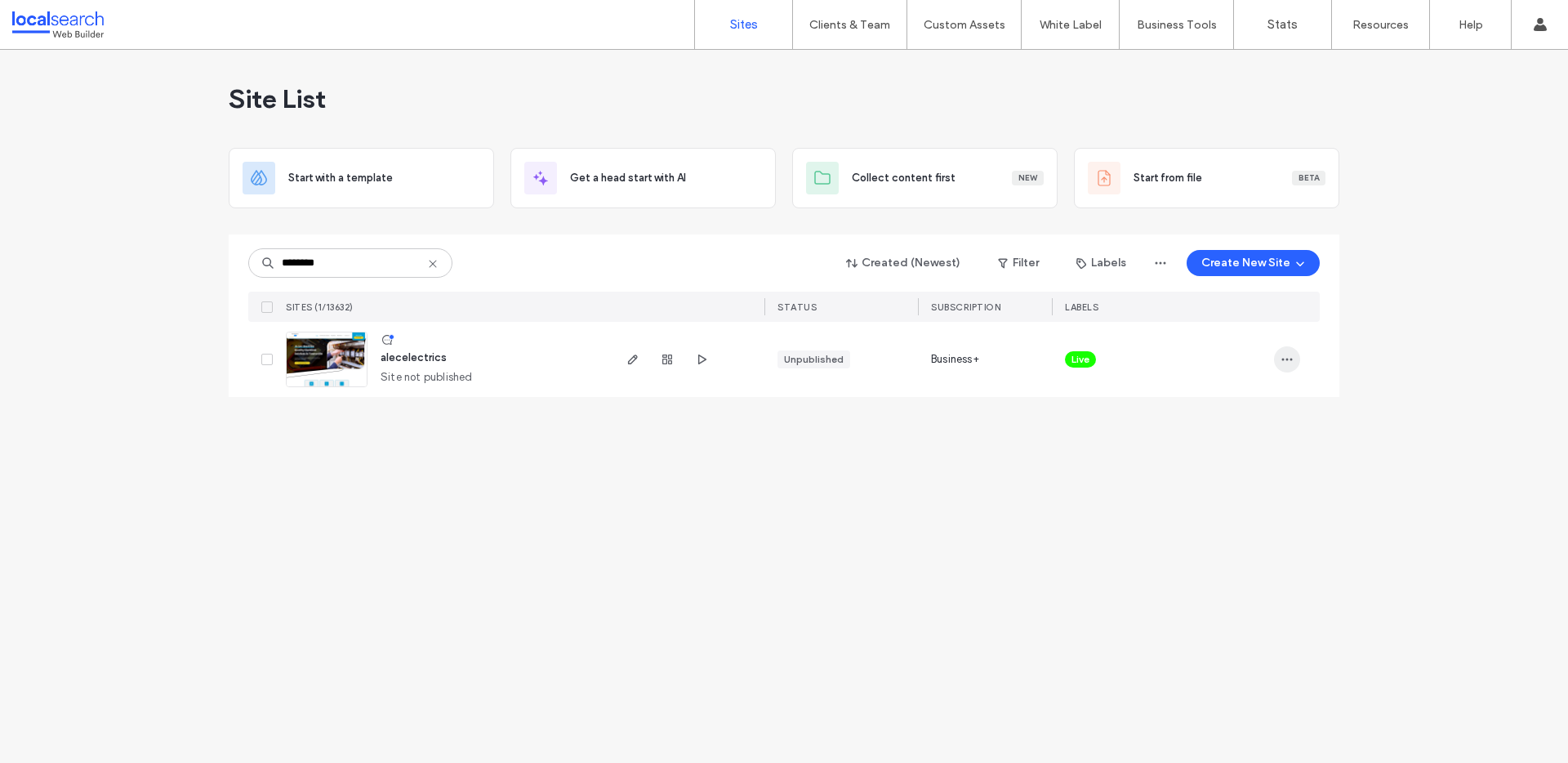
click at [1287, 363] on icon "button" at bounding box center [1288, 360] width 13 height 13
click at [1223, 520] on span "Unassign Label" at bounding box center [1221, 526] width 72 height 16
click at [1095, 346] on icon at bounding box center [1096, 347] width 8 height 8
click at [1286, 360] on icon "button" at bounding box center [1288, 360] width 13 height 13
click at [1224, 488] on span "Assign Label" at bounding box center [1214, 494] width 60 height 16
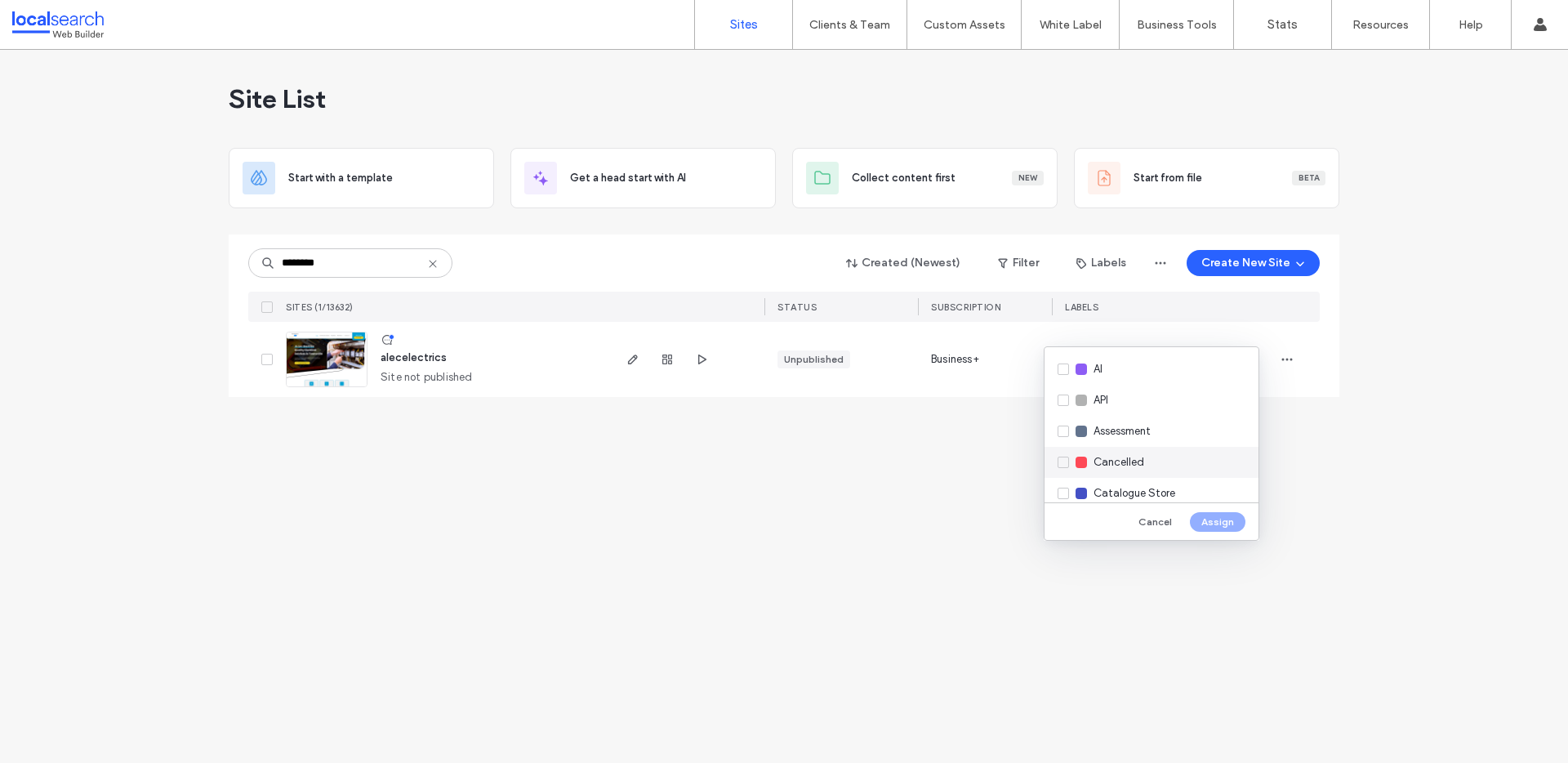
click at [1123, 470] on span "Cancelled" at bounding box center [1119, 462] width 51 height 16
click at [1226, 519] on button "Assign" at bounding box center [1218, 521] width 56 height 19
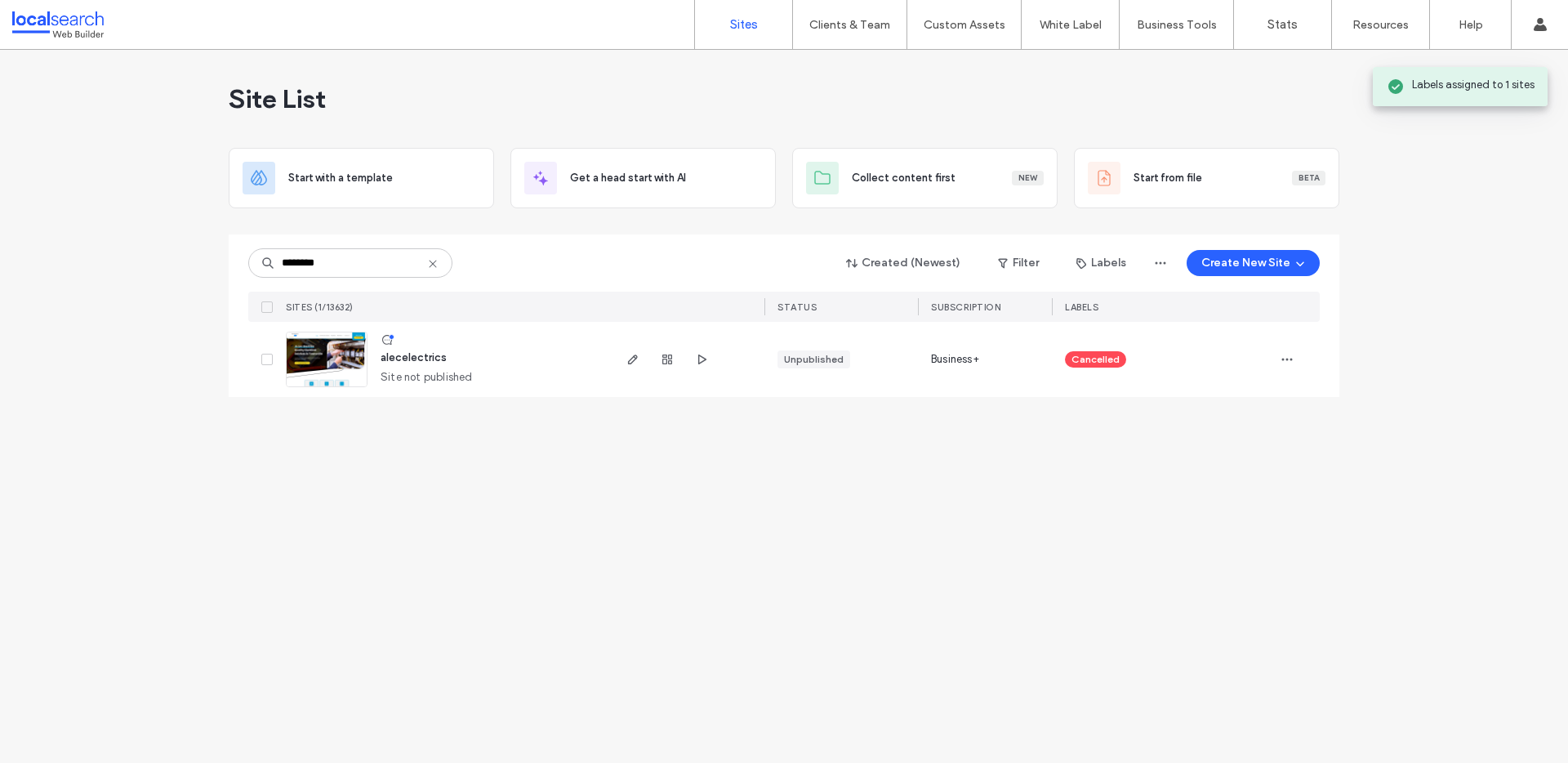
click at [1247, 501] on div "Site List Start with a template Get a head start with AI Collect content first …" at bounding box center [784, 406] width 1568 height 713
click at [437, 265] on icon at bounding box center [433, 264] width 13 height 13
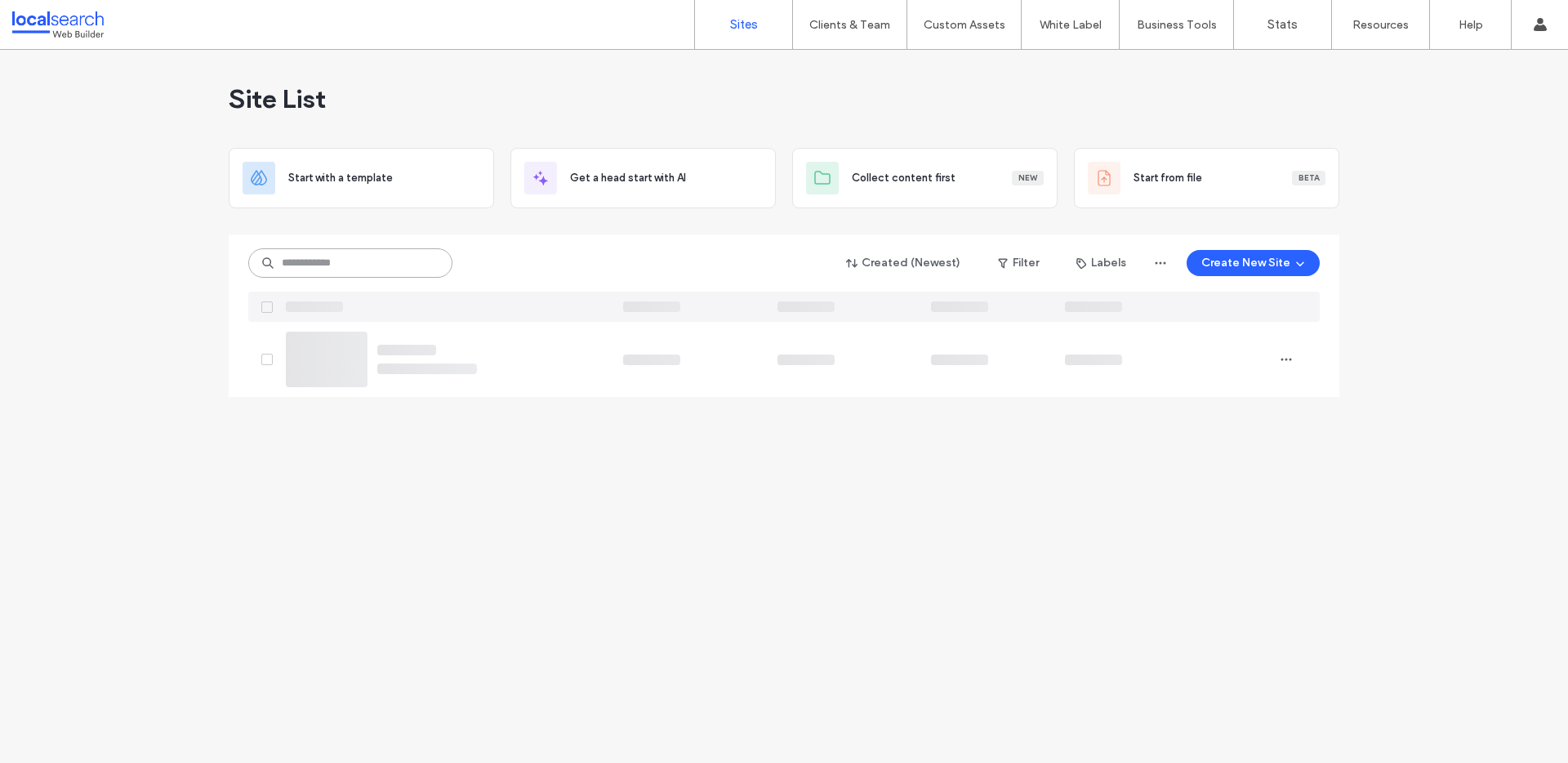
click at [351, 269] on input at bounding box center [350, 263] width 204 height 29
paste input "********"
type input "********"
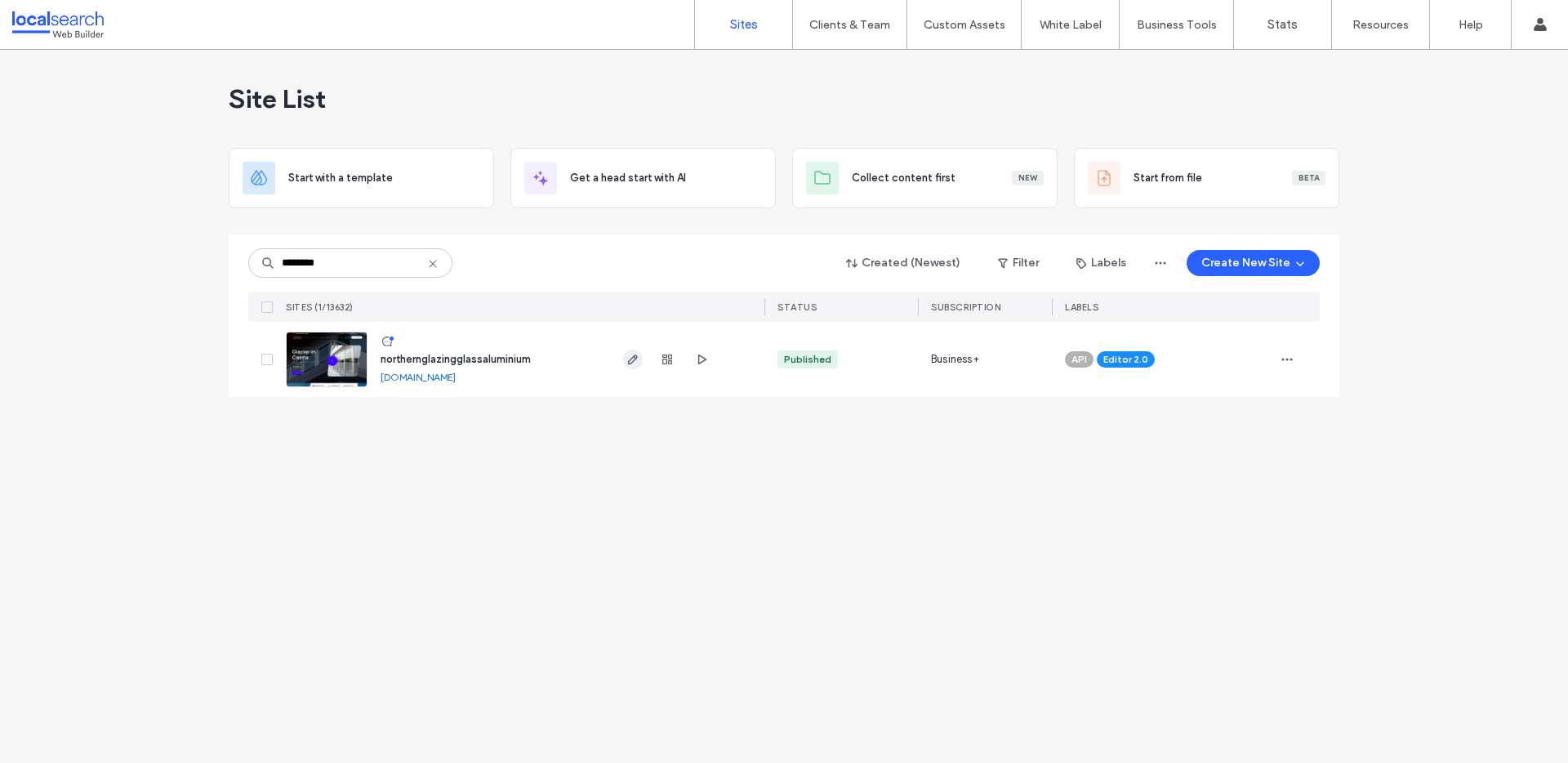
click at [630, 353] on icon "button" at bounding box center [633, 360] width 13 height 13
